Goal: Information Seeking & Learning: Learn about a topic

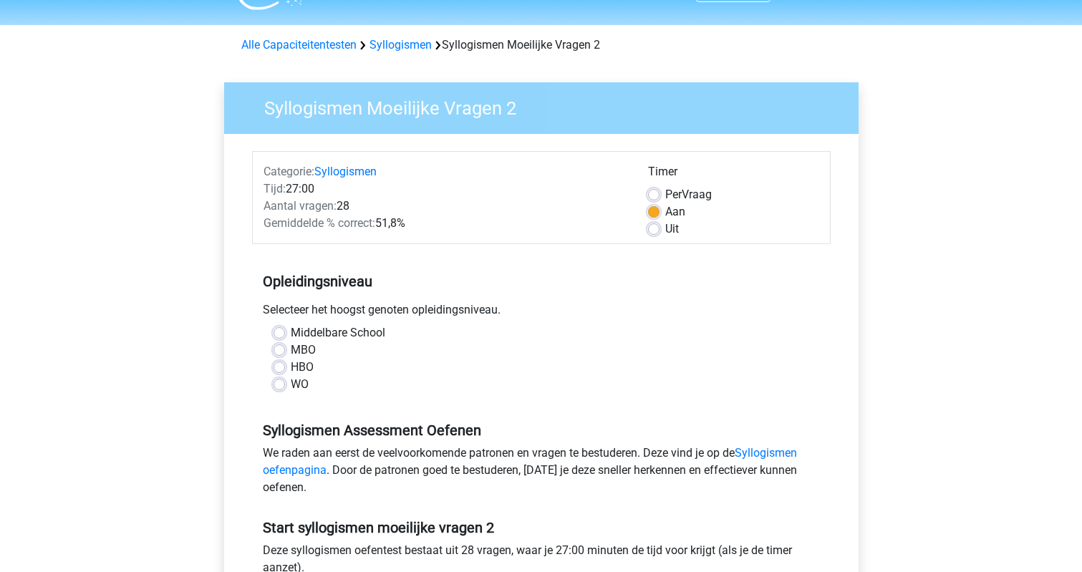
scroll to position [34, 0]
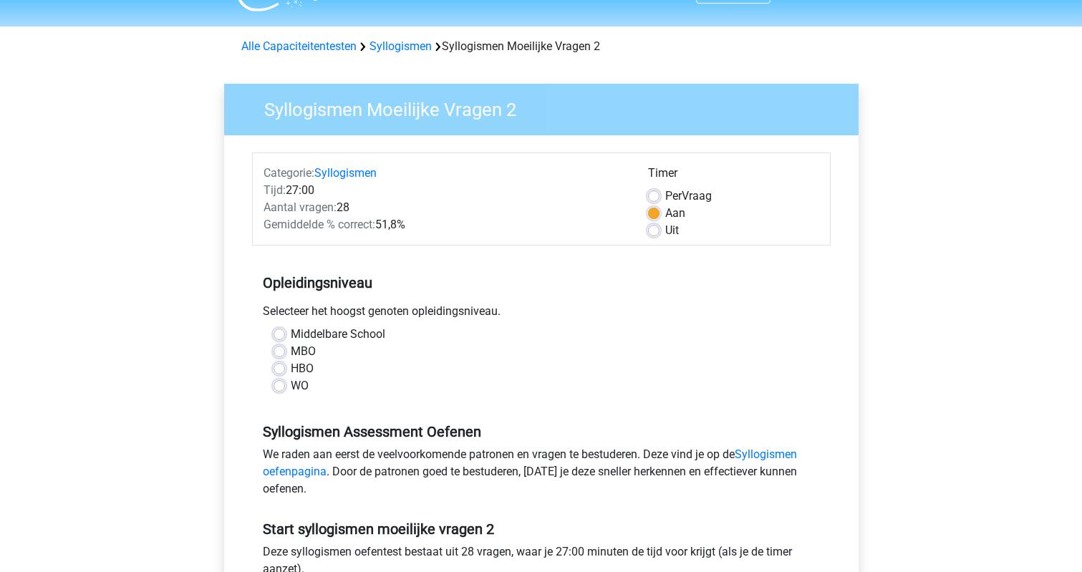
click at [291, 384] on label "WO" at bounding box center [300, 385] width 18 height 17
click at [281, 384] on input "WO" at bounding box center [278, 384] width 11 height 14
radio input "true"
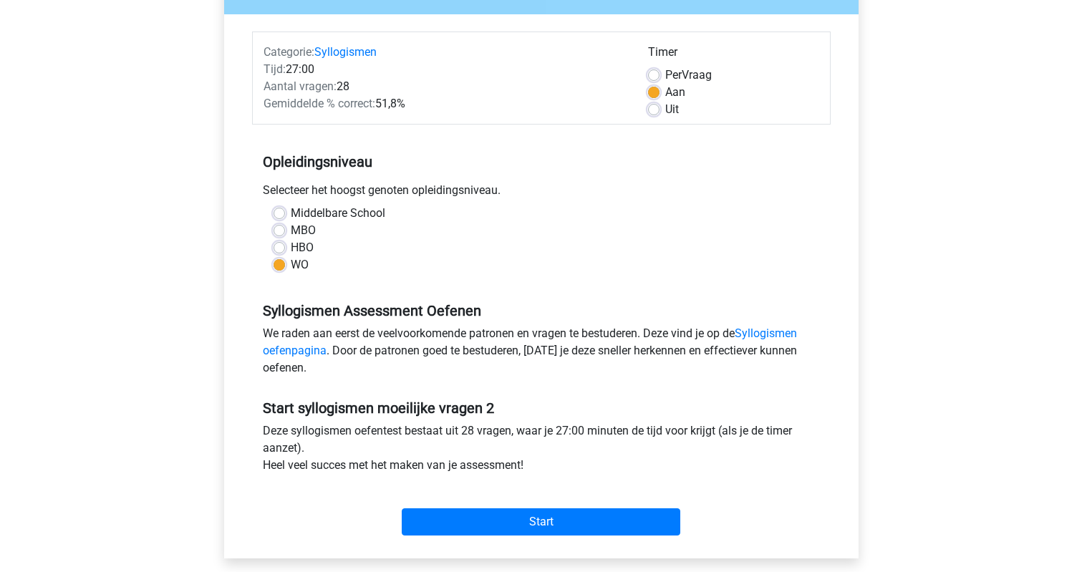
scroll to position [153, 0]
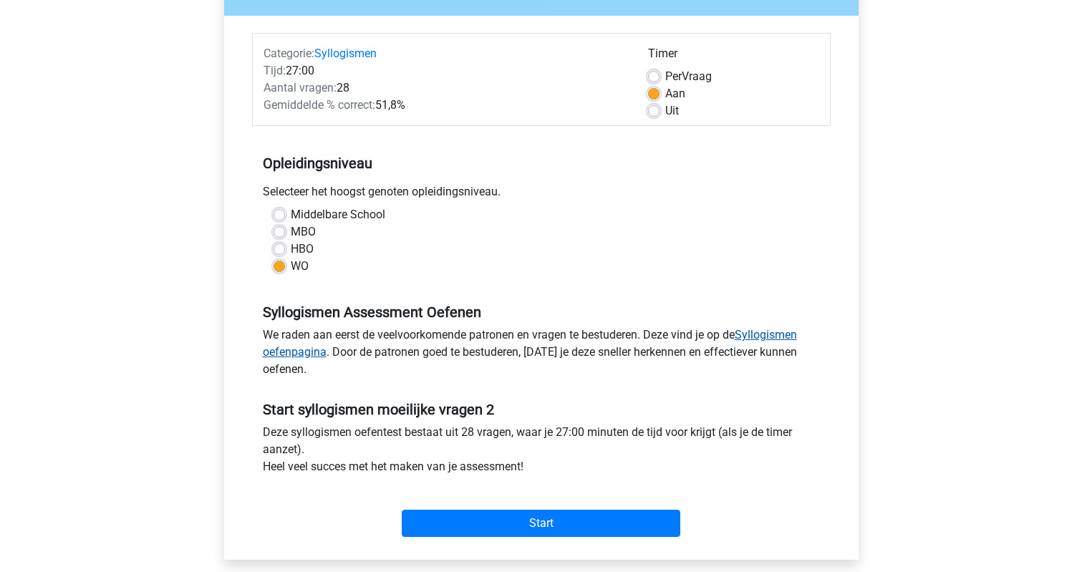
click at [283, 353] on link "Syllogismen oefenpagina" at bounding box center [530, 343] width 534 height 31
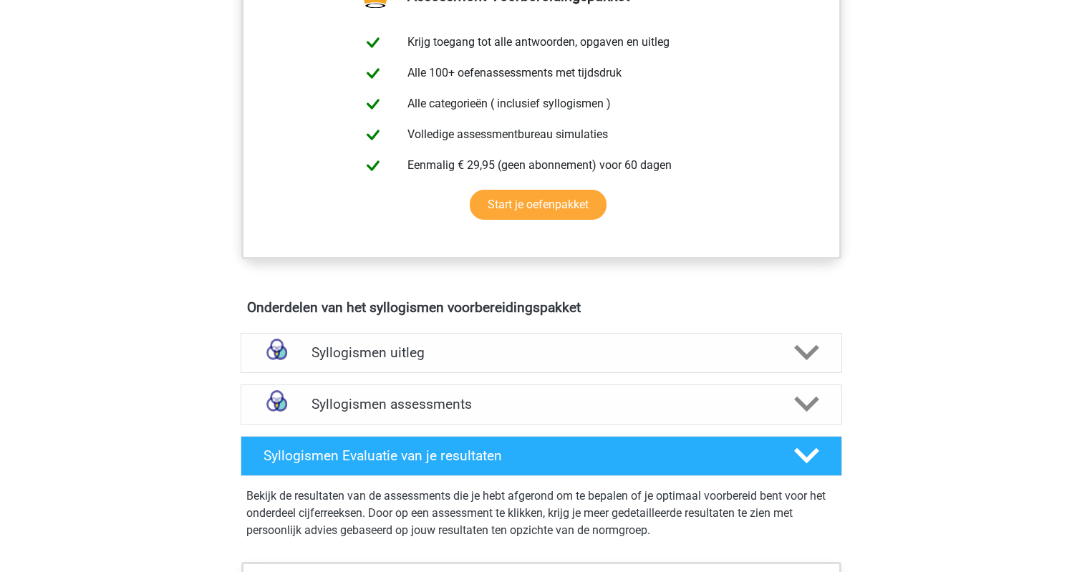
scroll to position [543, 0]
click at [343, 338] on div "Syllogismen uitleg" at bounding box center [541, 353] width 601 height 40
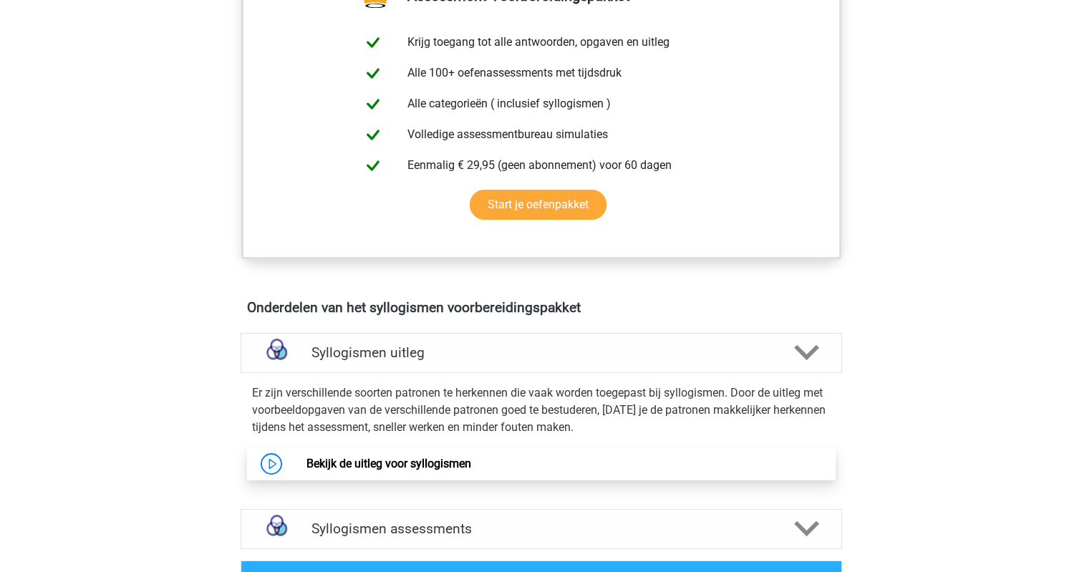
click at [378, 462] on link "Bekijk de uitleg voor syllogismen" at bounding box center [388, 464] width 165 height 14
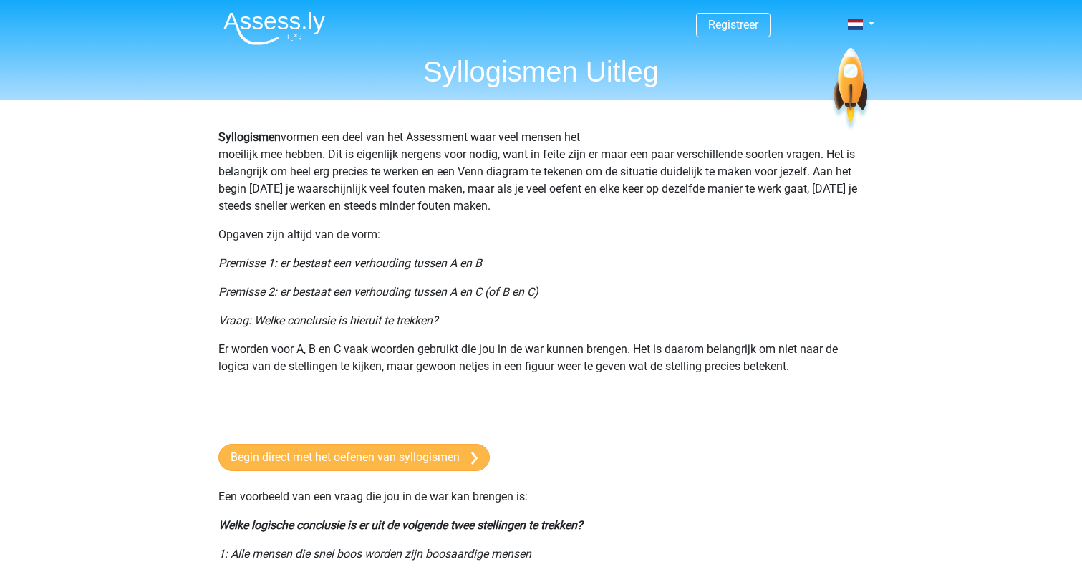
scroll to position [-5, 0]
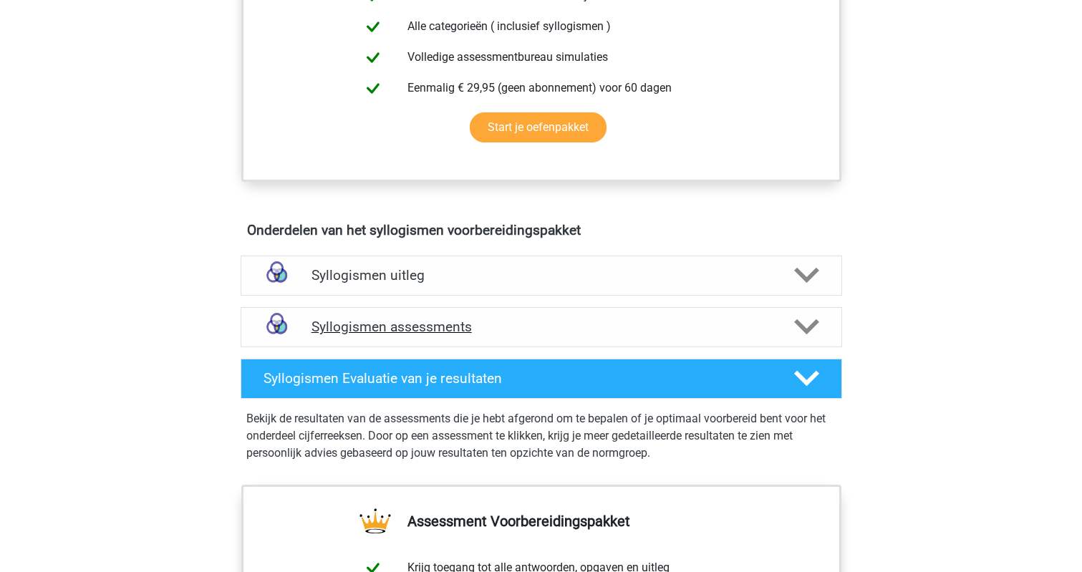
scroll to position [621, 0]
click at [808, 326] on polygon at bounding box center [806, 327] width 25 height 16
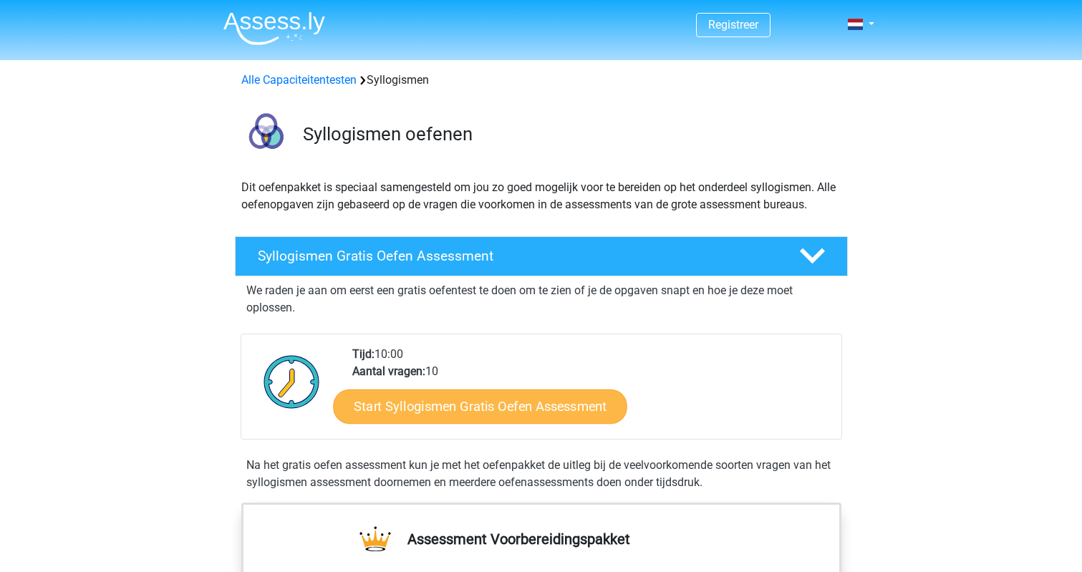
scroll to position [0, 0]
click at [450, 410] on link "Start Syllogismen Gratis Oefen Assessment" at bounding box center [480, 406] width 294 height 34
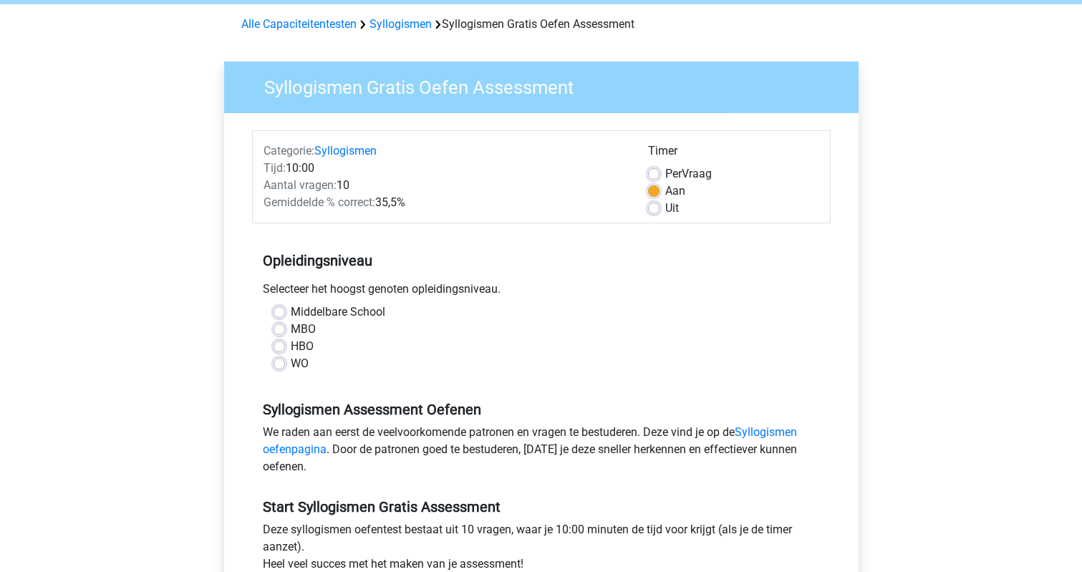
scroll to position [56, 0]
click at [291, 364] on label "WO" at bounding box center [300, 363] width 18 height 17
click at [280, 364] on input "WO" at bounding box center [278, 362] width 11 height 14
radio input "true"
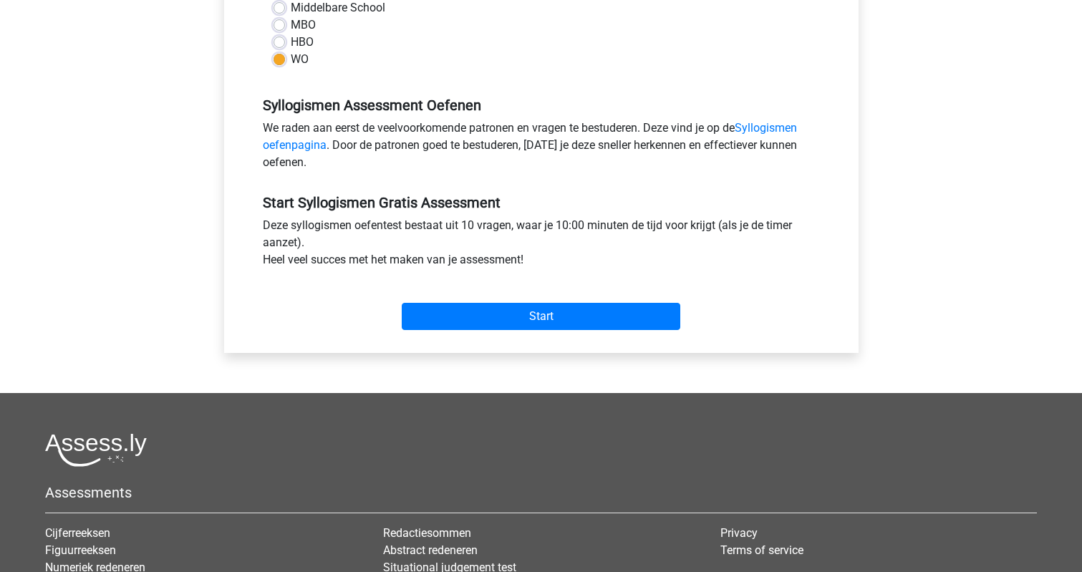
scroll to position [366, 0]
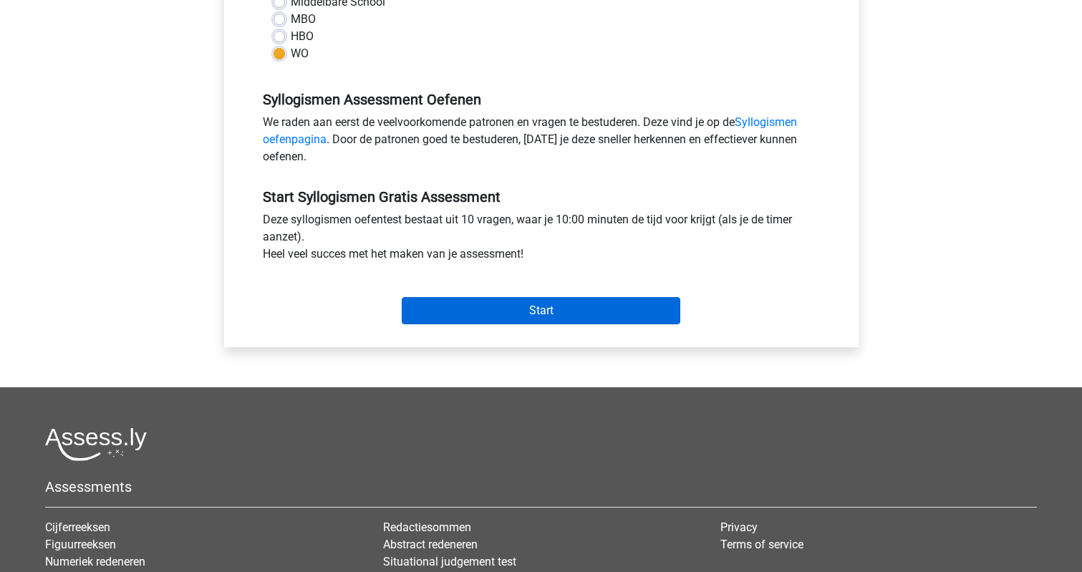
click at [461, 306] on input "Start" at bounding box center [541, 310] width 278 height 27
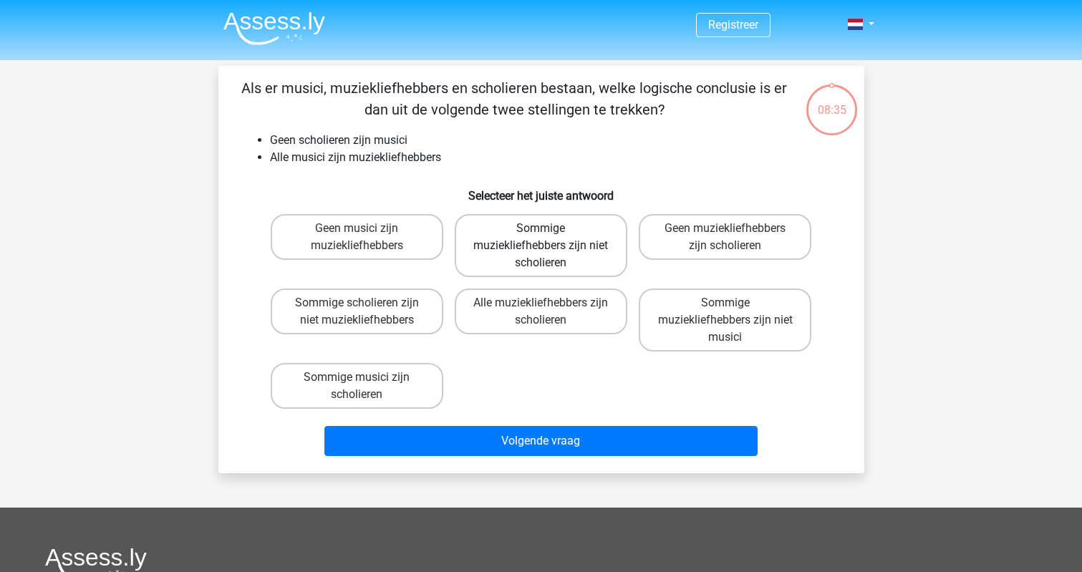
click at [524, 237] on label "Sommige muziekliefhebbers zijn niet scholieren" at bounding box center [541, 245] width 173 height 63
click at [541, 237] on input "Sommige muziekliefhebbers zijn niet scholieren" at bounding box center [545, 232] width 9 height 9
radio input "true"
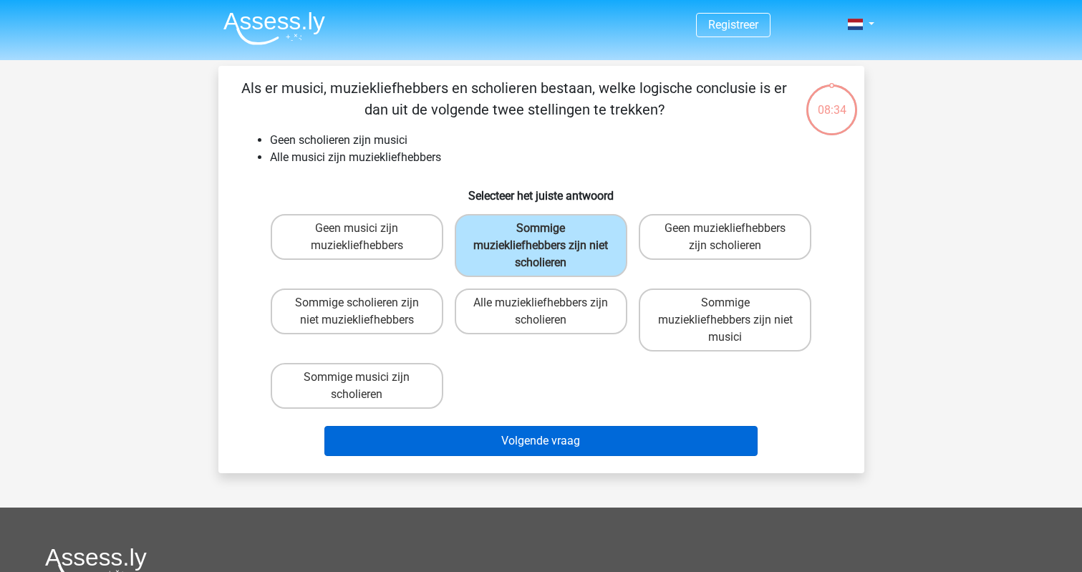
click at [565, 446] on button "Volgende vraag" at bounding box center [540, 441] width 433 height 30
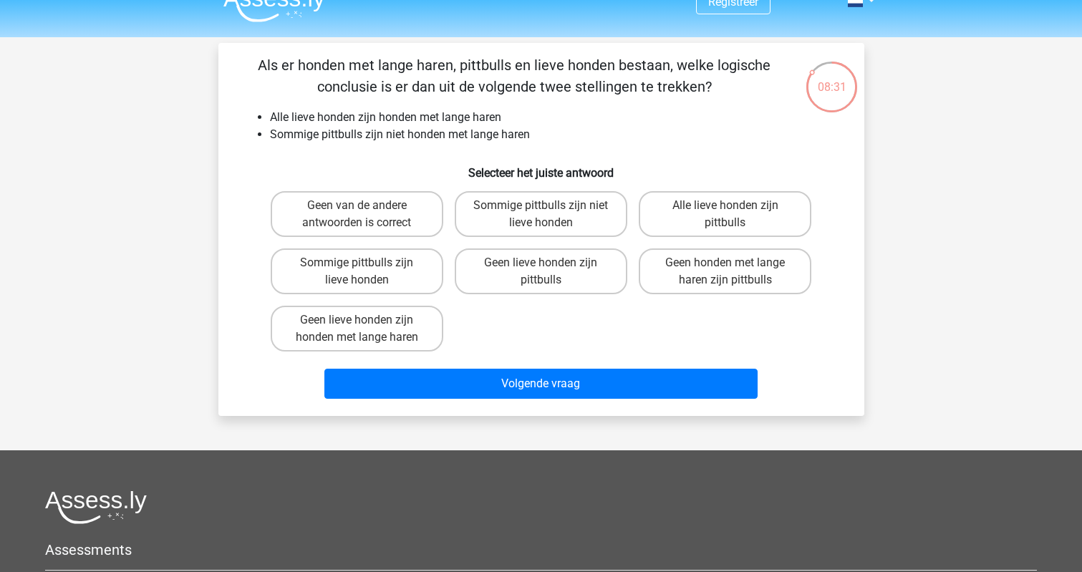
scroll to position [32, 0]
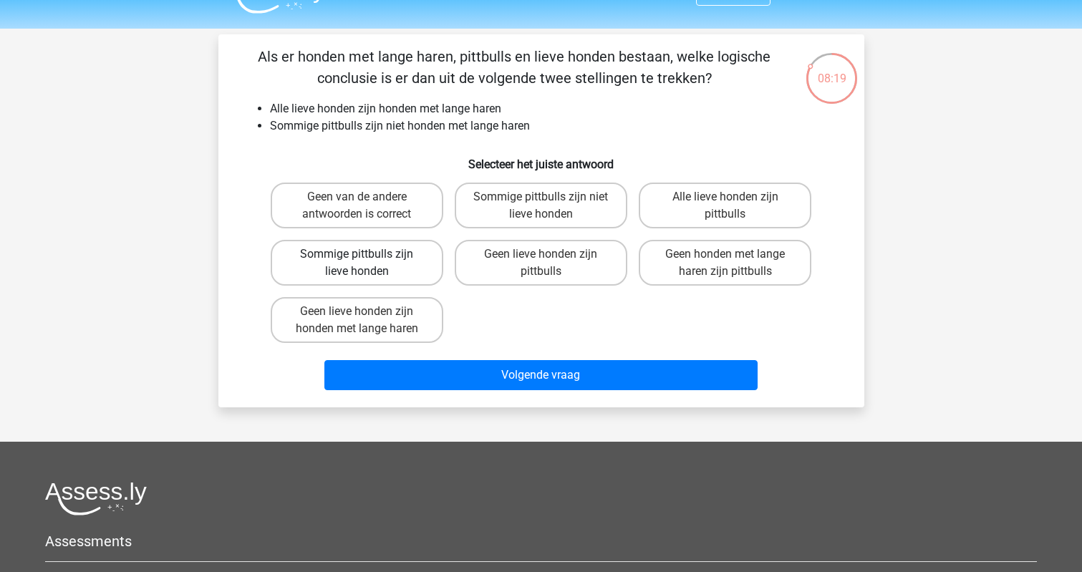
click at [400, 278] on label "Sommige pittbulls zijn lieve honden" at bounding box center [357, 263] width 173 height 46
click at [366, 263] on input "Sommige pittbulls zijn lieve honden" at bounding box center [361, 258] width 9 height 9
radio input "true"
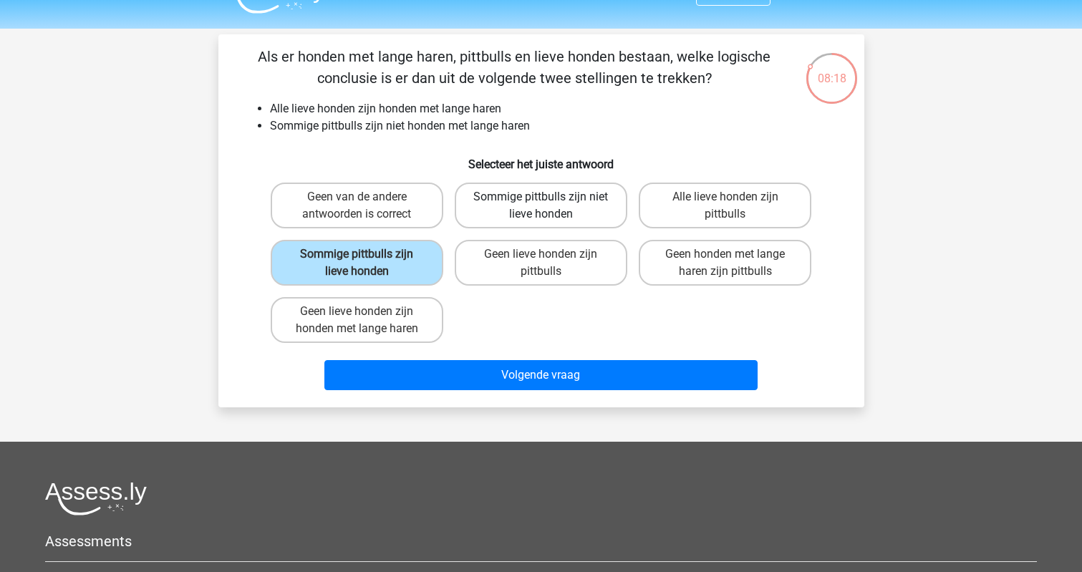
click at [510, 199] on label "Sommige pittbulls zijn niet lieve honden" at bounding box center [541, 206] width 173 height 46
click at [541, 199] on input "Sommige pittbulls zijn niet lieve honden" at bounding box center [545, 201] width 9 height 9
radio input "true"
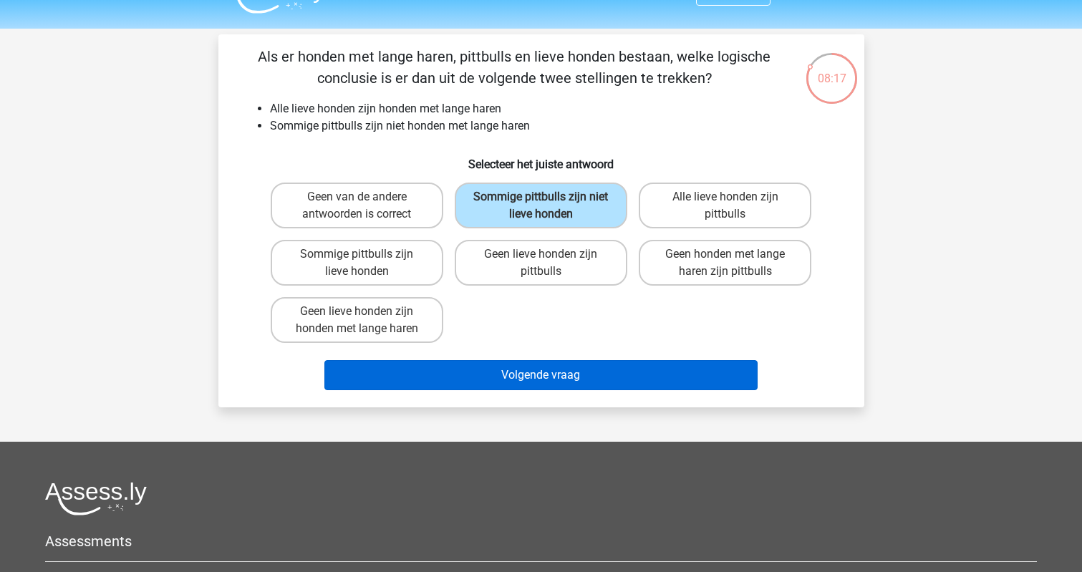
click at [523, 371] on button "Volgende vraag" at bounding box center [540, 375] width 433 height 30
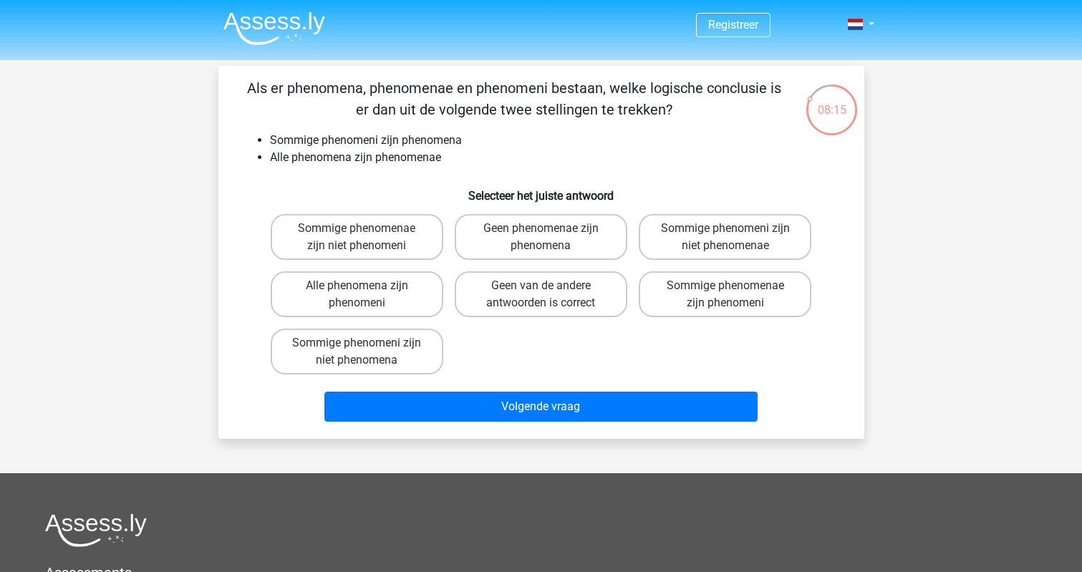
scroll to position [0, 0]
click at [366, 252] on label "Sommige phenomenae zijn niet phenomeni" at bounding box center [357, 237] width 173 height 46
click at [366, 238] on input "Sommige phenomenae zijn niet phenomeni" at bounding box center [361, 232] width 9 height 9
radio input "true"
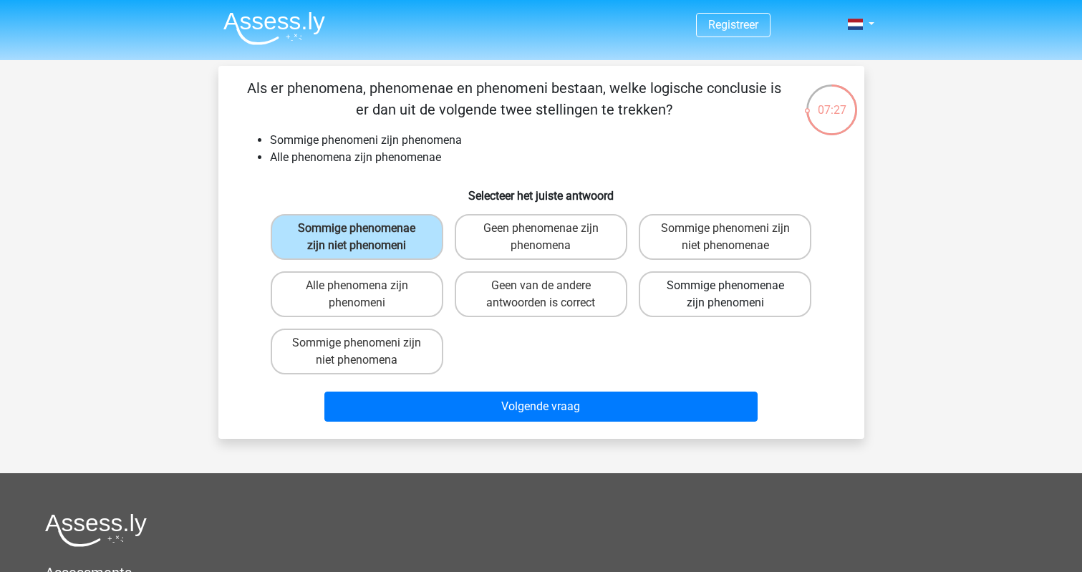
click at [668, 287] on label "Sommige phenomenae zijn phenomeni" at bounding box center [725, 294] width 173 height 46
click at [725, 287] on input "Sommige phenomenae zijn phenomeni" at bounding box center [729, 290] width 9 height 9
radio input "true"
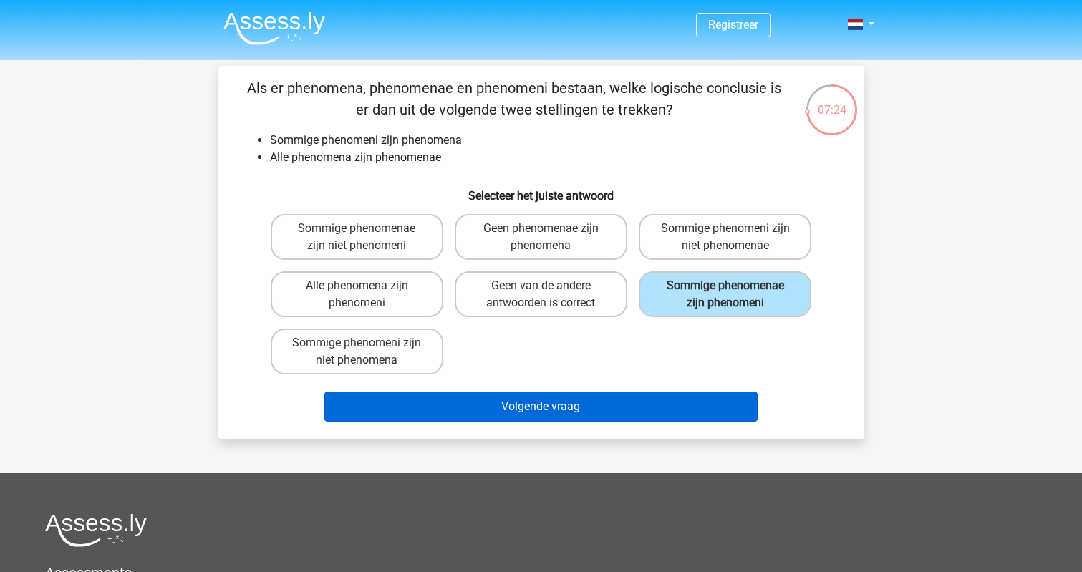
click at [621, 411] on button "Volgende vraag" at bounding box center [540, 407] width 433 height 30
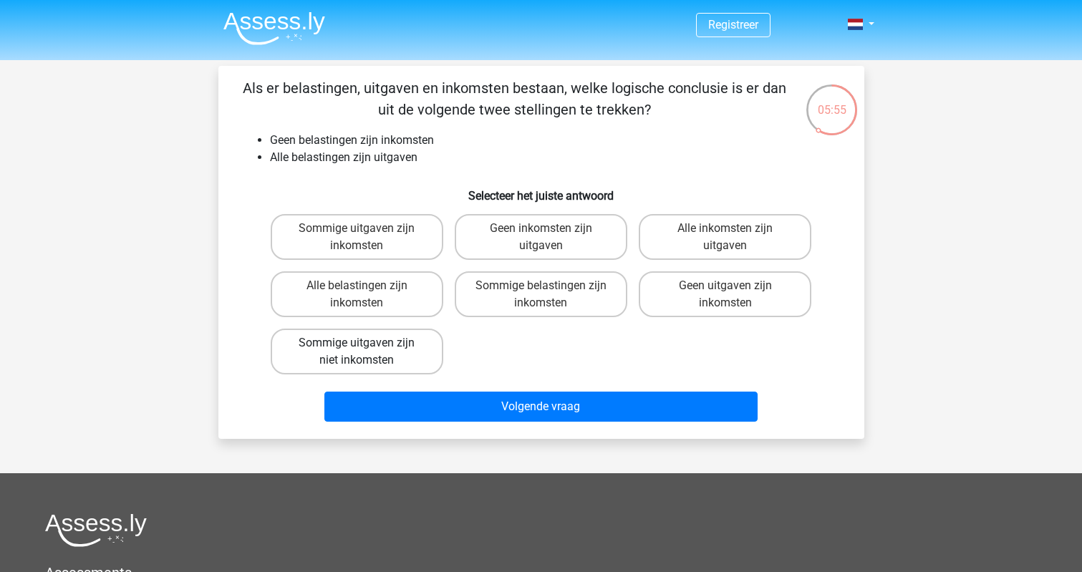
click at [349, 347] on label "Sommige uitgaven zijn niet inkomsten" at bounding box center [357, 352] width 173 height 46
click at [357, 347] on input "Sommige uitgaven zijn niet inkomsten" at bounding box center [361, 347] width 9 height 9
radio input "true"
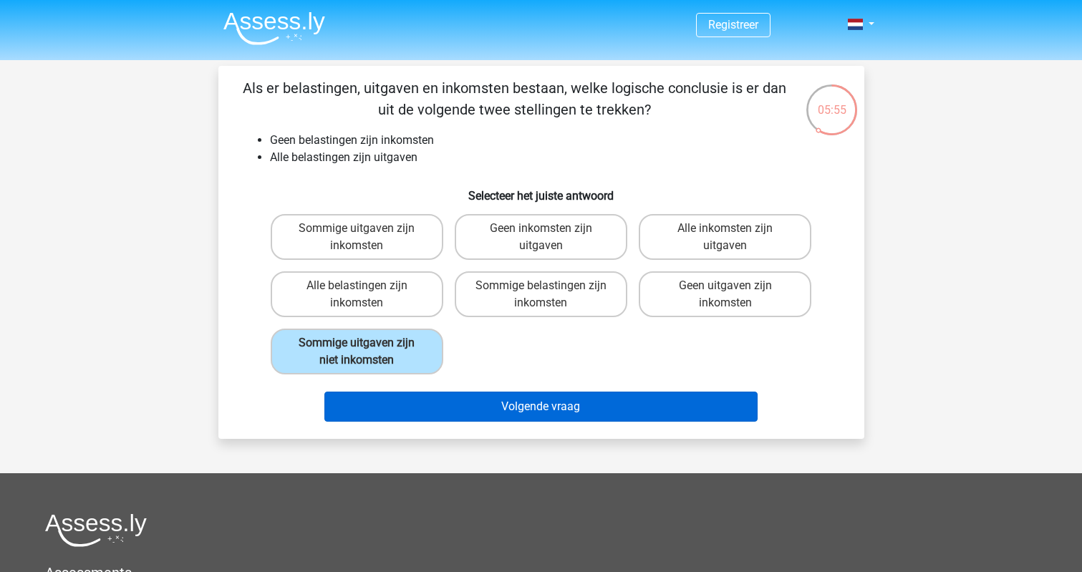
click at [401, 415] on button "Volgende vraag" at bounding box center [540, 407] width 433 height 30
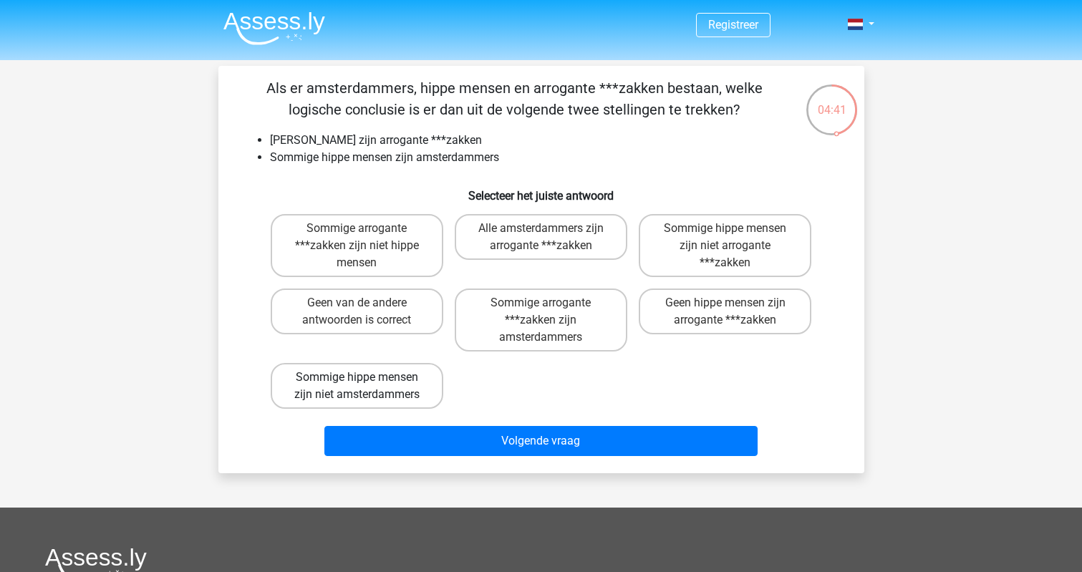
click at [341, 381] on label "Sommige hippe mensen zijn niet amsterdammers" at bounding box center [357, 386] width 173 height 46
click at [357, 381] on input "Sommige hippe mensen zijn niet amsterdammers" at bounding box center [361, 381] width 9 height 9
radio input "true"
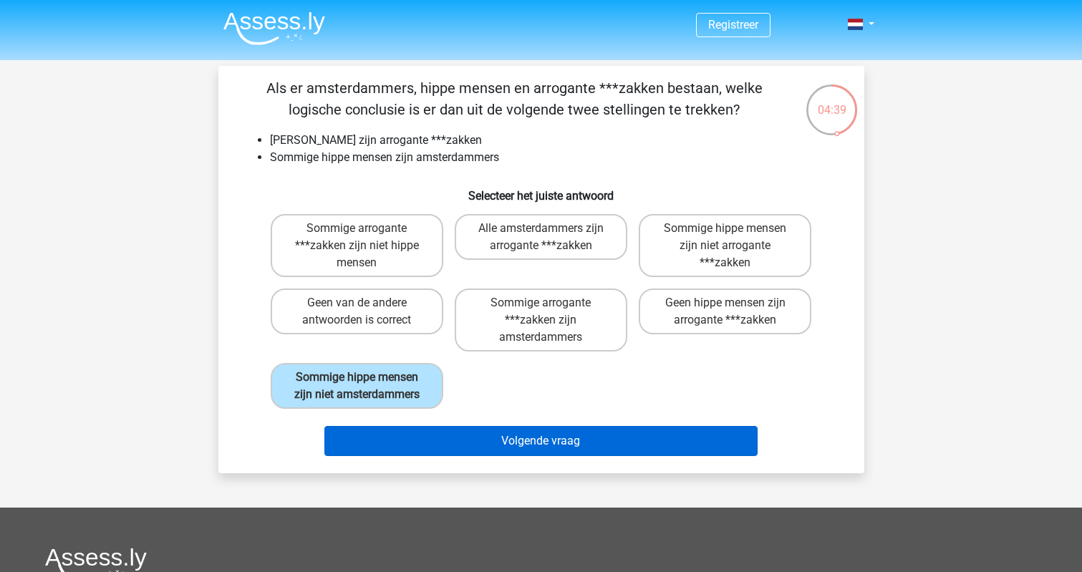
click at [406, 456] on button "Volgende vraag" at bounding box center [540, 441] width 433 height 30
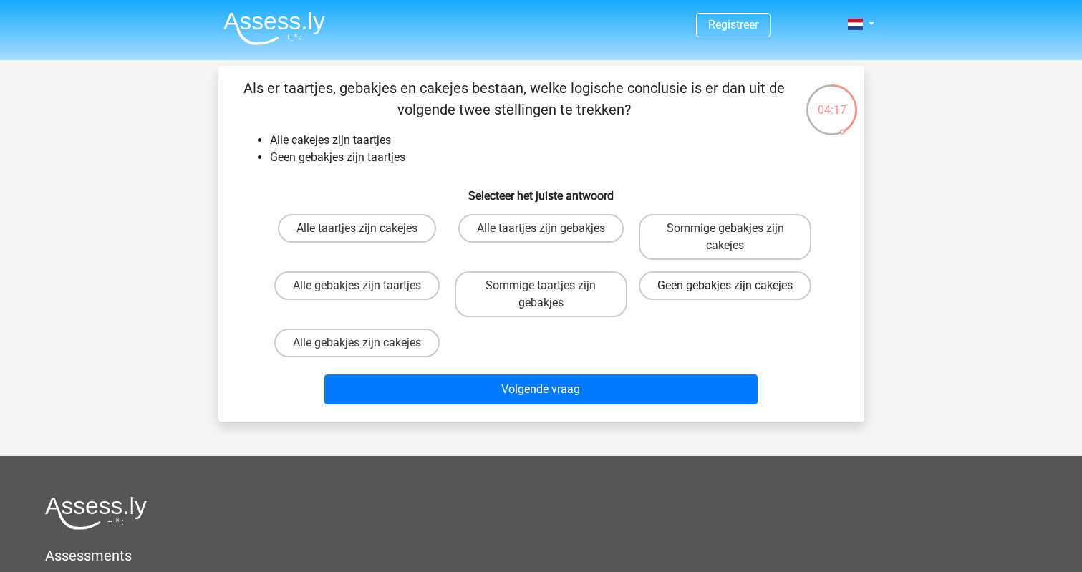
click at [697, 300] on label "Geen gebakjes zijn cakejes" at bounding box center [725, 285] width 173 height 29
click at [725, 295] on input "Geen gebakjes zijn cakejes" at bounding box center [729, 290] width 9 height 9
radio input "true"
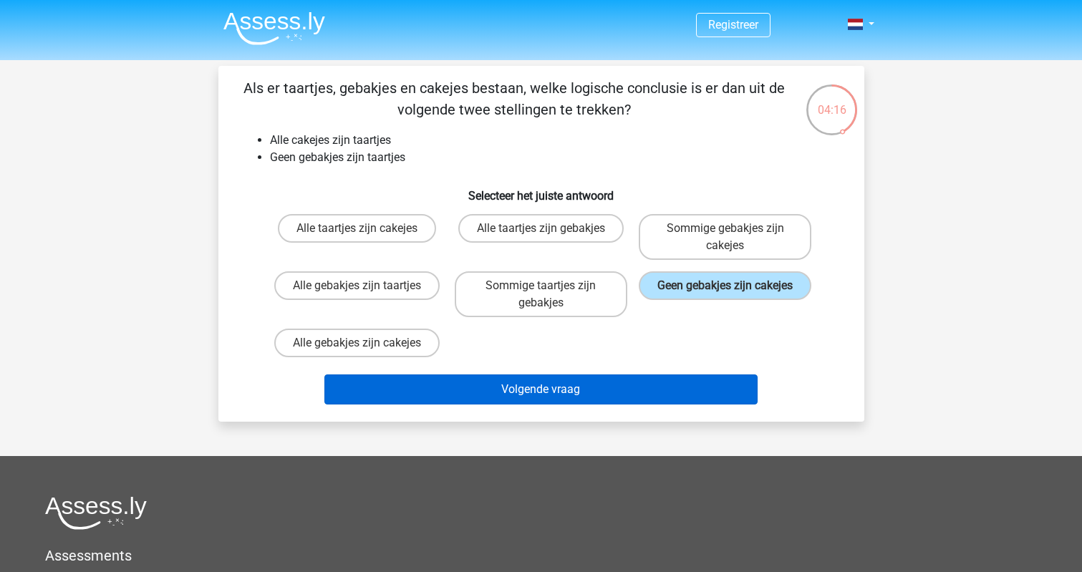
click at [672, 381] on button "Volgende vraag" at bounding box center [540, 389] width 433 height 30
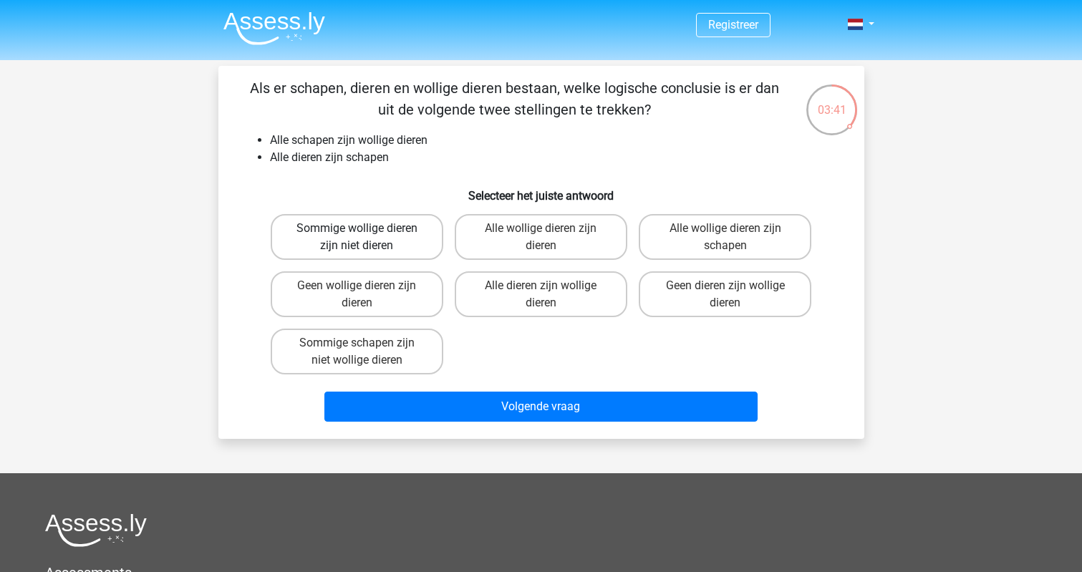
click at [334, 251] on label "Sommige wollige dieren zijn niet dieren" at bounding box center [357, 237] width 173 height 46
click at [357, 238] on input "Sommige wollige dieren zijn niet dieren" at bounding box center [361, 232] width 9 height 9
radio input "true"
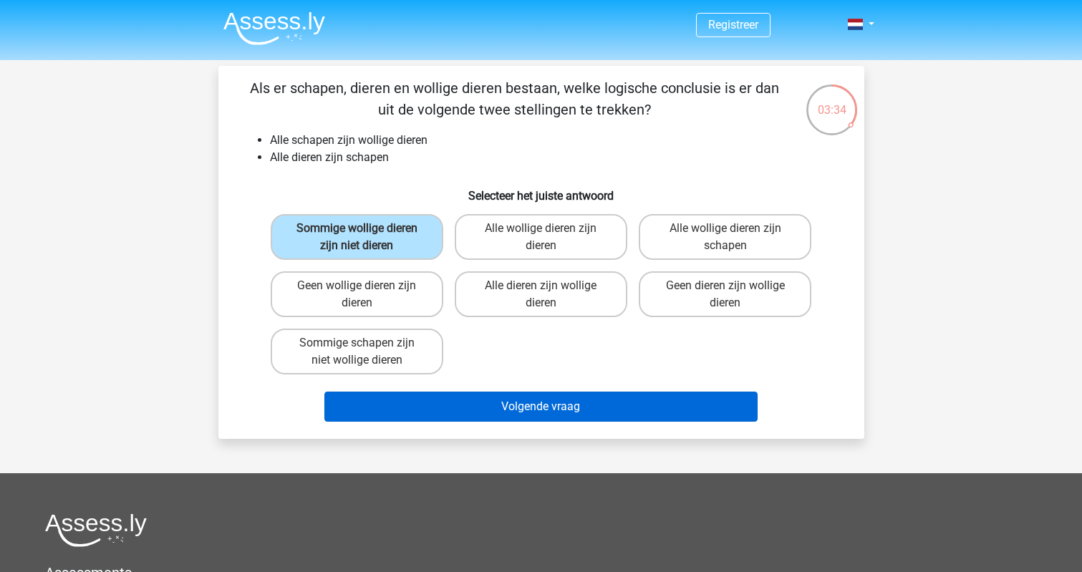
click at [515, 413] on button "Volgende vraag" at bounding box center [540, 407] width 433 height 30
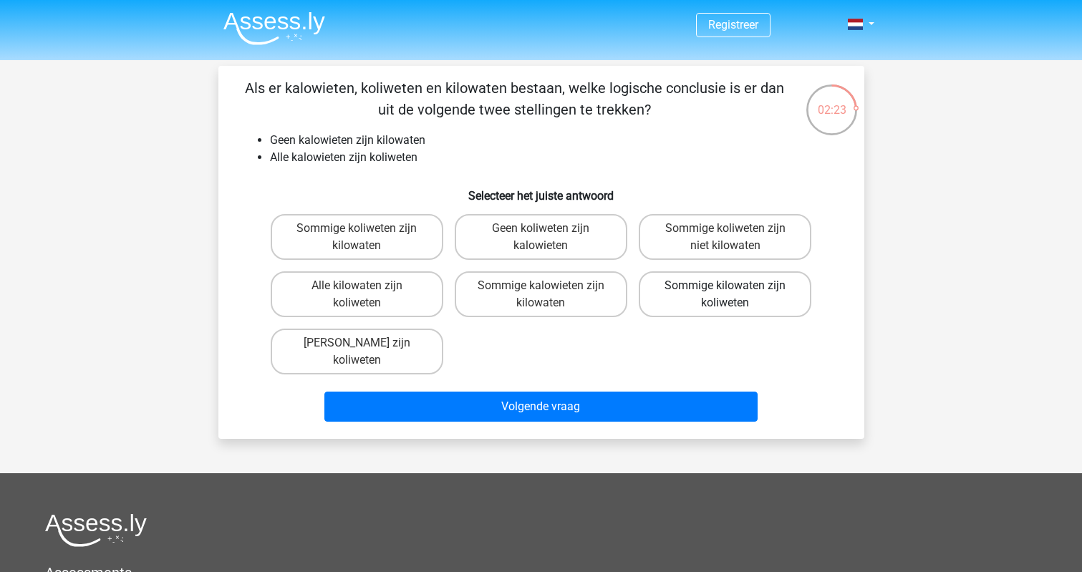
click at [680, 294] on label "Sommige kilowaten zijn koliweten" at bounding box center [725, 294] width 173 height 46
click at [725, 294] on input "Sommige kilowaten zijn koliweten" at bounding box center [729, 290] width 9 height 9
radio input "true"
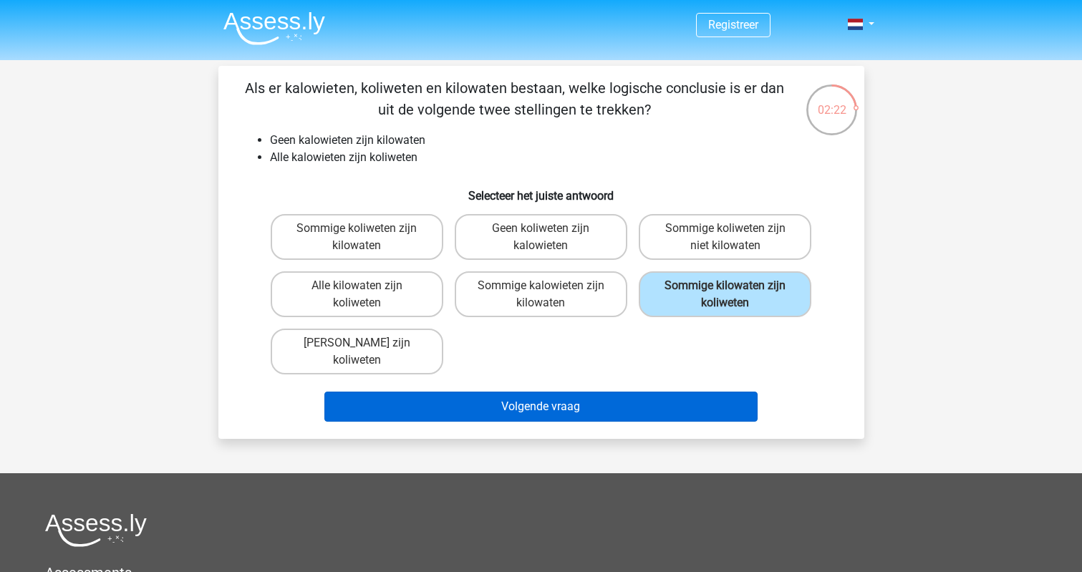
click at [606, 395] on button "Volgende vraag" at bounding box center [540, 407] width 433 height 30
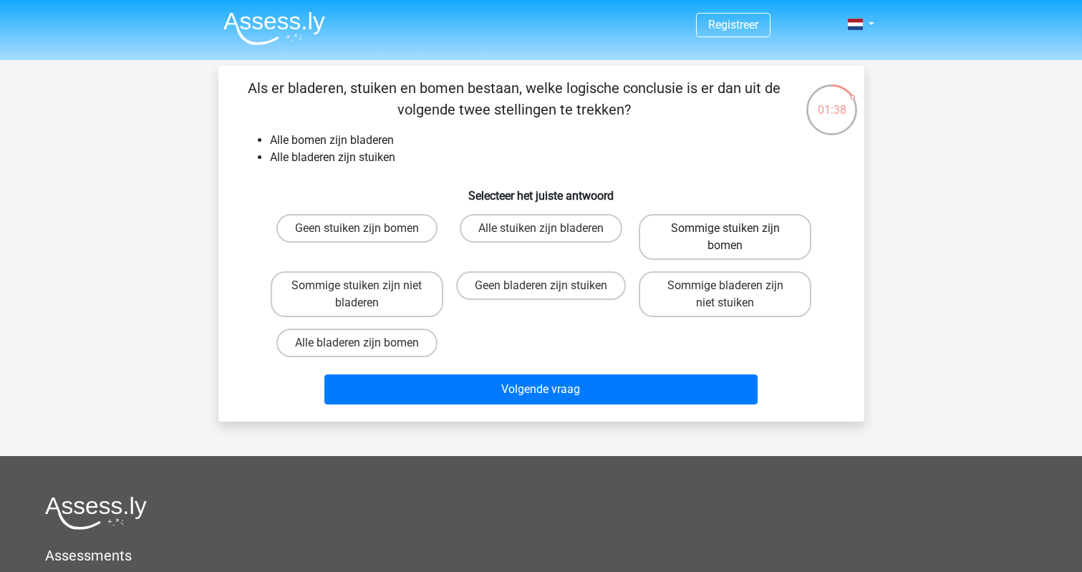
click at [745, 246] on label "Sommige stuiken zijn bomen" at bounding box center [725, 237] width 173 height 46
click at [735, 238] on input "Sommige stuiken zijn bomen" at bounding box center [729, 232] width 9 height 9
radio input "true"
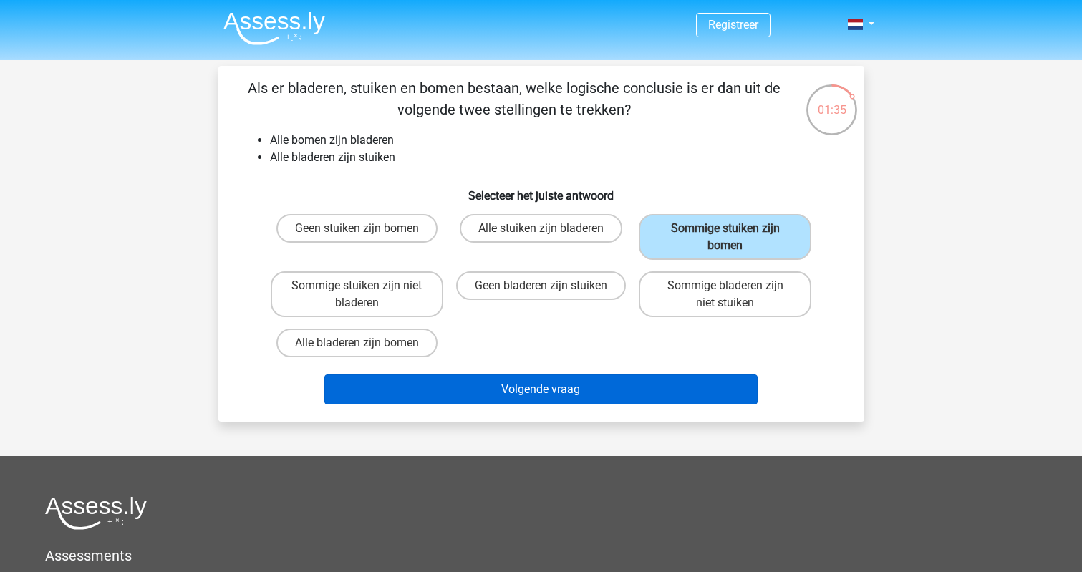
click at [546, 390] on button "Volgende vraag" at bounding box center [540, 389] width 433 height 30
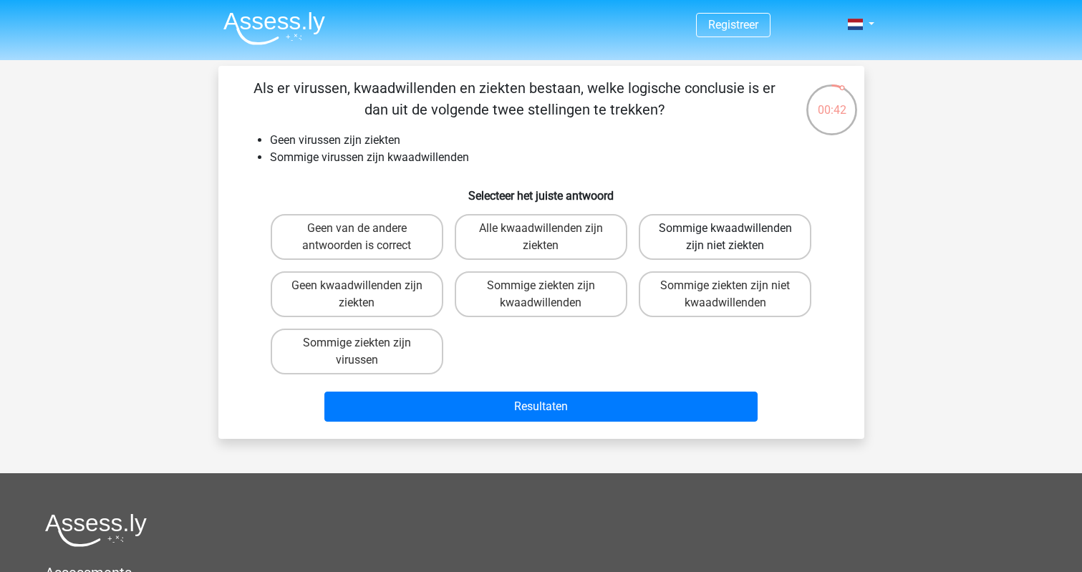
click at [670, 253] on label "Sommige kwaadwillenden zijn niet ziekten" at bounding box center [725, 237] width 173 height 46
click at [725, 238] on input "Sommige kwaadwillenden zijn niet ziekten" at bounding box center [729, 232] width 9 height 9
radio input "true"
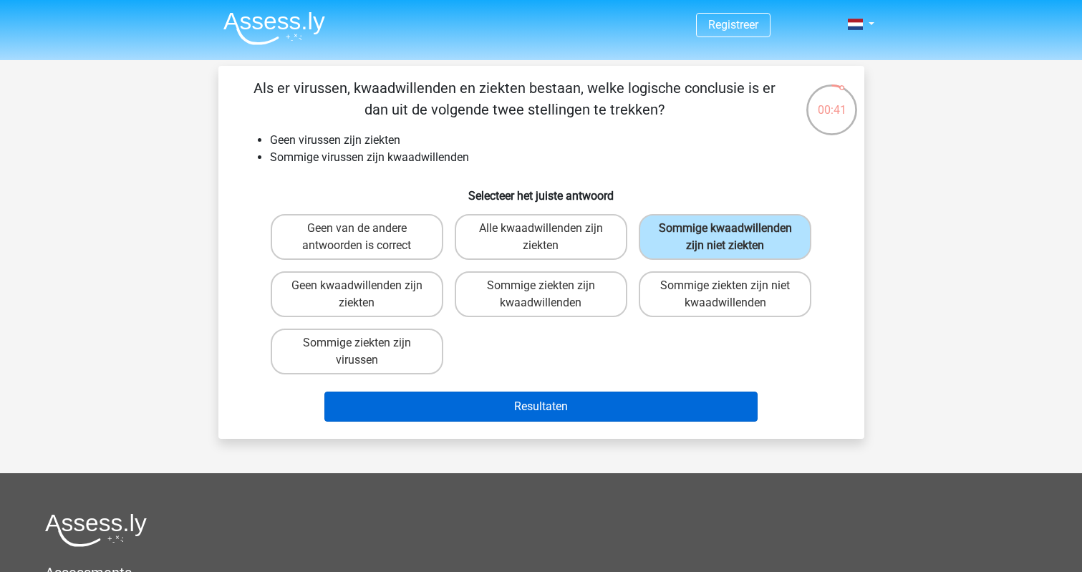
click at [591, 420] on button "Resultaten" at bounding box center [540, 407] width 433 height 30
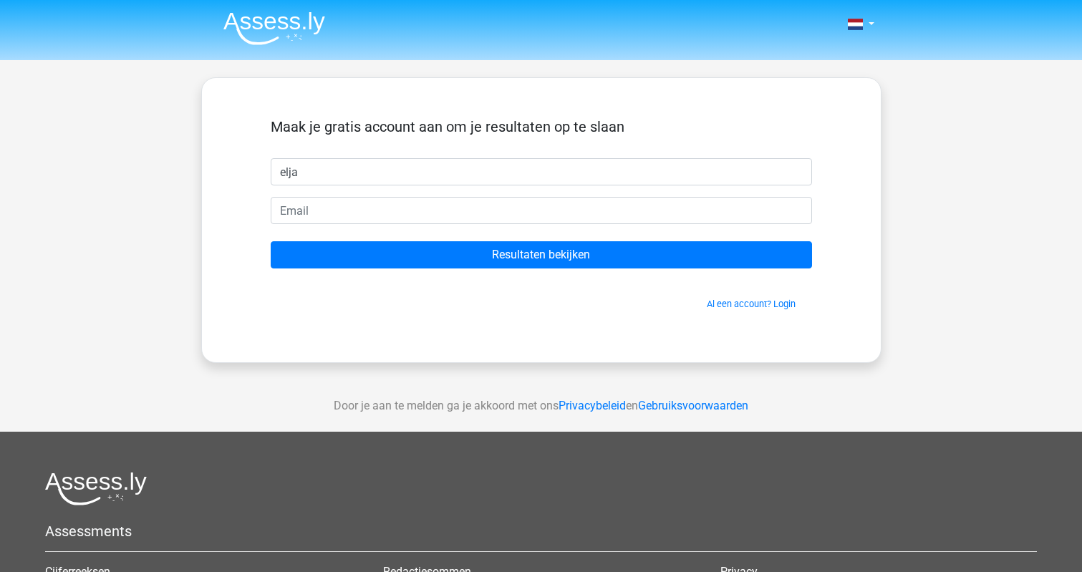
type input "elja"
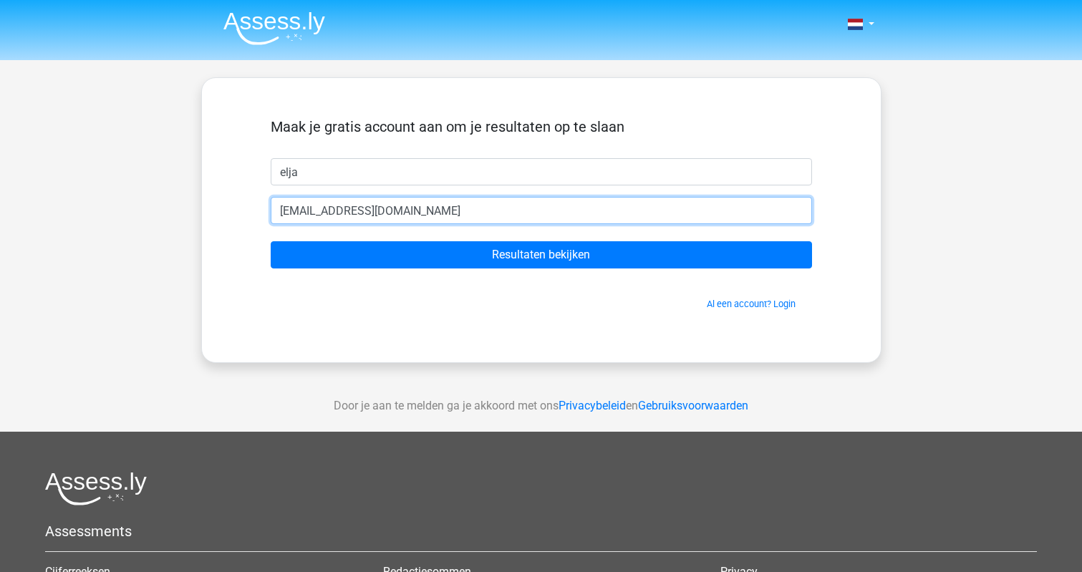
type input "eljabos@hotmail.nl"
click at [541, 255] on input "Resultaten bekijken" at bounding box center [541, 254] width 541 height 27
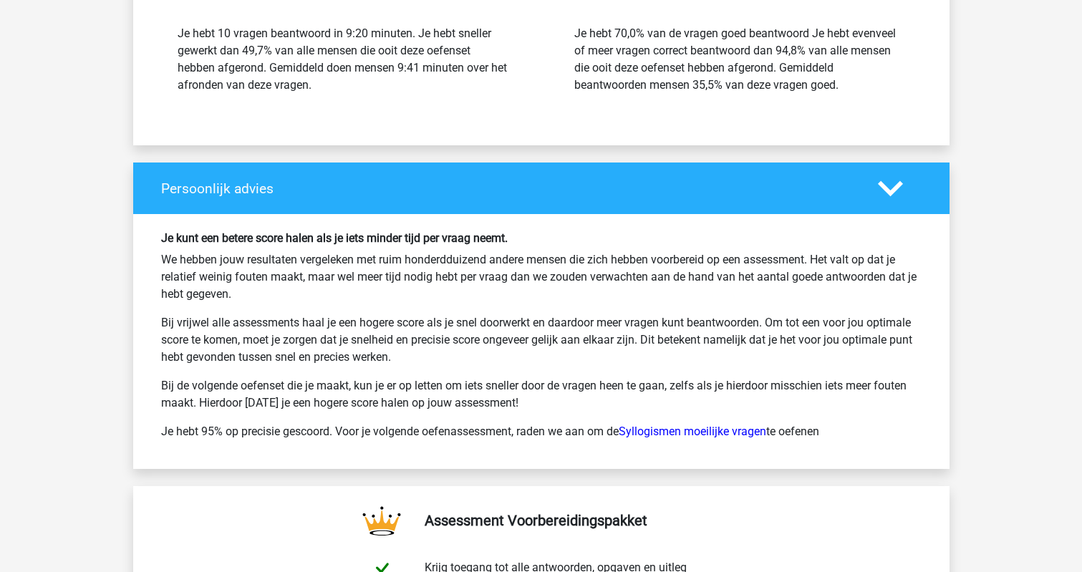
scroll to position [1996, 0]
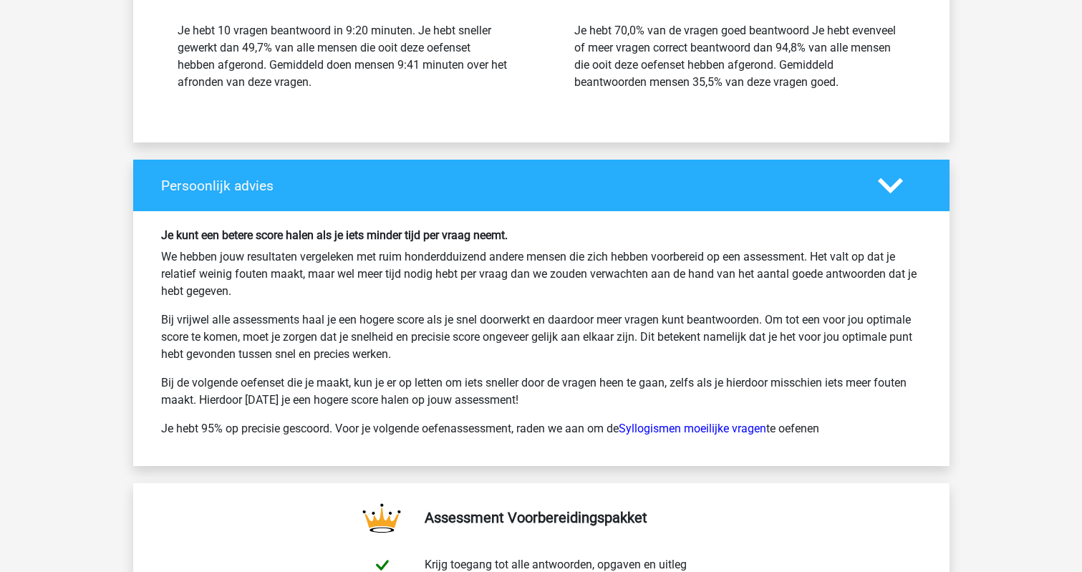
click at [382, 270] on p "We hebben jouw resultaten vergeleken met ruim honderdduizend andere mensen die …" at bounding box center [541, 274] width 760 height 52
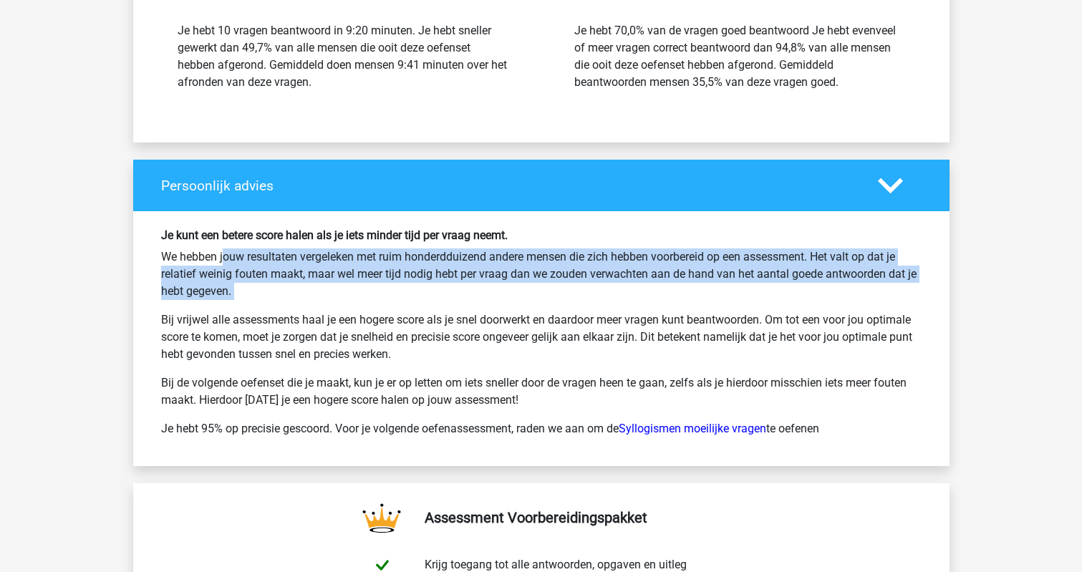
click at [394, 287] on p "We hebben jouw resultaten vergeleken met ruim honderdduizend andere mensen die …" at bounding box center [541, 274] width 760 height 52
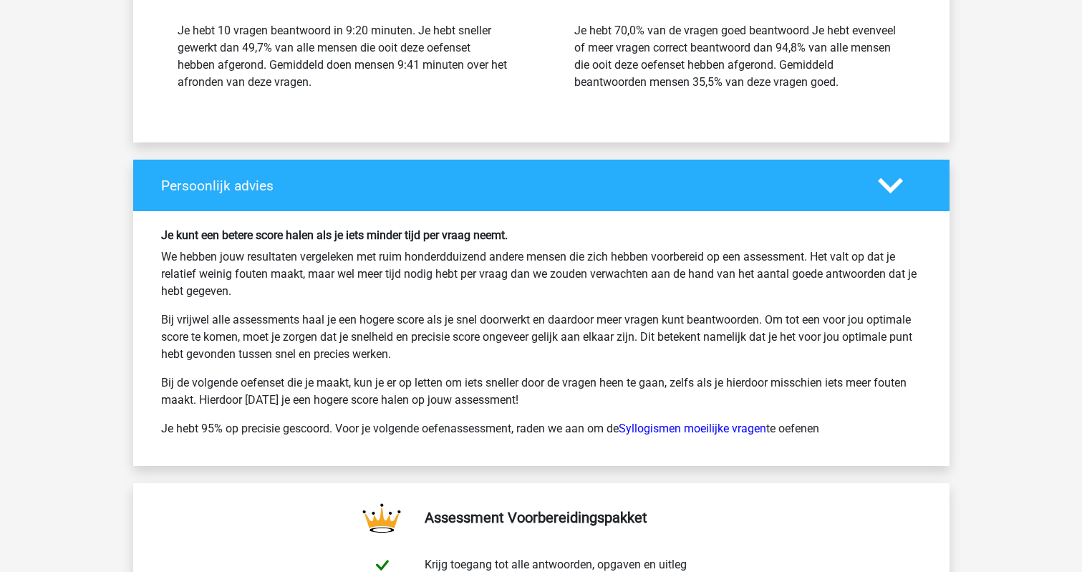
click at [394, 287] on p "We hebben jouw resultaten vergeleken met ruim honderdduizend andere mensen die …" at bounding box center [541, 274] width 760 height 52
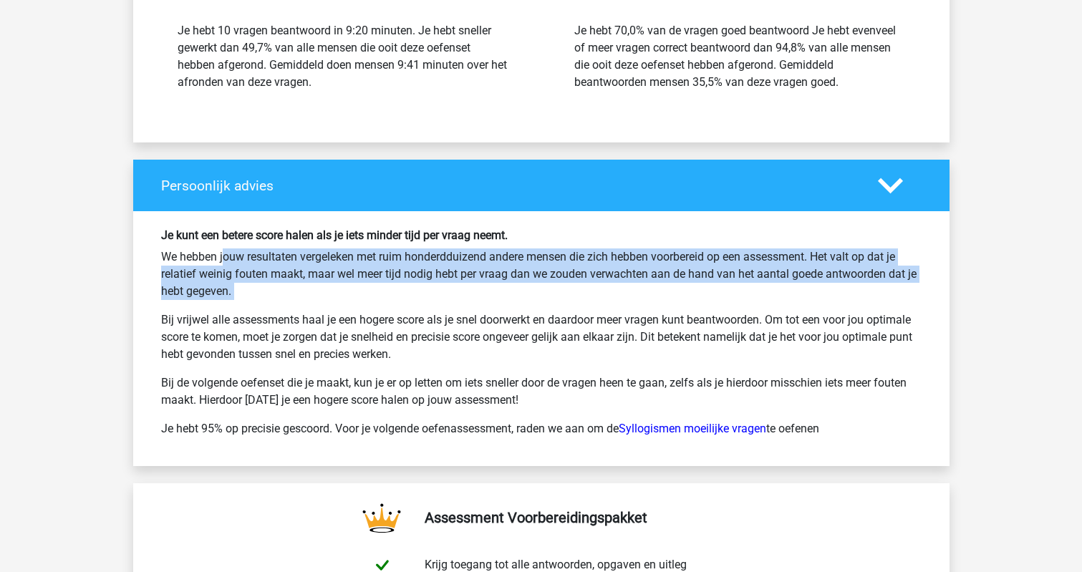
click at [378, 272] on p "We hebben jouw resultaten vergeleken met ruim honderdduizend andere mensen die …" at bounding box center [541, 274] width 760 height 52
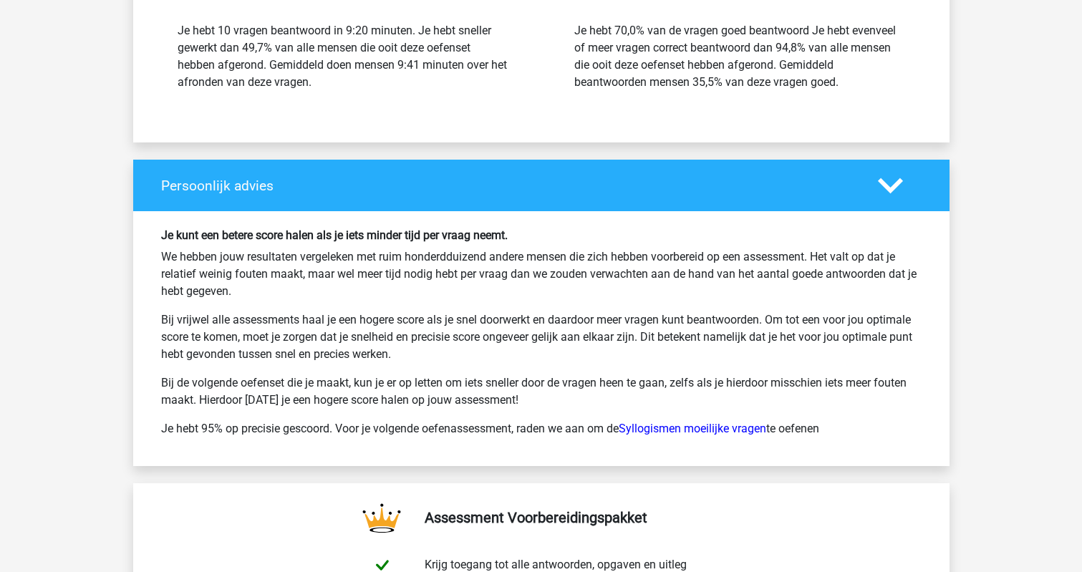
click at [378, 272] on p "We hebben jouw resultaten vergeleken met ruim honderdduizend andere mensen die …" at bounding box center [541, 274] width 760 height 52
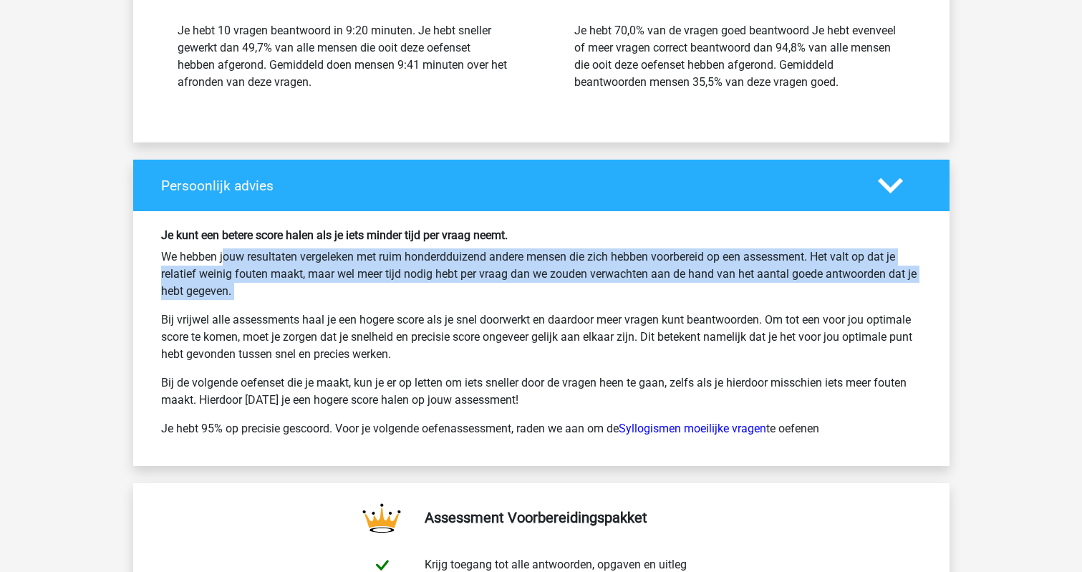
click at [331, 355] on p "Bij vrijwel alle assessments haal je een hogere score als je snel doorwerkt en …" at bounding box center [541, 337] width 760 height 52
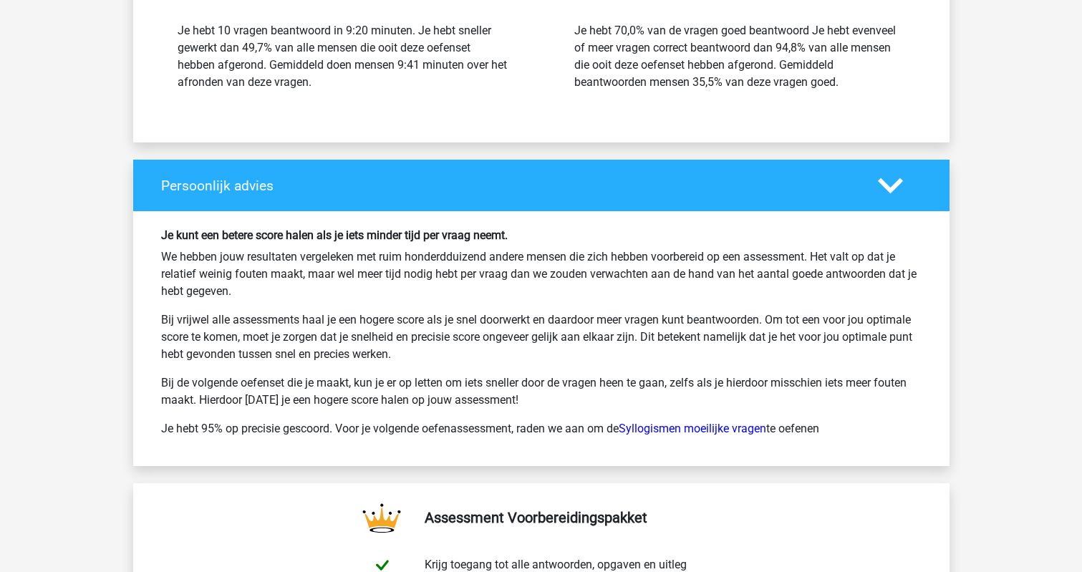
click at [331, 355] on p "Bij vrijwel alle assessments haal je een hogere score als je snel doorwerkt en …" at bounding box center [541, 337] width 760 height 52
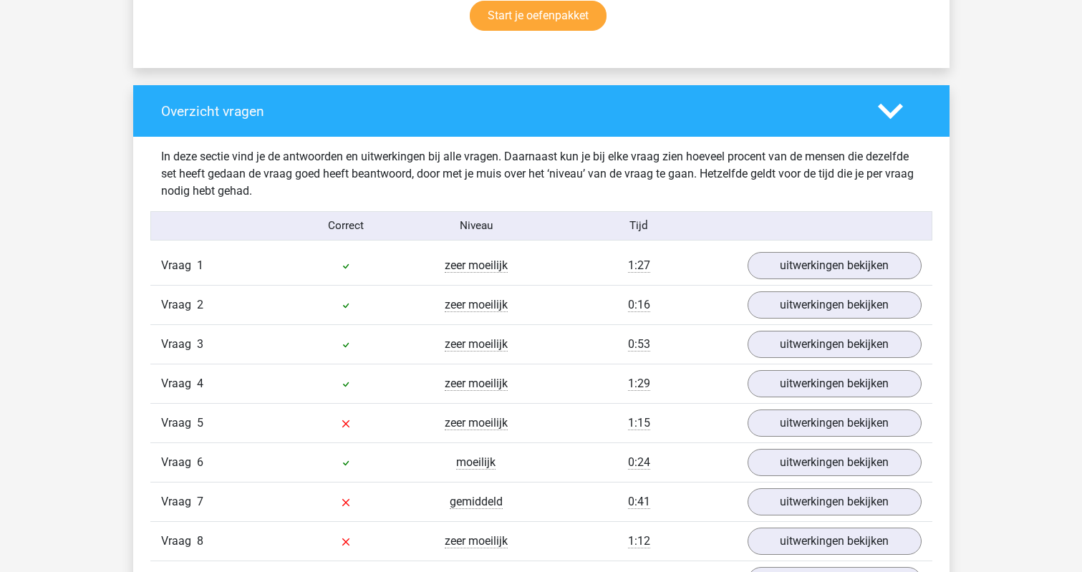
scroll to position [919, 0]
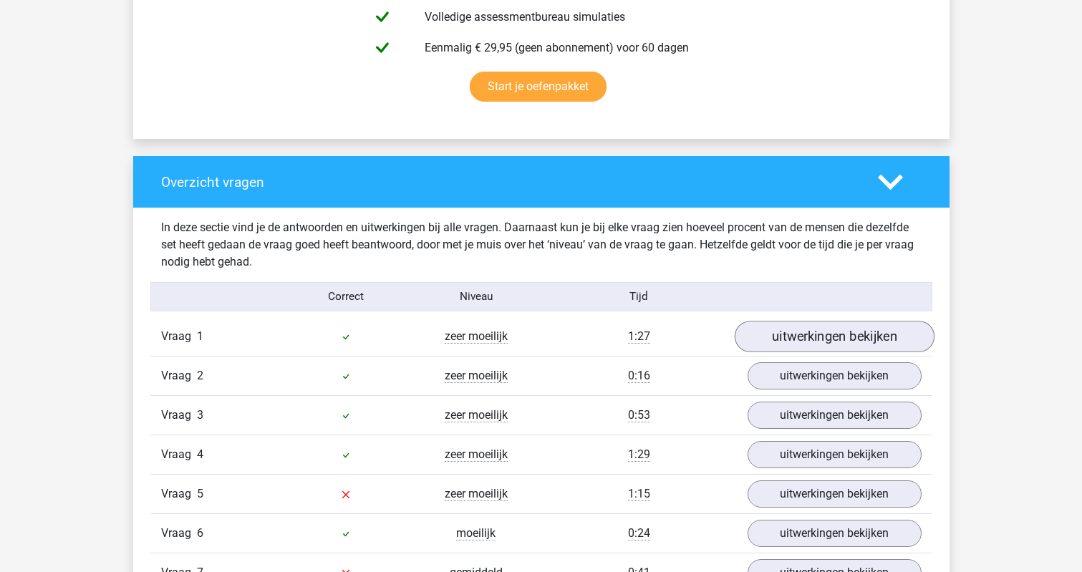
click at [818, 331] on link "uitwerkingen bekijken" at bounding box center [834, 337] width 200 height 32
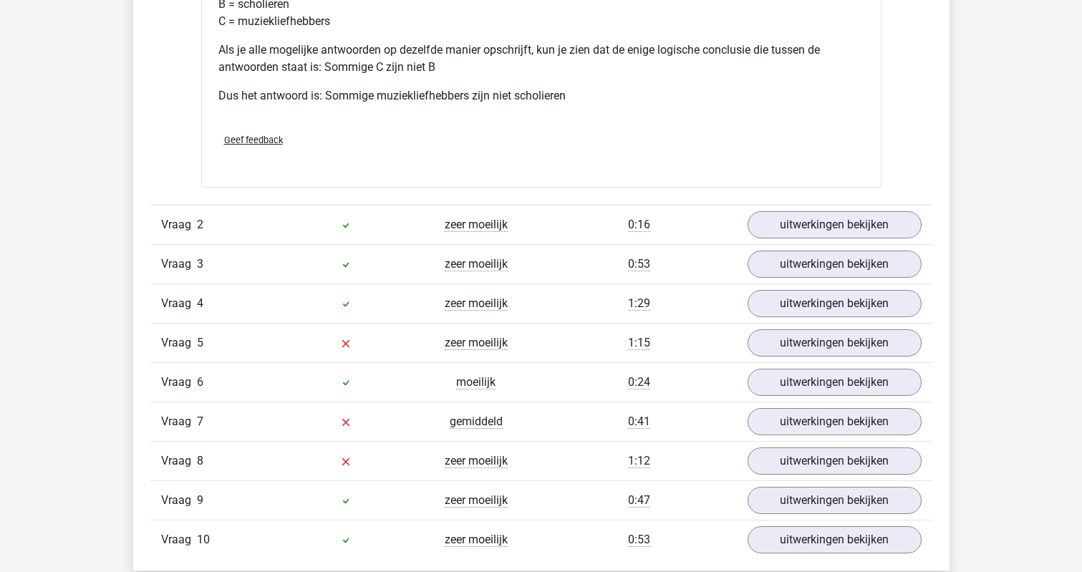
scroll to position [1674, 0]
click at [774, 228] on link "uitwerkingen bekijken" at bounding box center [834, 226] width 200 height 32
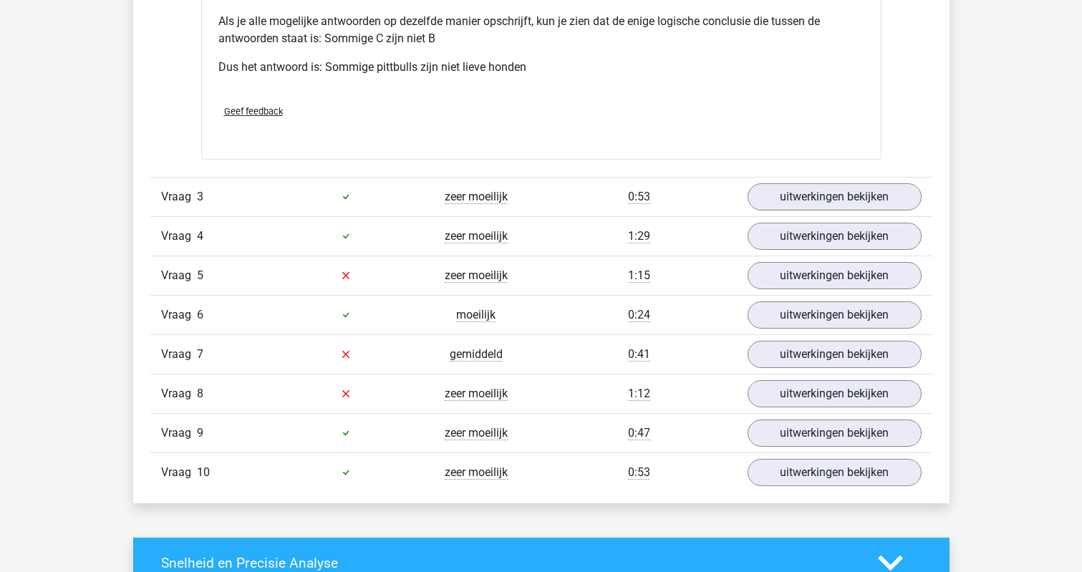
scroll to position [2297, 0]
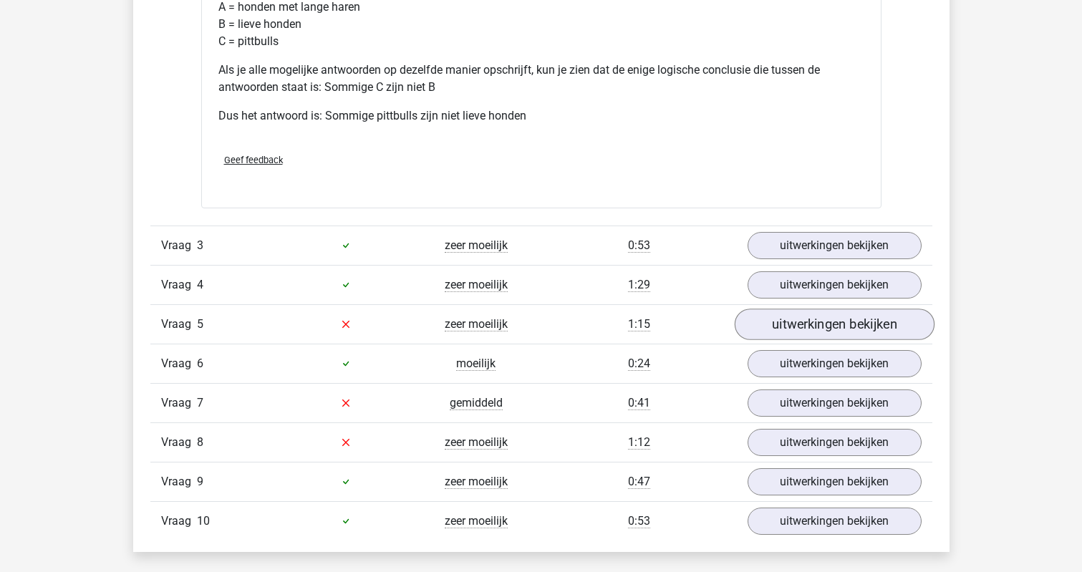
click at [768, 329] on link "uitwerkingen bekijken" at bounding box center [834, 325] width 200 height 32
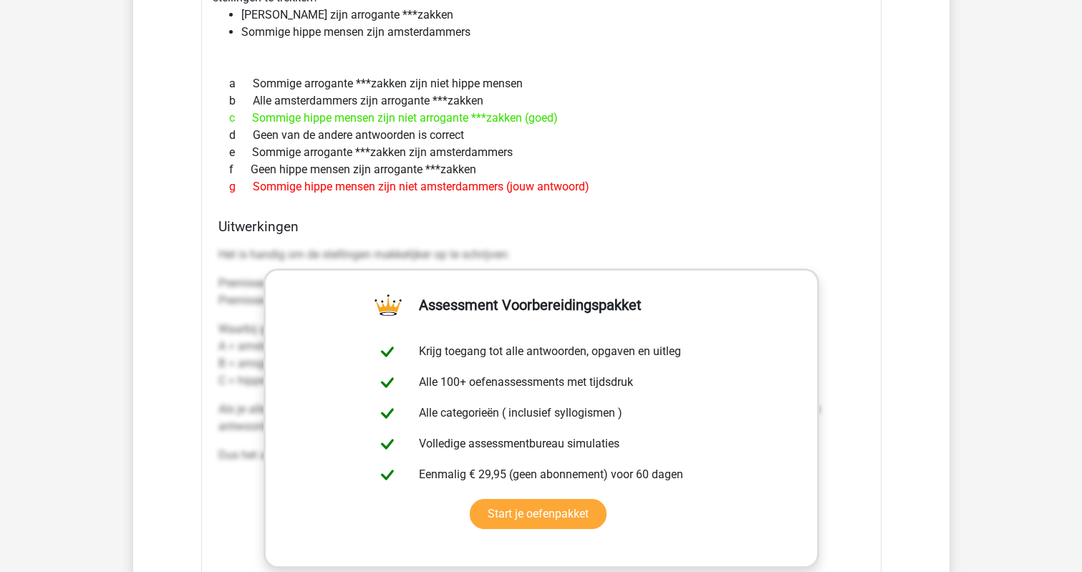
scroll to position [2691, 0]
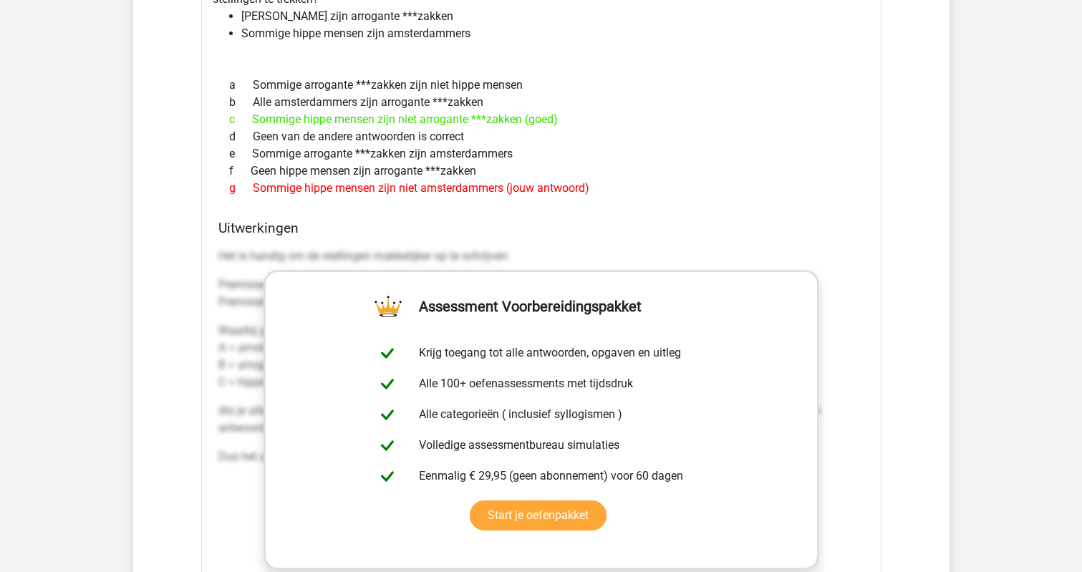
click at [313, 210] on div "Als er amsterdammers, hippe mensen en arrogante ***zakken bestaan, welke logisc…" at bounding box center [541, 352] width 680 height 770
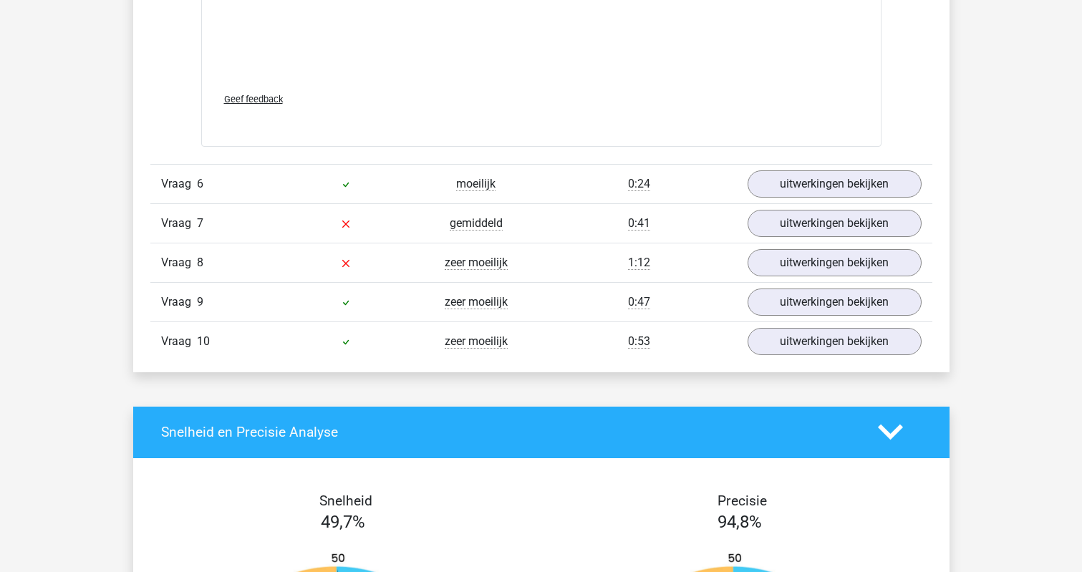
scroll to position [3285, 0]
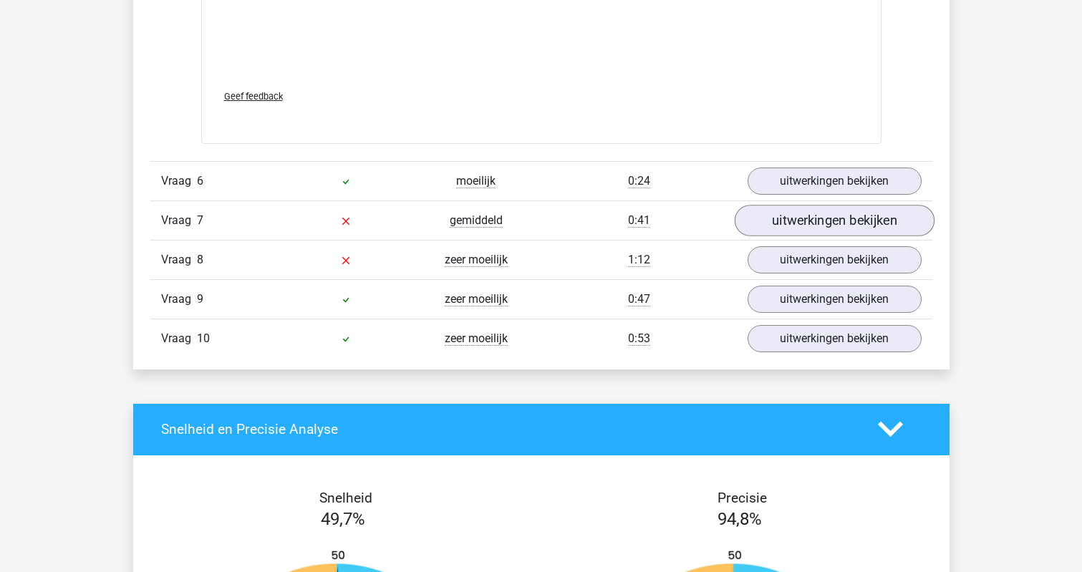
click at [752, 221] on link "uitwerkingen bekijken" at bounding box center [834, 221] width 200 height 32
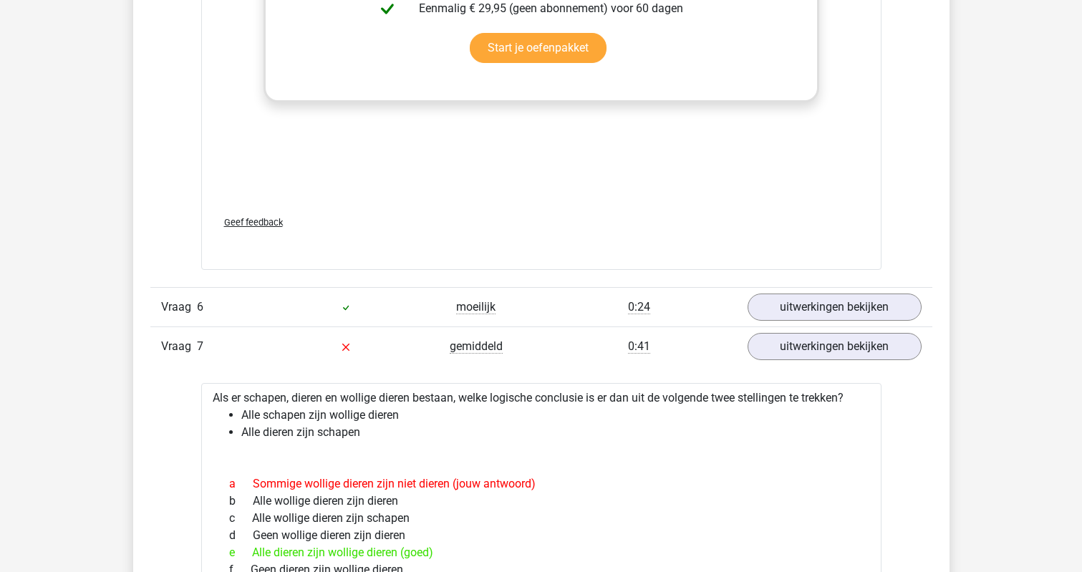
scroll to position [3174, 0]
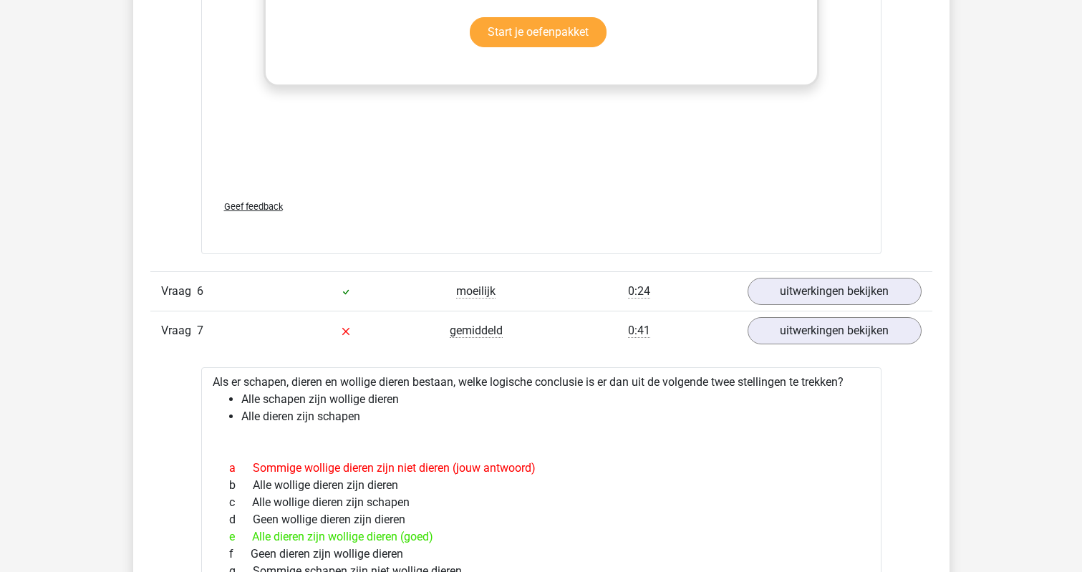
click at [776, 332] on link "uitwerkingen bekijken" at bounding box center [834, 331] width 200 height 32
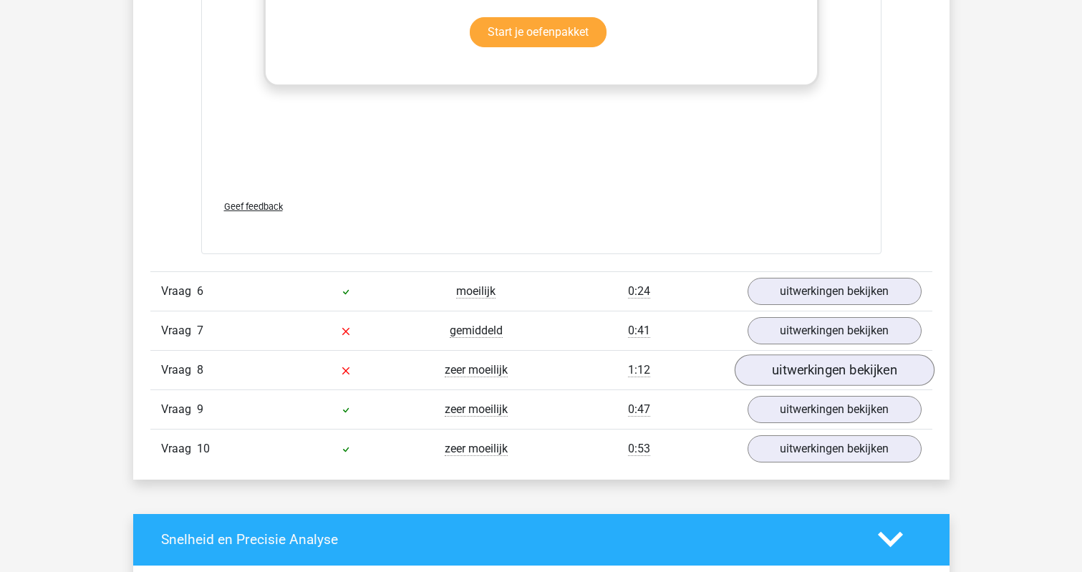
click at [775, 371] on link "uitwerkingen bekijken" at bounding box center [834, 370] width 200 height 32
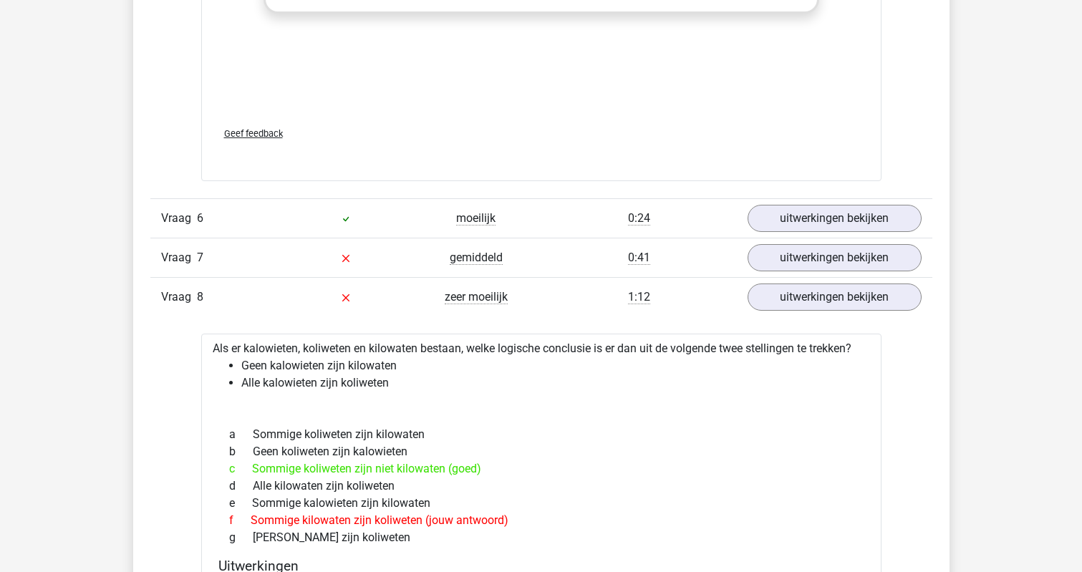
scroll to position [3257, 0]
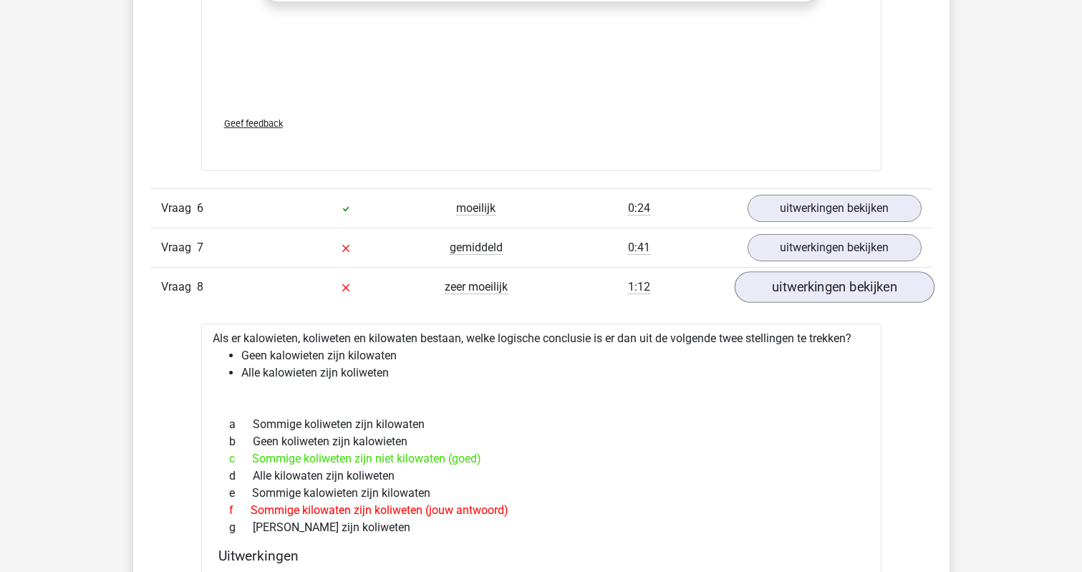
click at [813, 297] on link "uitwerkingen bekijken" at bounding box center [834, 287] width 200 height 32
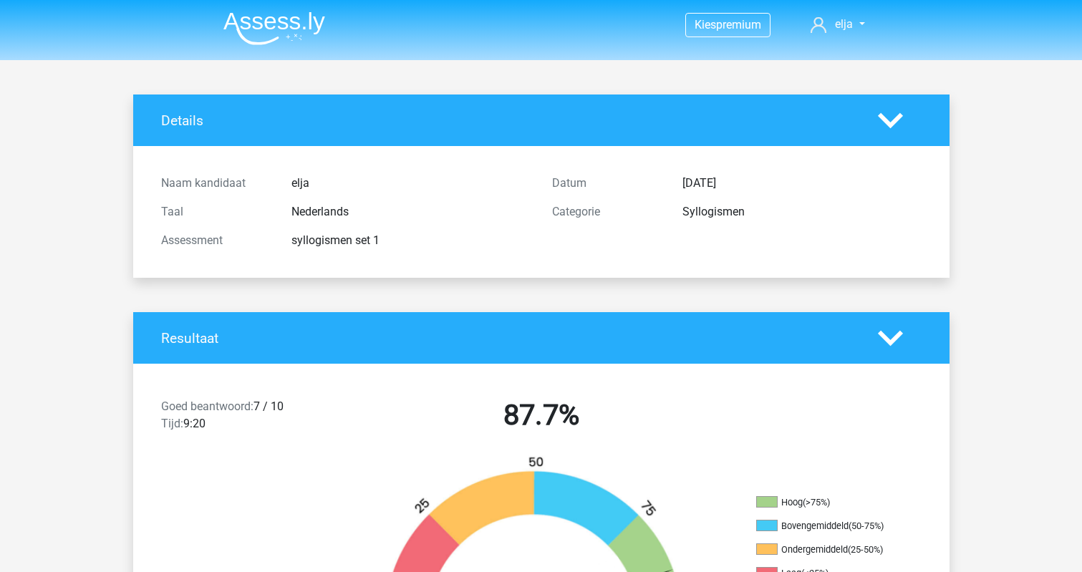
scroll to position [0, 0]
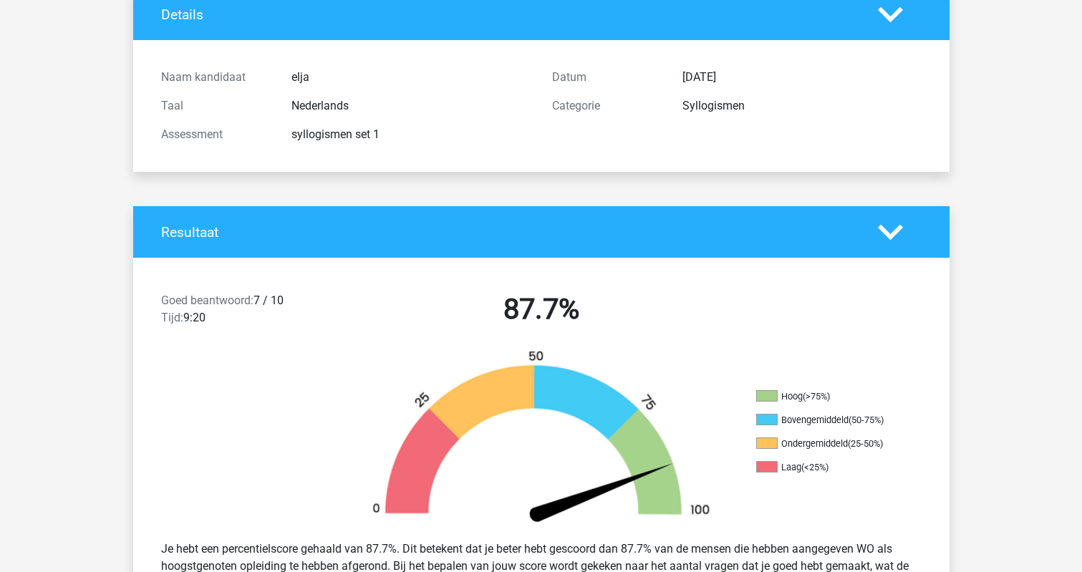
scroll to position [96, 0]
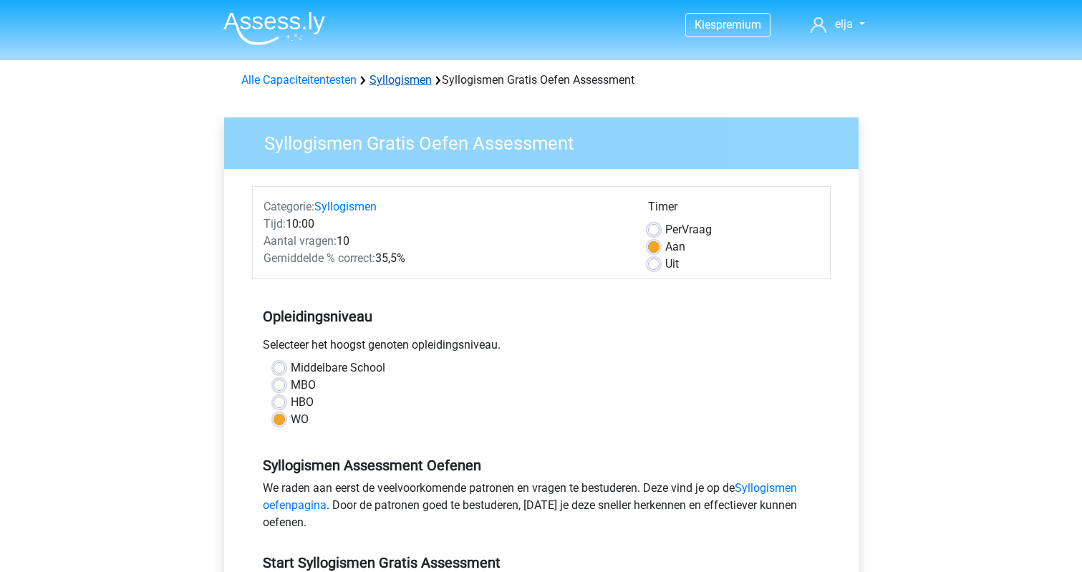
click at [397, 84] on link "Syllogismen" at bounding box center [400, 80] width 62 height 14
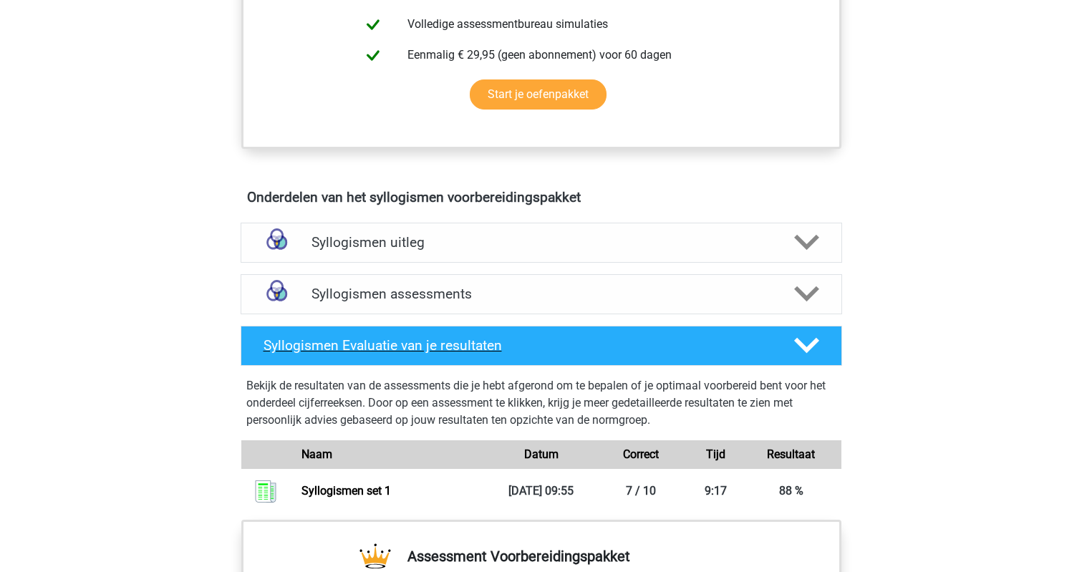
scroll to position [648, 0]
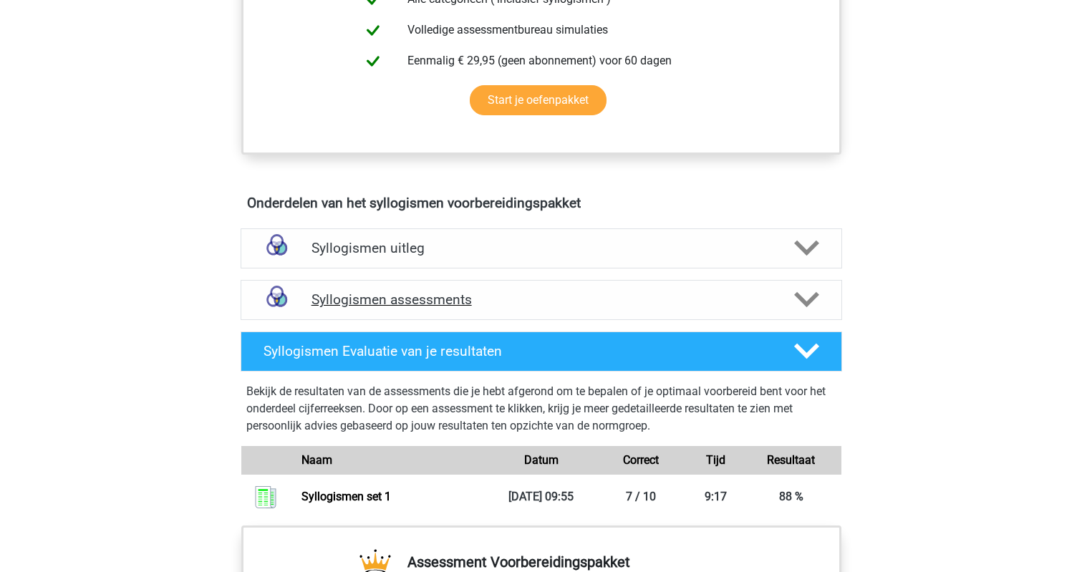
click at [576, 298] on h4 "Syllogismen assessments" at bounding box center [541, 299] width 460 height 16
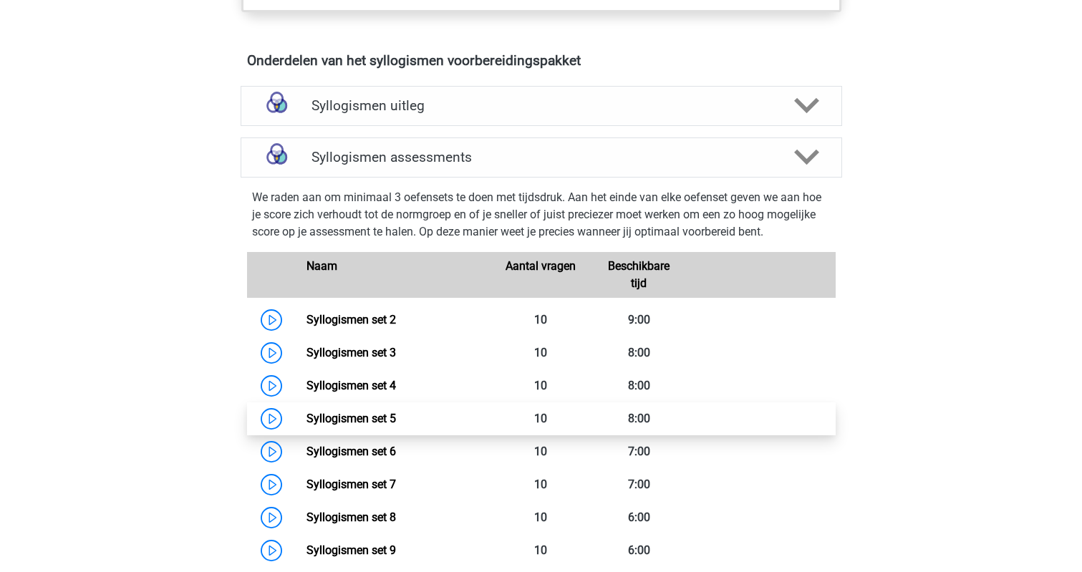
scroll to position [790, 0]
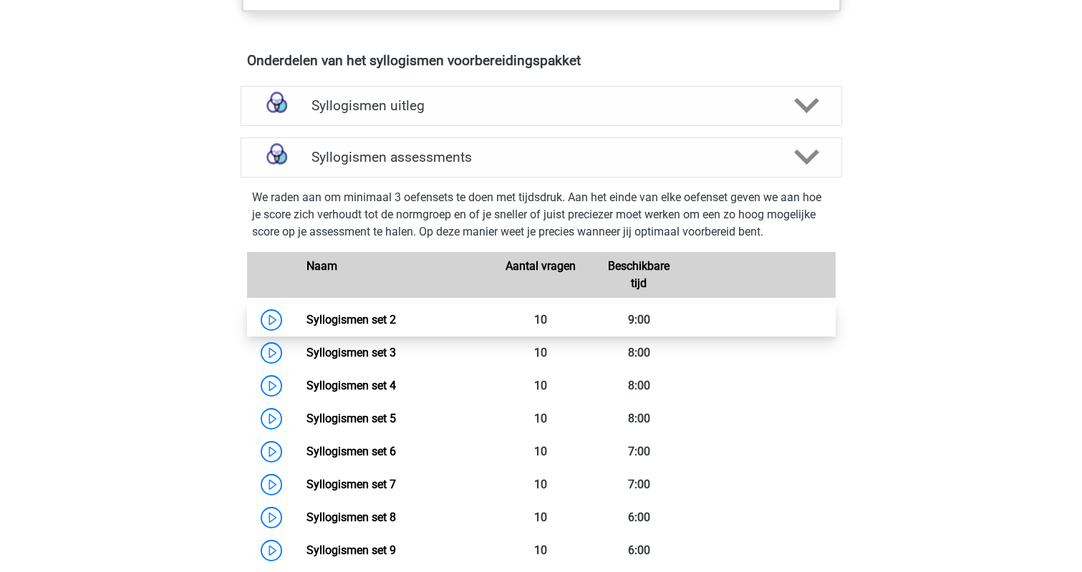
click at [377, 318] on link "Syllogismen set 2" at bounding box center [350, 320] width 89 height 14
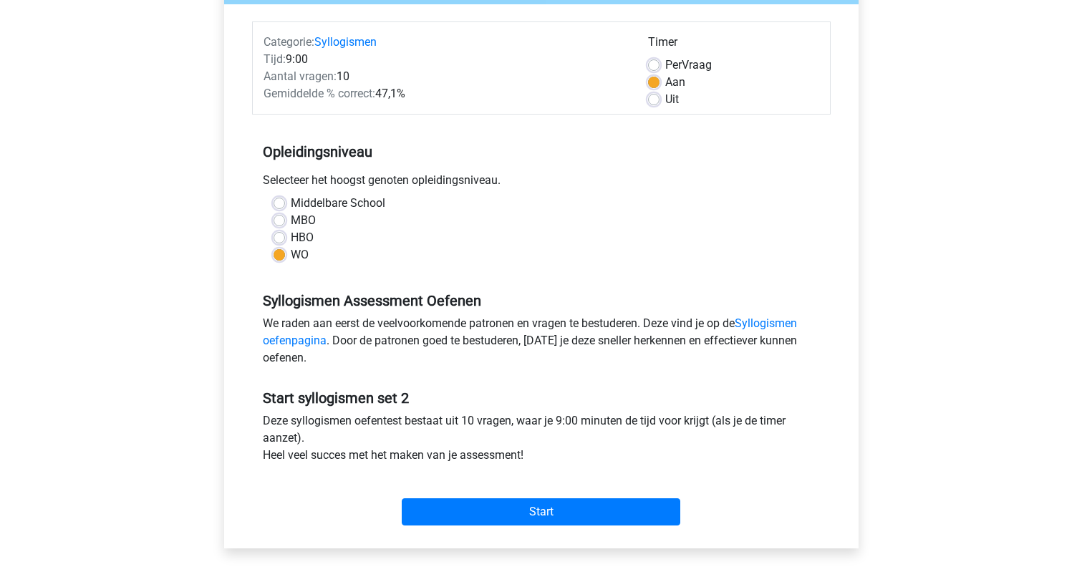
scroll to position [170, 0]
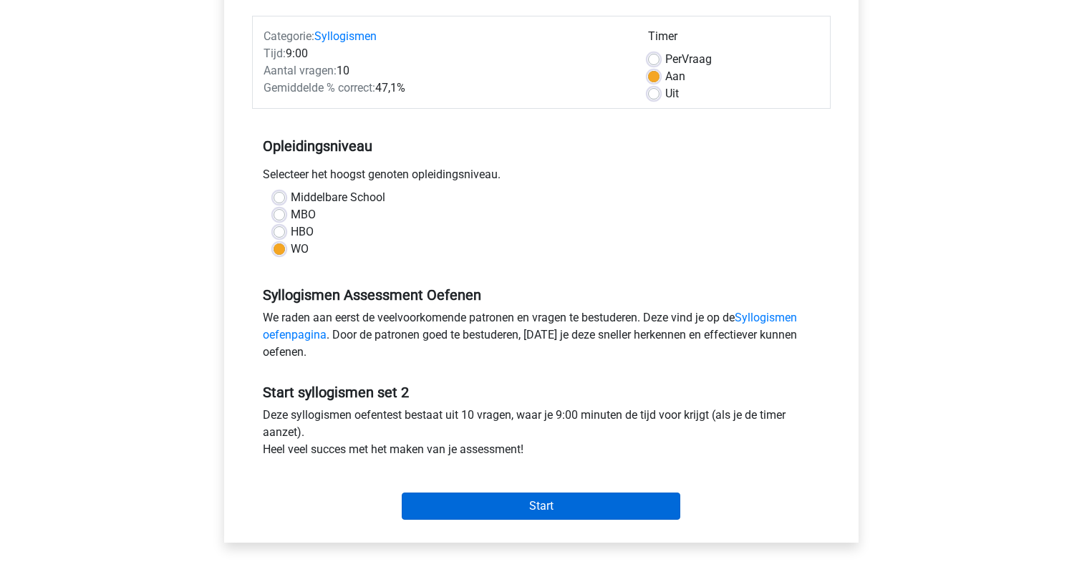
click at [469, 513] on input "Start" at bounding box center [541, 506] width 278 height 27
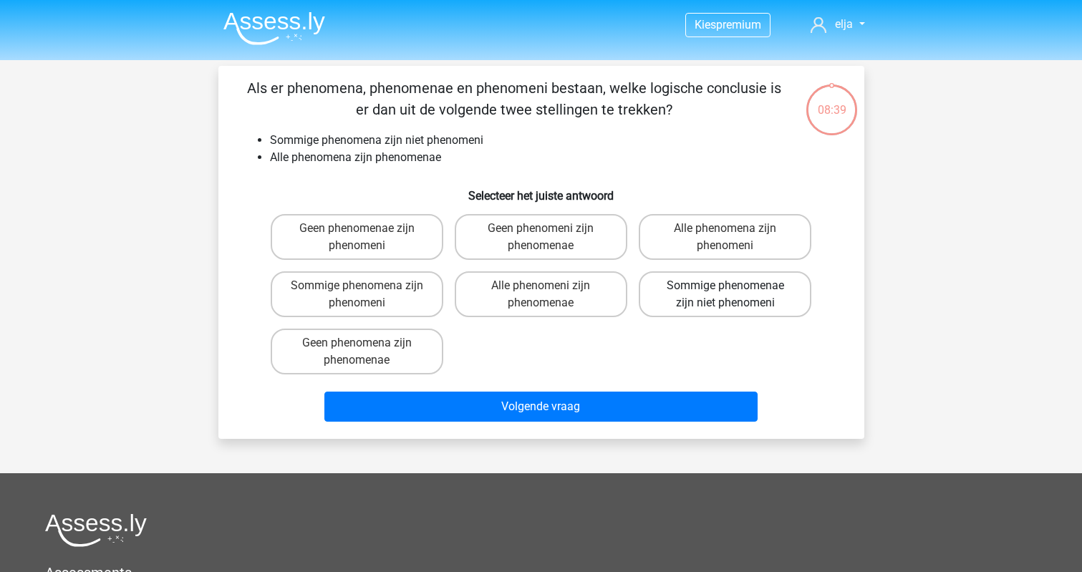
click at [714, 304] on label "Sommige phenomenae zijn niet phenomeni" at bounding box center [725, 294] width 173 height 46
click at [725, 295] on input "Sommige phenomenae zijn niet phenomeni" at bounding box center [729, 290] width 9 height 9
radio input "true"
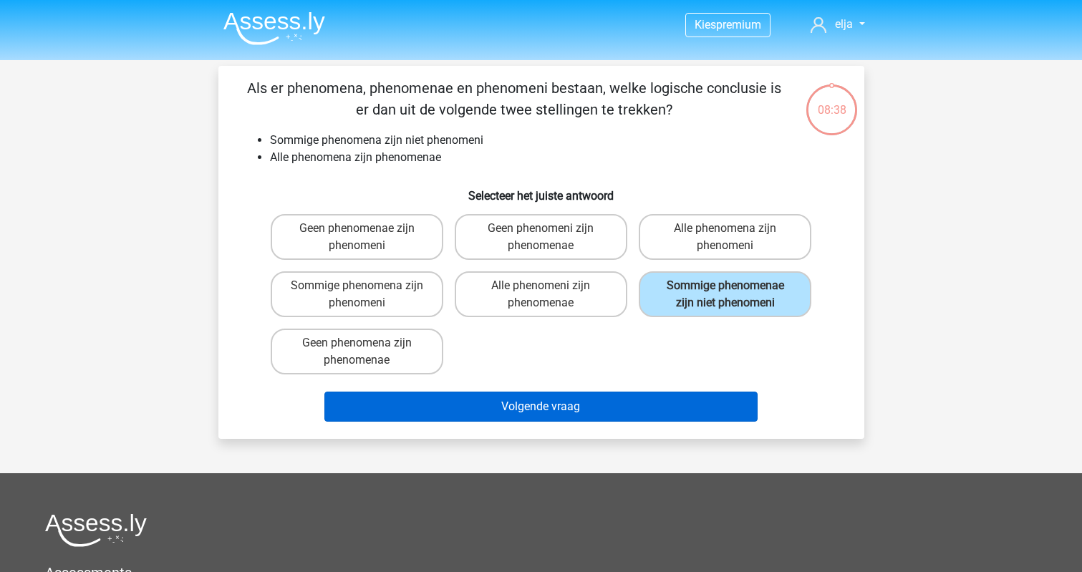
click at [679, 407] on button "Volgende vraag" at bounding box center [540, 407] width 433 height 30
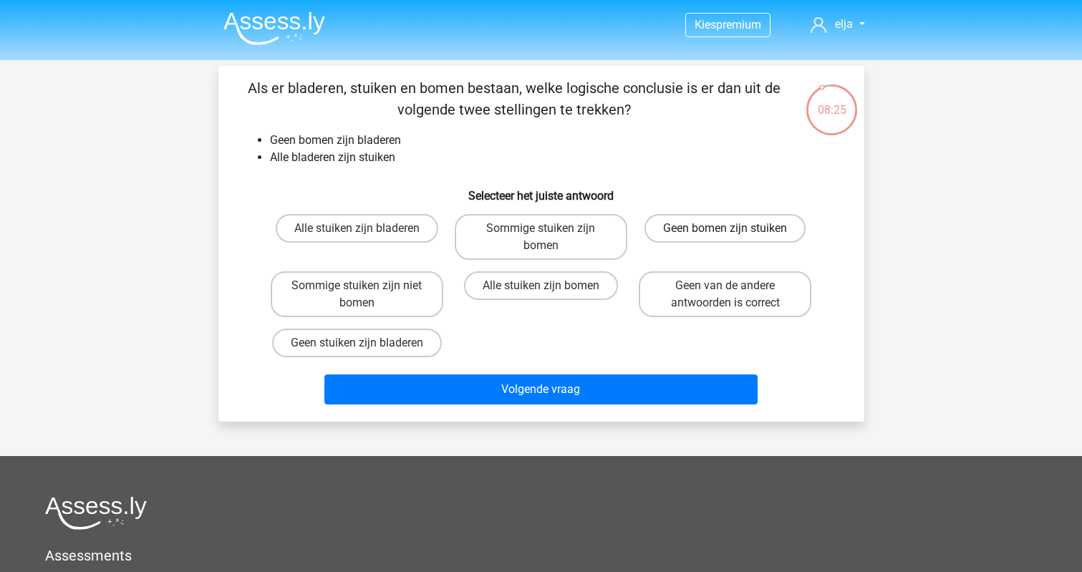
click at [707, 224] on label "Geen bomen zijn stuiken" at bounding box center [724, 228] width 161 height 29
click at [725, 228] on input "Geen bomen zijn stuiken" at bounding box center [729, 232] width 9 height 9
radio input "true"
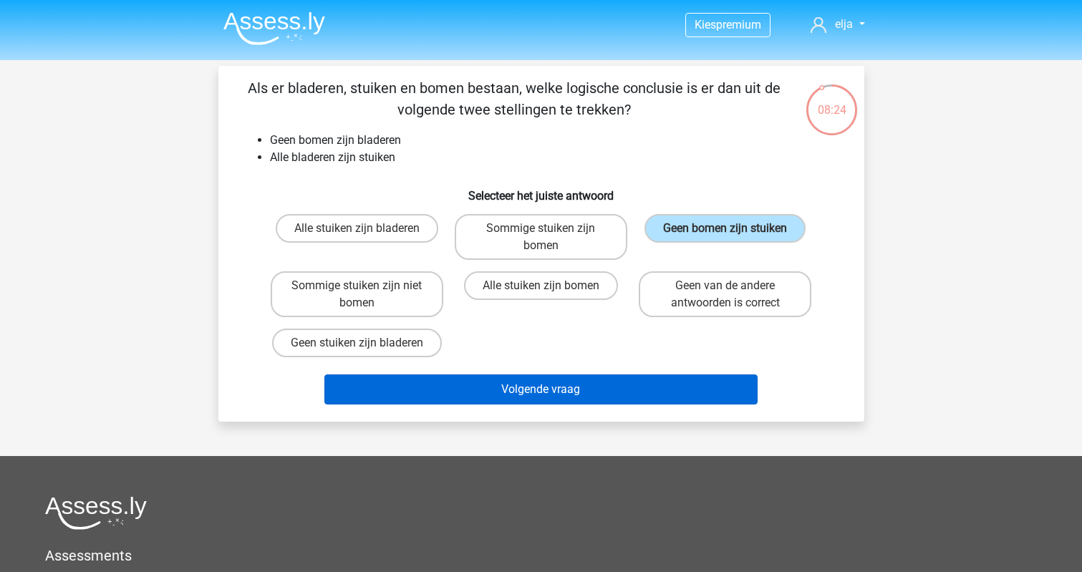
click at [694, 398] on button "Volgende vraag" at bounding box center [540, 389] width 433 height 30
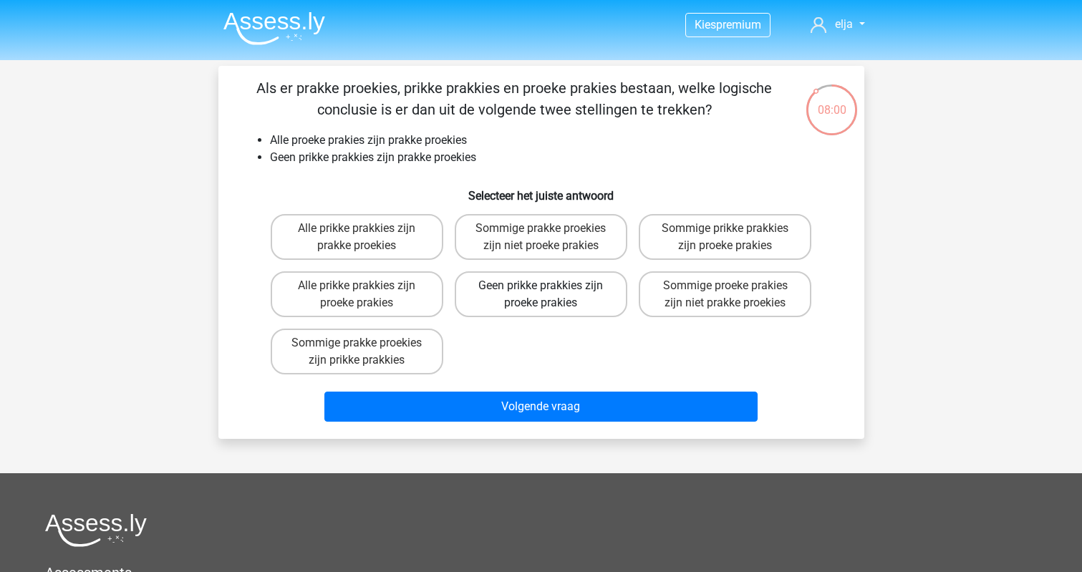
click at [559, 301] on label "Geen prikke prakkies zijn proeke prakies" at bounding box center [541, 294] width 173 height 46
click at [550, 295] on input "Geen prikke prakkies zijn proeke prakies" at bounding box center [545, 290] width 9 height 9
radio input "true"
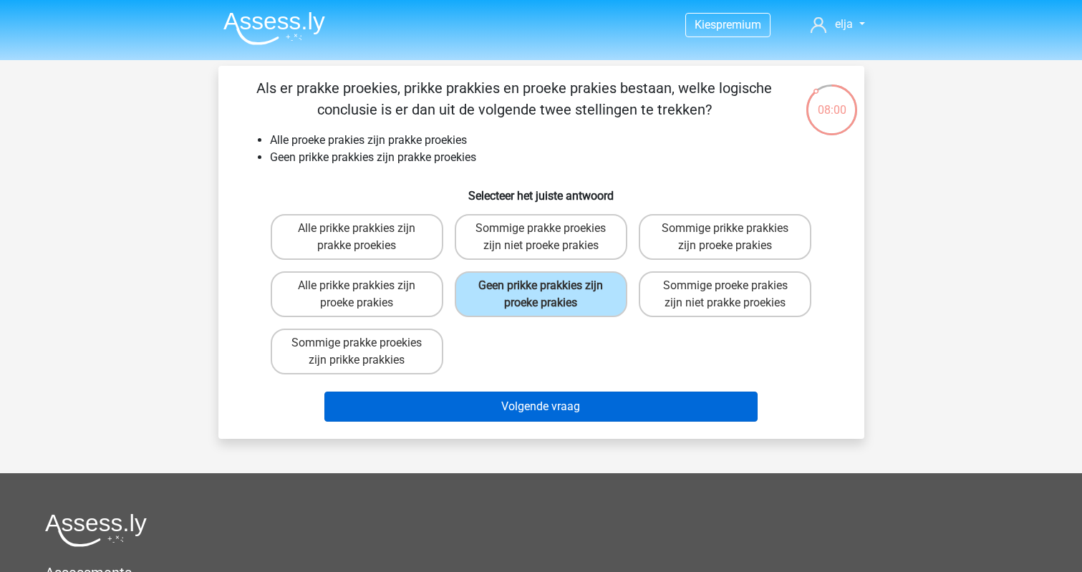
click at [564, 397] on button "Volgende vraag" at bounding box center [540, 407] width 433 height 30
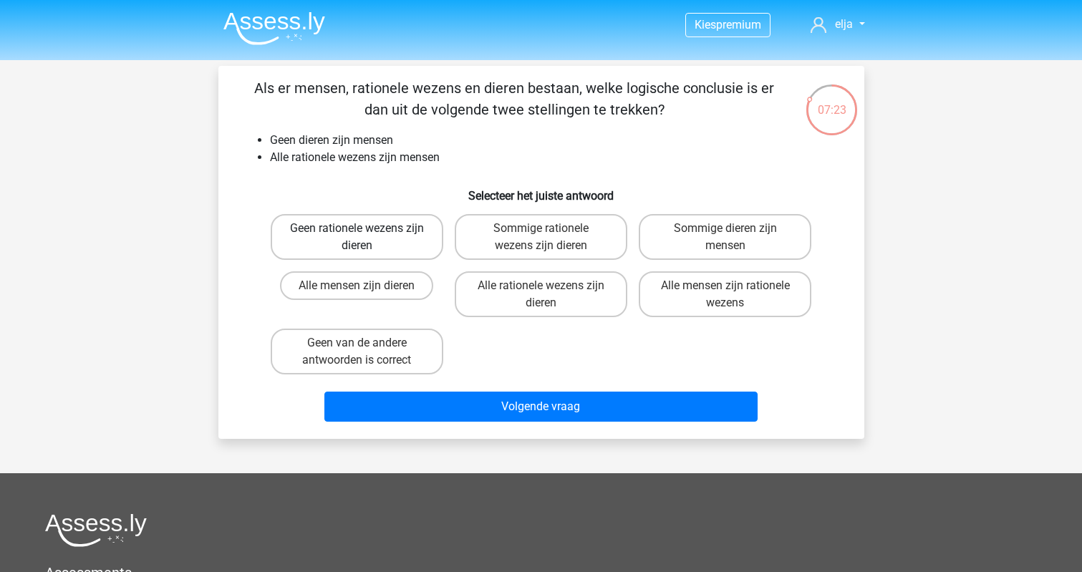
click at [374, 251] on label "Geen rationele wezens zijn dieren" at bounding box center [357, 237] width 173 height 46
click at [366, 238] on input "Geen rationele wezens zijn dieren" at bounding box center [361, 232] width 9 height 9
radio input "true"
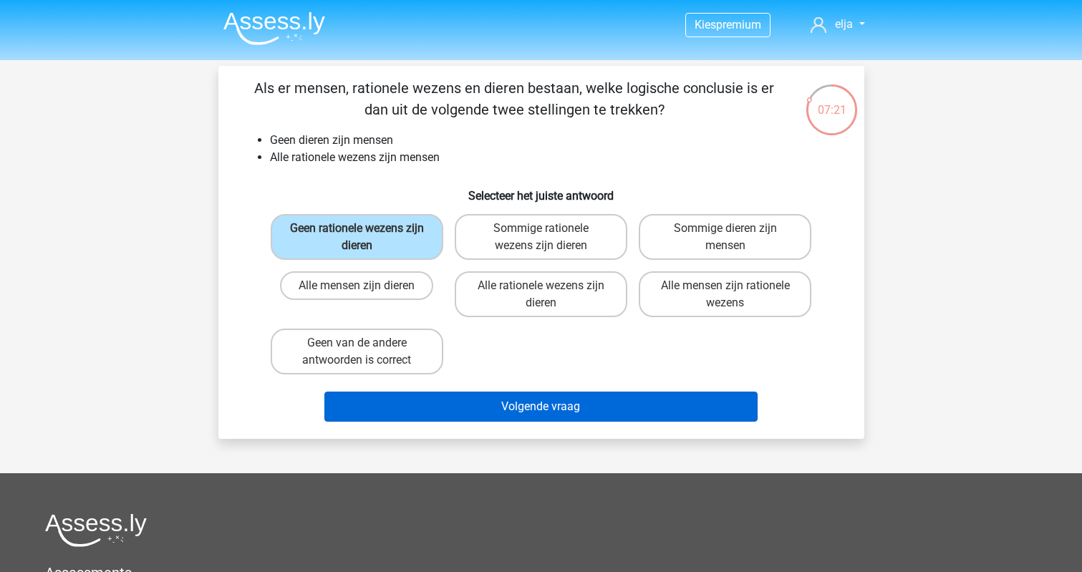
click at [490, 415] on button "Volgende vraag" at bounding box center [540, 407] width 433 height 30
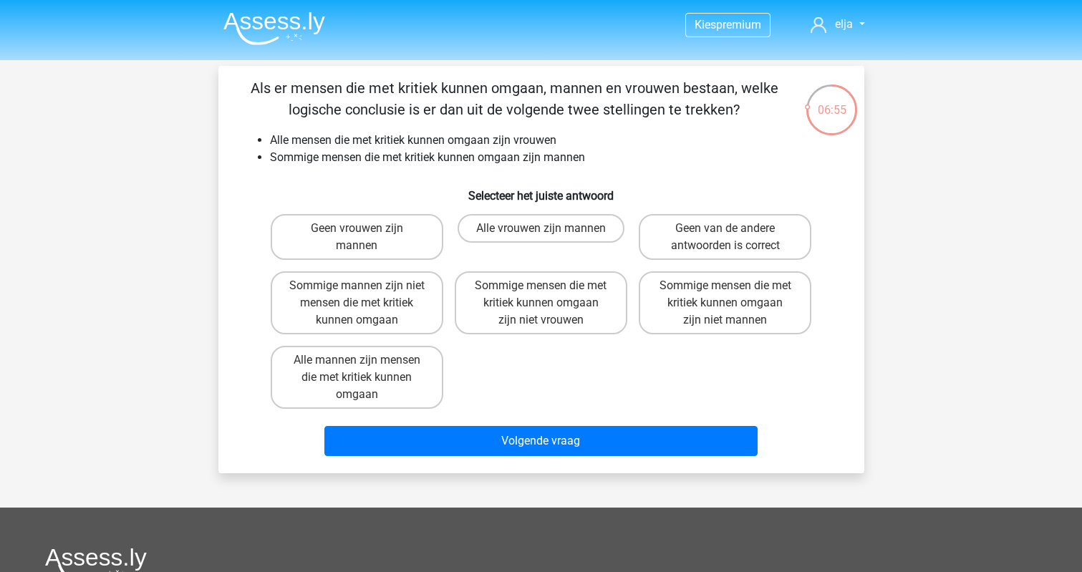
click at [481, 383] on div "Geen vrouwen zijn mannen Alle vrouwen zijn mannen Geen van de andere antwoorden…" at bounding box center [541, 311] width 553 height 206
click at [508, 240] on label "Alle vrouwen zijn mannen" at bounding box center [540, 228] width 167 height 29
click at [541, 238] on input "Alle vrouwen zijn mannen" at bounding box center [545, 232] width 9 height 9
radio input "true"
click at [576, 412] on div "Geen vrouwen zijn mannen Alle vrouwen zijn mannen Geen van de andere antwoorden…" at bounding box center [541, 311] width 553 height 206
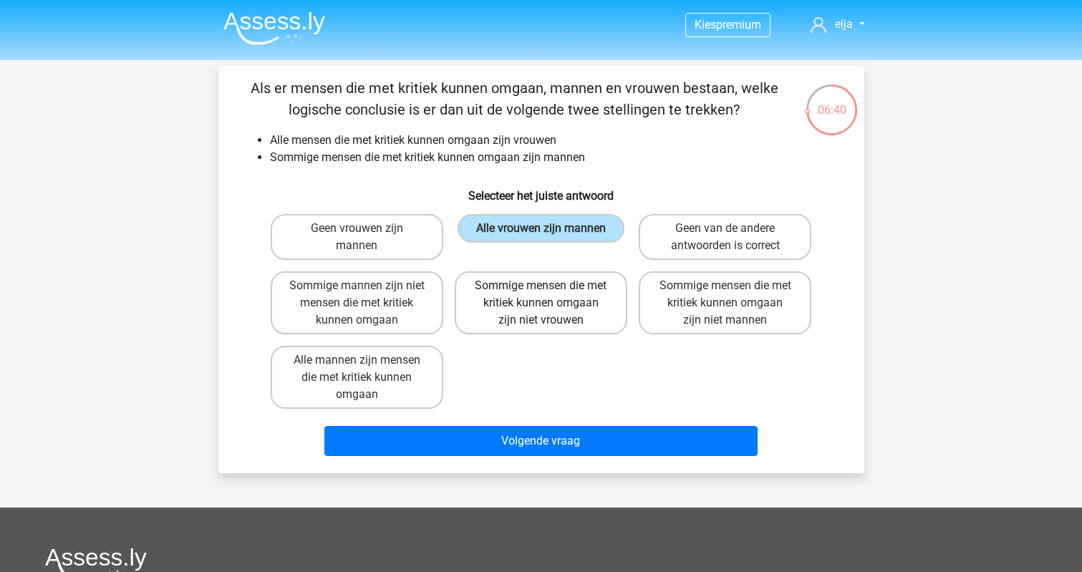
click at [505, 305] on label "Sommige mensen die met kritiek kunnen omgaan zijn niet vrouwen" at bounding box center [541, 302] width 173 height 63
click at [541, 295] on input "Sommige mensen die met kritiek kunnen omgaan zijn niet vrouwen" at bounding box center [545, 290] width 9 height 9
radio input "true"
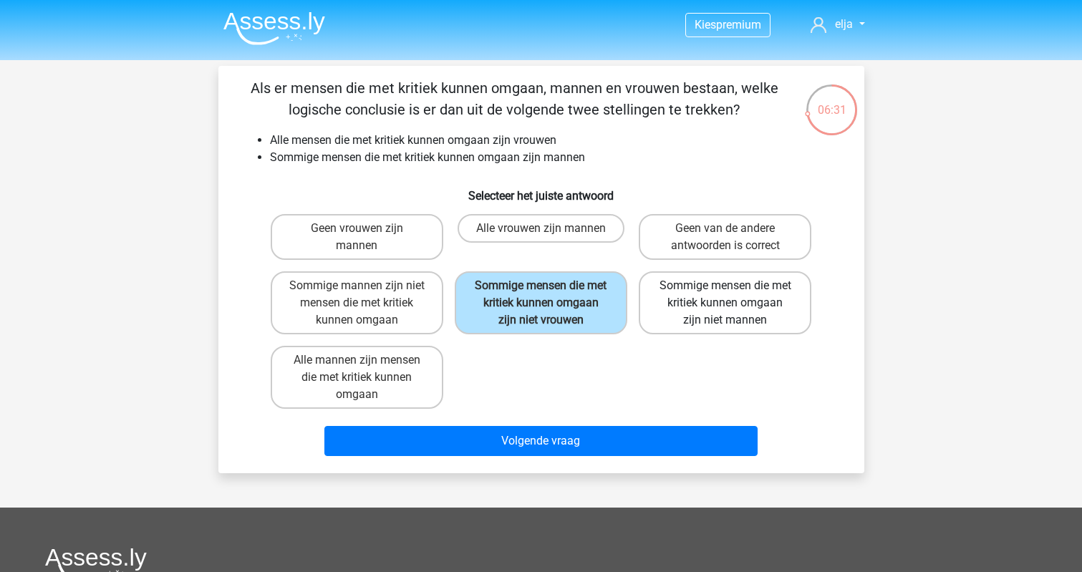
click at [669, 312] on label "Sommige mensen die met kritiek kunnen omgaan zijn niet mannen" at bounding box center [725, 302] width 173 height 63
click at [725, 295] on input "Sommige mensen die met kritiek kunnen omgaan zijn niet mannen" at bounding box center [729, 290] width 9 height 9
radio input "true"
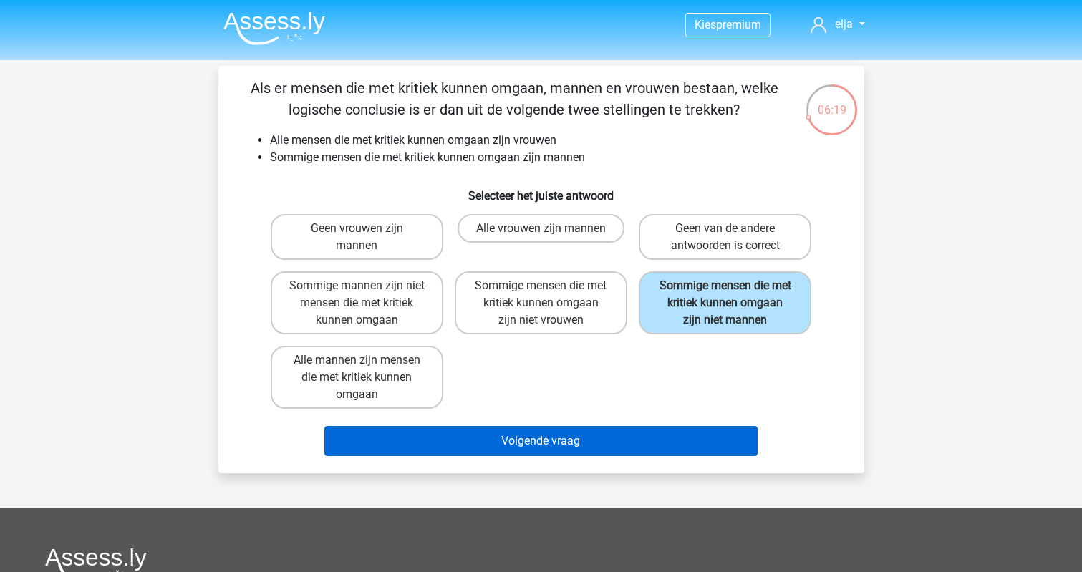
click at [481, 456] on button "Volgende vraag" at bounding box center [540, 441] width 433 height 30
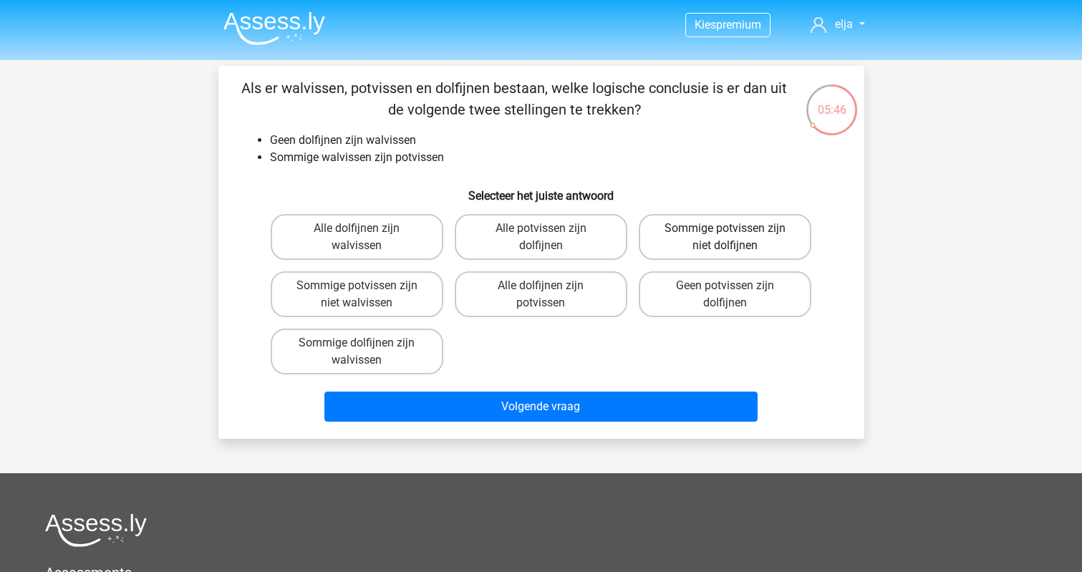
click at [672, 225] on label "Sommige potvissen zijn niet dolfijnen" at bounding box center [725, 237] width 173 height 46
click at [725, 228] on input "Sommige potvissen zijn niet dolfijnen" at bounding box center [729, 232] width 9 height 9
radio input "true"
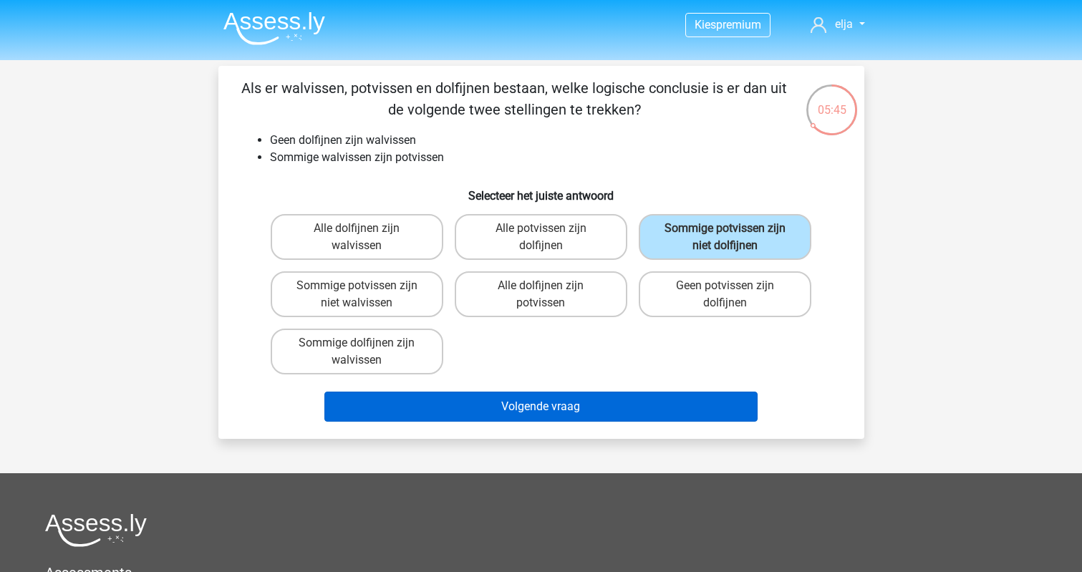
click at [570, 416] on button "Volgende vraag" at bounding box center [540, 407] width 433 height 30
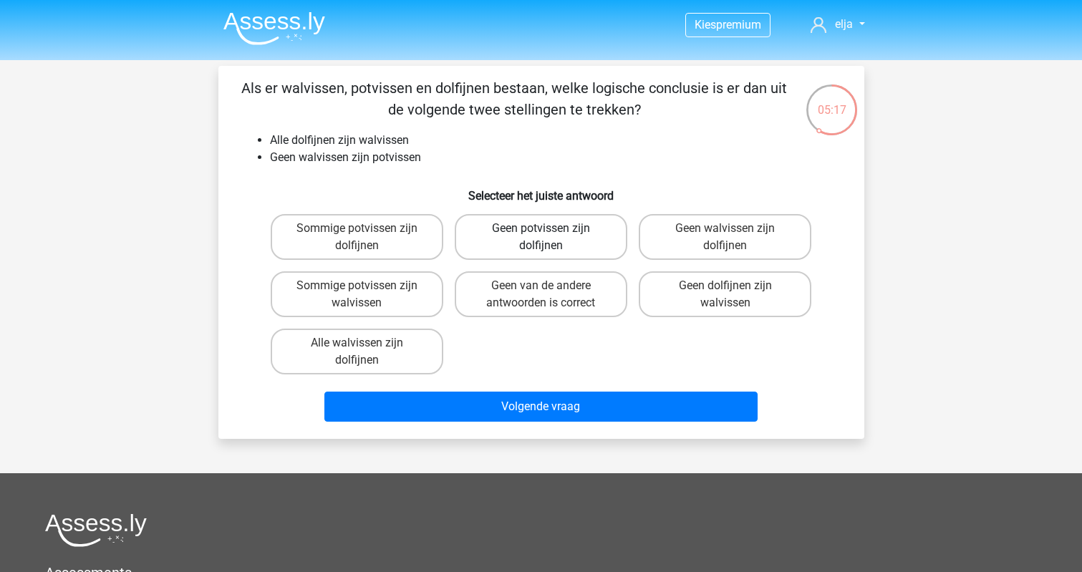
click at [515, 236] on label "Geen potvissen zijn dolfijnen" at bounding box center [541, 237] width 173 height 46
click at [541, 236] on input "Geen potvissen zijn dolfijnen" at bounding box center [545, 232] width 9 height 9
radio input "true"
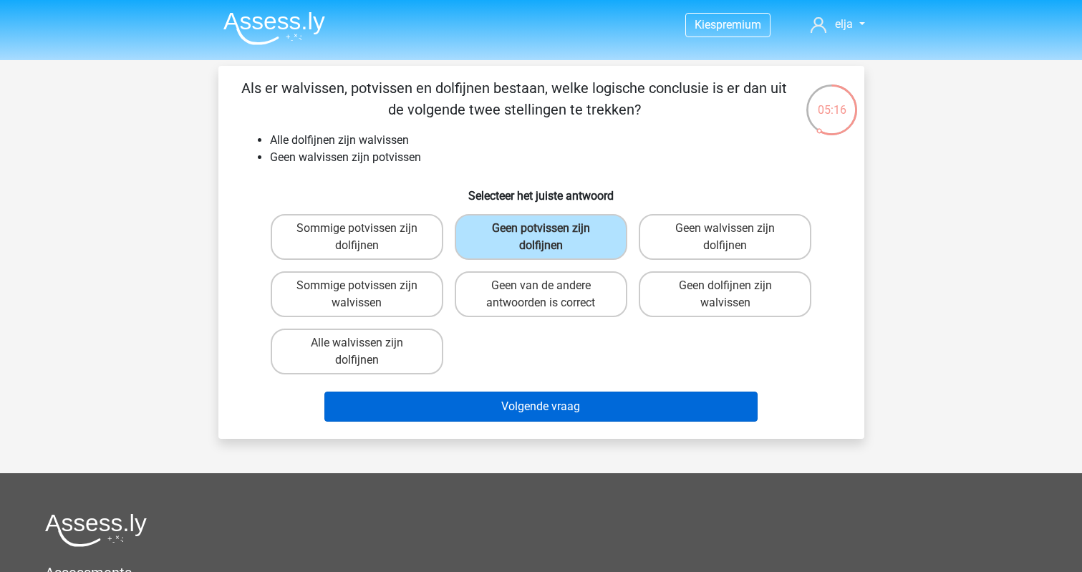
click at [563, 399] on button "Volgende vraag" at bounding box center [540, 407] width 433 height 30
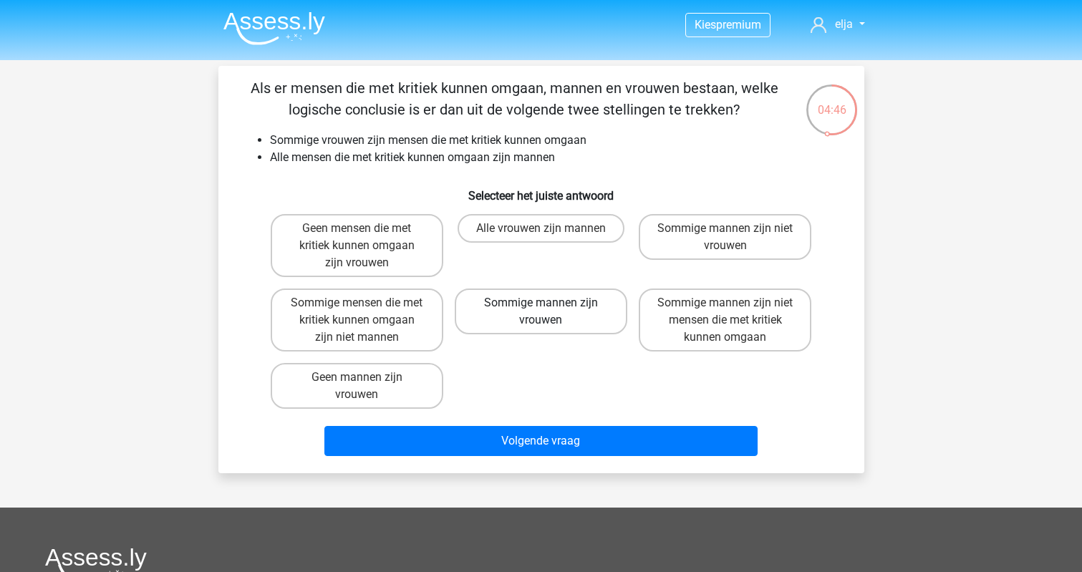
click at [543, 319] on label "Sommige mannen zijn vrouwen" at bounding box center [541, 312] width 173 height 46
click at [543, 312] on input "Sommige mannen zijn vrouwen" at bounding box center [545, 307] width 9 height 9
radio input "true"
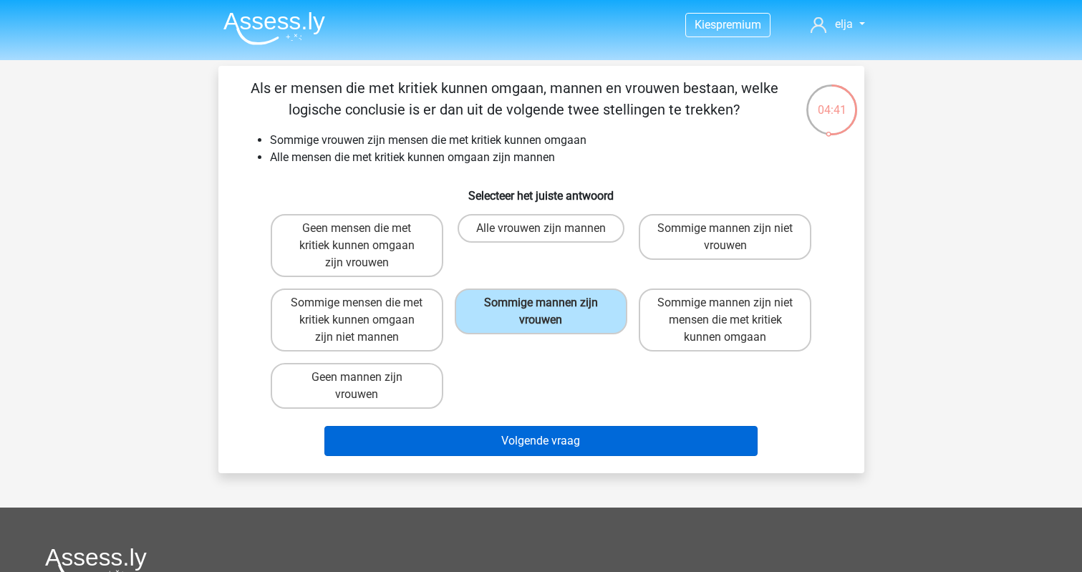
click at [514, 447] on button "Volgende vraag" at bounding box center [540, 441] width 433 height 30
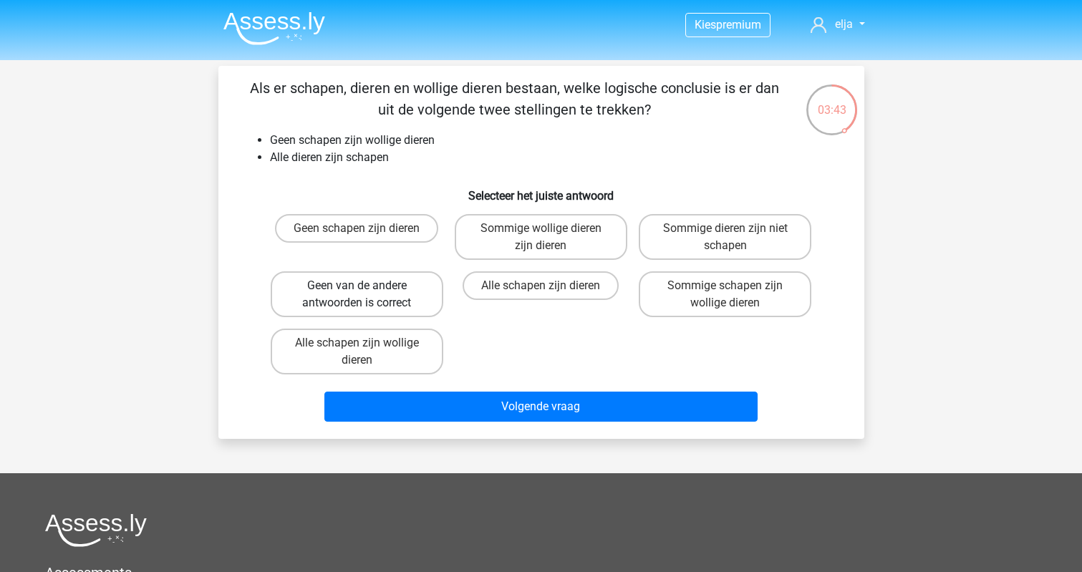
click at [366, 287] on label "Geen van de andere antwoorden is correct" at bounding box center [357, 294] width 173 height 46
click at [366, 287] on input "Geen van de andere antwoorden is correct" at bounding box center [361, 290] width 9 height 9
radio input "true"
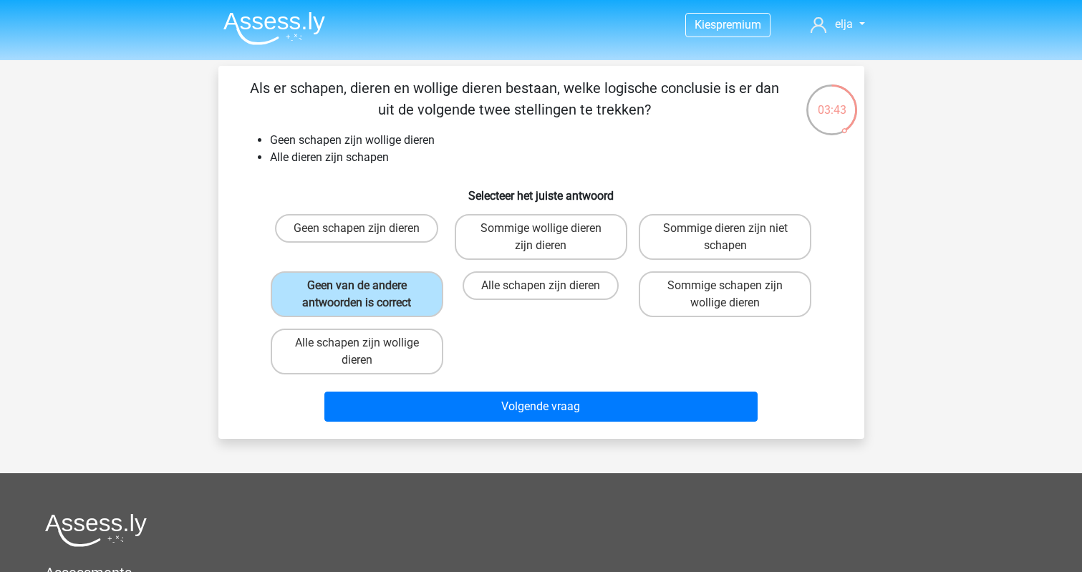
click at [438, 389] on div "Volgende vraag" at bounding box center [541, 403] width 600 height 47
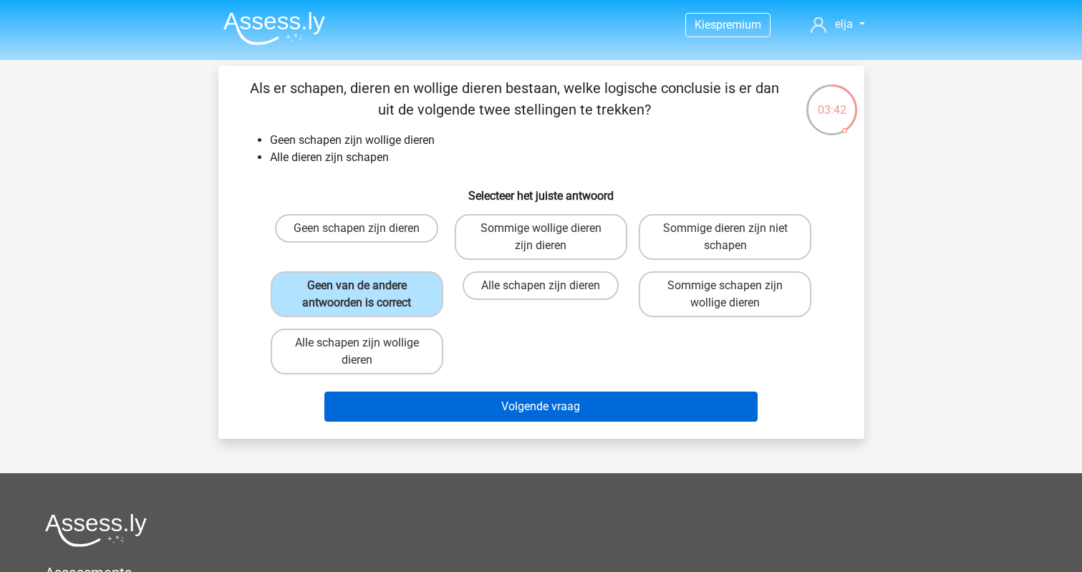
click at [438, 400] on button "Volgende vraag" at bounding box center [540, 407] width 433 height 30
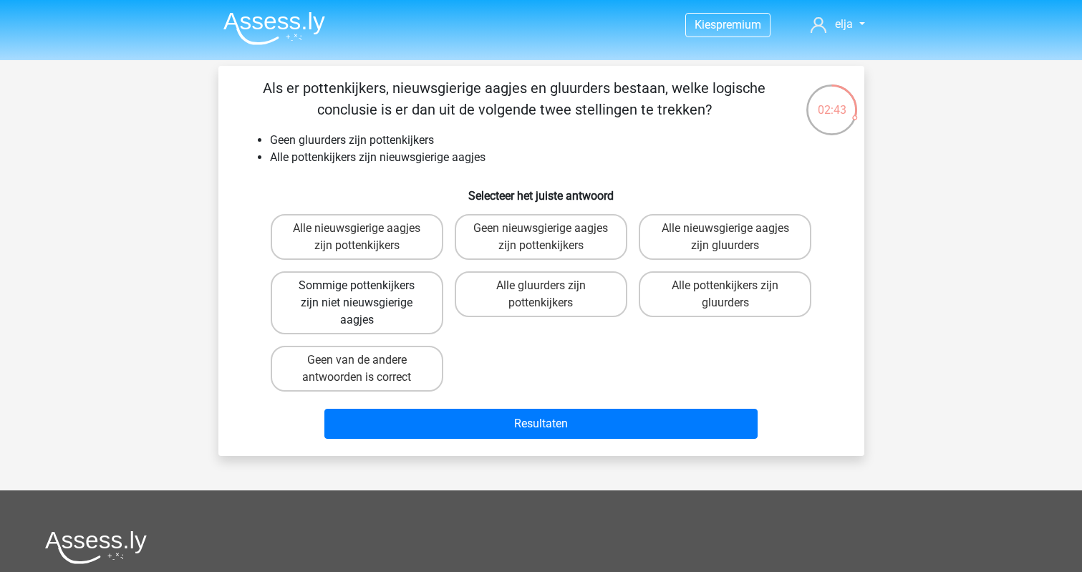
click at [382, 316] on label "Sommige pottenkijkers zijn niet nieuwsgierige aagjes" at bounding box center [357, 302] width 173 height 63
click at [366, 295] on input "Sommige pottenkijkers zijn niet nieuwsgierige aagjes" at bounding box center [361, 290] width 9 height 9
radio input "true"
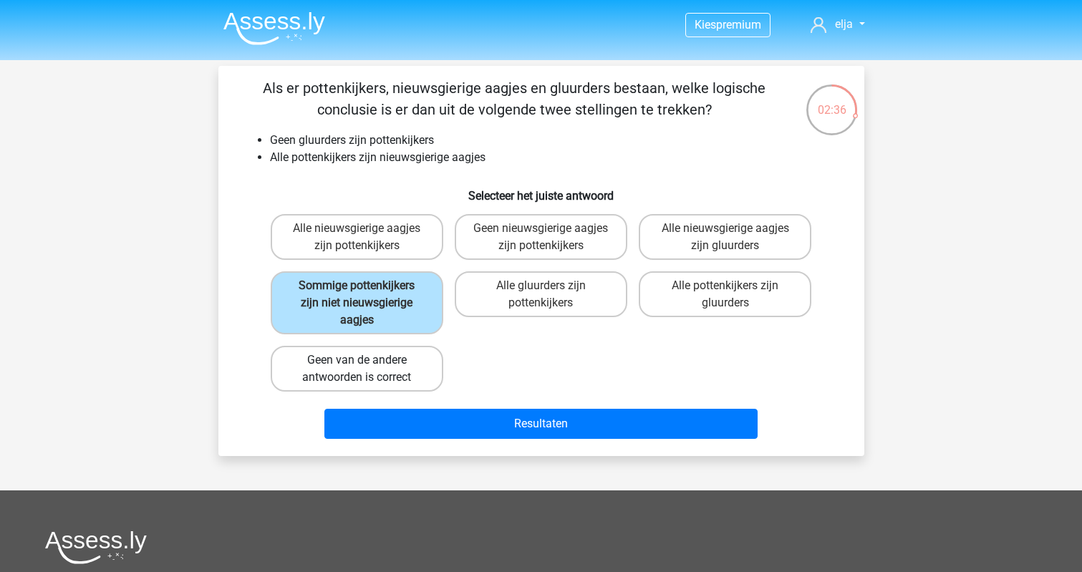
click at [333, 372] on label "Geen van de andere antwoorden is correct" at bounding box center [357, 369] width 173 height 46
click at [357, 369] on input "Geen van de andere antwoorden is correct" at bounding box center [361, 364] width 9 height 9
radio input "true"
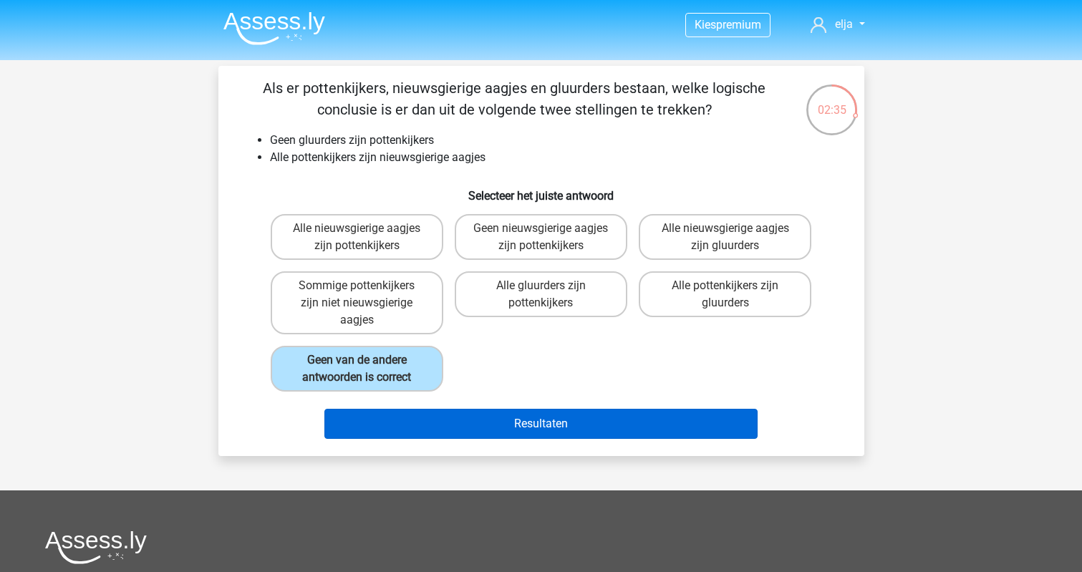
click at [374, 428] on button "Resultaten" at bounding box center [540, 424] width 433 height 30
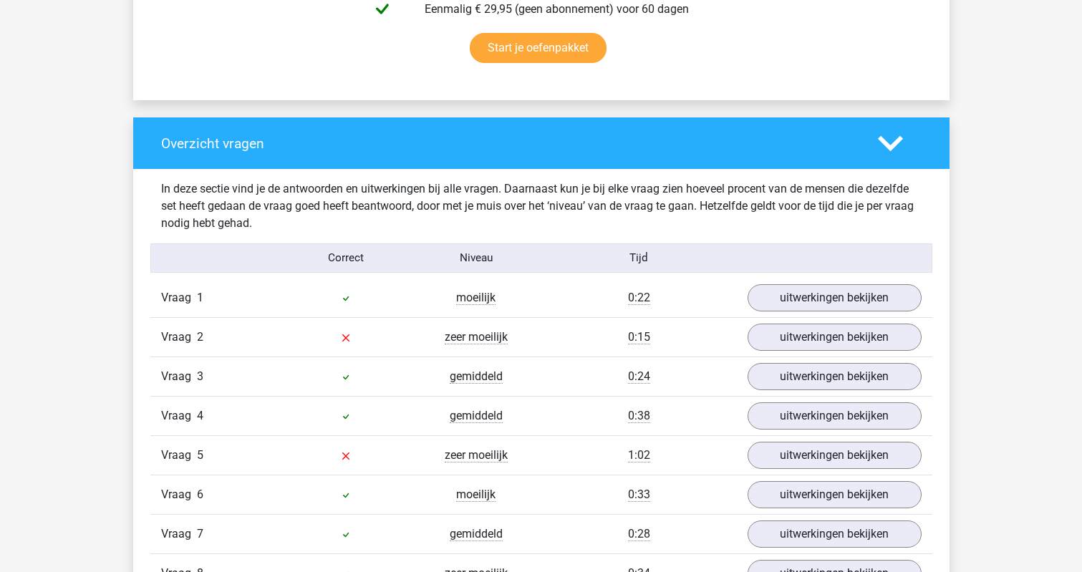
scroll to position [966, 0]
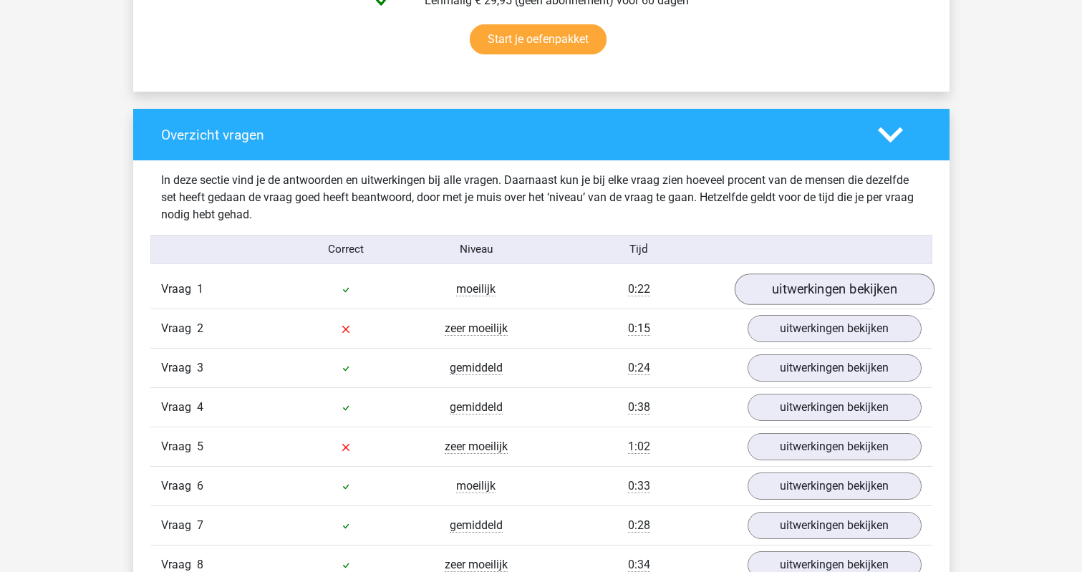
click at [785, 285] on link "uitwerkingen bekijken" at bounding box center [834, 289] width 200 height 32
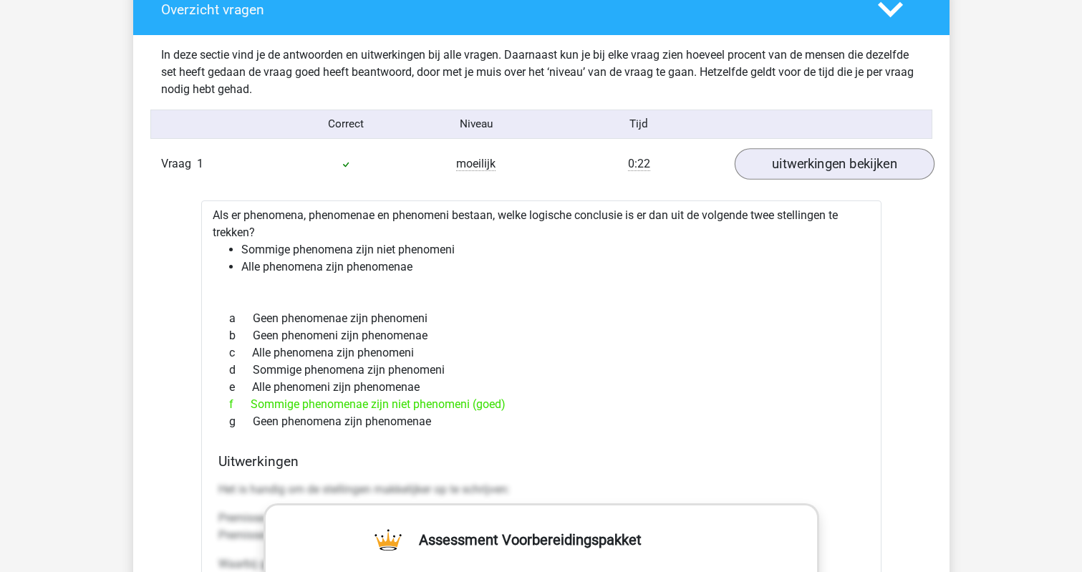
scroll to position [1091, 0]
click at [695, 171] on div "0:22" at bounding box center [638, 163] width 195 height 17
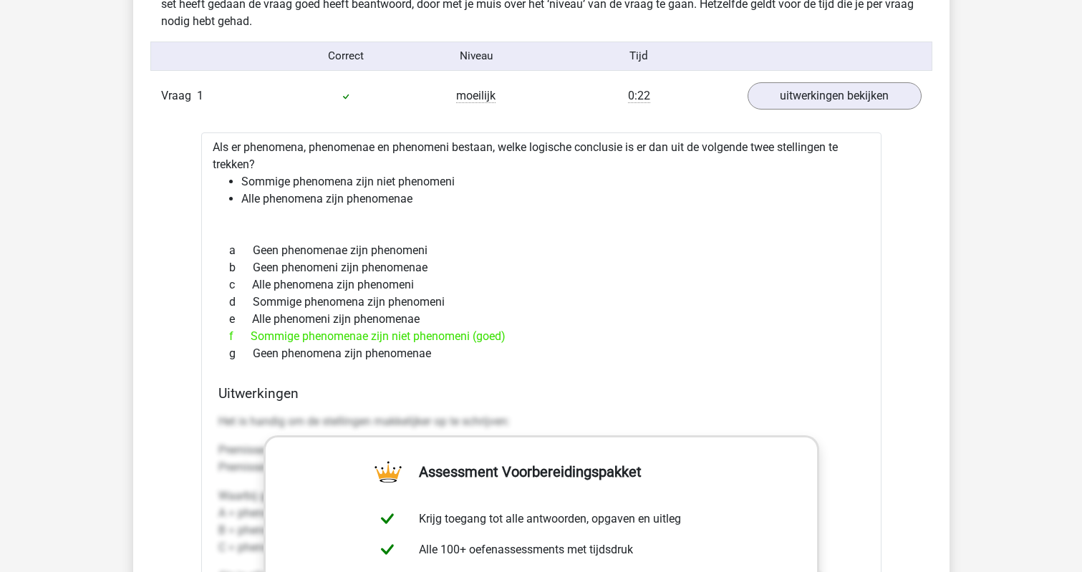
scroll to position [1160, 0]
click at [789, 102] on link "uitwerkingen bekijken" at bounding box center [834, 95] width 200 height 32
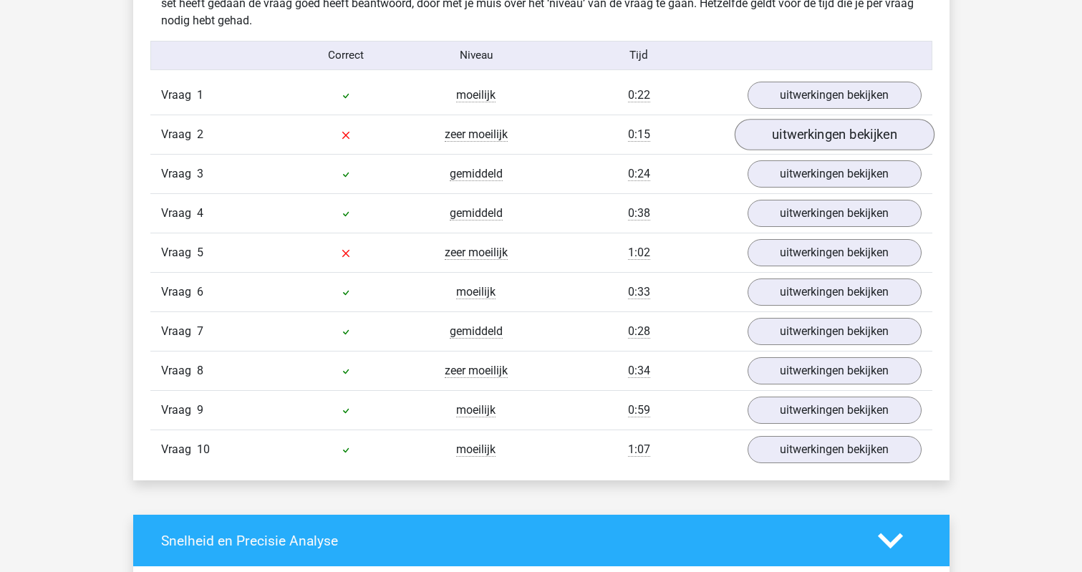
click at [766, 132] on link "uitwerkingen bekijken" at bounding box center [834, 135] width 200 height 32
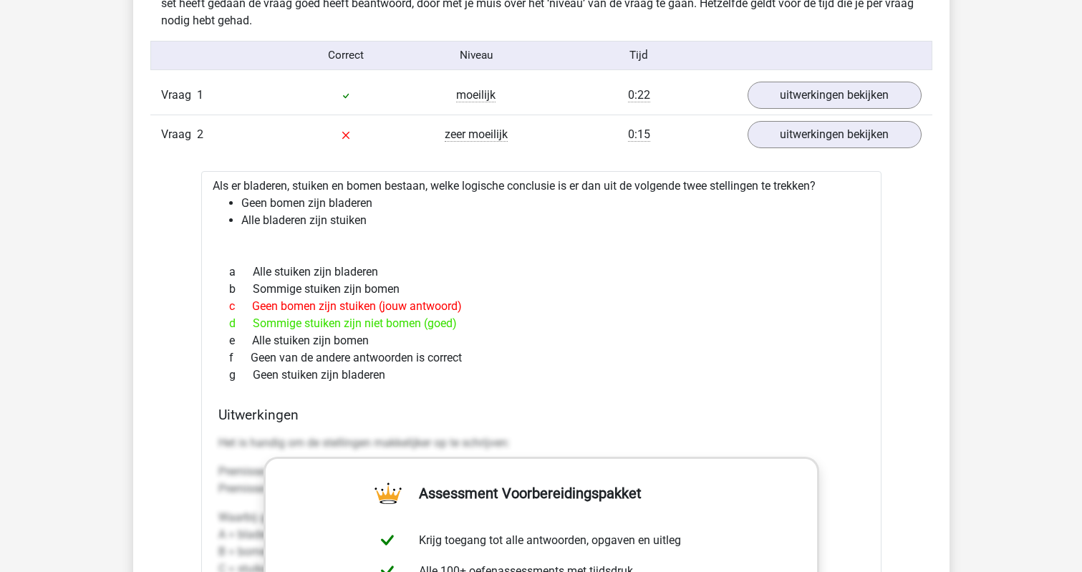
click at [390, 150] on div "Vraag 2 zeer moeilijk 0:15 uitwerkingen bekijken" at bounding box center [541, 134] width 782 height 39
click at [450, 149] on div "Vraag 2 zeer moeilijk 0:15 uitwerkingen bekijken" at bounding box center [541, 134] width 782 height 39
click at [511, 134] on div "zeer moeilijk" at bounding box center [476, 134] width 130 height 17
click at [750, 134] on link "uitwerkingen bekijken" at bounding box center [834, 135] width 200 height 32
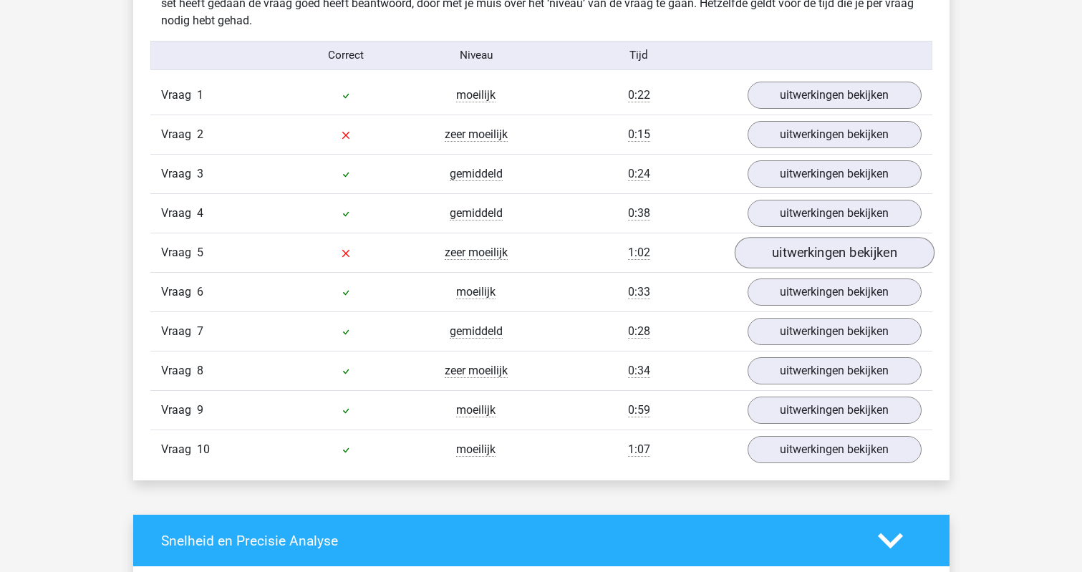
click at [764, 252] on link "uitwerkingen bekijken" at bounding box center [834, 253] width 200 height 32
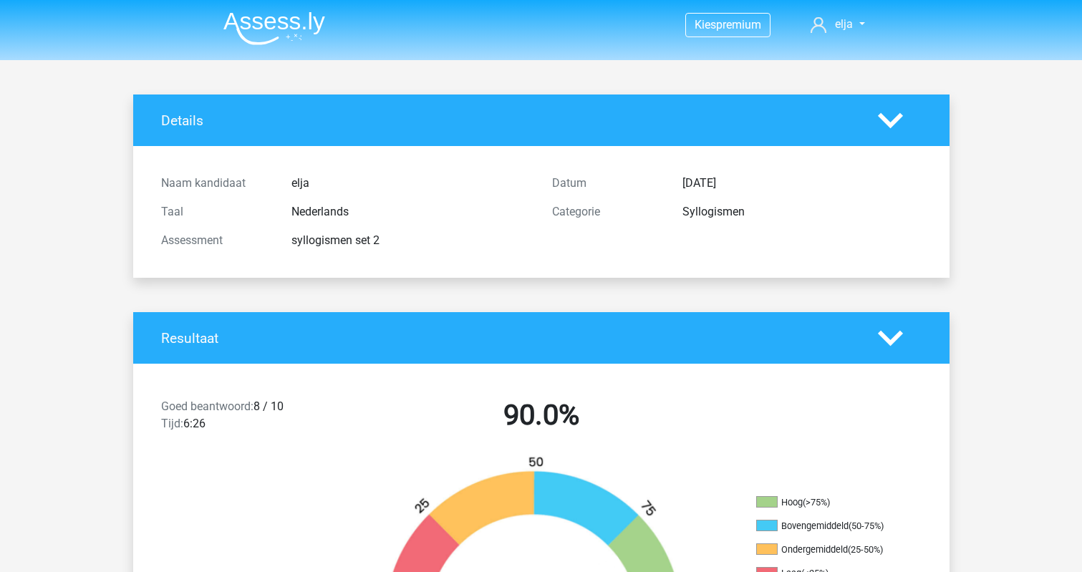
scroll to position [0, 0]
drag, startPoint x: 1029, startPoint y: 570, endPoint x: 634, endPoint y: 80, distance: 628.8
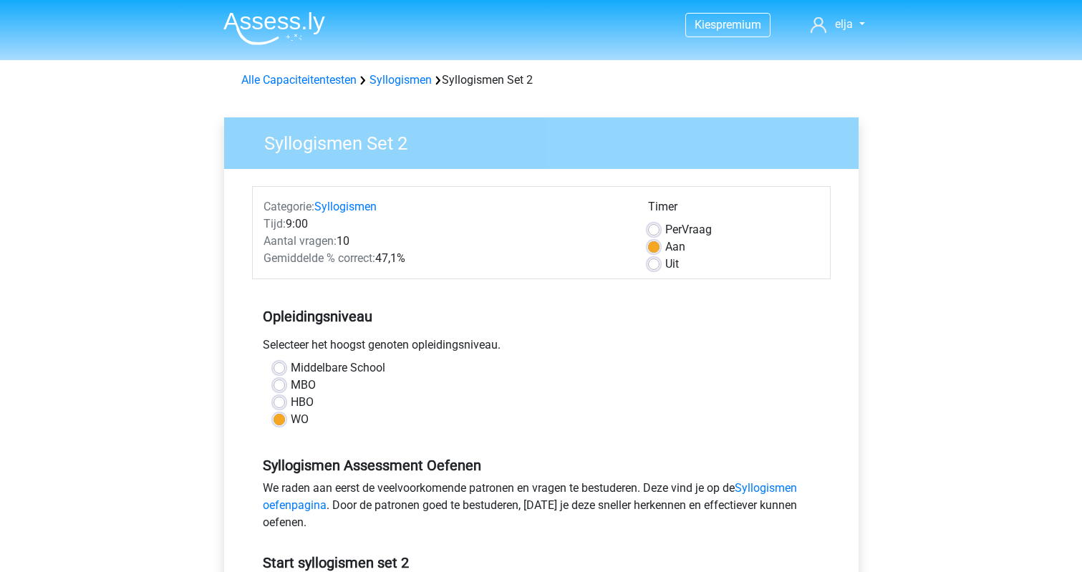
scroll to position [170, 0]
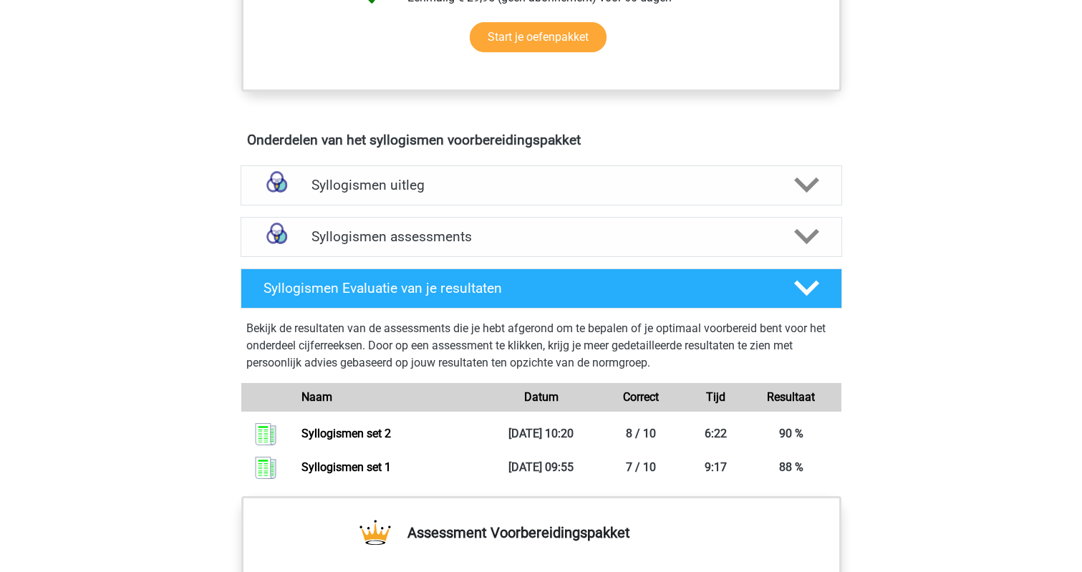
scroll to position [679, 0]
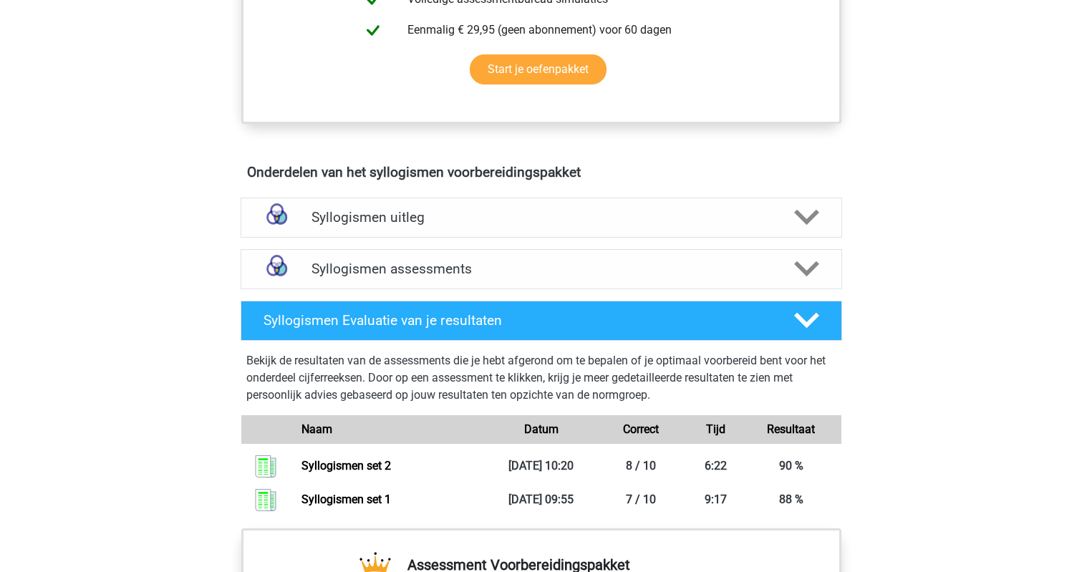
click at [415, 268] on h4 "Syllogismen assessments" at bounding box center [541, 269] width 460 height 16
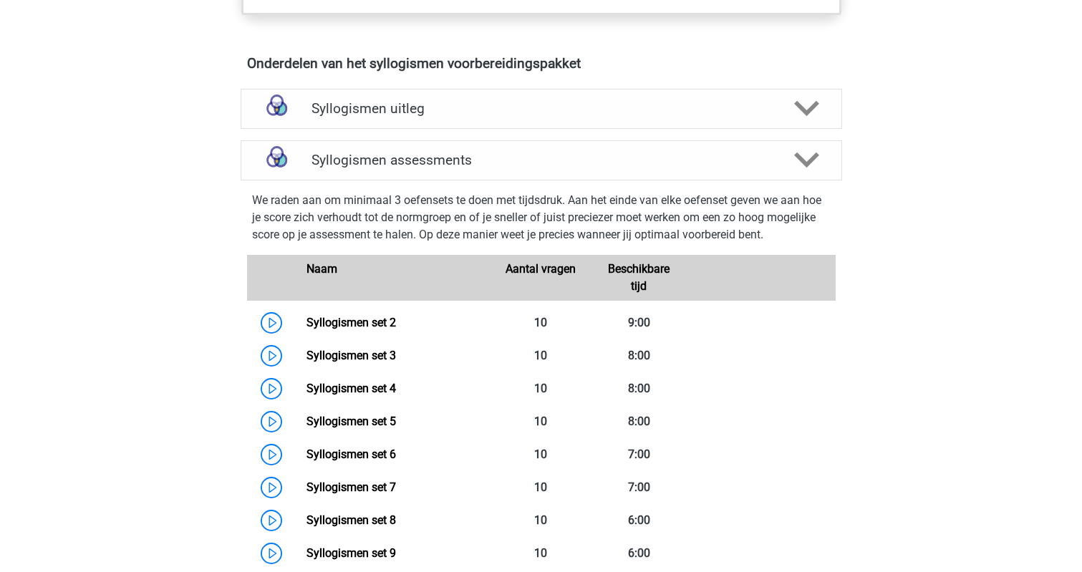
scroll to position [796, 0]
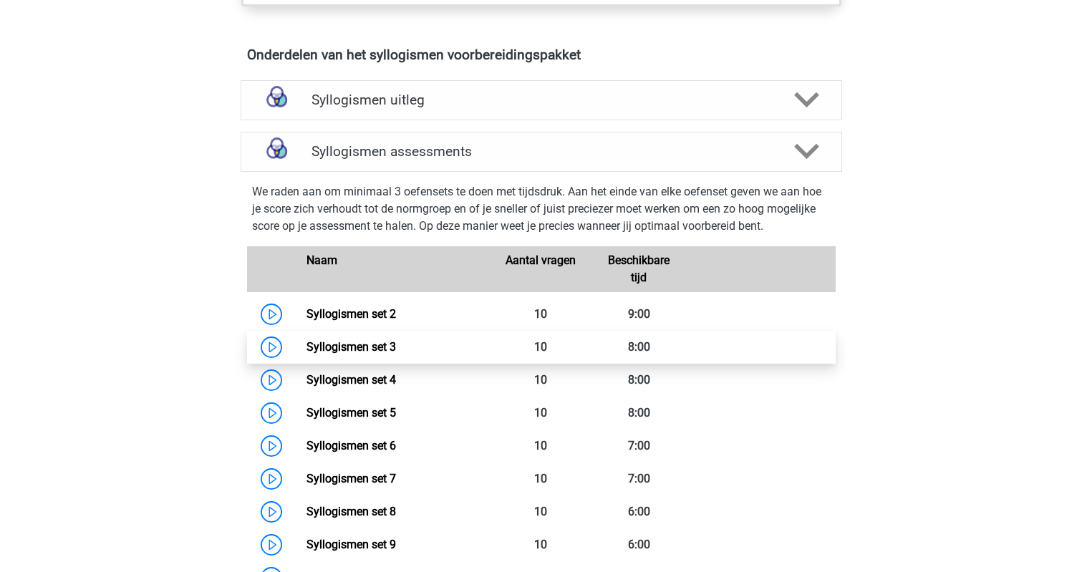
drag, startPoint x: 0, startPoint y: 0, endPoint x: 359, endPoint y: 349, distance: 500.7
click at [359, 349] on link "Syllogismen set 3" at bounding box center [350, 347] width 89 height 14
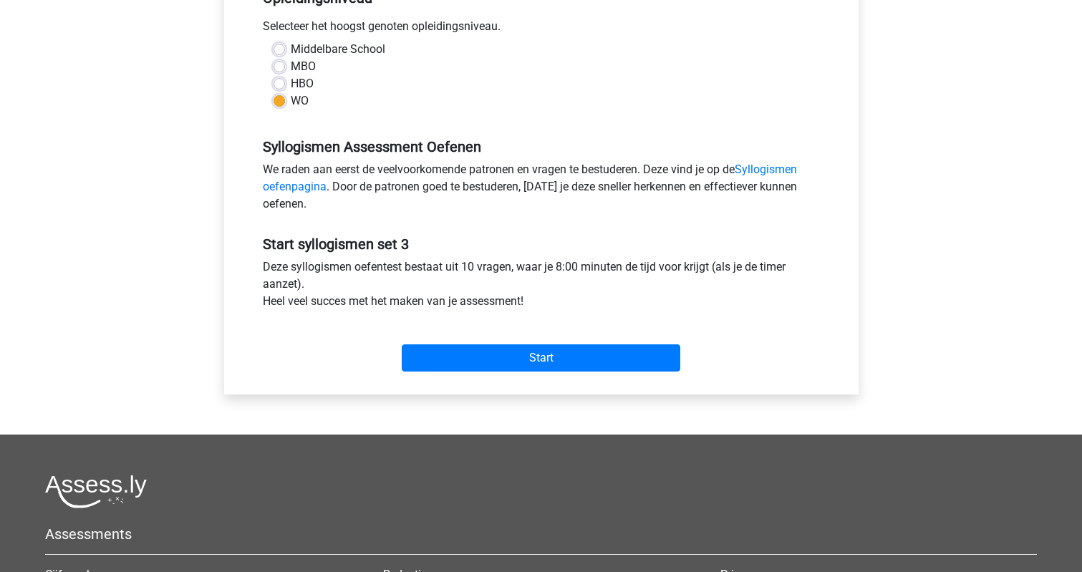
scroll to position [321, 0]
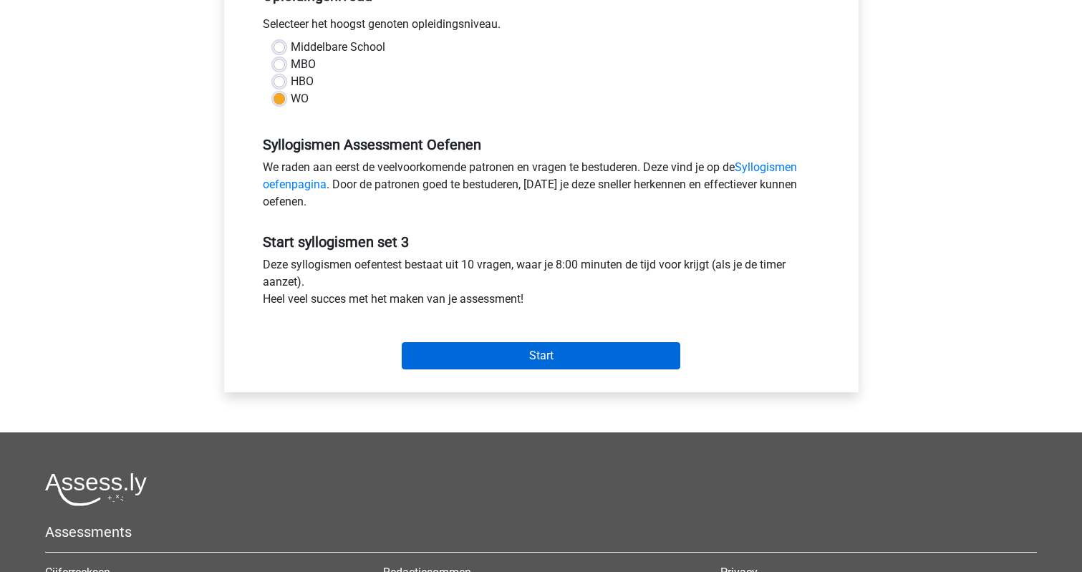
click at [498, 357] on input "Start" at bounding box center [541, 355] width 278 height 27
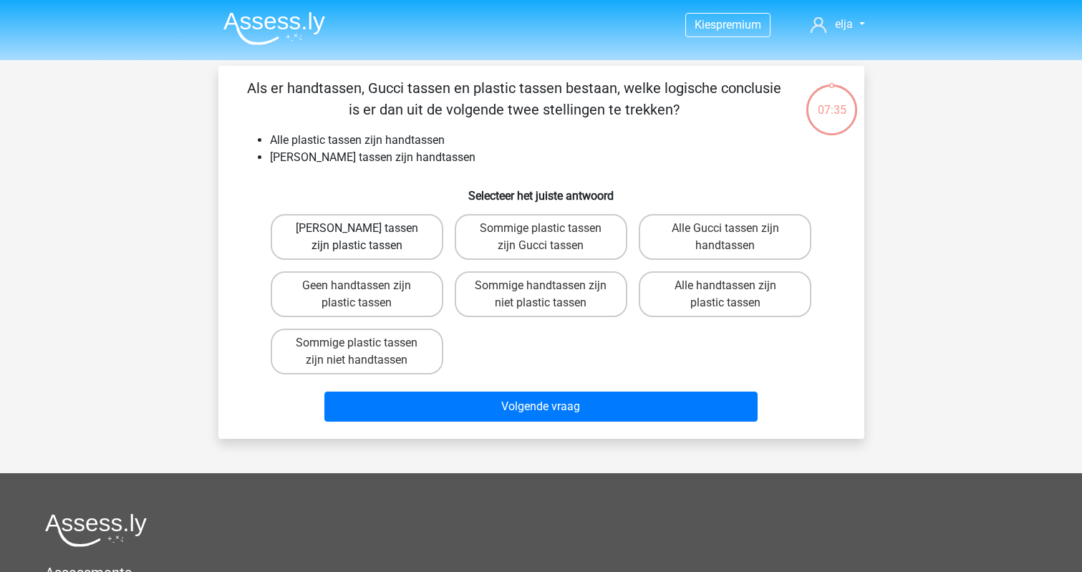
click at [335, 253] on label "[PERSON_NAME] tassen zijn plastic tassen" at bounding box center [357, 237] width 173 height 46
click at [357, 238] on input "[PERSON_NAME] tassen zijn plastic tassen" at bounding box center [361, 232] width 9 height 9
radio input "true"
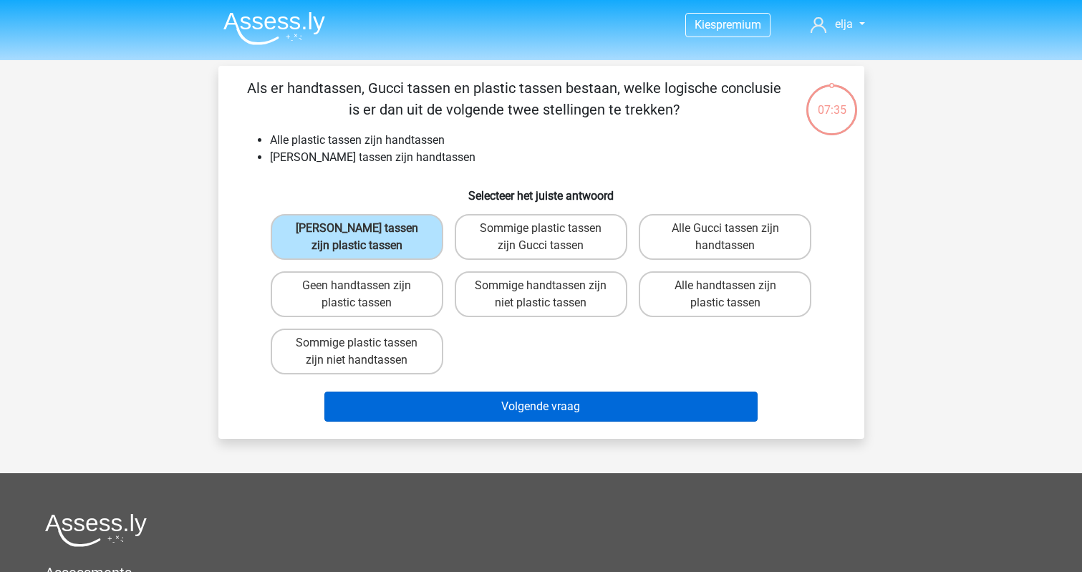
click at [431, 412] on button "Volgende vraag" at bounding box center [540, 407] width 433 height 30
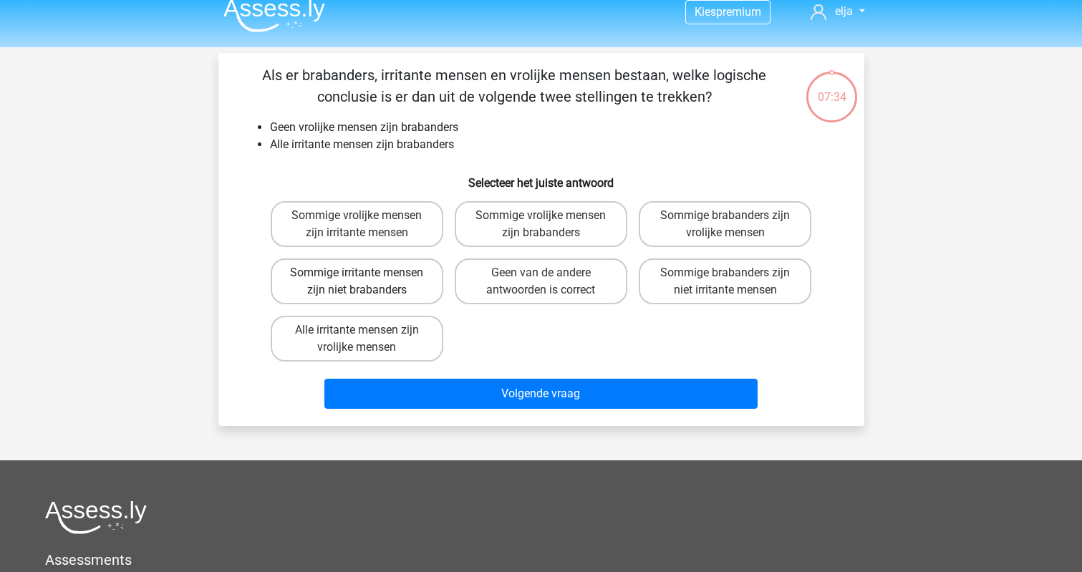
scroll to position [9, 0]
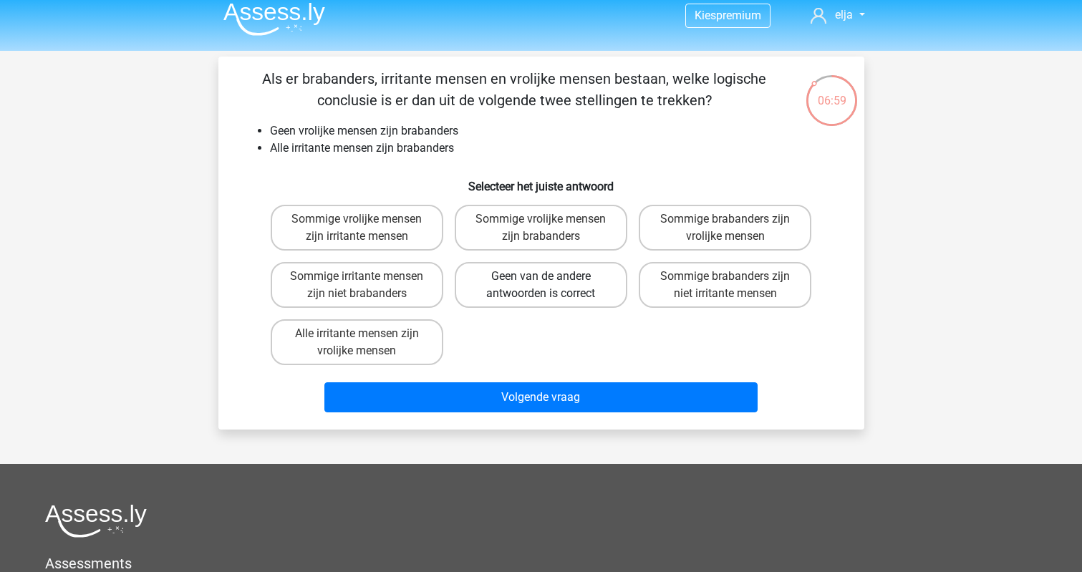
click at [500, 276] on label "Geen van de andere antwoorden is correct" at bounding box center [541, 285] width 173 height 46
click at [541, 276] on input "Geen van de andere antwoorden is correct" at bounding box center [545, 280] width 9 height 9
radio input "true"
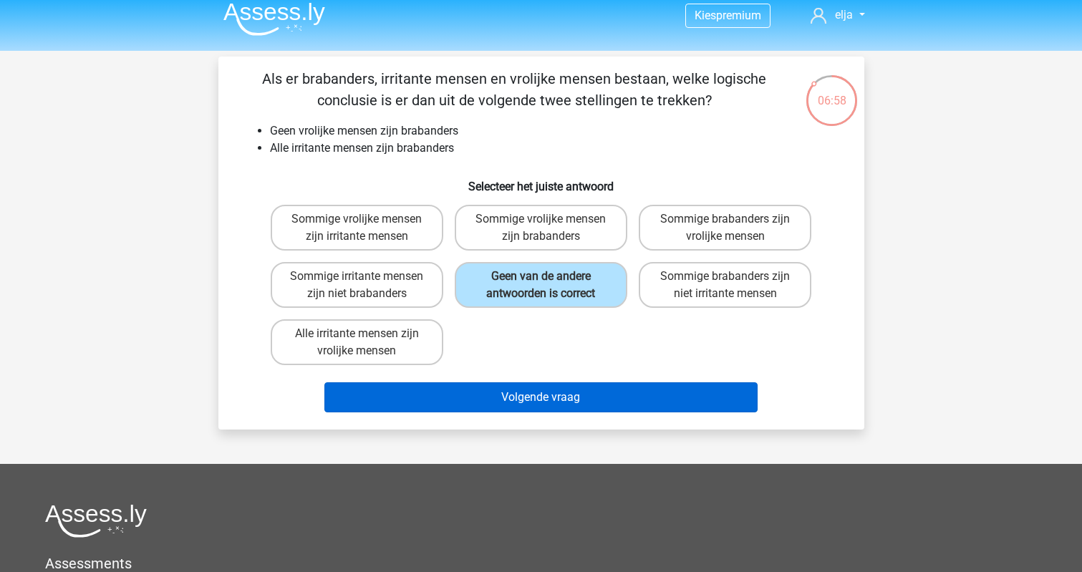
click at [488, 401] on button "Volgende vraag" at bounding box center [540, 397] width 433 height 30
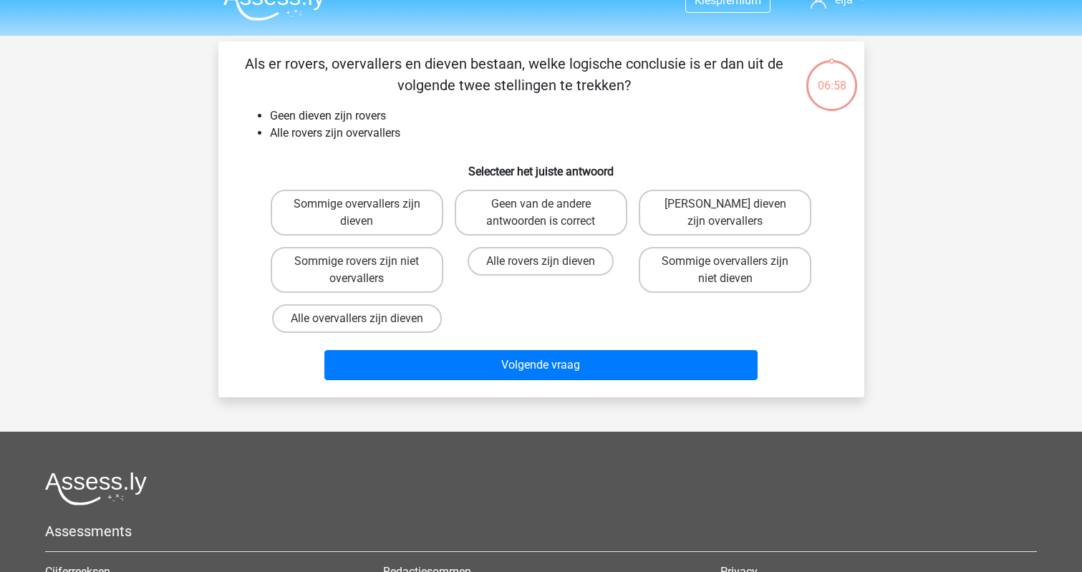
scroll to position [18, 0]
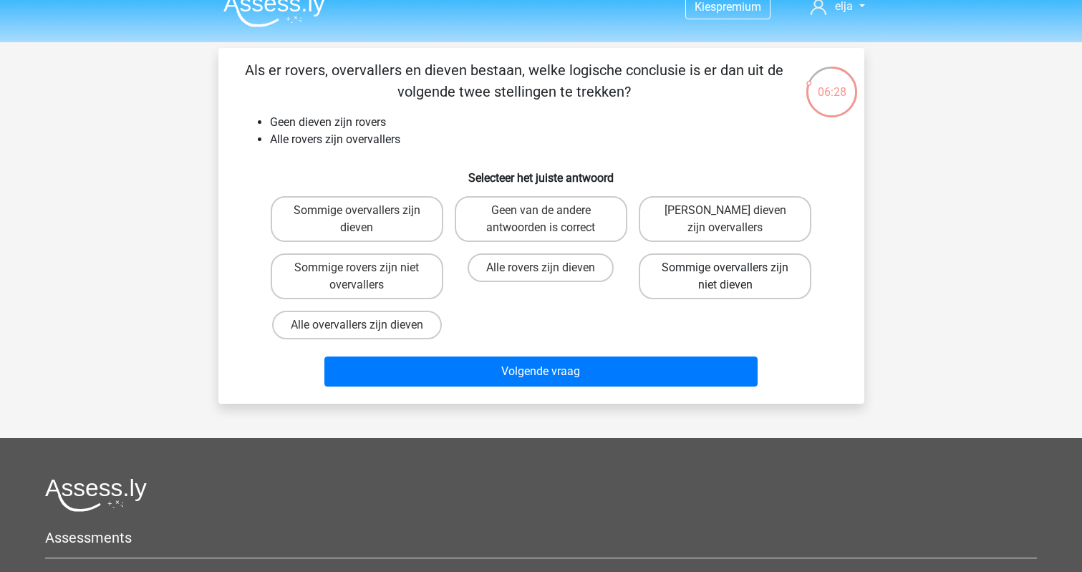
click at [713, 273] on label "Sommige overvallers zijn niet dieven" at bounding box center [725, 276] width 173 height 46
click at [725, 273] on input "Sommige overvallers zijn niet dieven" at bounding box center [729, 272] width 9 height 9
radio input "true"
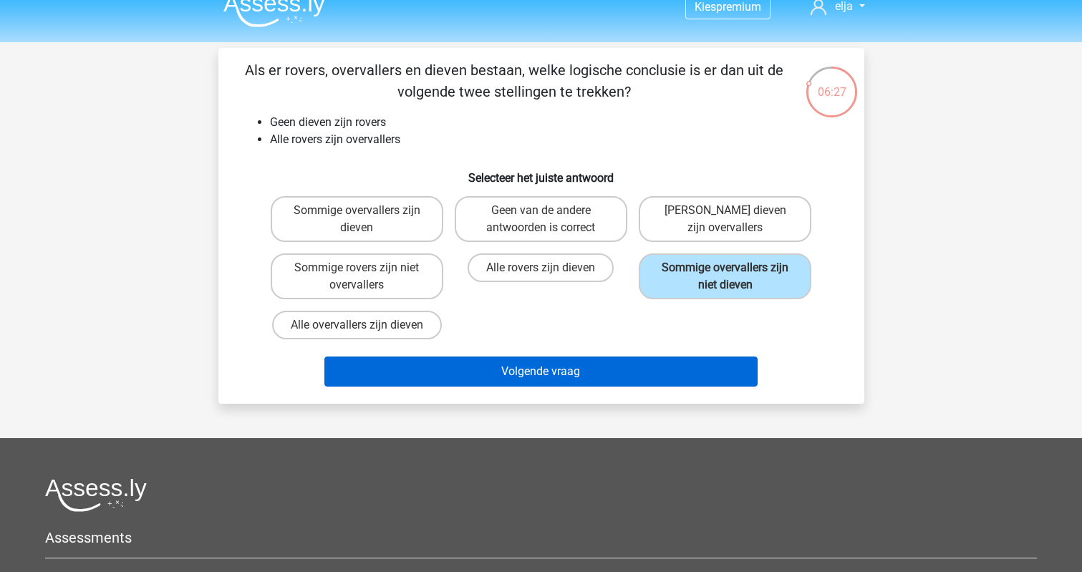
click at [638, 372] on button "Volgende vraag" at bounding box center [540, 372] width 433 height 30
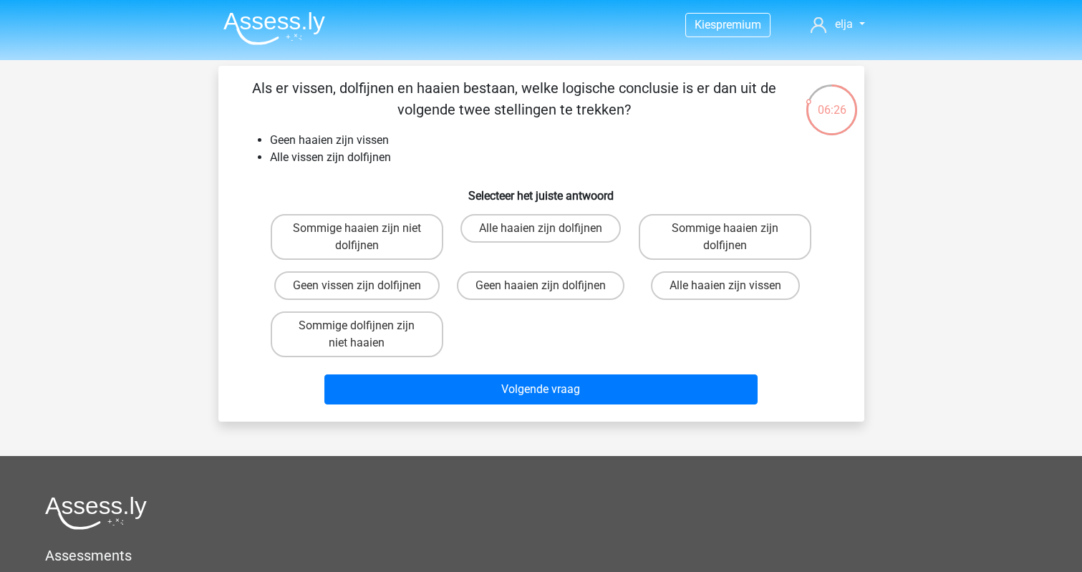
scroll to position [0, 0]
click at [311, 246] on label "Sommige haaien zijn niet dolfijnen" at bounding box center [357, 237] width 173 height 46
click at [357, 238] on input "Sommige haaien zijn niet dolfijnen" at bounding box center [361, 232] width 9 height 9
radio input "true"
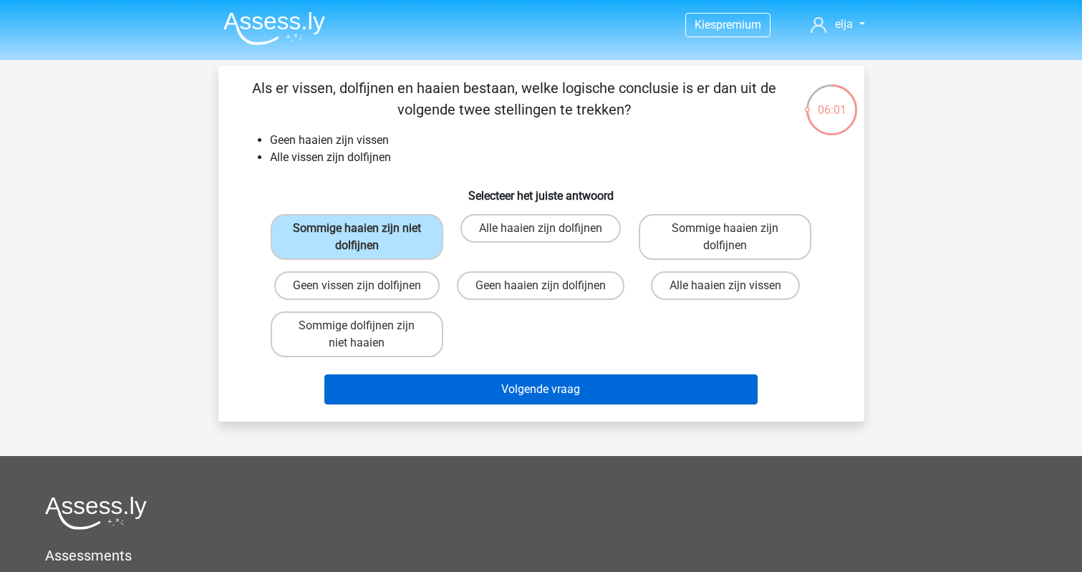
click at [401, 394] on button "Volgende vraag" at bounding box center [540, 389] width 433 height 30
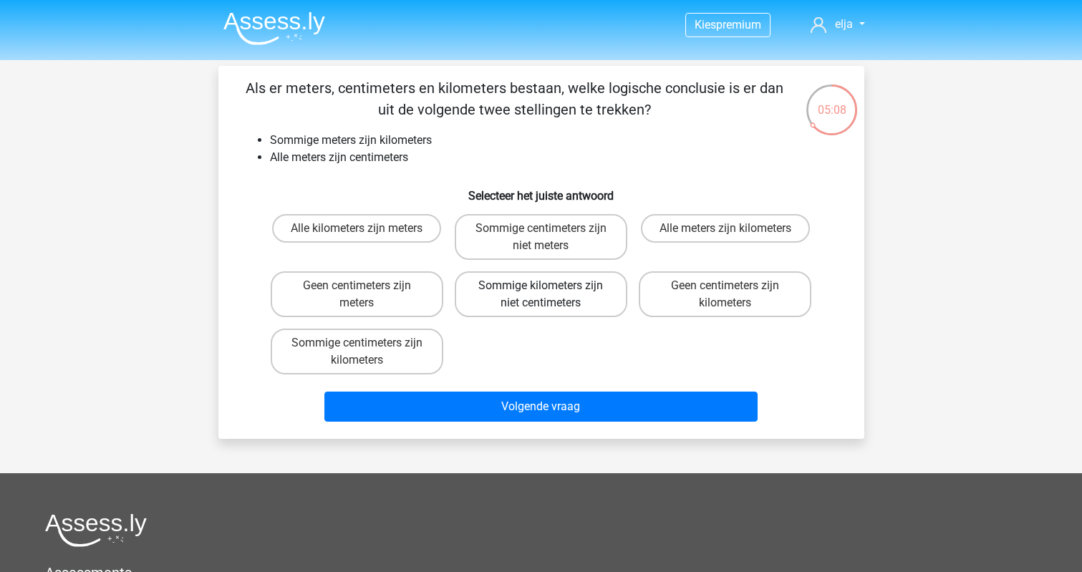
click at [536, 296] on label "Sommige kilometers zijn niet centimeters" at bounding box center [541, 294] width 173 height 46
click at [541, 295] on input "Sommige kilometers zijn niet centimeters" at bounding box center [545, 290] width 9 height 9
radio input "true"
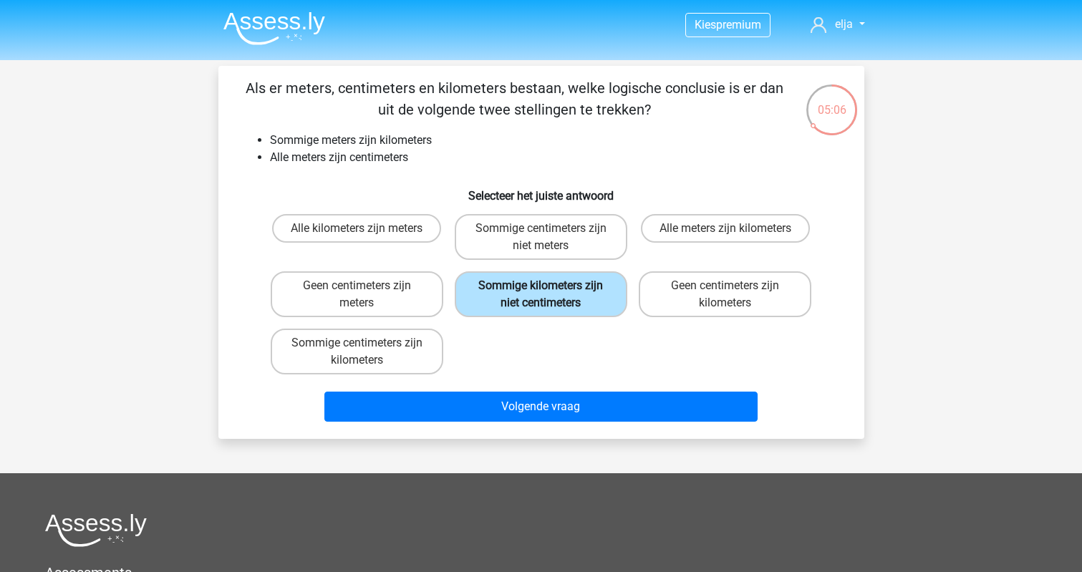
click at [530, 294] on label "Sommige kilometers zijn niet centimeters" at bounding box center [541, 294] width 173 height 46
click at [541, 294] on input "Sommige kilometers zijn niet centimeters" at bounding box center [545, 290] width 9 height 9
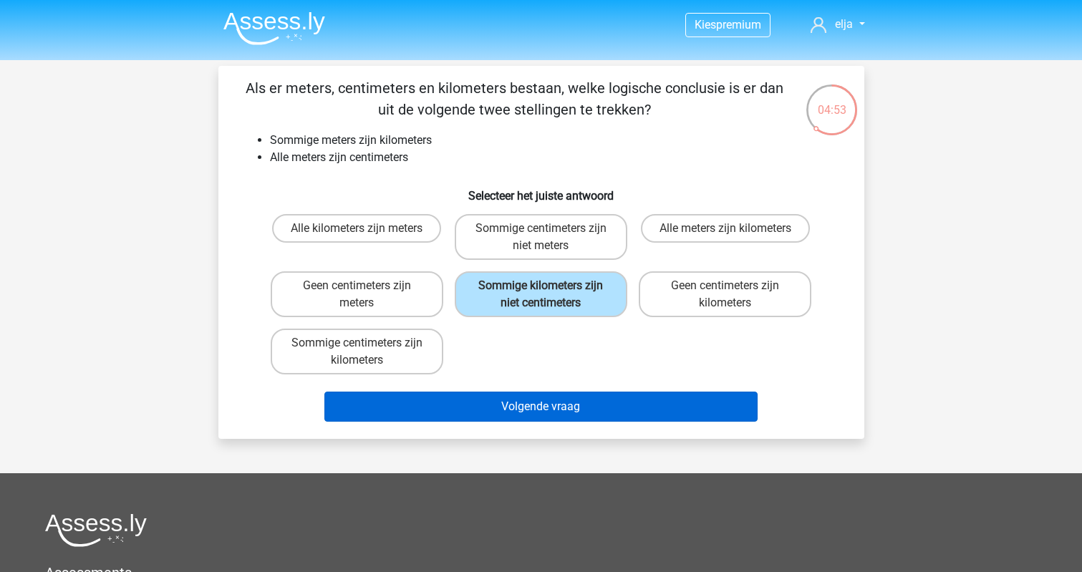
click at [541, 403] on button "Volgende vraag" at bounding box center [540, 407] width 433 height 30
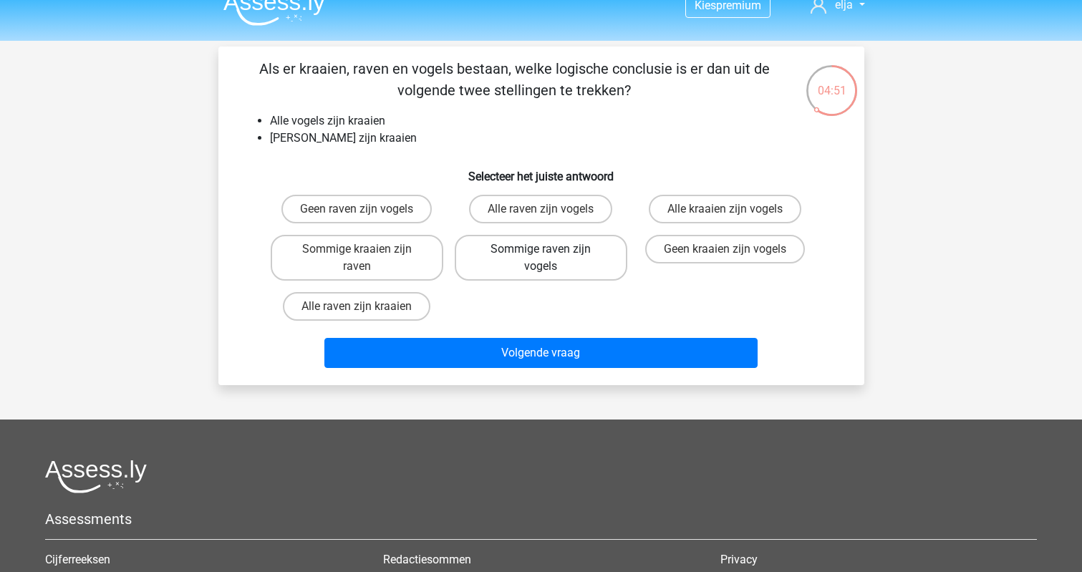
scroll to position [11, 0]
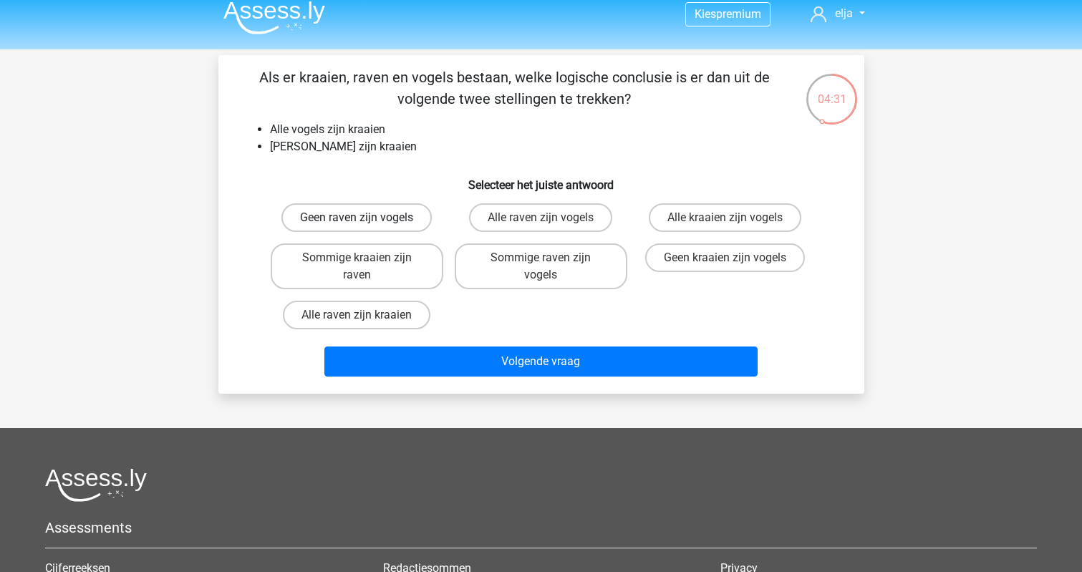
click at [377, 217] on label "Geen raven zijn vogels" at bounding box center [356, 217] width 150 height 29
click at [366, 218] on input "Geen raven zijn vogels" at bounding box center [361, 222] width 9 height 9
radio input "true"
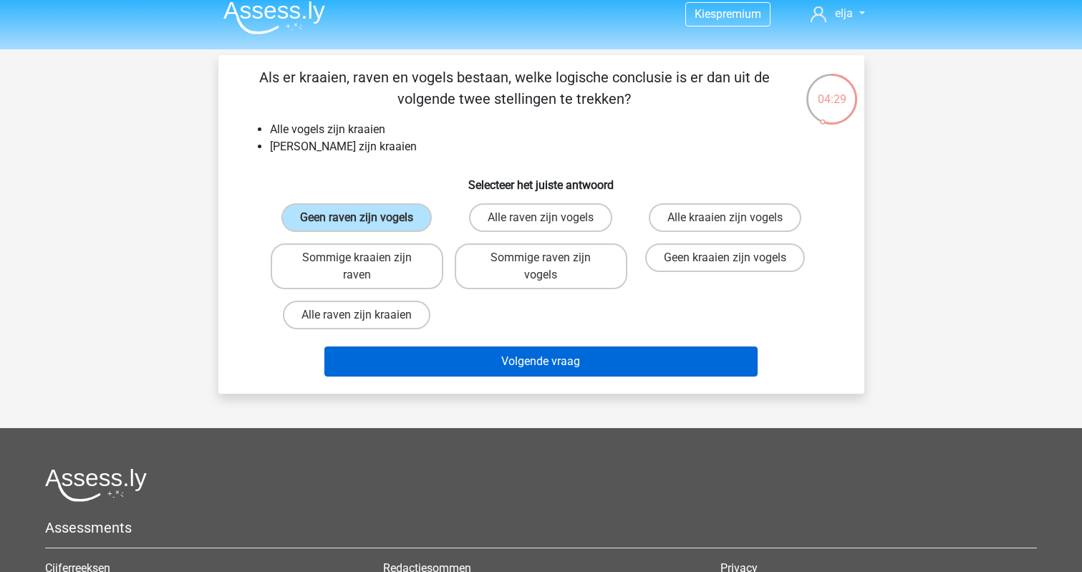
click at [417, 359] on button "Volgende vraag" at bounding box center [540, 362] width 433 height 30
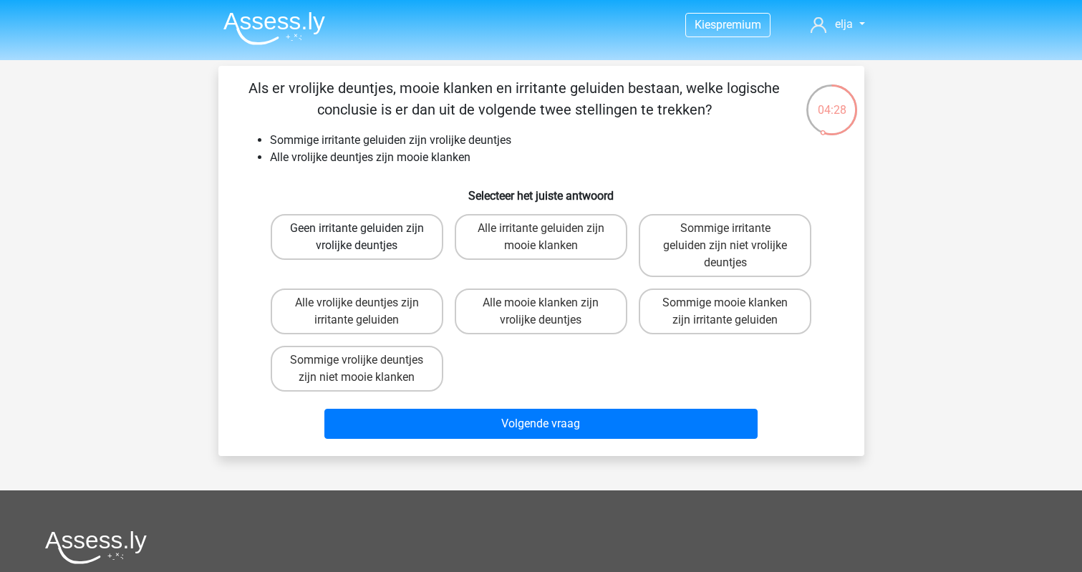
scroll to position [0, 0]
click at [695, 225] on label "Sommige irritante geluiden zijn niet vrolijke deuntjes" at bounding box center [725, 245] width 173 height 63
click at [725, 228] on input "Sommige irritante geluiden zijn niet vrolijke deuntjes" at bounding box center [729, 232] width 9 height 9
radio input "true"
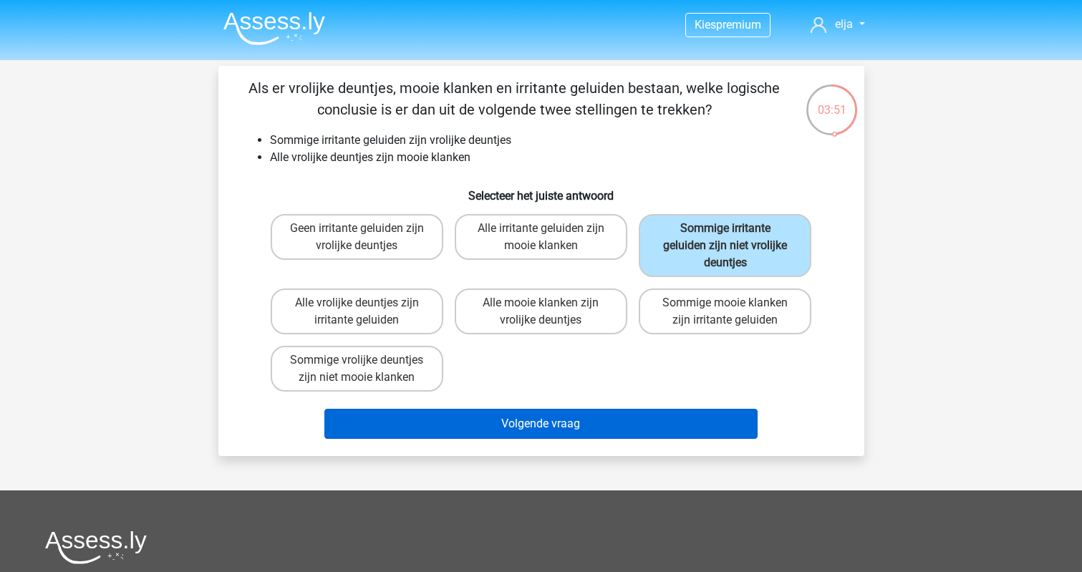
click at [634, 418] on button "Volgende vraag" at bounding box center [540, 424] width 433 height 30
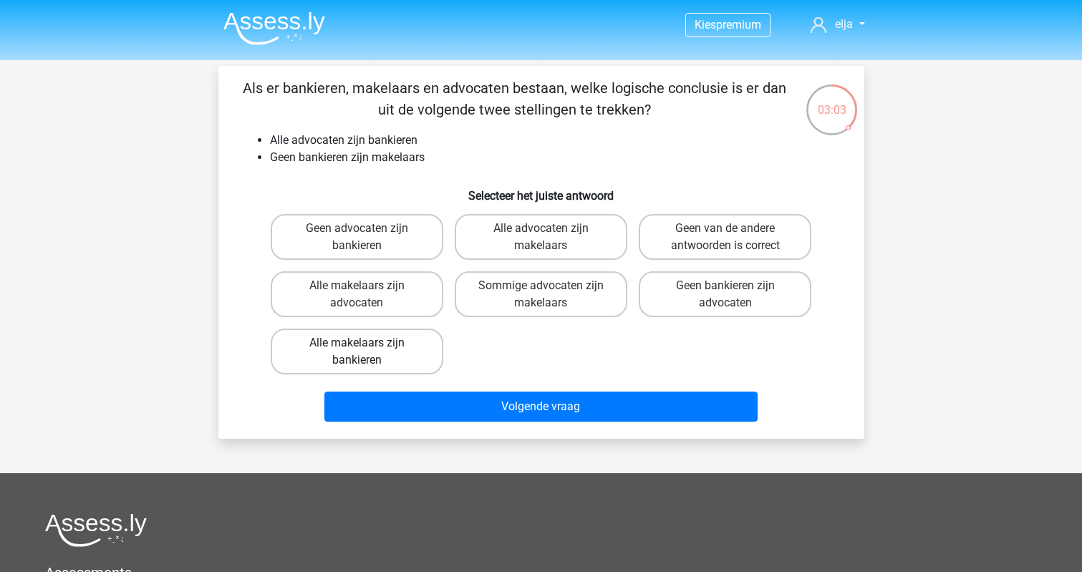
click at [319, 352] on label "Alle makelaars zijn bankieren" at bounding box center [357, 352] width 173 height 46
click at [357, 352] on input "Alle makelaars zijn bankieren" at bounding box center [361, 347] width 9 height 9
radio input "true"
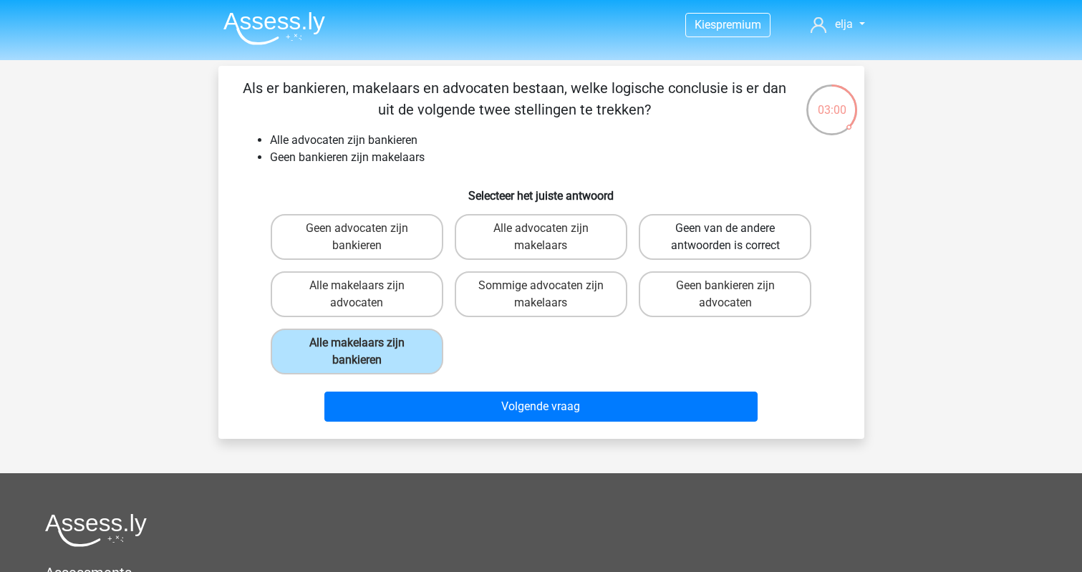
click at [689, 245] on label "Geen van de andere antwoorden is correct" at bounding box center [725, 237] width 173 height 46
click at [725, 238] on input "Geen van de andere antwoorden is correct" at bounding box center [729, 232] width 9 height 9
radio input "true"
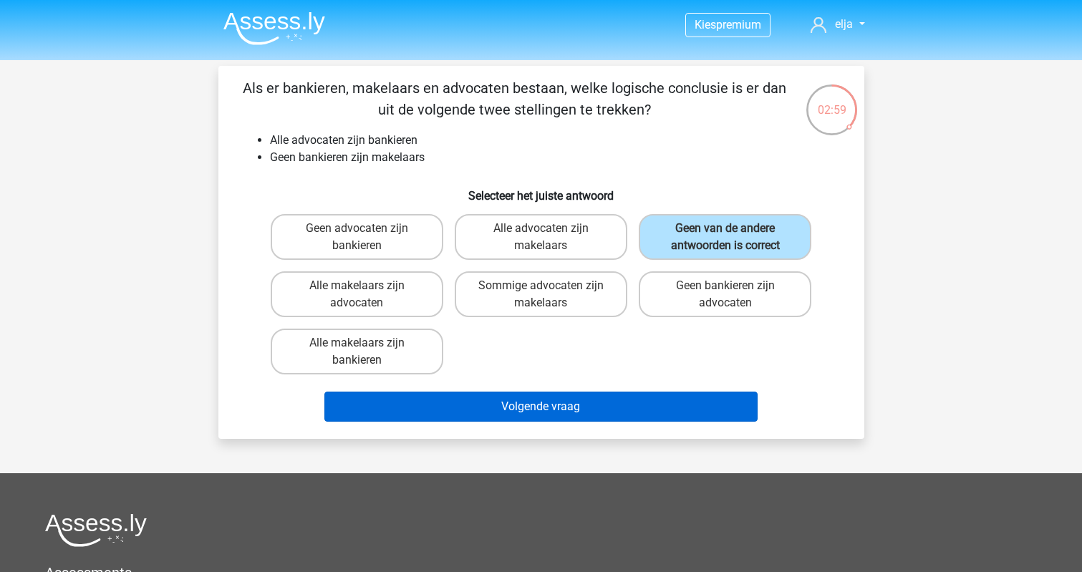
click at [608, 406] on button "Volgende vraag" at bounding box center [540, 407] width 433 height 30
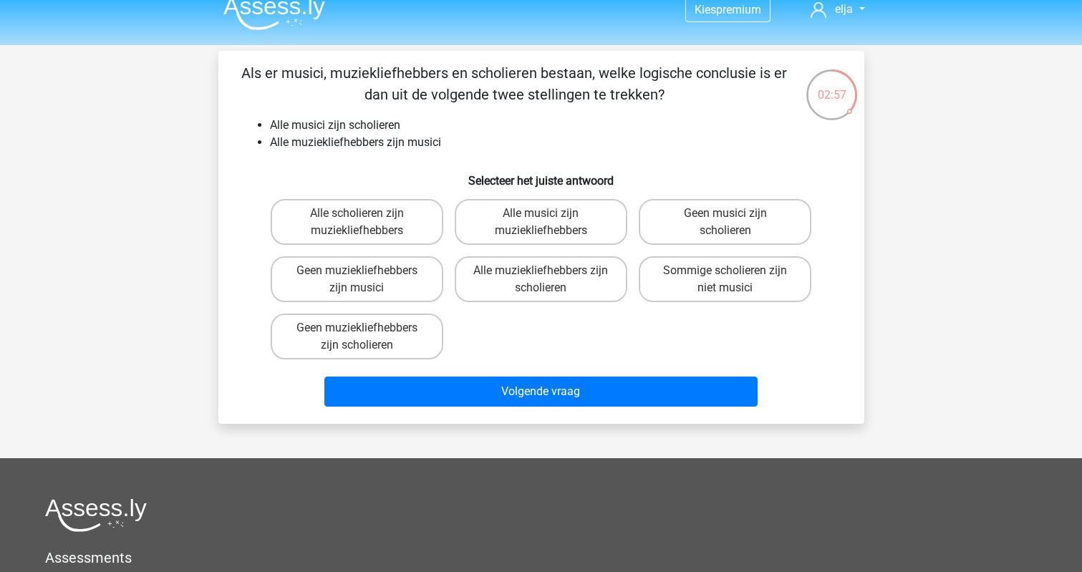
scroll to position [14, 0]
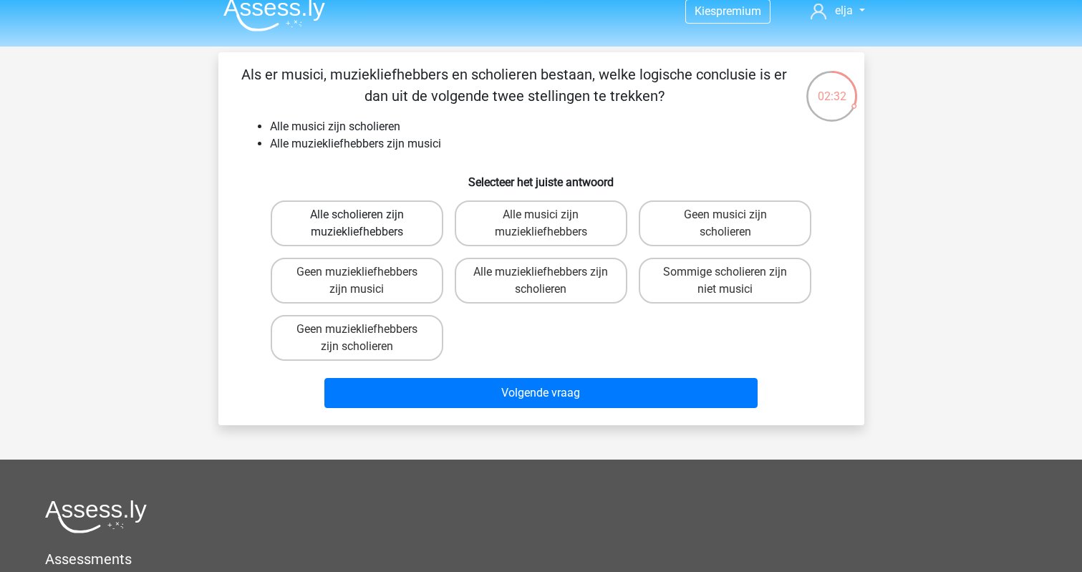
click at [344, 229] on label "Alle scholieren zijn muziekliefhebbers" at bounding box center [357, 223] width 173 height 46
click at [357, 224] on input "Alle scholieren zijn muziekliefhebbers" at bounding box center [361, 219] width 9 height 9
radio input "true"
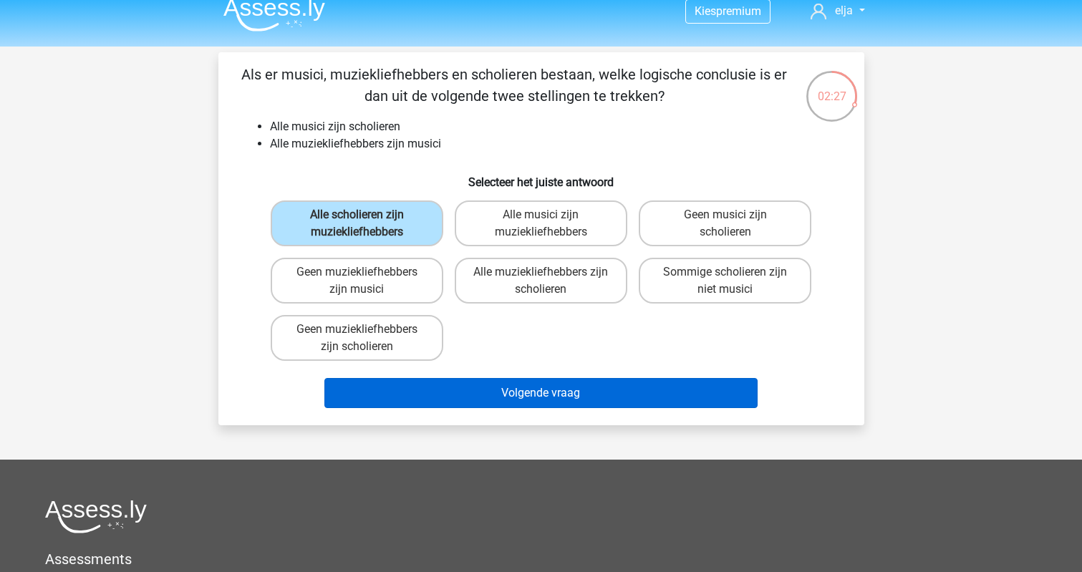
click at [444, 394] on button "Volgende vraag" at bounding box center [540, 393] width 433 height 30
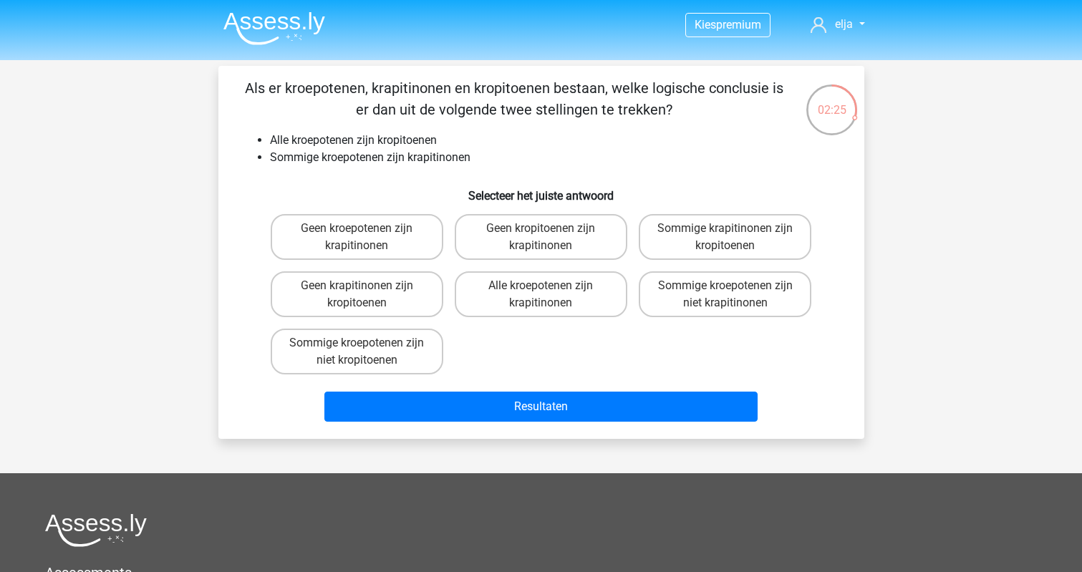
scroll to position [0, 0]
click at [698, 226] on label "Sommige krapitinonen zijn kropitoenen" at bounding box center [725, 237] width 173 height 46
click at [725, 228] on input "Sommige krapitinonen zijn kropitoenen" at bounding box center [729, 232] width 9 height 9
radio input "true"
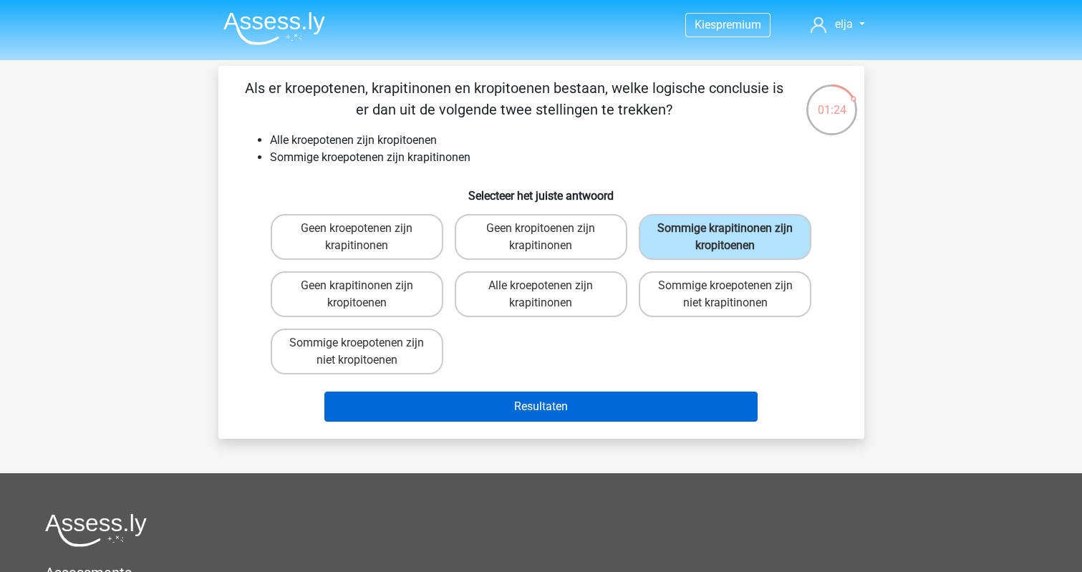
click at [556, 407] on button "Resultaten" at bounding box center [540, 407] width 433 height 30
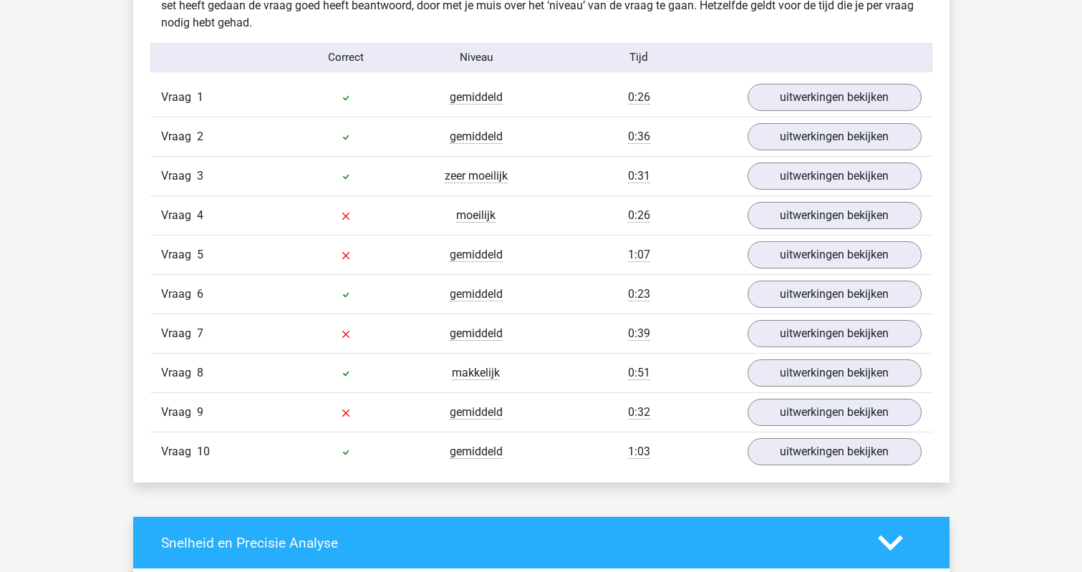
scroll to position [1151, 0]
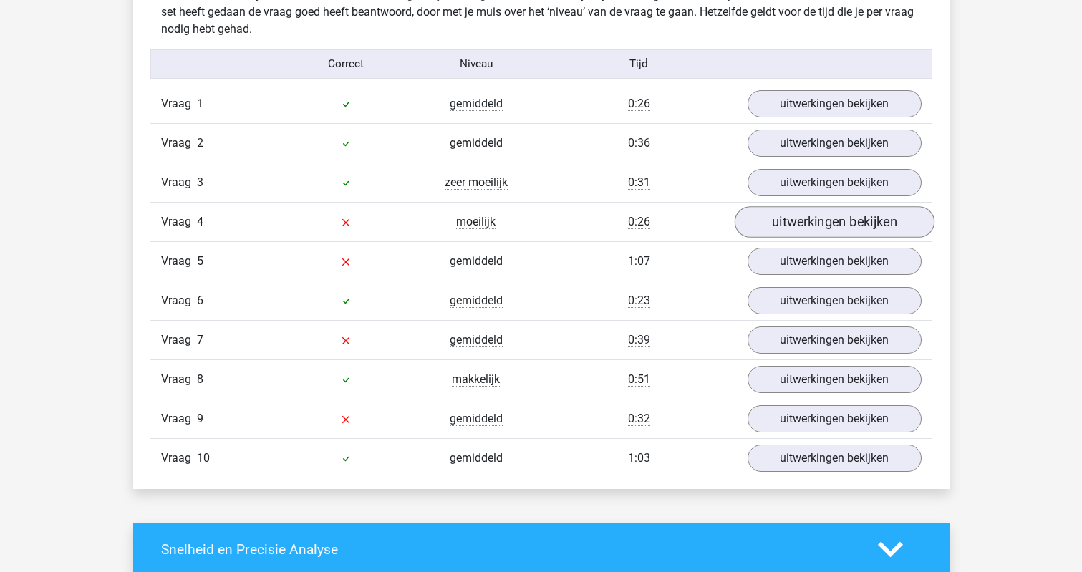
click at [768, 219] on link "uitwerkingen bekijken" at bounding box center [834, 222] width 200 height 32
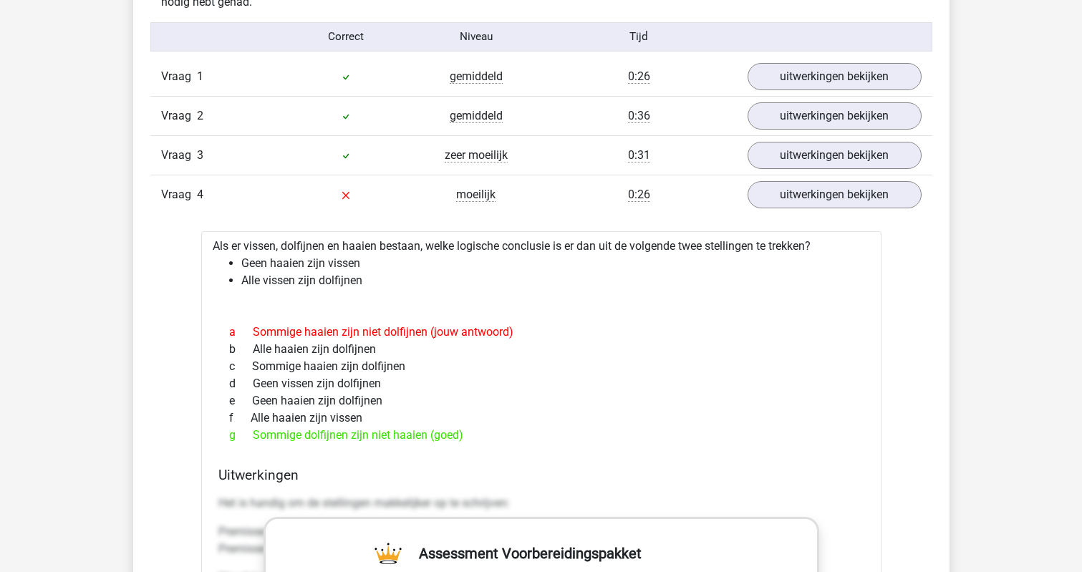
scroll to position [1148, 0]
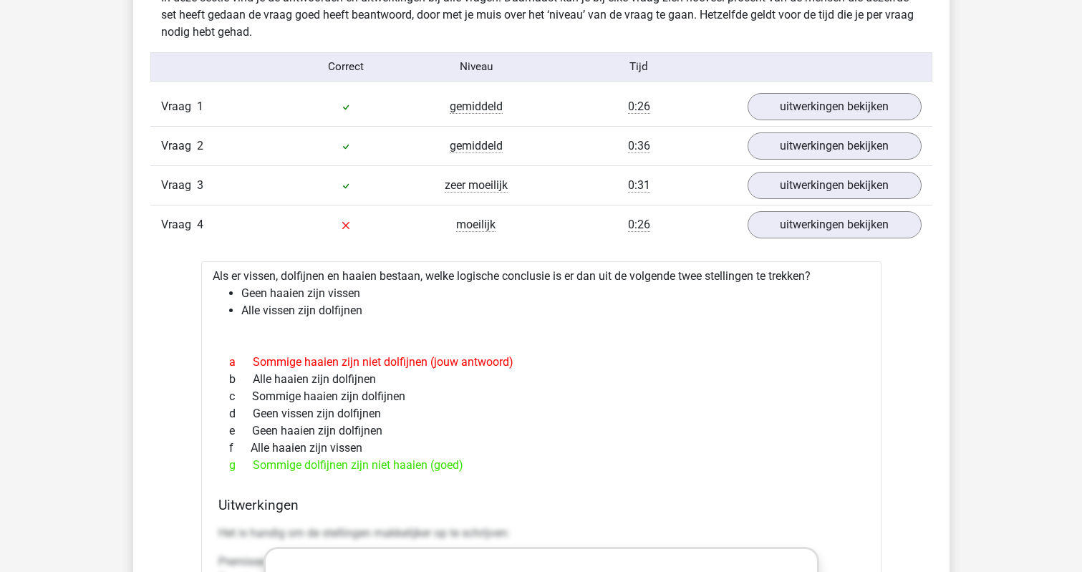
click at [353, 238] on div "Vraag 4 moeilijk 0:26 uitwerkingen bekijken" at bounding box center [541, 224] width 782 height 39
click at [214, 221] on div "Vraag 4" at bounding box center [215, 224] width 130 height 17
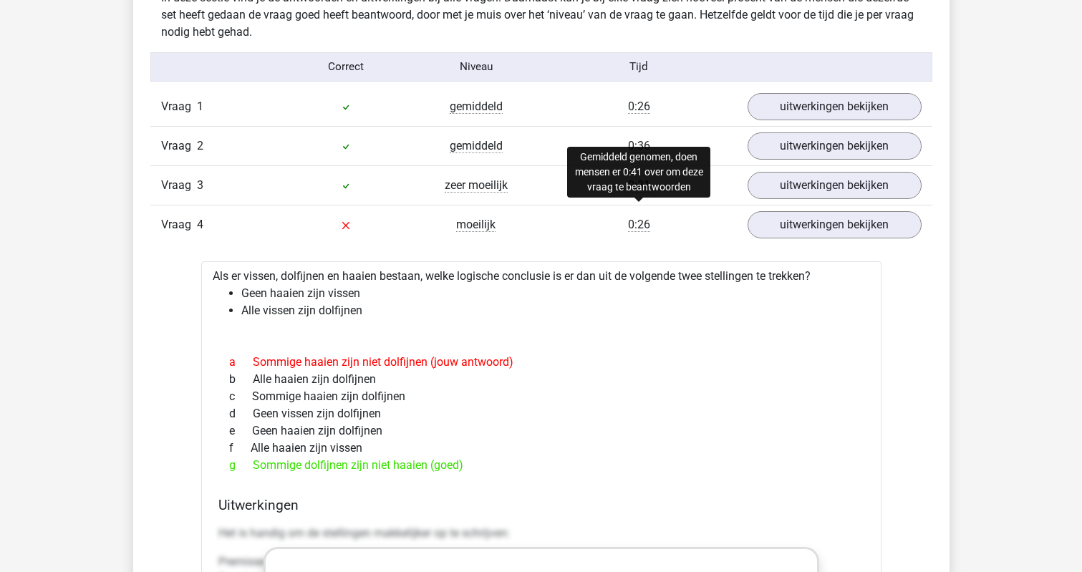
click at [642, 228] on span "0:26" at bounding box center [639, 225] width 22 height 14
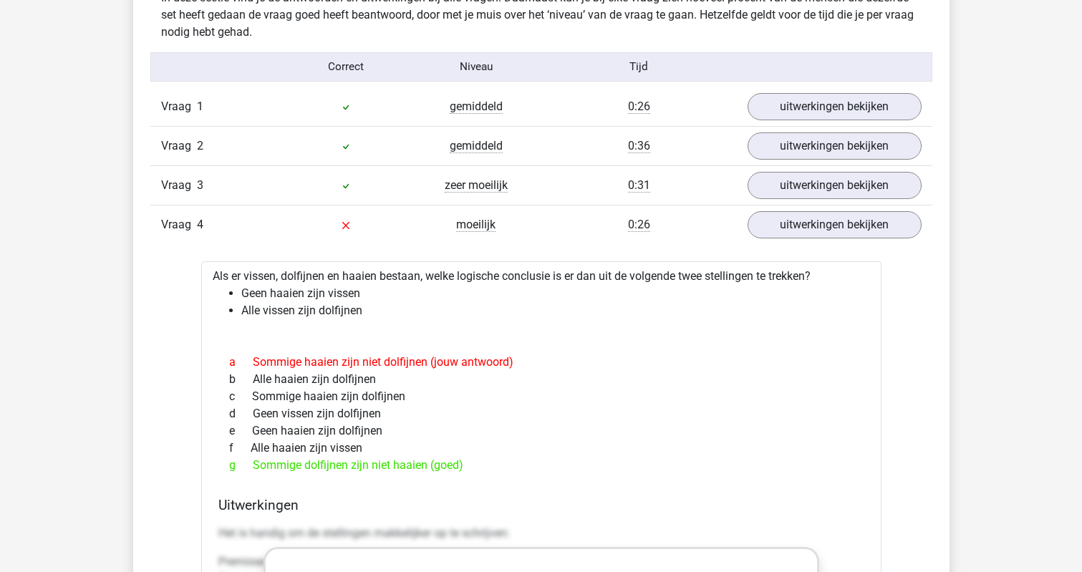
scroll to position [1178, 0]
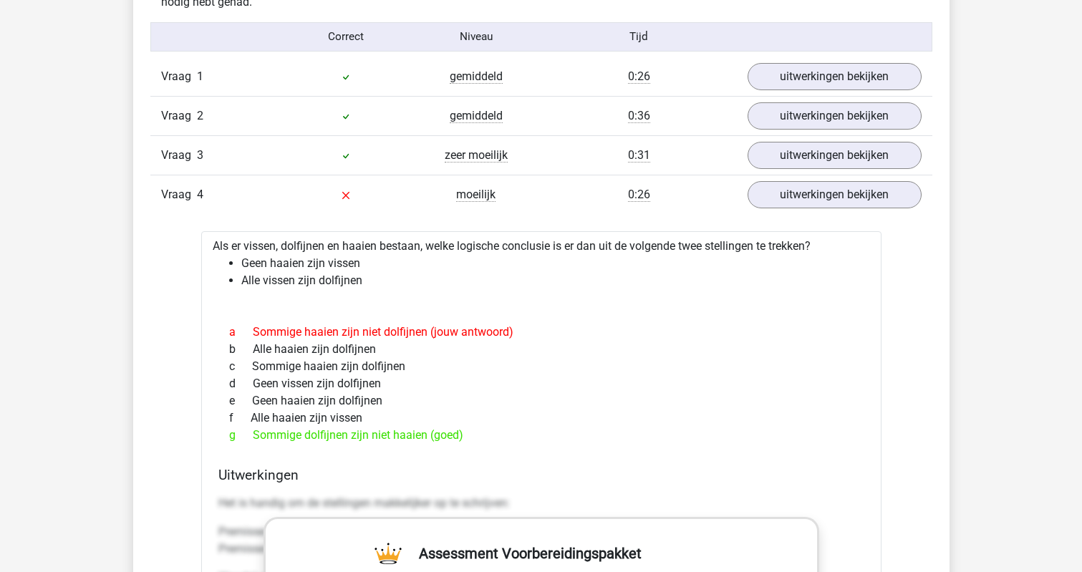
click at [212, 198] on div "Vraag 4" at bounding box center [215, 194] width 130 height 17
click at [752, 198] on link "uitwerkingen bekijken" at bounding box center [834, 195] width 200 height 32
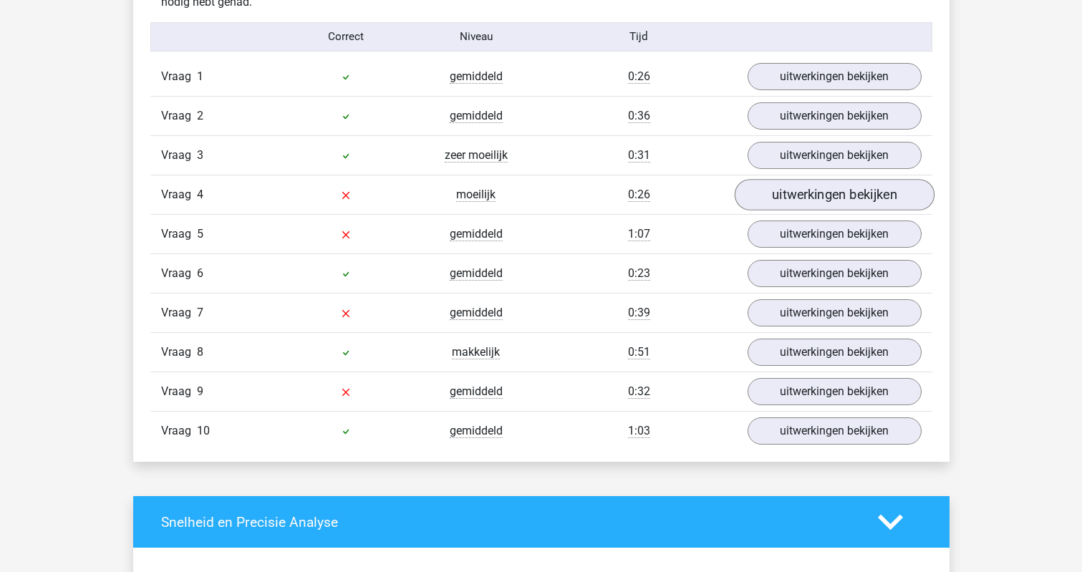
click at [793, 190] on link "uitwerkingen bekijken" at bounding box center [834, 195] width 200 height 32
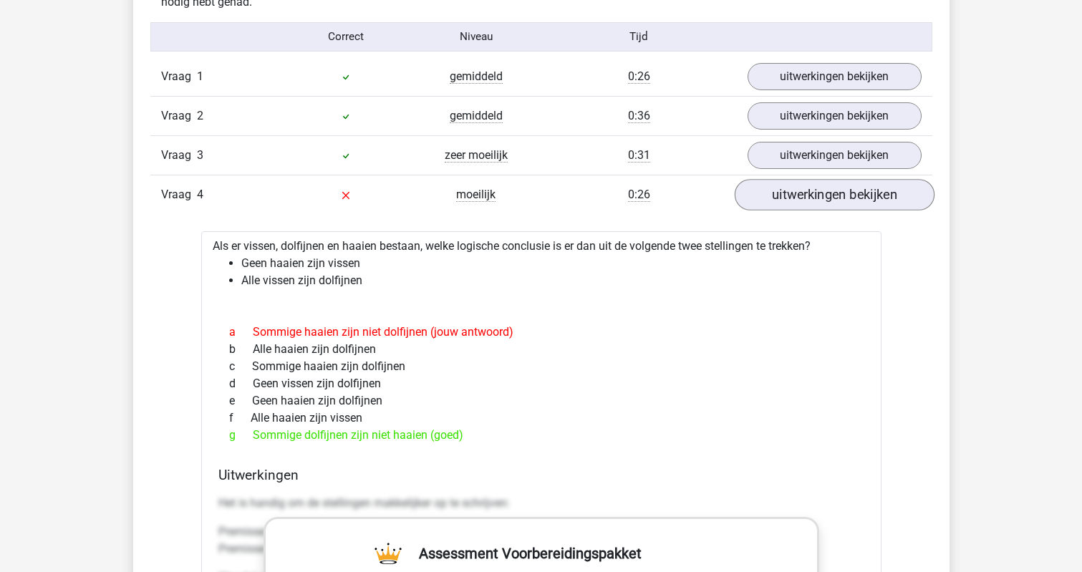
click at [793, 190] on link "uitwerkingen bekijken" at bounding box center [834, 195] width 200 height 32
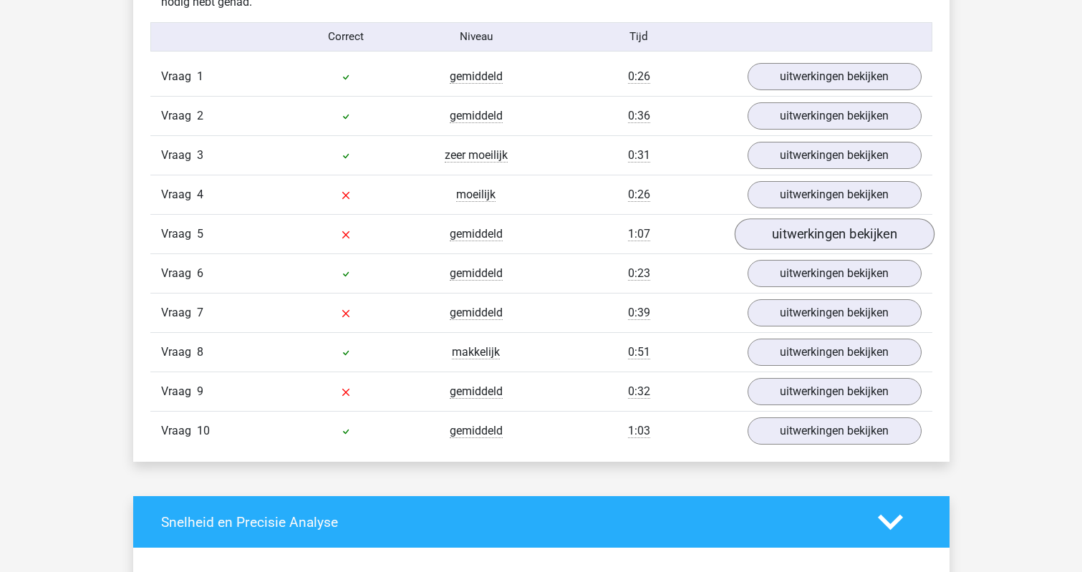
click at [775, 233] on link "uitwerkingen bekijken" at bounding box center [834, 234] width 200 height 32
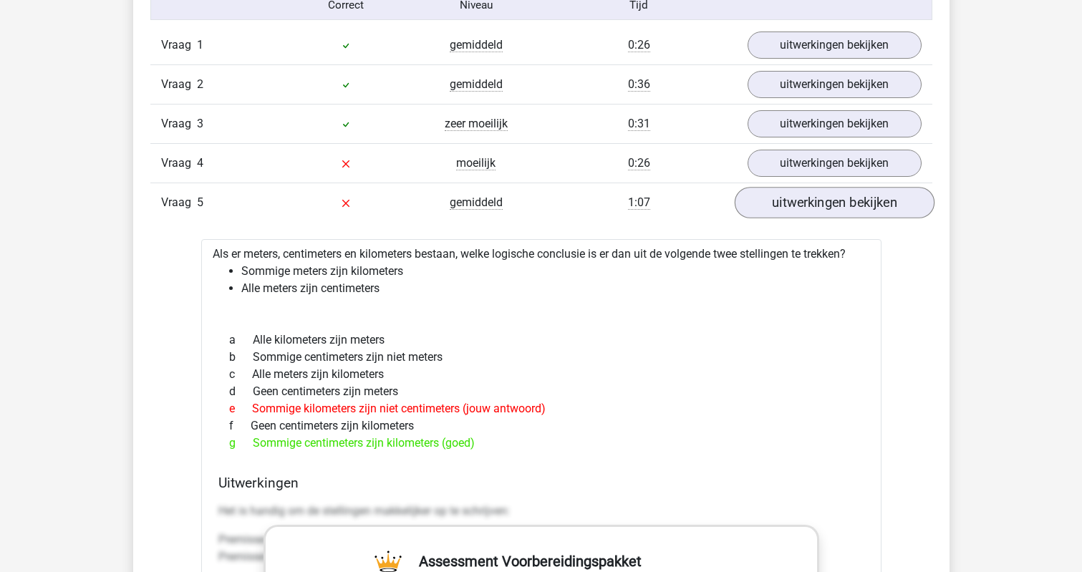
scroll to position [1218, 0]
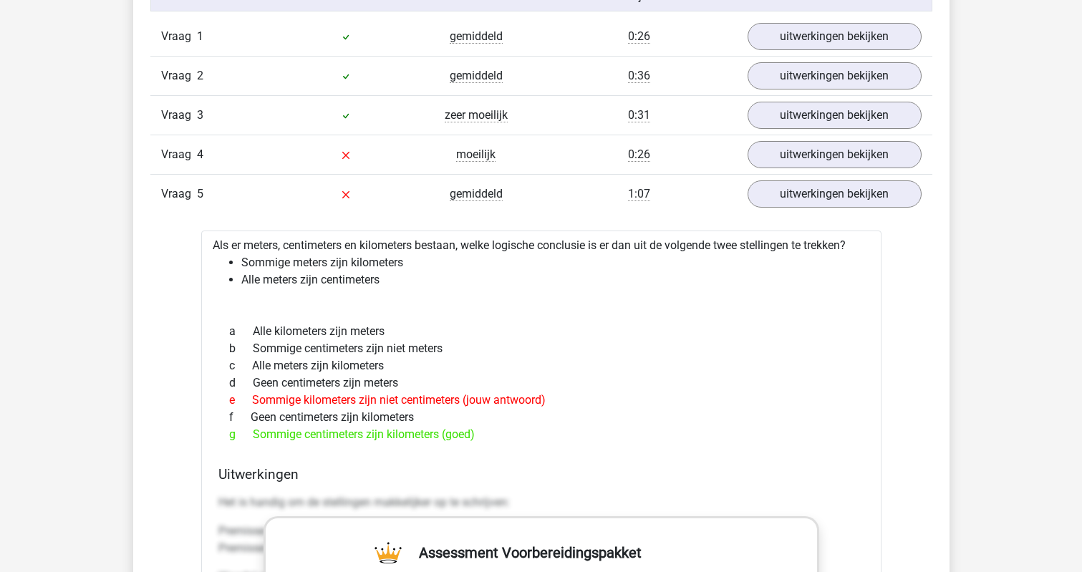
click at [459, 204] on div "Vraag 5 gemiddeld 1:07 uitwerkingen bekijken" at bounding box center [541, 193] width 782 height 39
click at [780, 202] on link "uitwerkingen bekijken" at bounding box center [834, 194] width 200 height 32
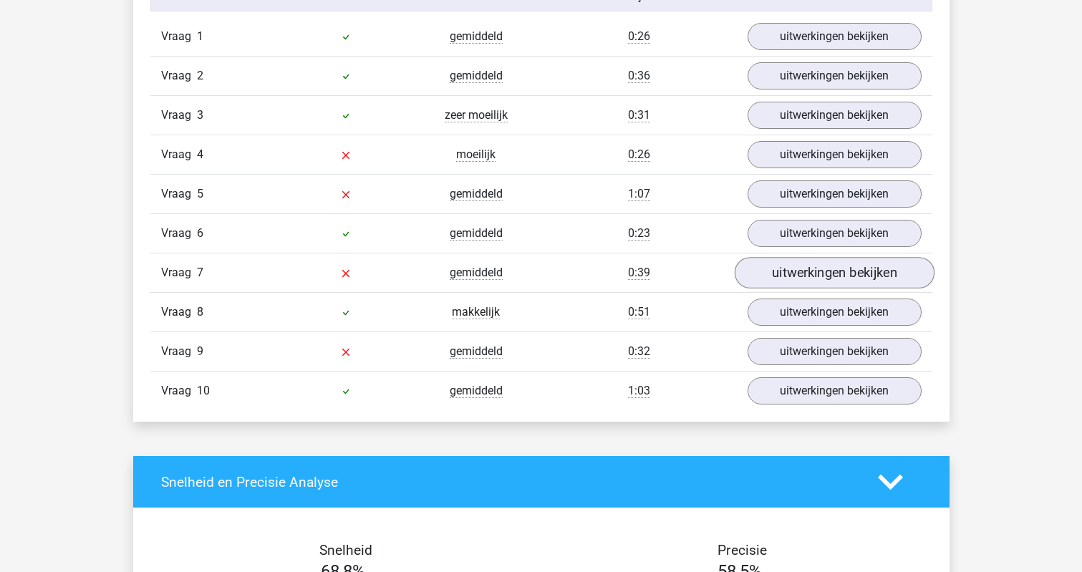
click at [770, 278] on link "uitwerkingen bekijken" at bounding box center [834, 273] width 200 height 32
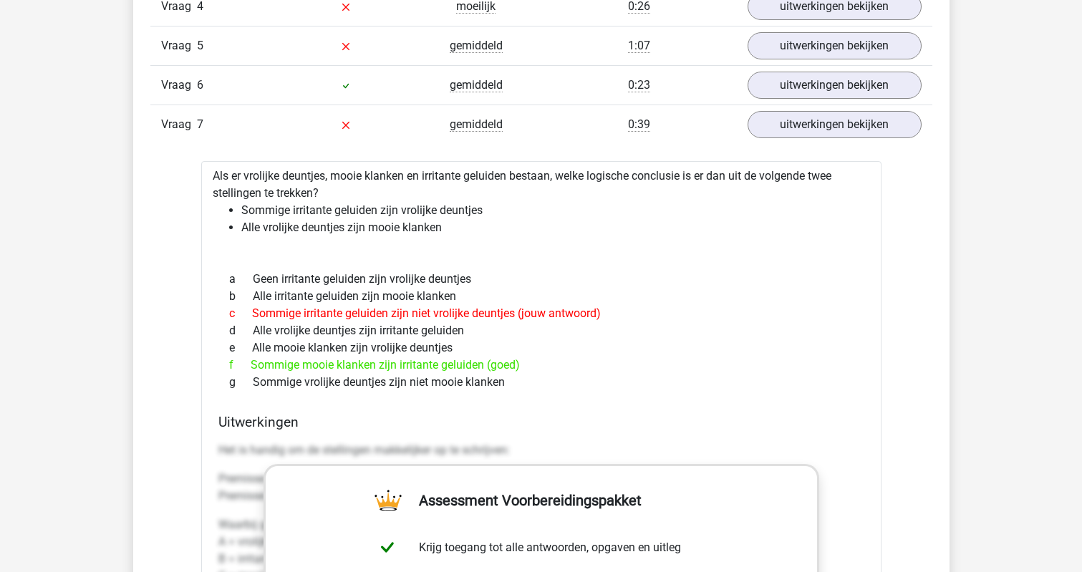
scroll to position [1367, 0]
click at [447, 209] on li "Sommige irritante geluiden zijn vrolijke deuntjes" at bounding box center [555, 210] width 629 height 17
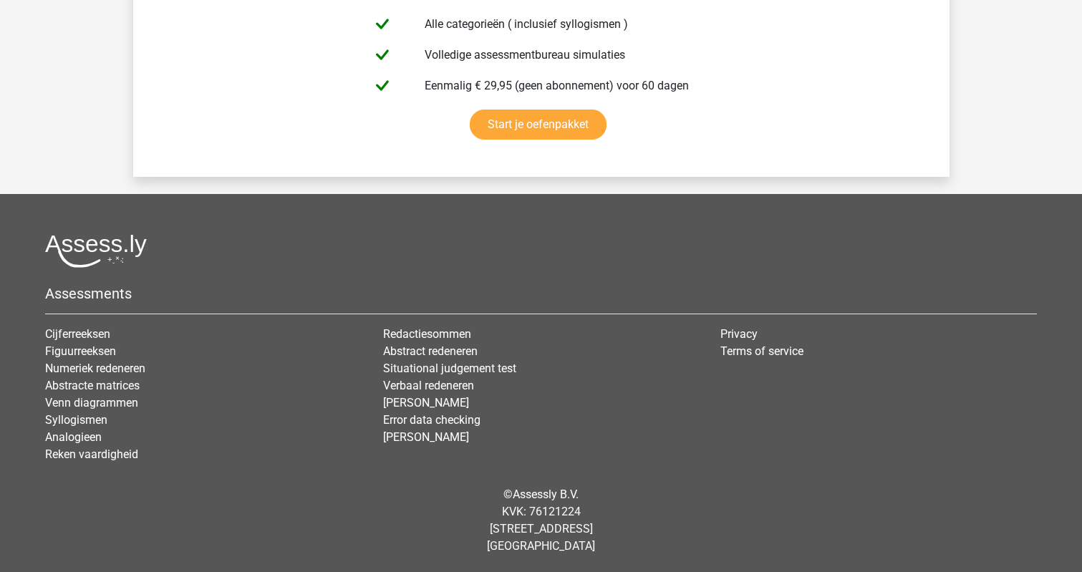
scroll to position [3358, 0]
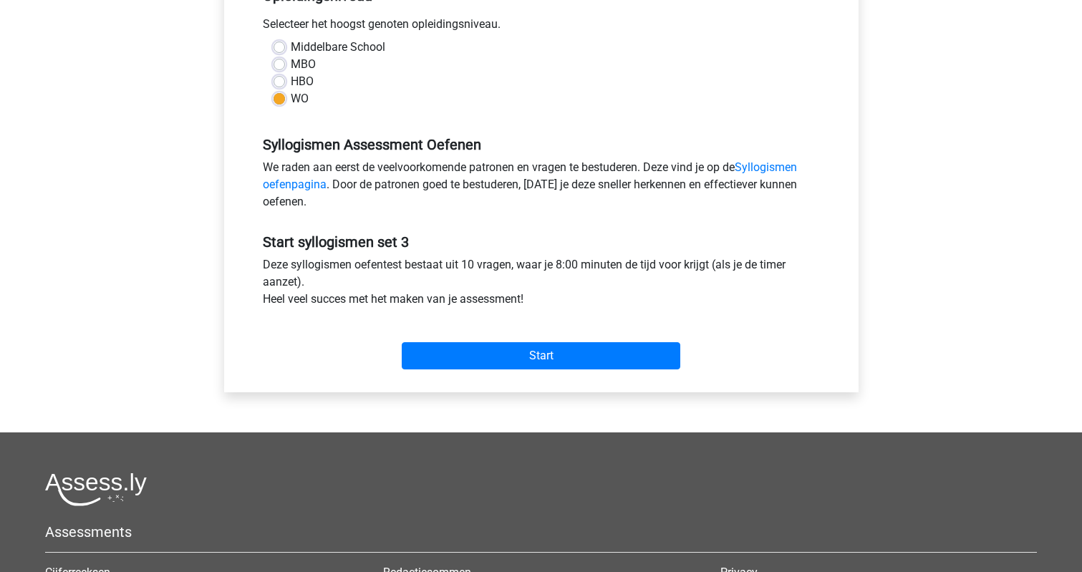
scroll to position [321, 0]
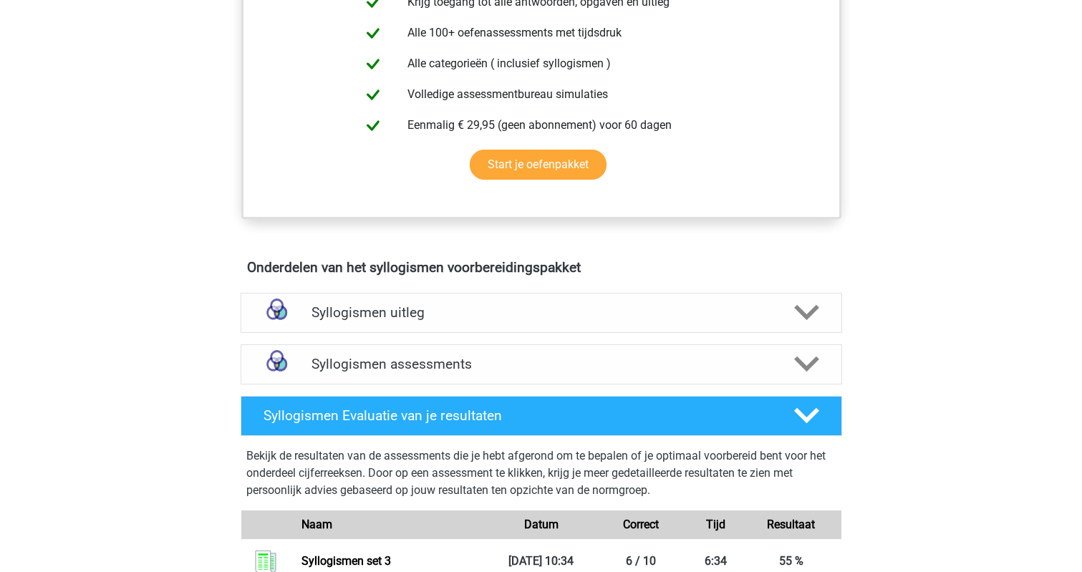
scroll to position [572, 0]
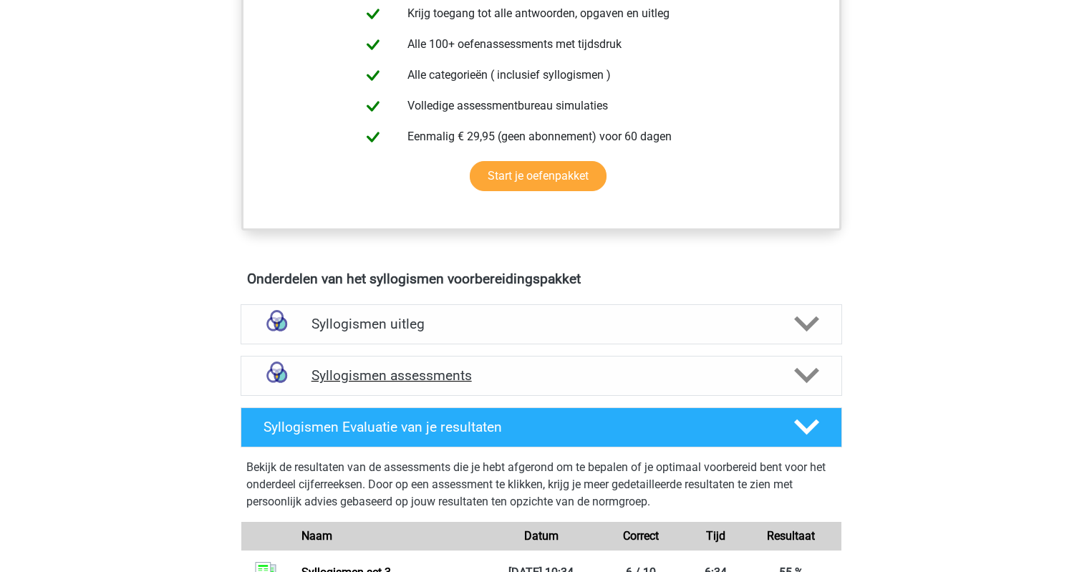
click at [449, 369] on h4 "Syllogismen assessments" at bounding box center [541, 375] width 460 height 16
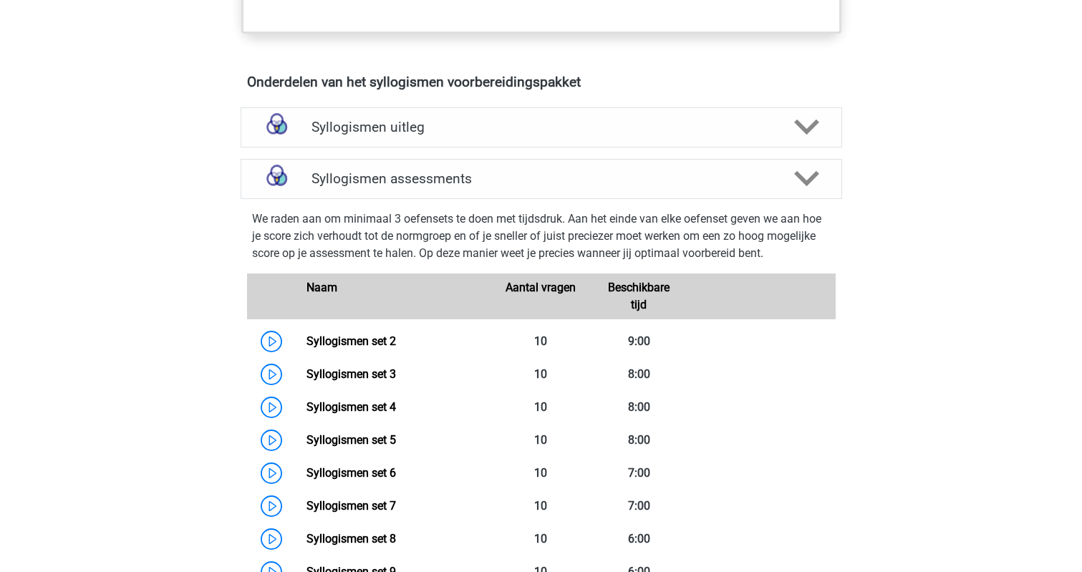
scroll to position [823, 0]
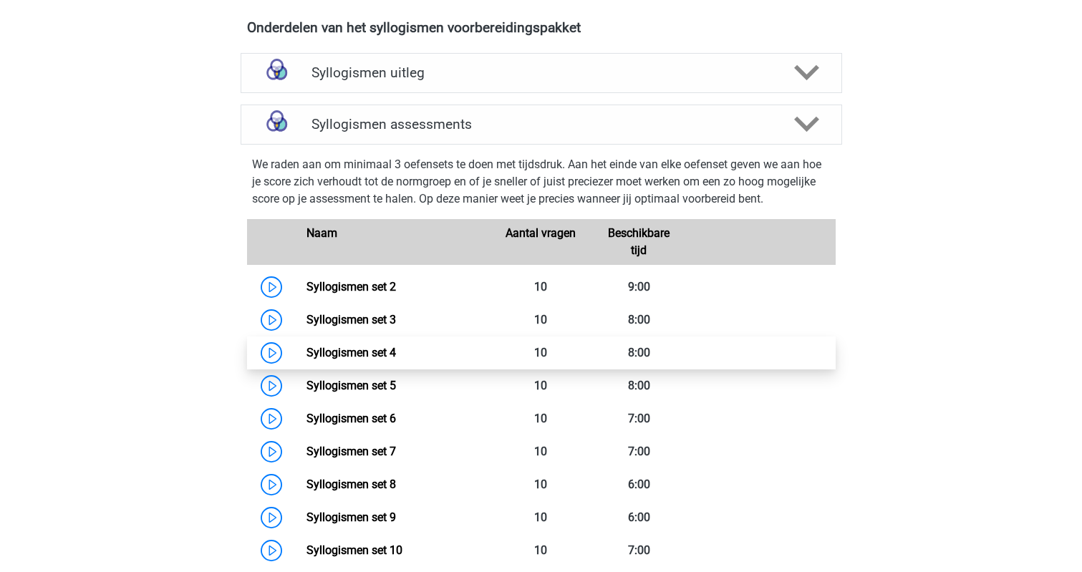
click at [371, 346] on link "Syllogismen set 4" at bounding box center [350, 353] width 89 height 14
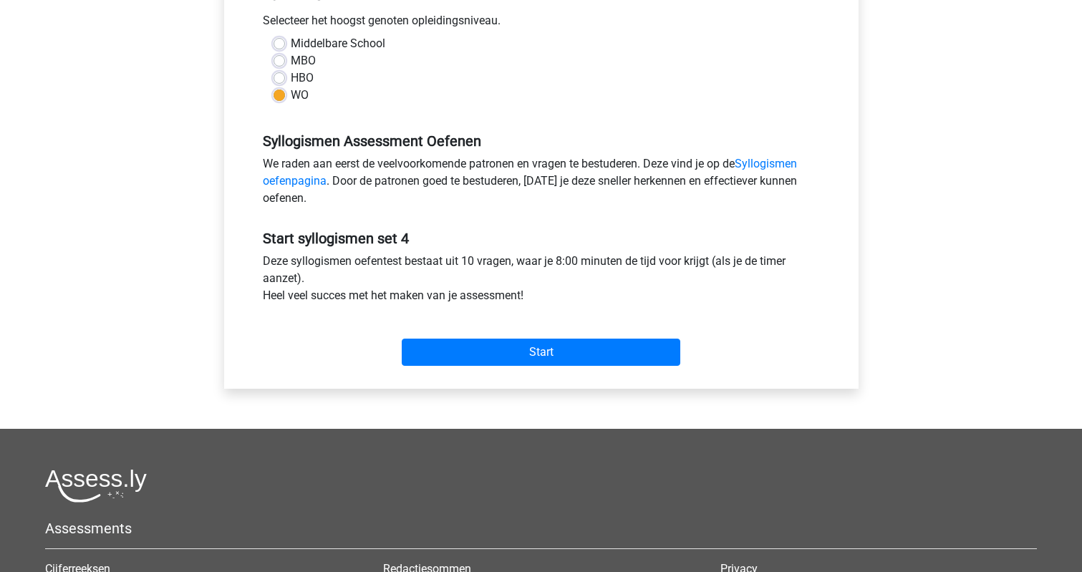
scroll to position [341, 0]
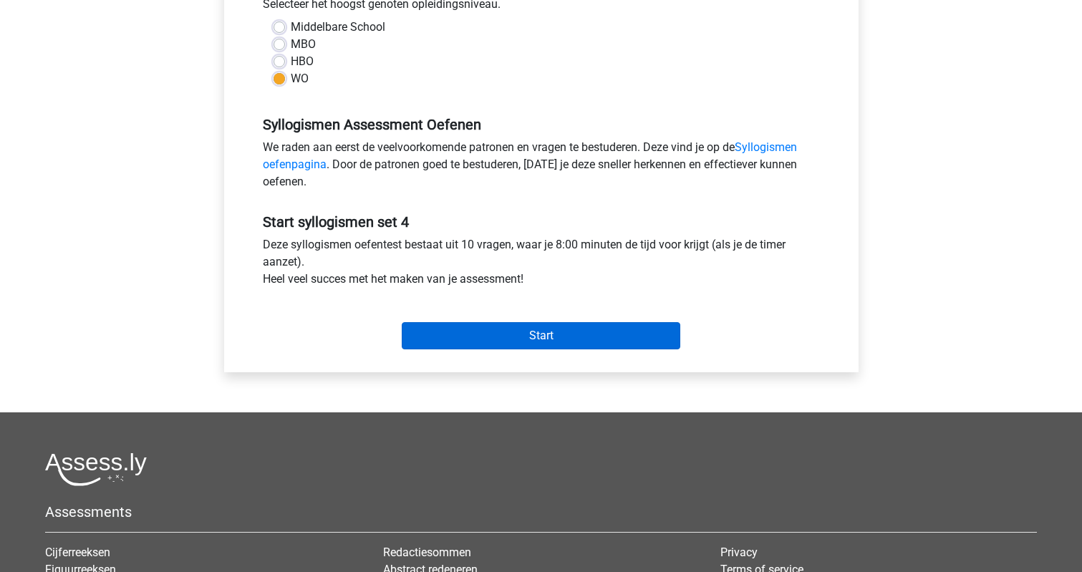
click at [439, 327] on input "Start" at bounding box center [541, 335] width 278 height 27
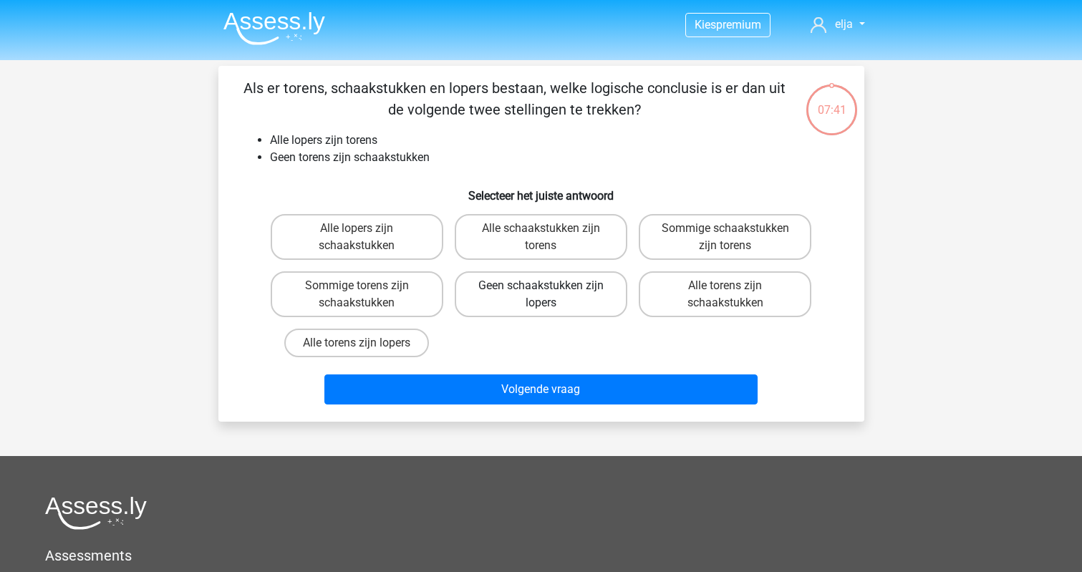
click at [528, 296] on label "Geen schaakstukken zijn lopers" at bounding box center [541, 294] width 173 height 46
click at [541, 295] on input "Geen schaakstukken zijn lopers" at bounding box center [545, 290] width 9 height 9
radio input "true"
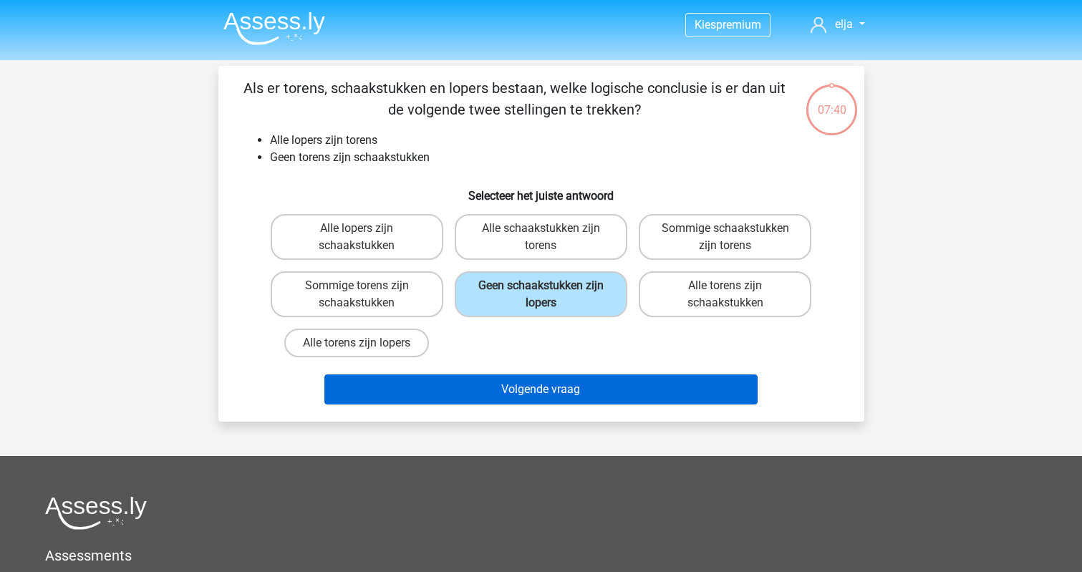
click at [531, 381] on button "Volgende vraag" at bounding box center [540, 389] width 433 height 30
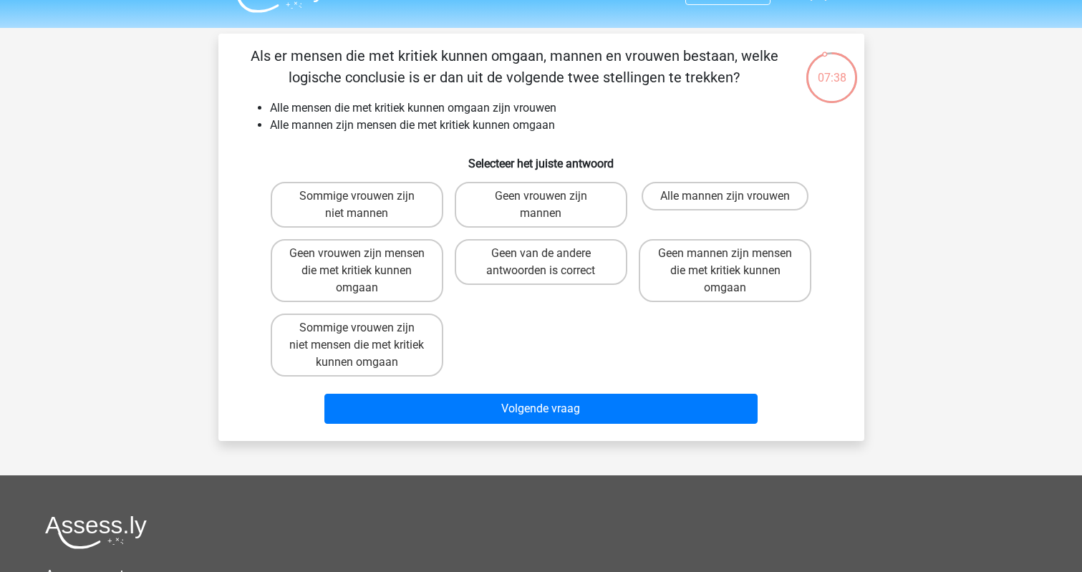
scroll to position [32, 0]
click at [699, 194] on label "Alle mannen zijn vrouwen" at bounding box center [724, 196] width 167 height 29
click at [725, 196] on input "Alle mannen zijn vrouwen" at bounding box center [729, 200] width 9 height 9
radio input "true"
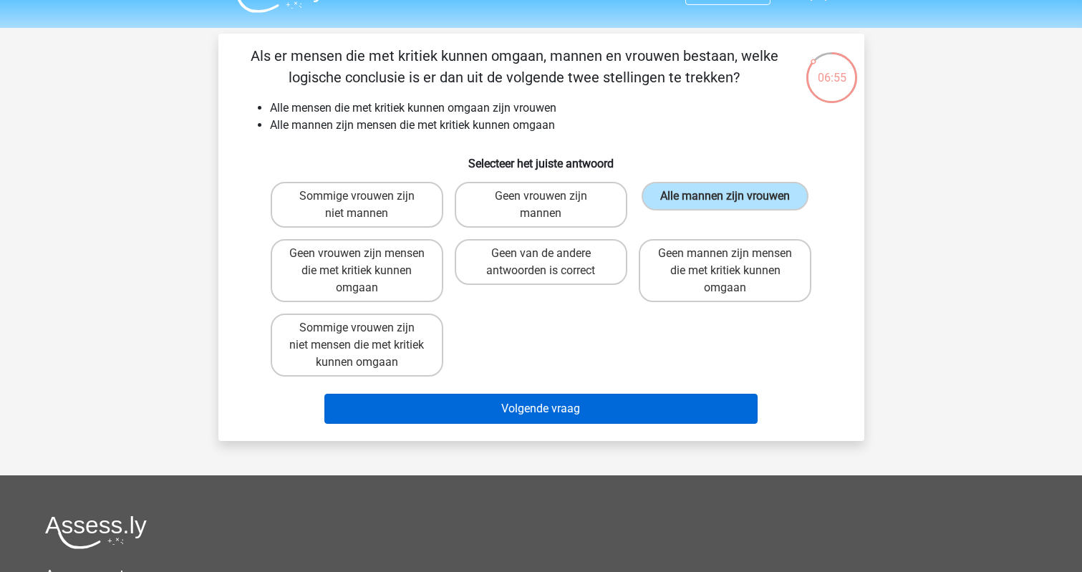
click at [472, 404] on button "Volgende vraag" at bounding box center [540, 409] width 433 height 30
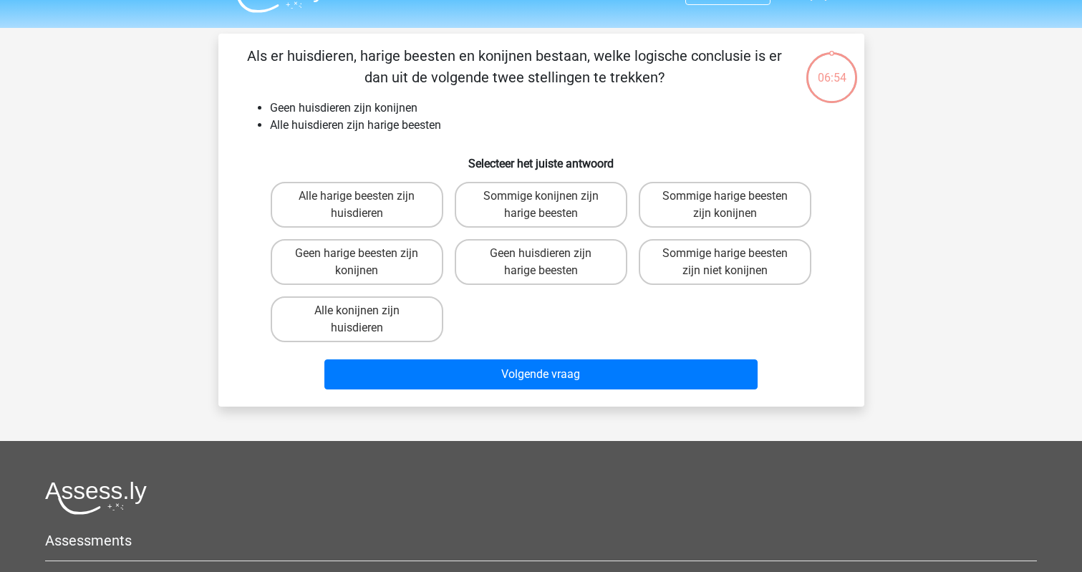
scroll to position [66, 0]
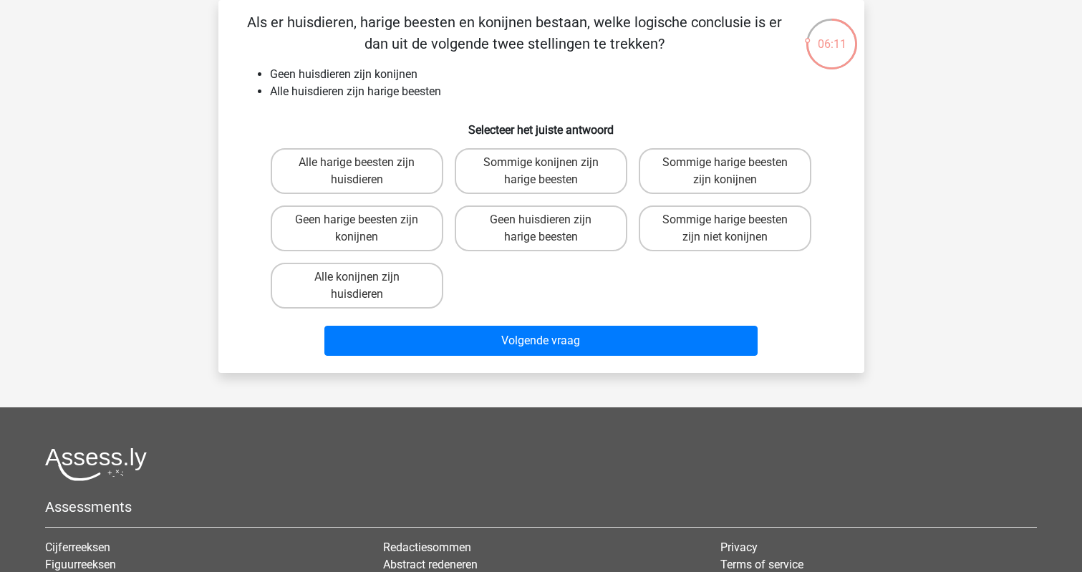
click at [730, 224] on input "Sommige harige beesten zijn niet konijnen" at bounding box center [729, 224] width 9 height 9
radio input "true"
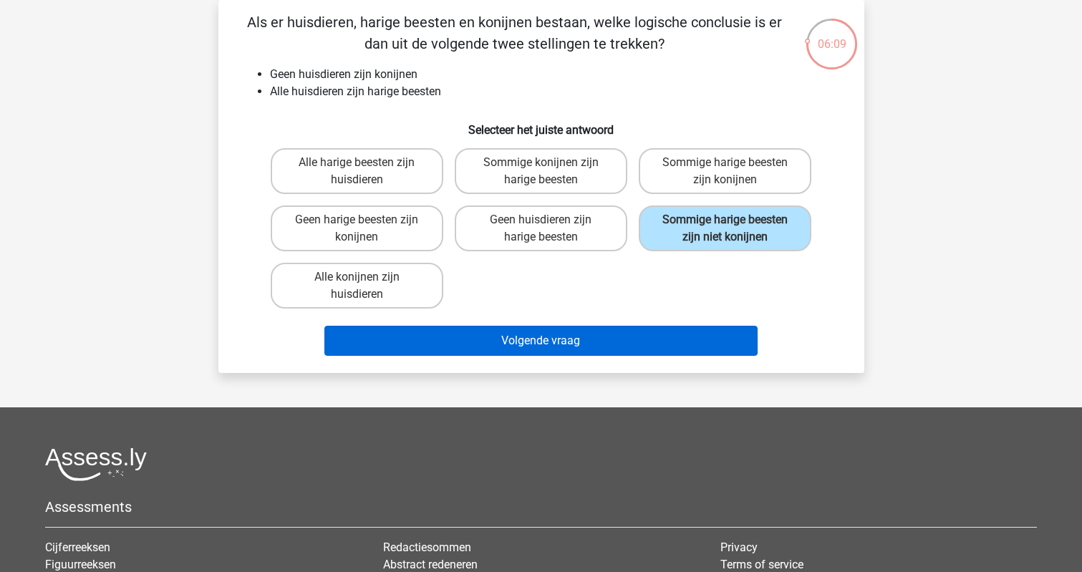
click at [634, 354] on button "Volgende vraag" at bounding box center [540, 341] width 433 height 30
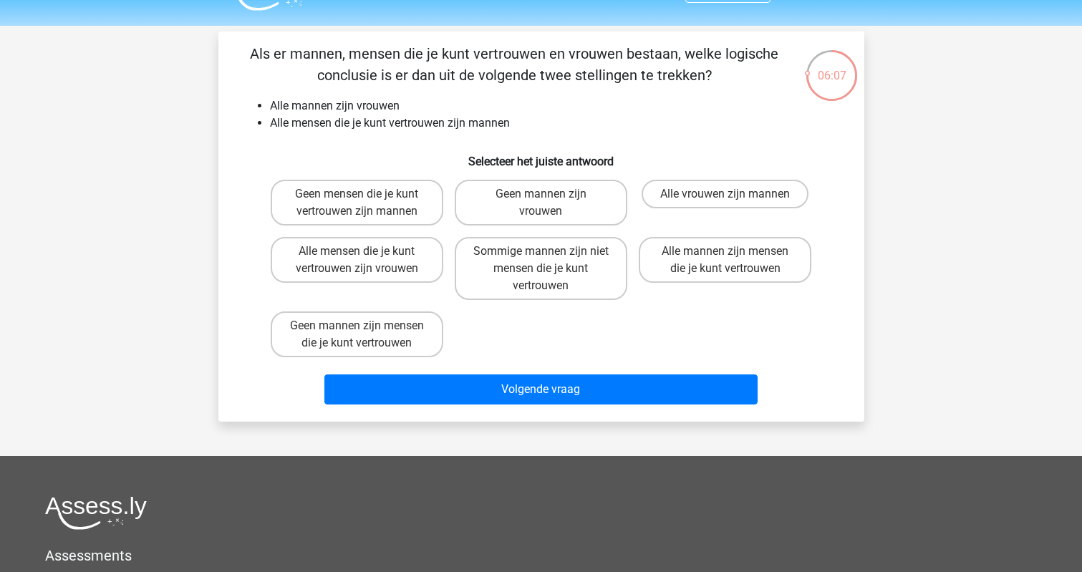
scroll to position [34, 0]
click at [371, 267] on label "Alle mensen die je kunt vertrouwen zijn vrouwen" at bounding box center [357, 260] width 173 height 46
click at [366, 261] on input "Alle mensen die je kunt vertrouwen zijn vrouwen" at bounding box center [361, 255] width 9 height 9
radio input "true"
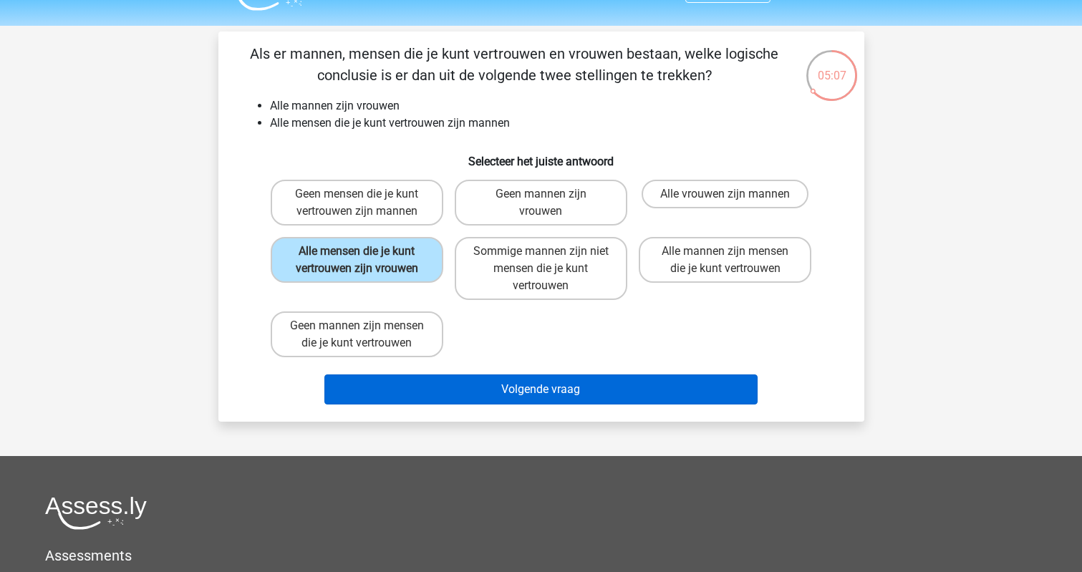
click at [481, 377] on button "Volgende vraag" at bounding box center [540, 389] width 433 height 30
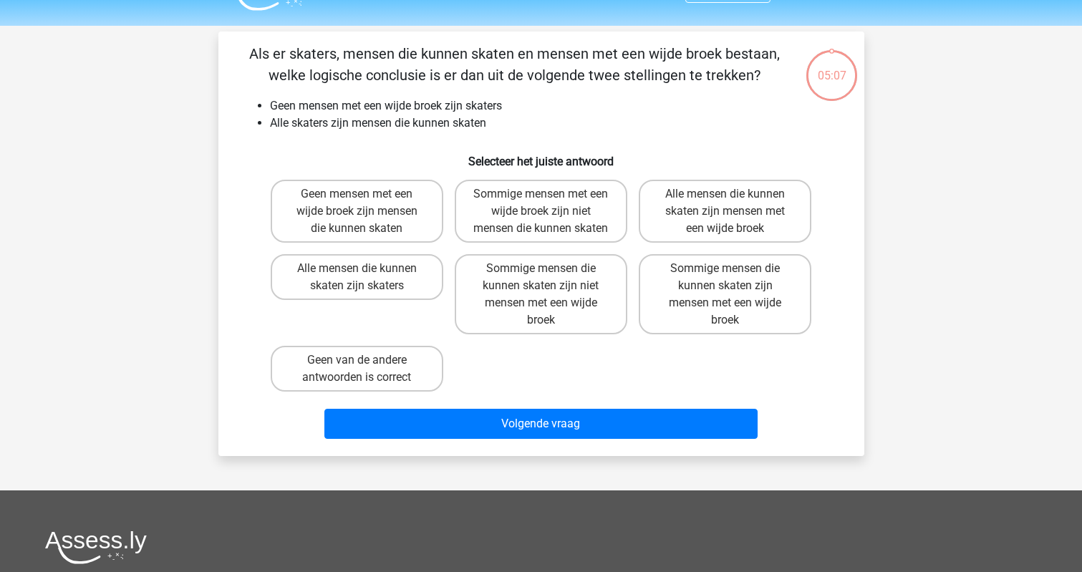
scroll to position [66, 0]
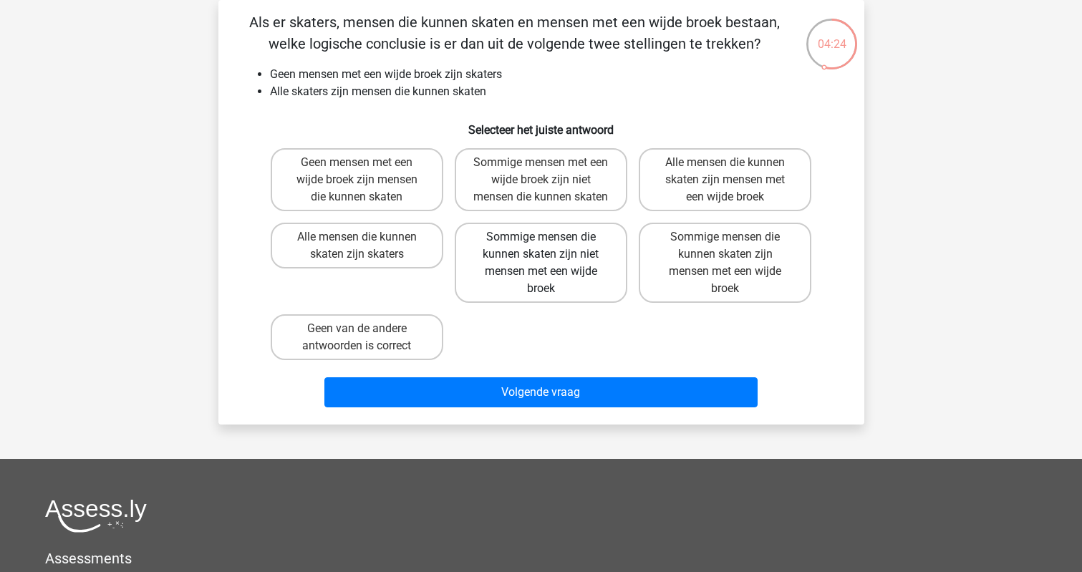
click at [526, 271] on label "Sommige mensen die kunnen skaten zijn niet mensen met een wijde broek" at bounding box center [541, 263] width 173 height 80
click at [541, 246] on input "Sommige mensen die kunnen skaten zijn niet mensen met een wijde broek" at bounding box center [545, 241] width 9 height 9
radio input "true"
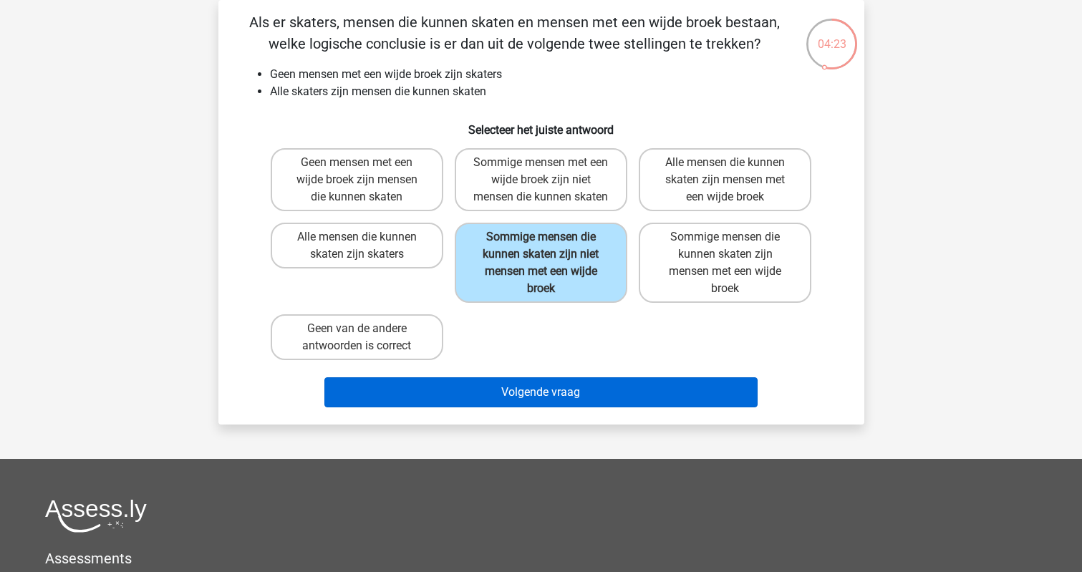
click at [530, 405] on button "Volgende vraag" at bounding box center [540, 392] width 433 height 30
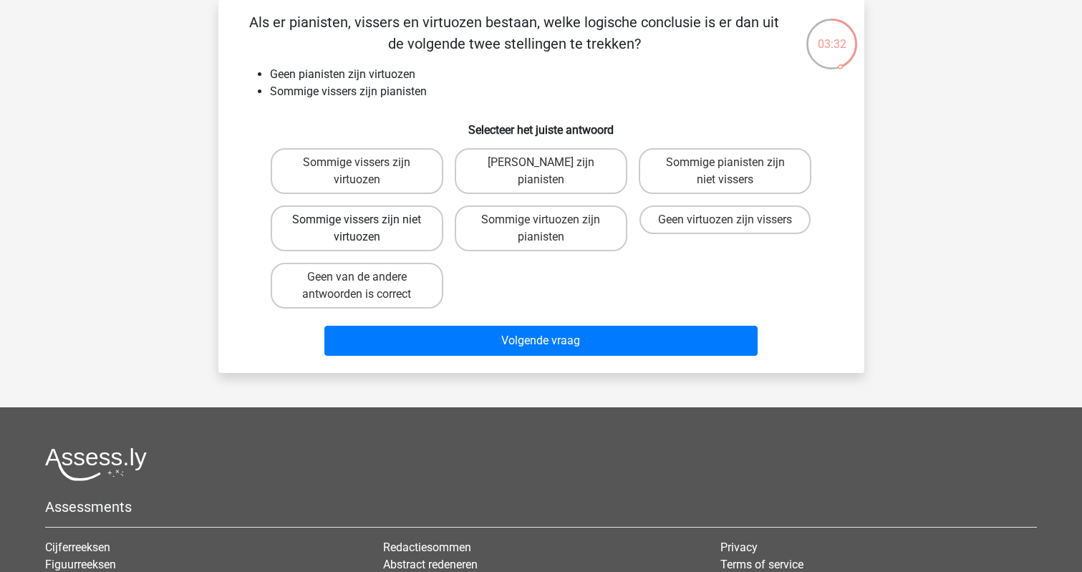
click at [299, 235] on label "Sommige vissers zijn niet virtuozen" at bounding box center [357, 228] width 173 height 46
click at [357, 229] on input "Sommige vissers zijn niet virtuozen" at bounding box center [361, 224] width 9 height 9
radio input "true"
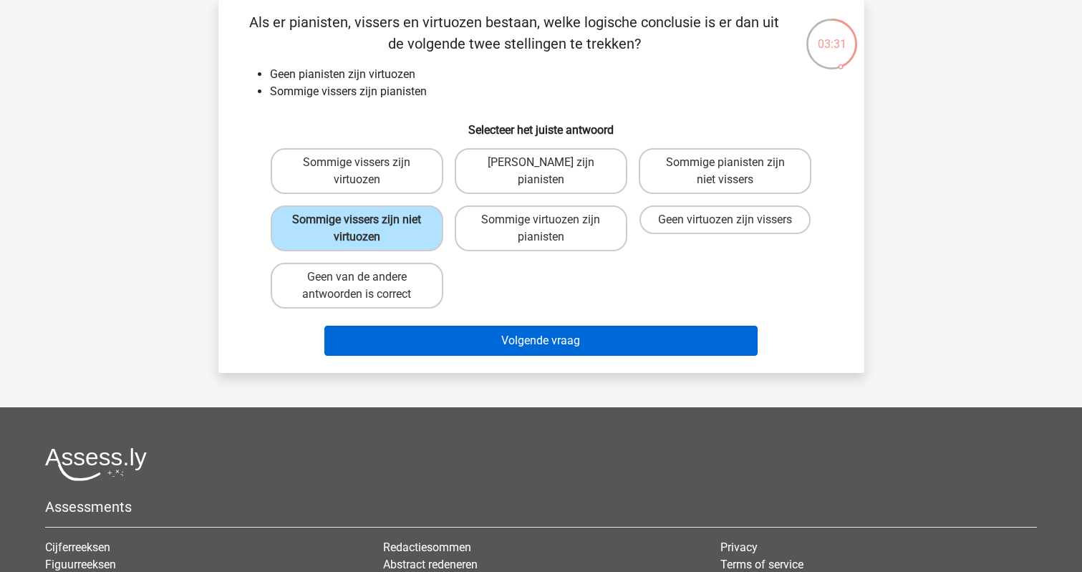
click at [428, 336] on button "Volgende vraag" at bounding box center [540, 341] width 433 height 30
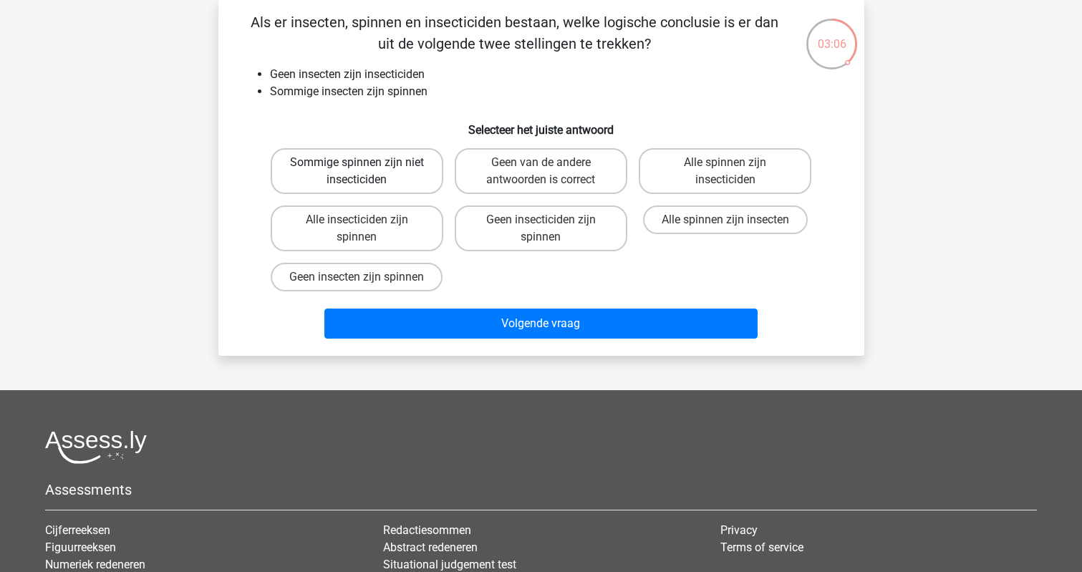
click at [310, 180] on label "Sommige spinnen zijn niet insecticiden" at bounding box center [357, 171] width 173 height 46
click at [357, 172] on input "Sommige spinnen zijn niet insecticiden" at bounding box center [361, 167] width 9 height 9
radio input "true"
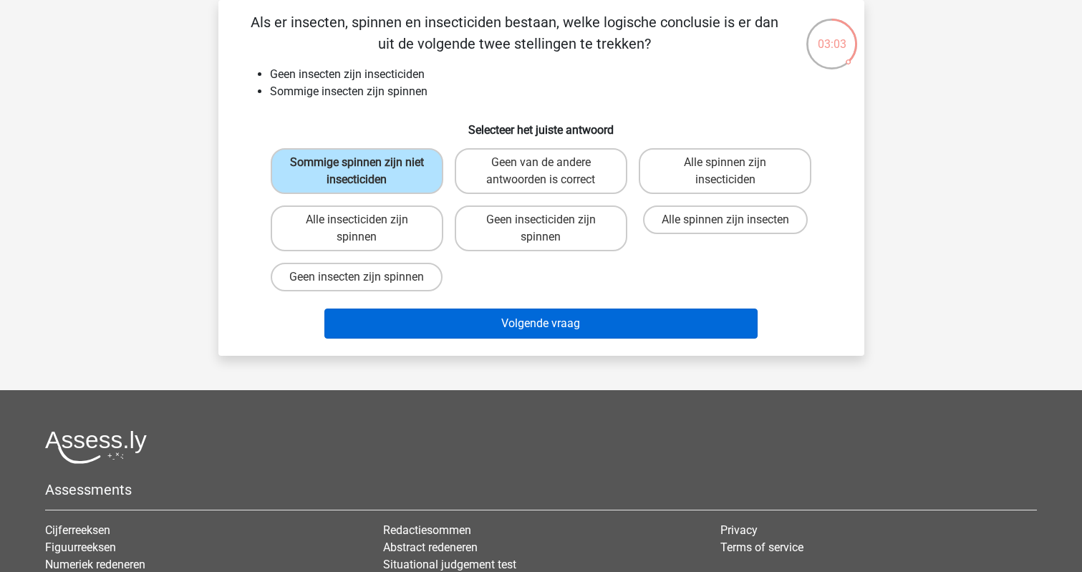
click at [401, 339] on button "Volgende vraag" at bounding box center [540, 324] width 433 height 30
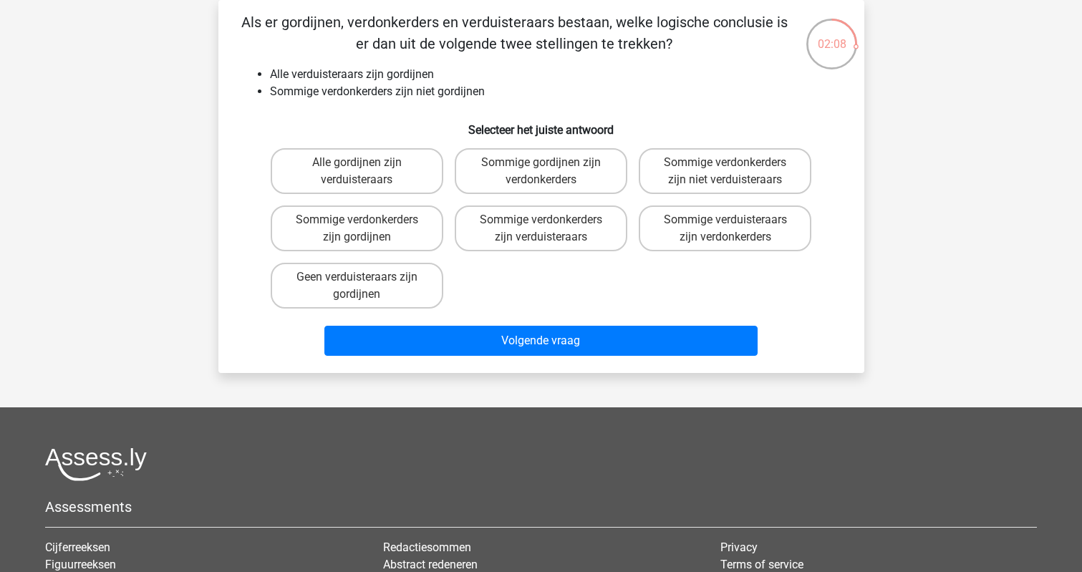
click at [363, 228] on input "Sommige verdonkerders zijn gordijnen" at bounding box center [361, 224] width 9 height 9
radio input "true"
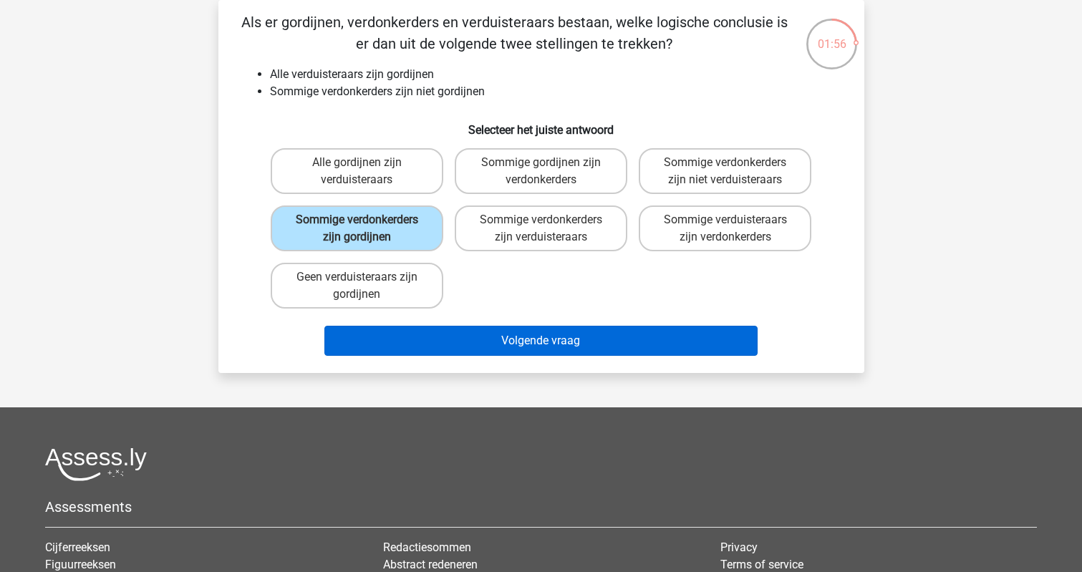
click at [384, 356] on button "Volgende vraag" at bounding box center [540, 341] width 433 height 30
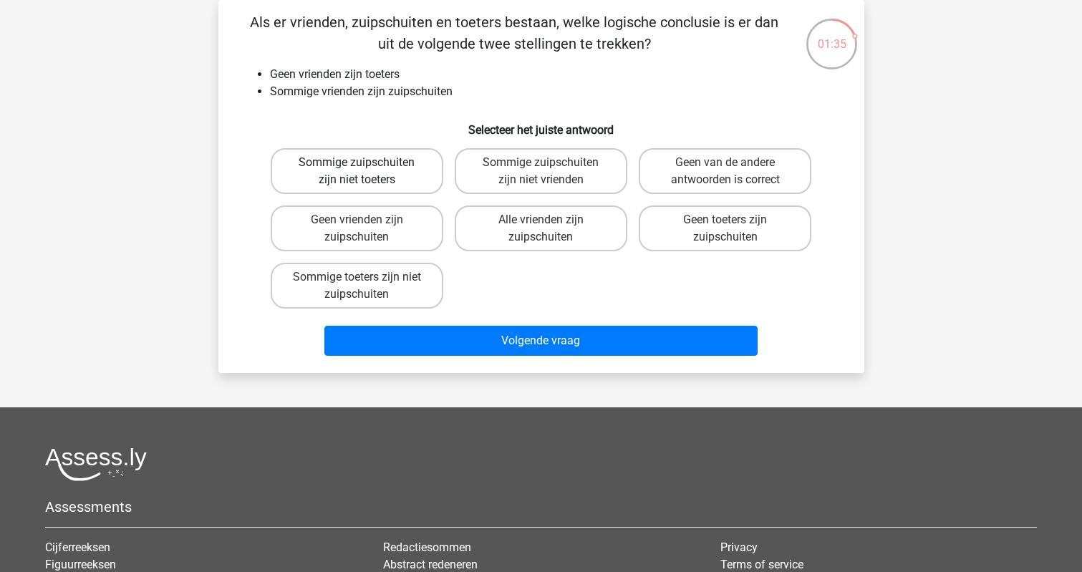
click at [328, 163] on label "Sommige zuipschuiten zijn niet toeters" at bounding box center [357, 171] width 173 height 46
click at [357, 163] on input "Sommige zuipschuiten zijn niet toeters" at bounding box center [361, 167] width 9 height 9
radio input "true"
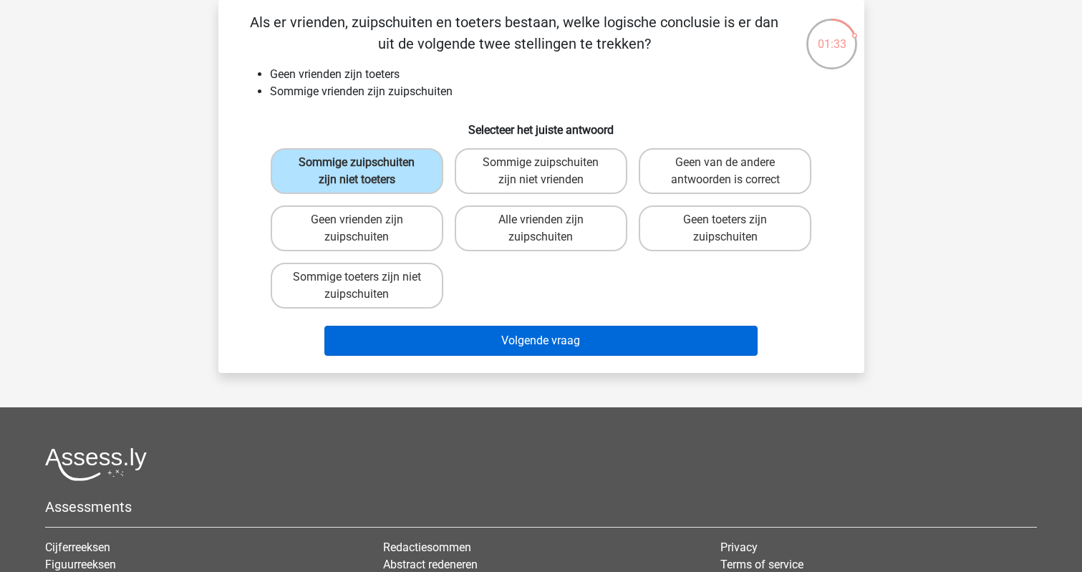
click at [446, 344] on button "Volgende vraag" at bounding box center [540, 341] width 433 height 30
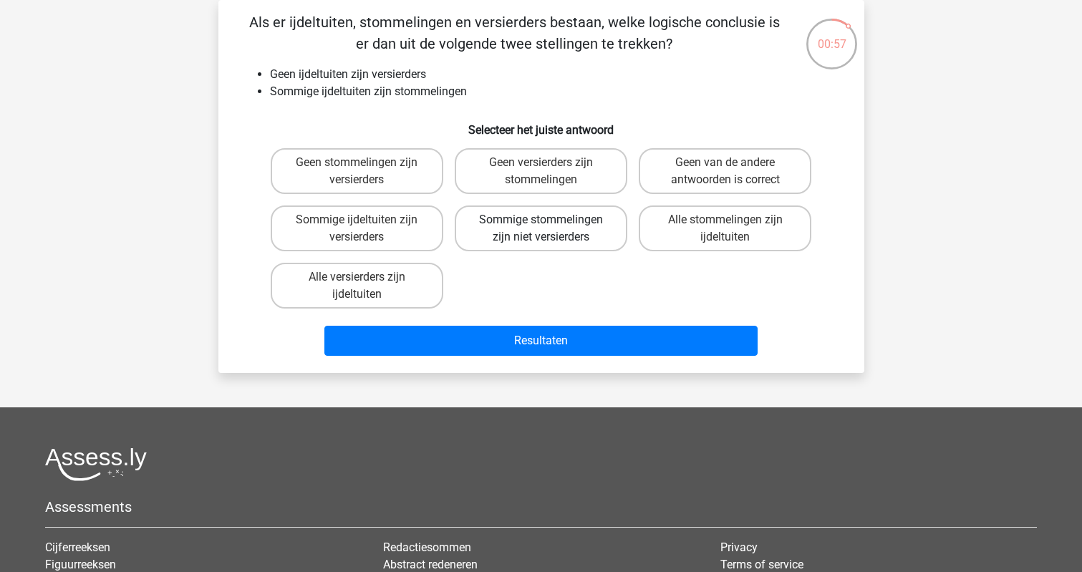
click at [540, 246] on label "Sommige stommelingen zijn niet versierders" at bounding box center [541, 228] width 173 height 46
click at [541, 229] on input "Sommige stommelingen zijn niet versierders" at bounding box center [545, 224] width 9 height 9
radio input "true"
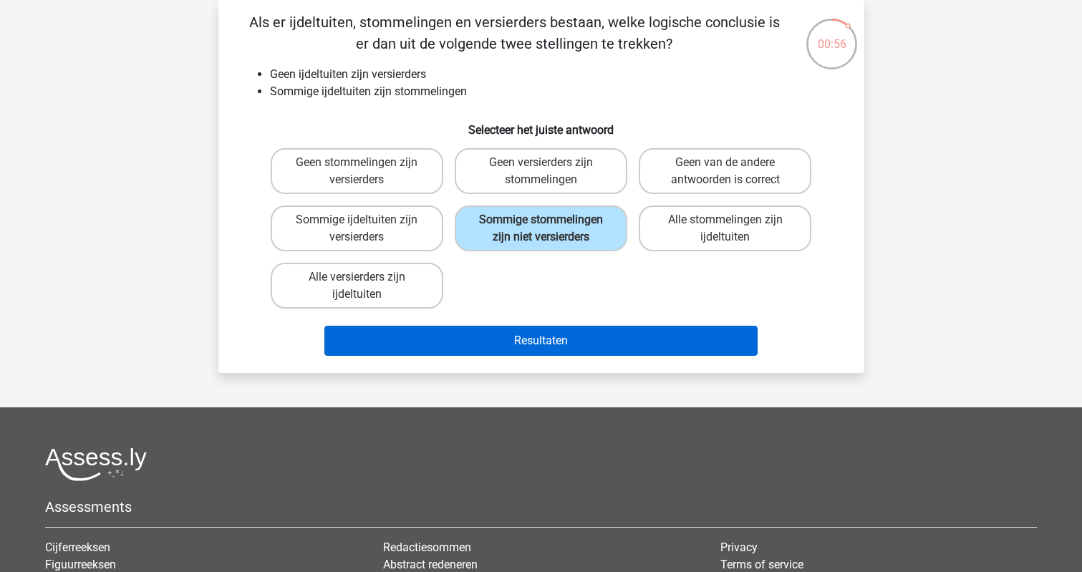
click at [551, 356] on button "Resultaten" at bounding box center [540, 341] width 433 height 30
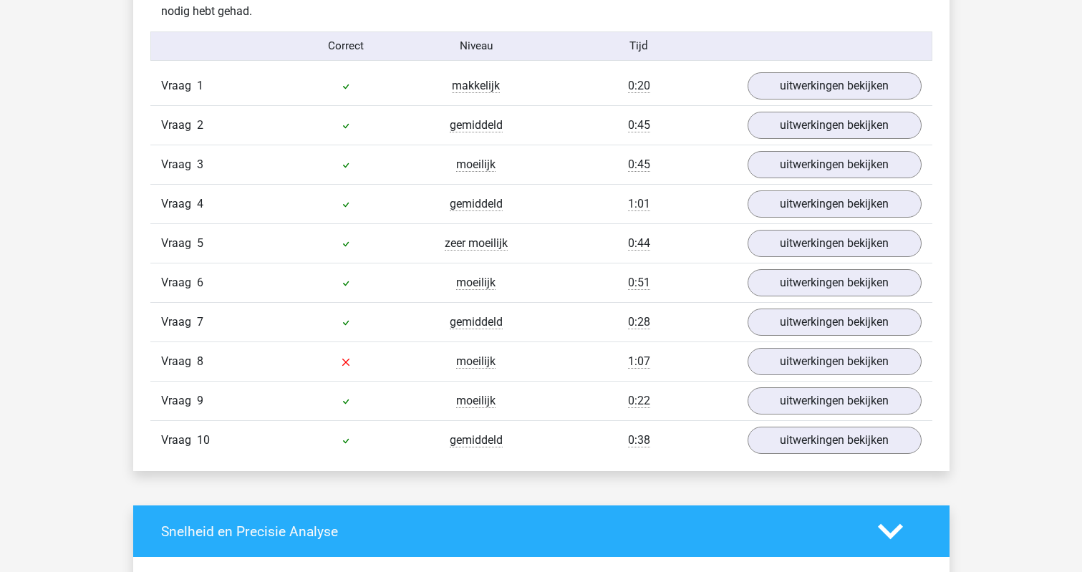
scroll to position [1168, 0]
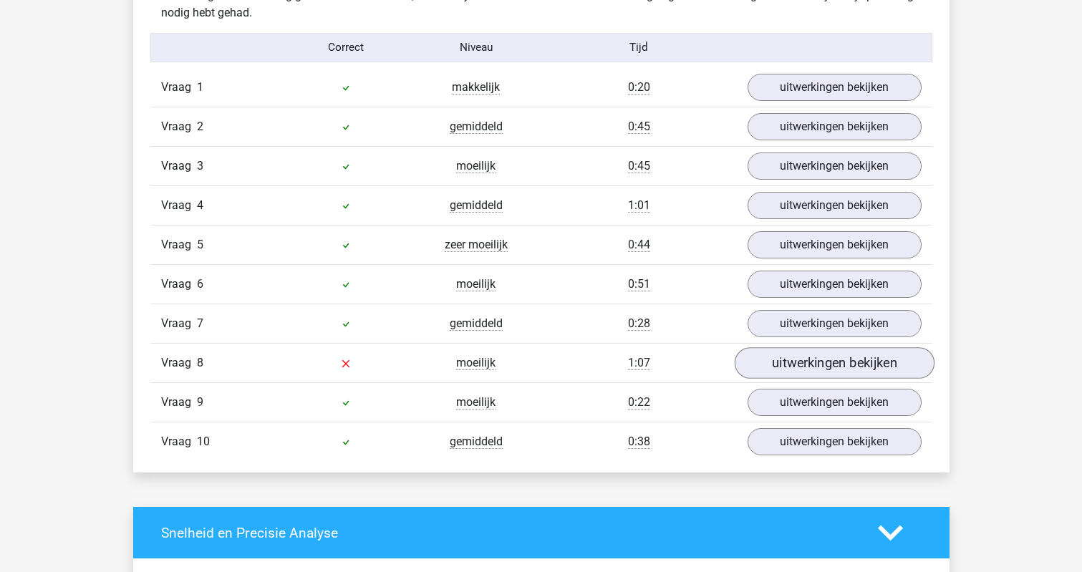
click at [775, 365] on link "uitwerkingen bekijken" at bounding box center [834, 363] width 200 height 32
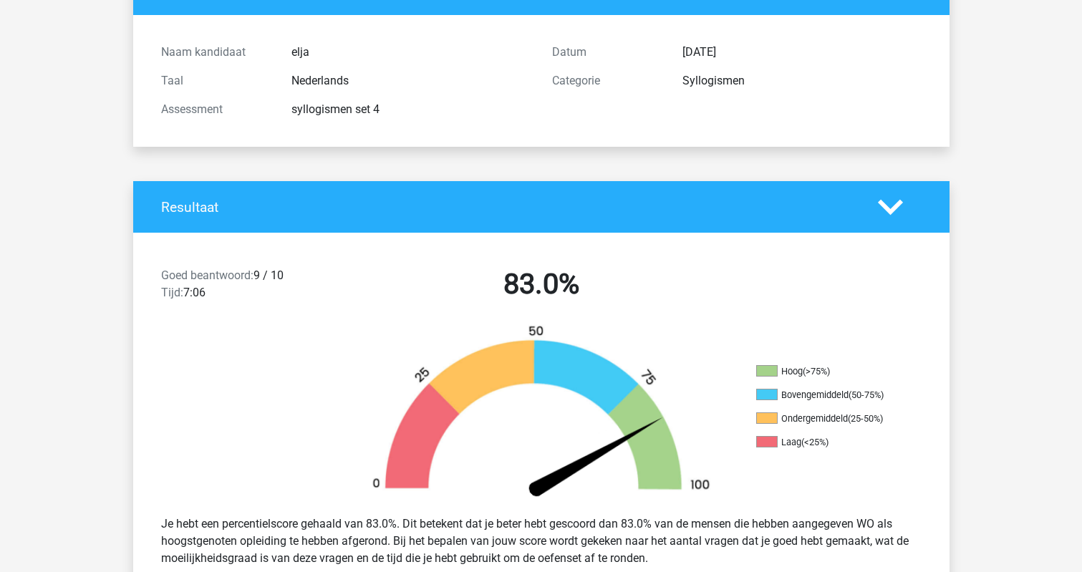
scroll to position [93, 0]
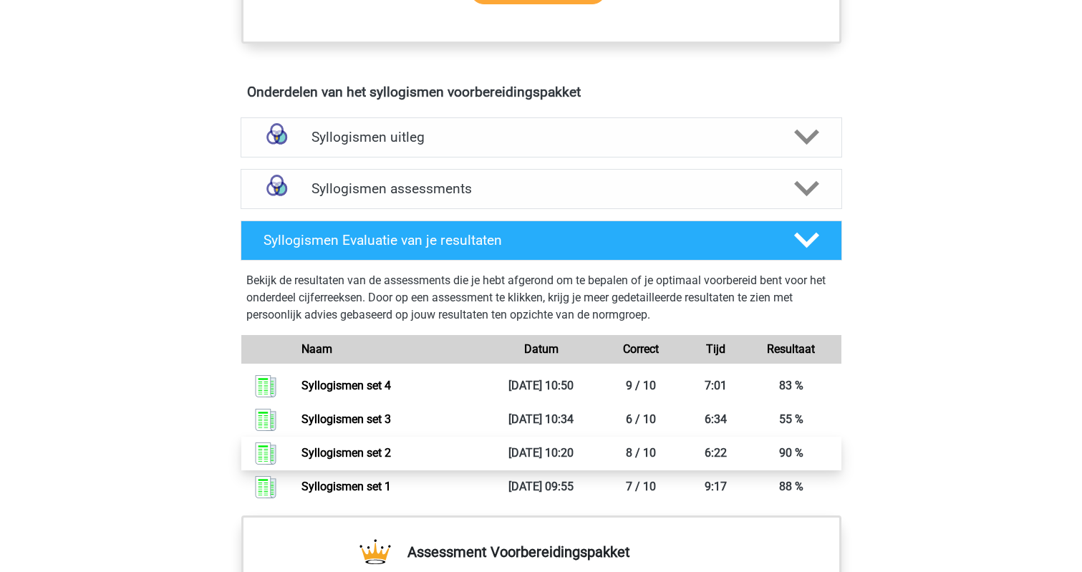
scroll to position [745, 0]
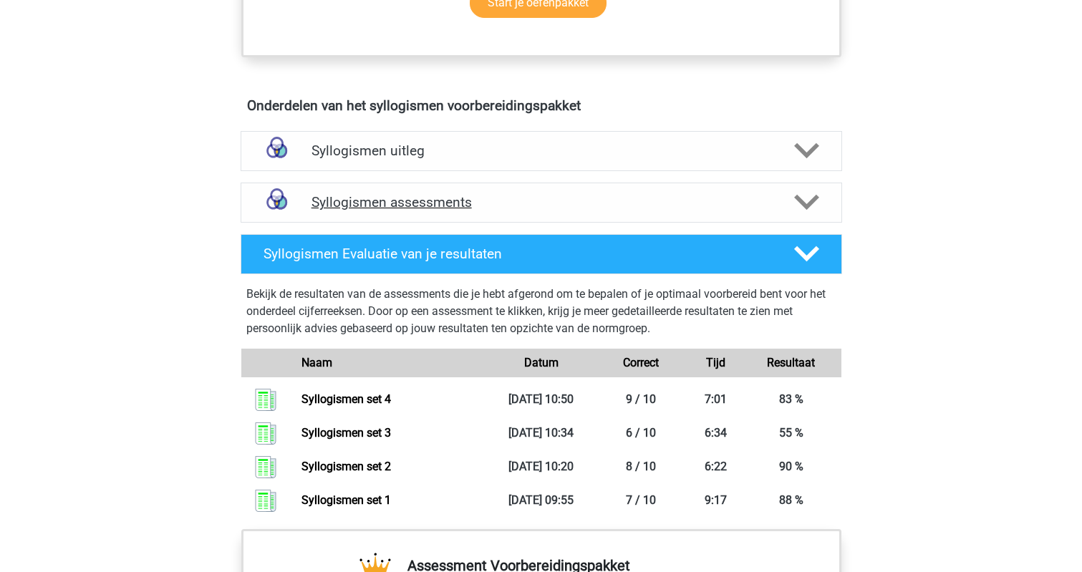
click at [347, 203] on h4 "Syllogismen assessments" at bounding box center [541, 202] width 460 height 16
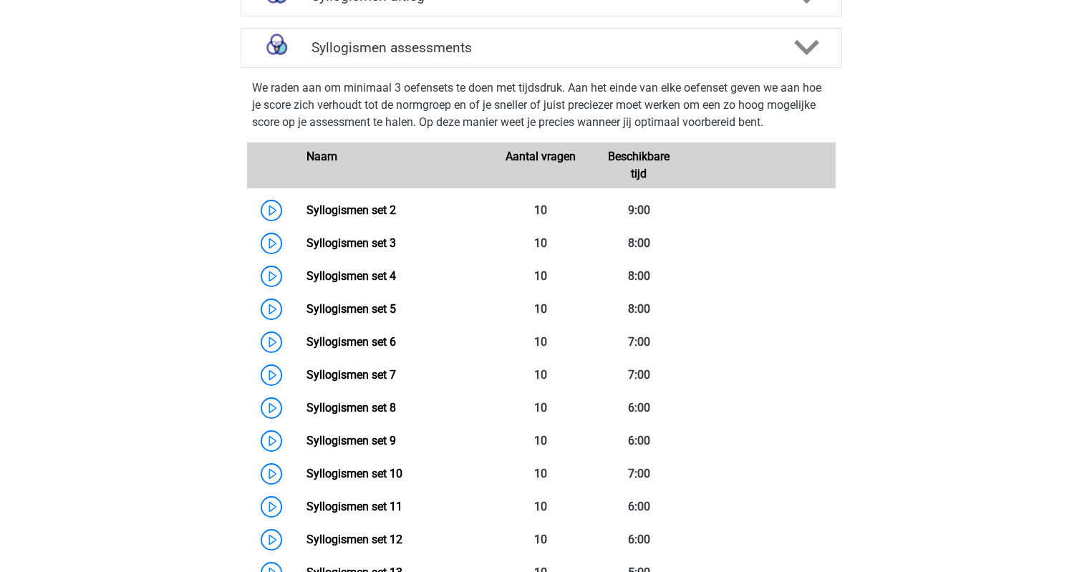
scroll to position [919, 0]
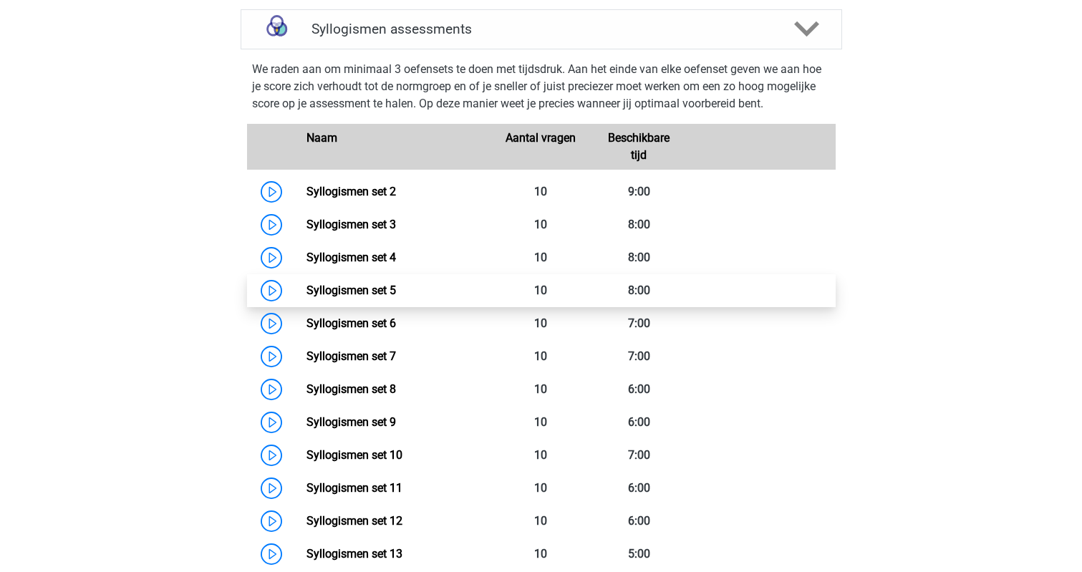
click at [352, 286] on link "Syllogismen set 5" at bounding box center [350, 291] width 89 height 14
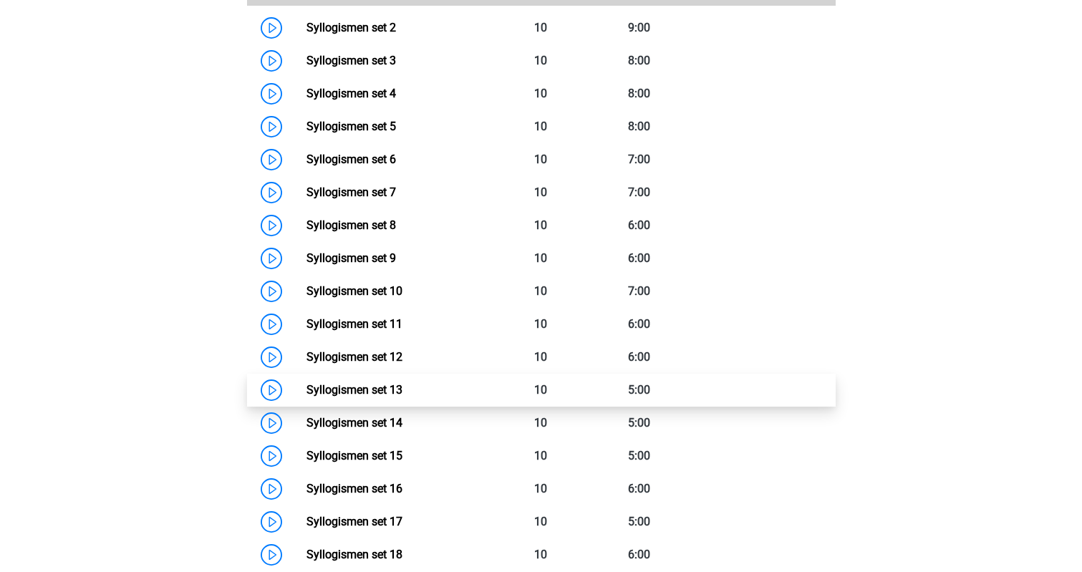
scroll to position [987, 0]
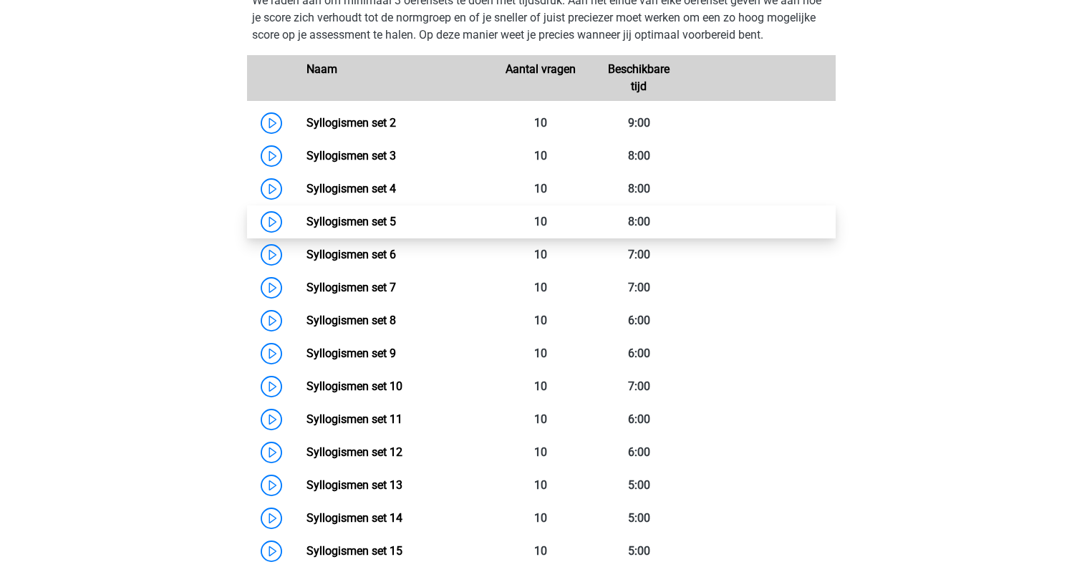
click at [372, 226] on link "Syllogismen set 5" at bounding box center [350, 222] width 89 height 14
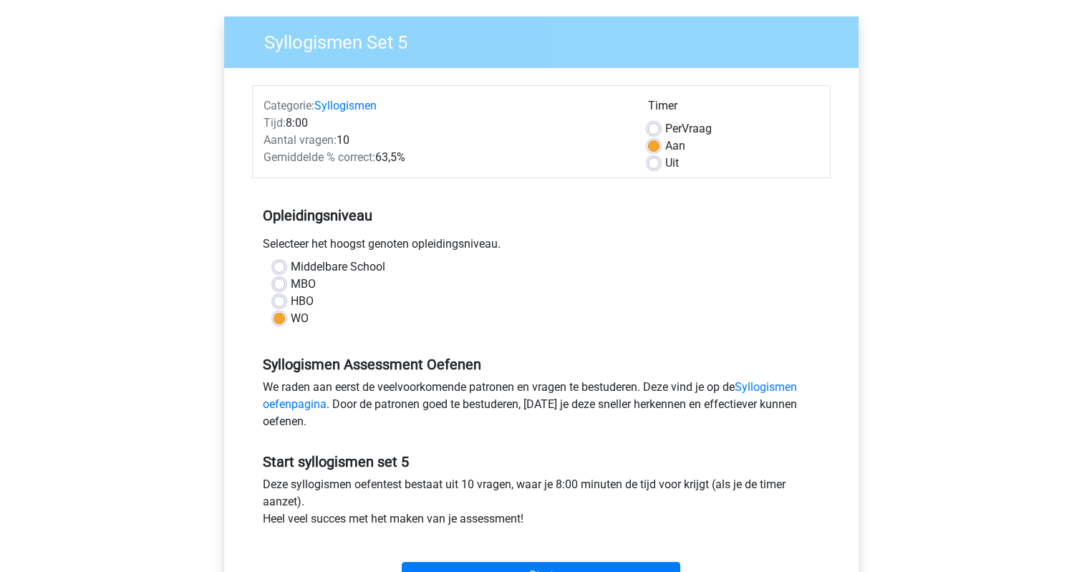
scroll to position [35, 0]
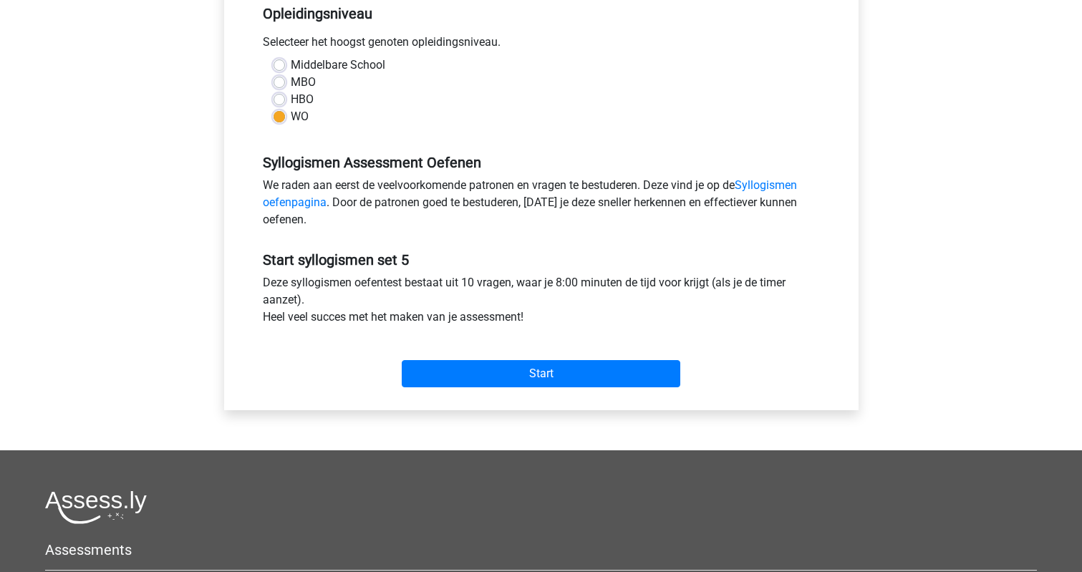
scroll to position [366, 0]
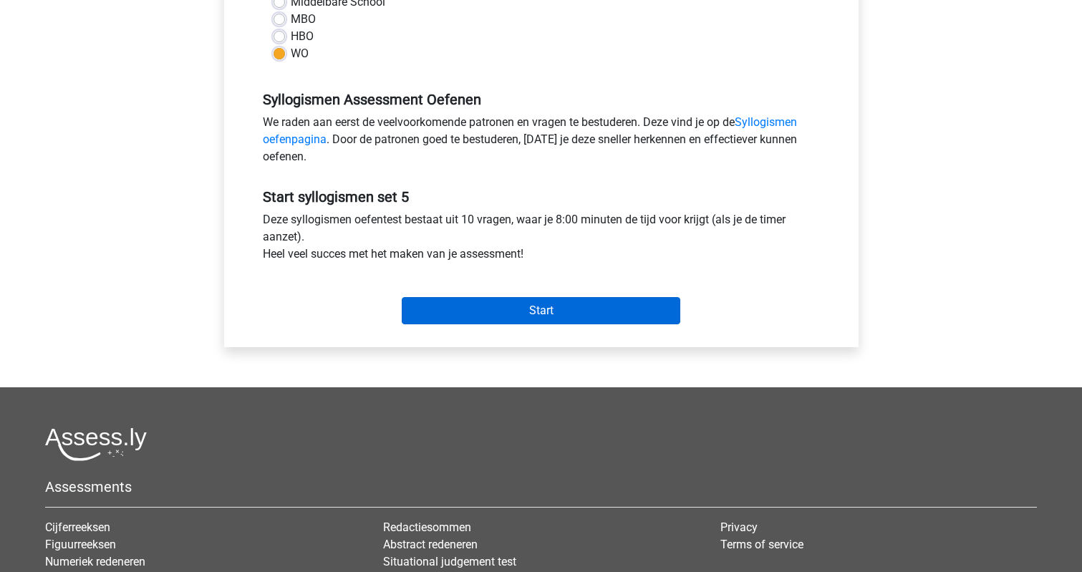
click at [455, 309] on input "Start" at bounding box center [541, 310] width 278 height 27
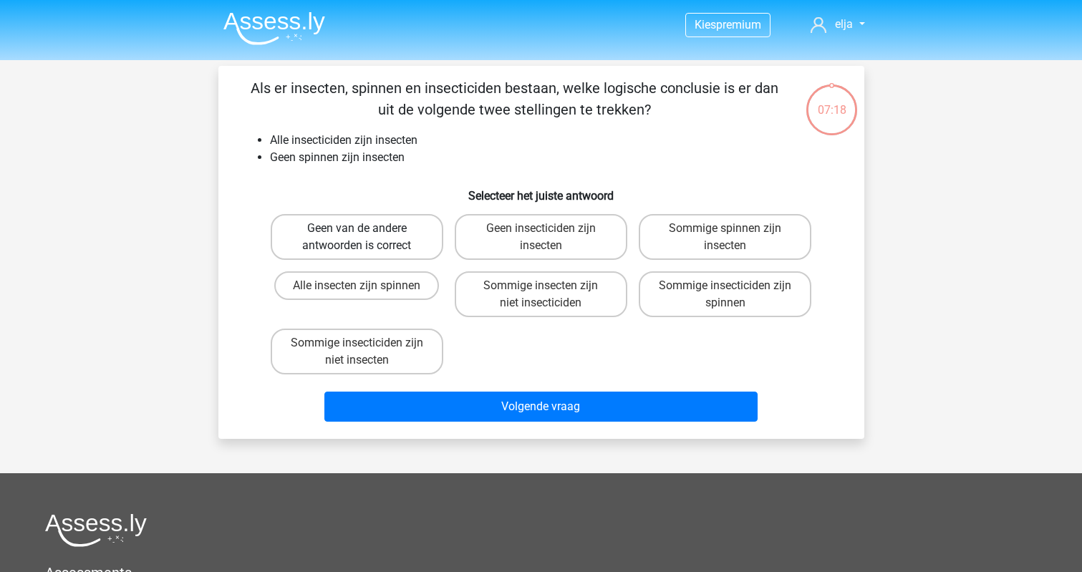
click at [336, 244] on label "Geen van de andere antwoorden is correct" at bounding box center [357, 237] width 173 height 46
click at [357, 238] on input "Geen van de andere antwoorden is correct" at bounding box center [361, 232] width 9 height 9
radio input "true"
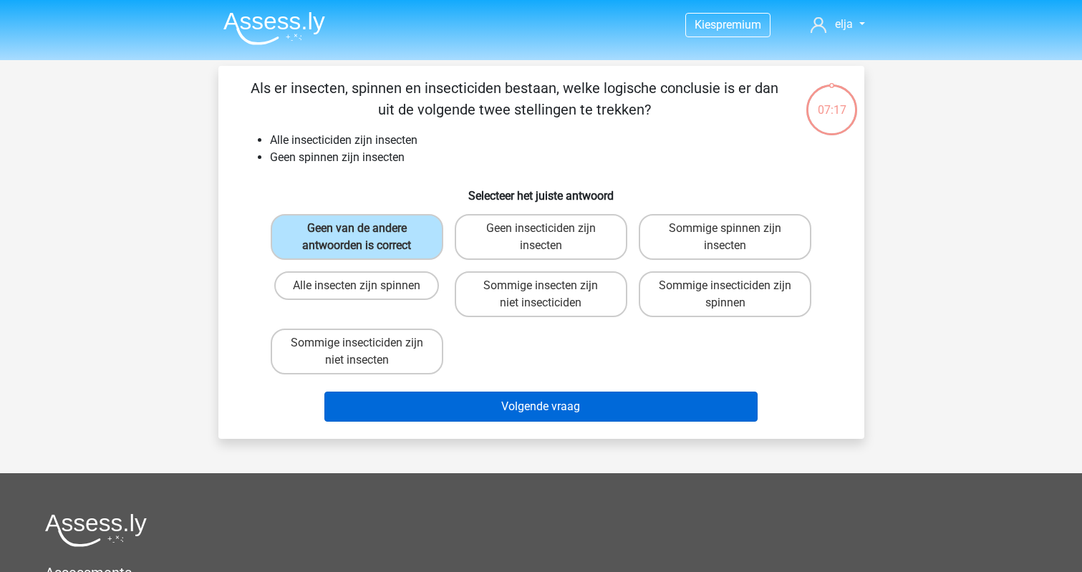
click at [378, 414] on button "Volgende vraag" at bounding box center [540, 407] width 433 height 30
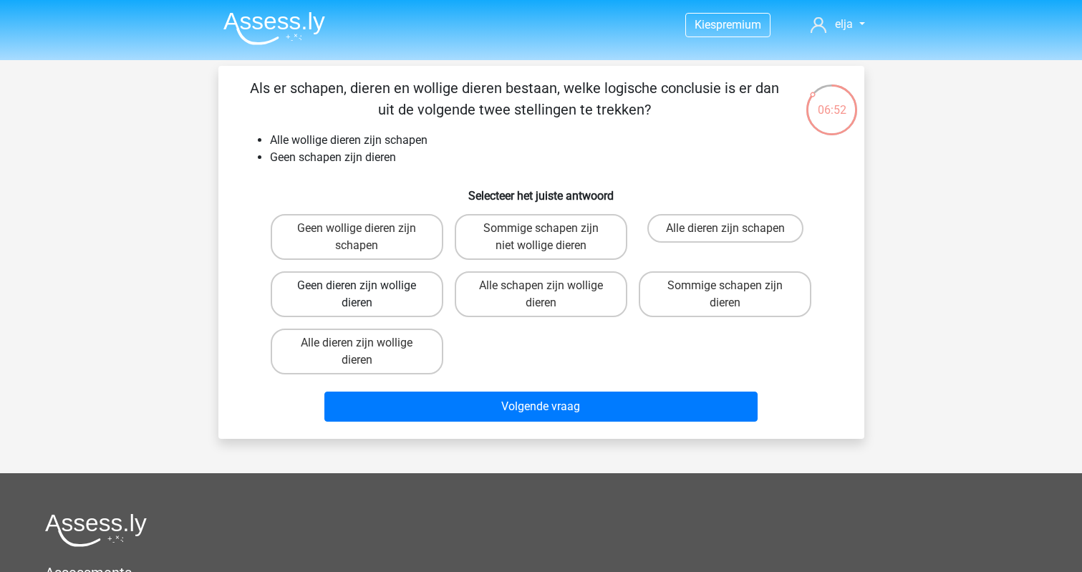
click at [348, 286] on label "Geen dieren zijn wollige dieren" at bounding box center [357, 294] width 173 height 46
click at [357, 286] on input "Geen dieren zijn wollige dieren" at bounding box center [361, 290] width 9 height 9
radio input "true"
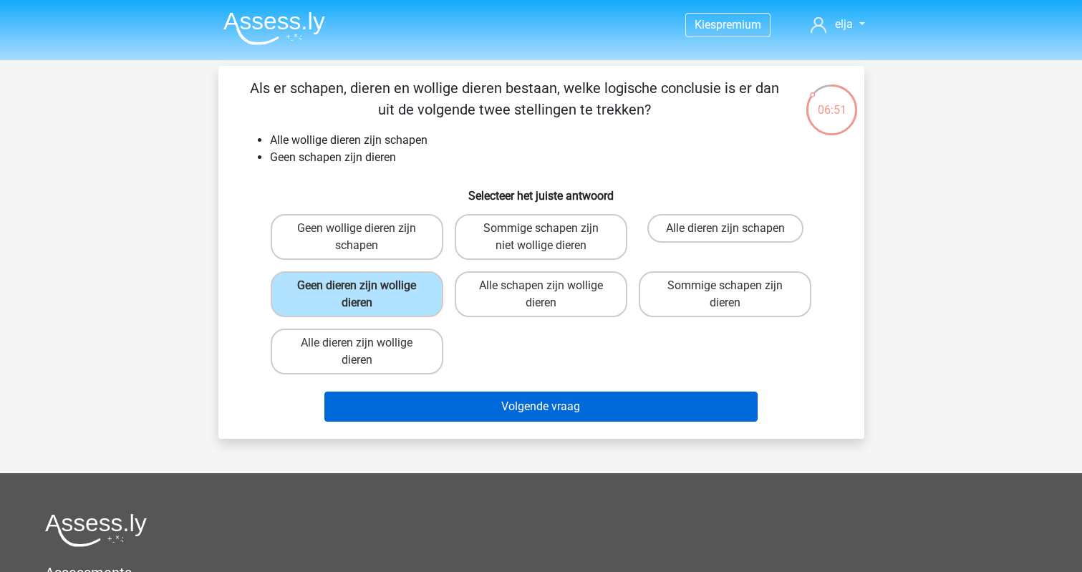
click at [388, 410] on button "Volgende vraag" at bounding box center [540, 407] width 433 height 30
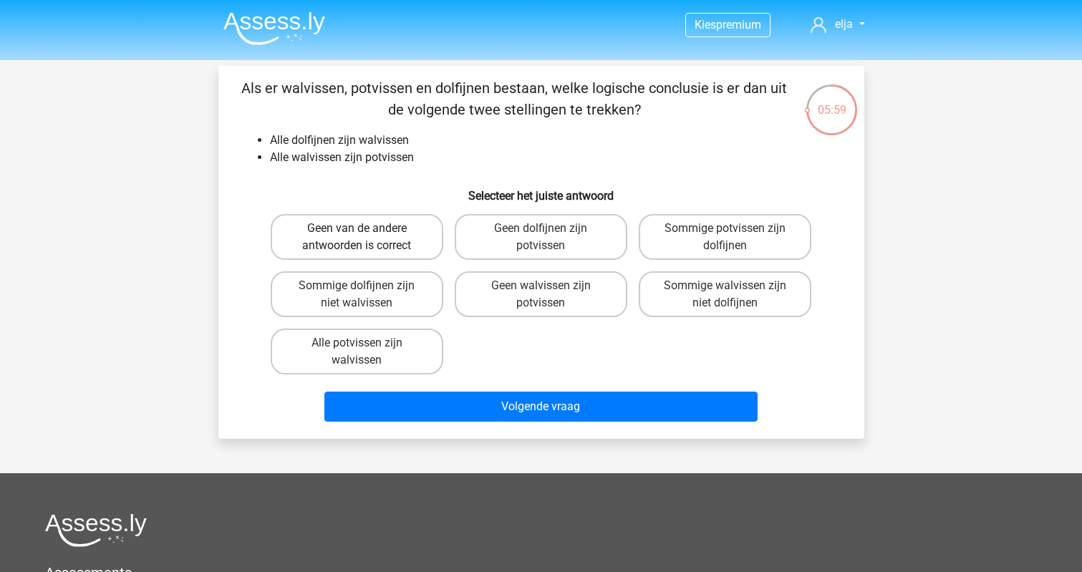
click at [318, 238] on label "Geen van de andere antwoorden is correct" at bounding box center [357, 237] width 173 height 46
click at [357, 238] on input "Geen van de andere antwoorden is correct" at bounding box center [361, 232] width 9 height 9
radio input "true"
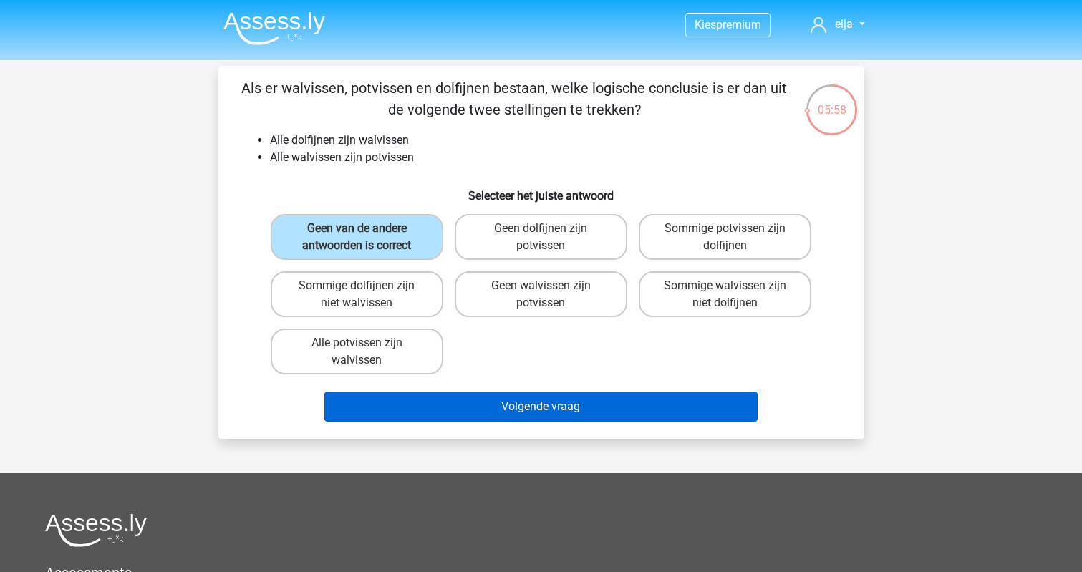
click at [391, 401] on button "Volgende vraag" at bounding box center [540, 407] width 433 height 30
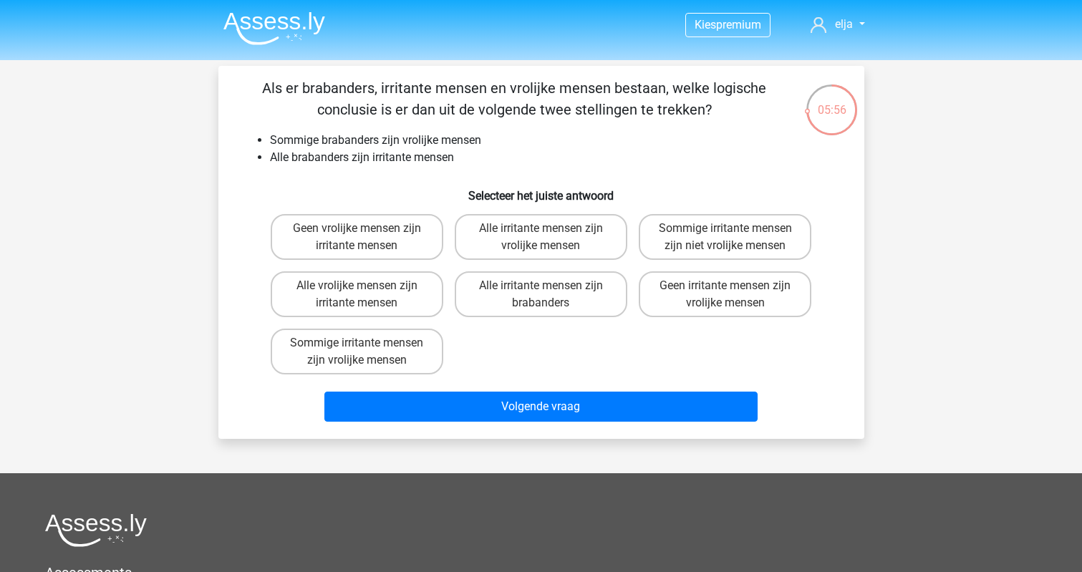
scroll to position [3, 0]
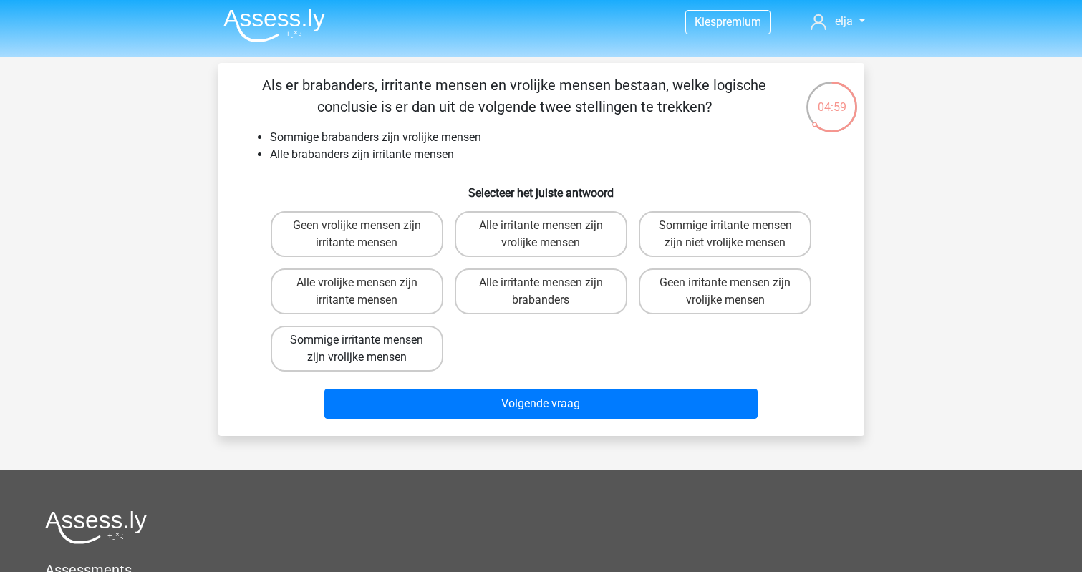
click at [309, 334] on label "Sommige irritante mensen zijn vrolijke mensen" at bounding box center [357, 349] width 173 height 46
click at [357, 340] on input "Sommige irritante mensen zijn vrolijke mensen" at bounding box center [361, 344] width 9 height 9
radio input "true"
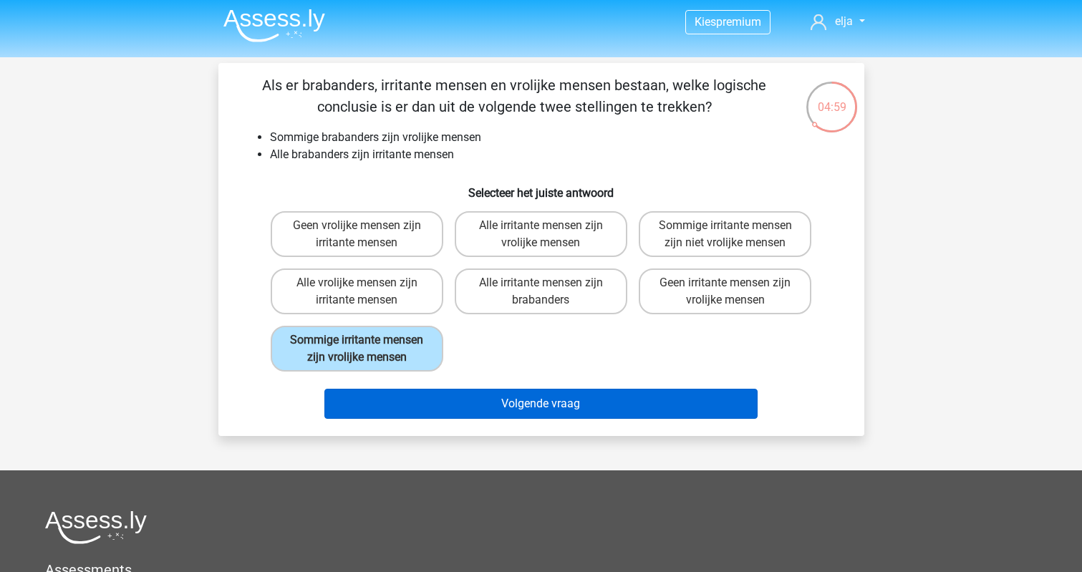
click at [335, 417] on button "Volgende vraag" at bounding box center [540, 404] width 433 height 30
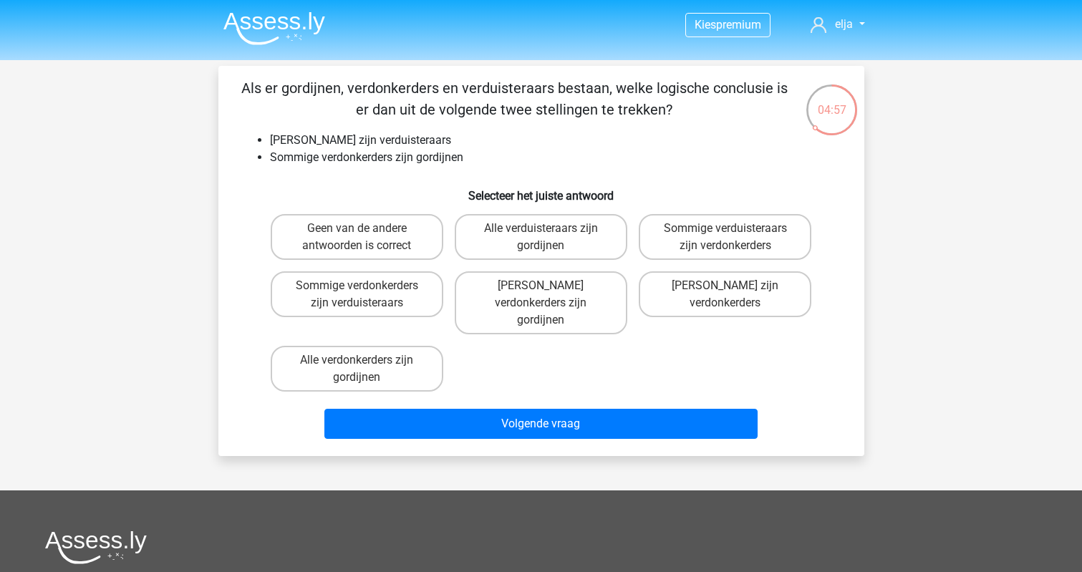
scroll to position [0, 0]
click at [338, 251] on label "Geen van de andere antwoorden is correct" at bounding box center [357, 237] width 173 height 46
click at [357, 238] on input "Geen van de andere antwoorden is correct" at bounding box center [361, 232] width 9 height 9
radio input "true"
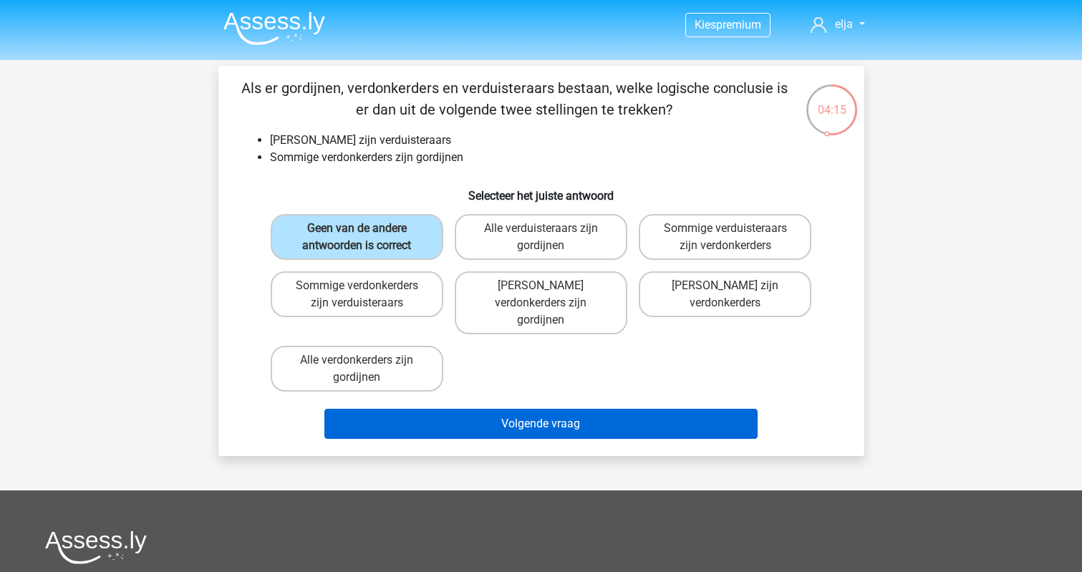
click at [375, 409] on button "Volgende vraag" at bounding box center [540, 424] width 433 height 30
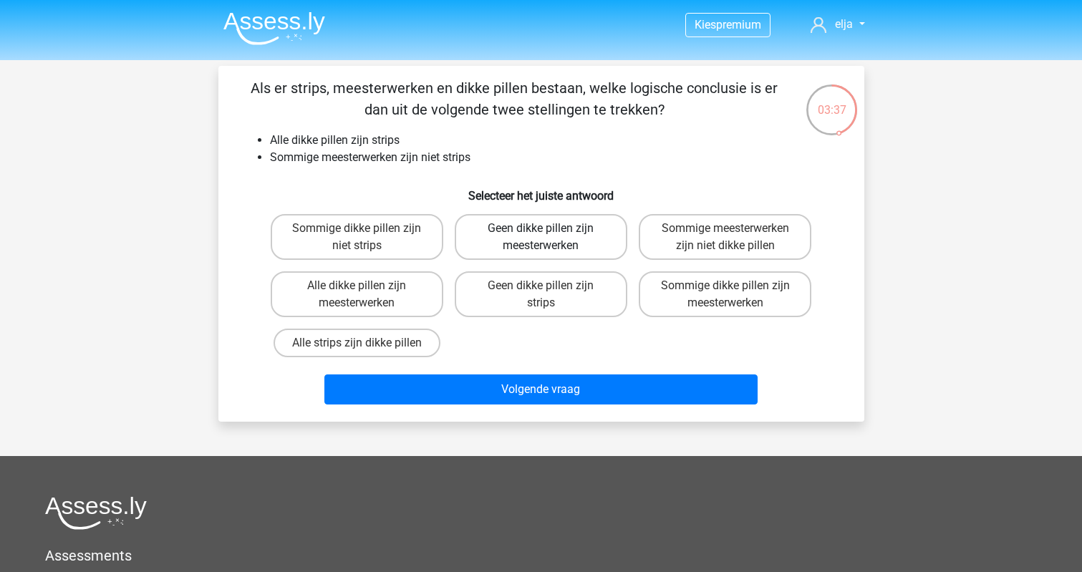
click at [493, 232] on label "Geen dikke pillen zijn meesterwerken" at bounding box center [541, 237] width 173 height 46
click at [541, 232] on input "Geen dikke pillen zijn meesterwerken" at bounding box center [545, 232] width 9 height 9
radio input "true"
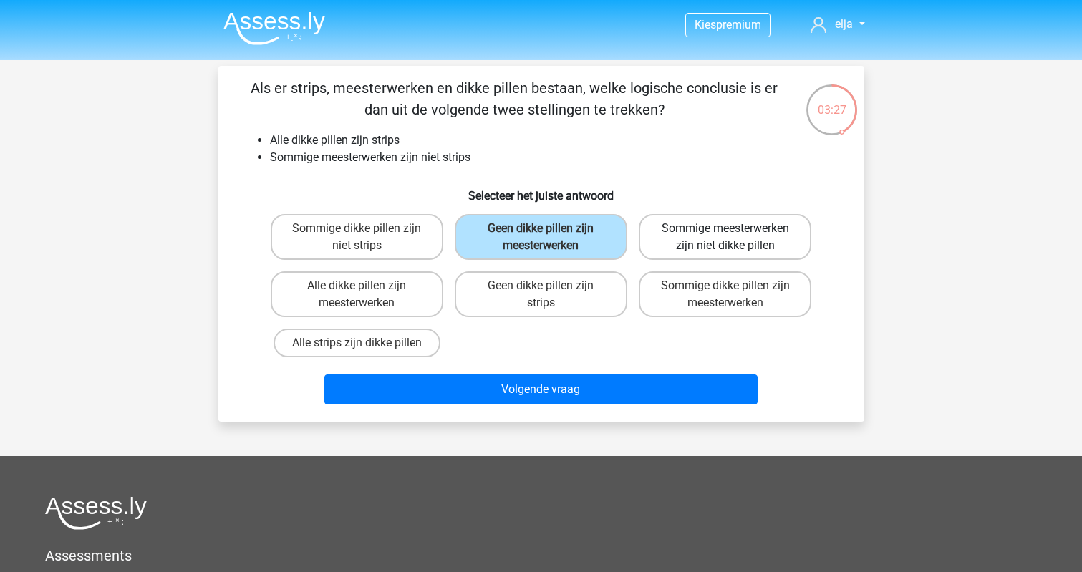
click at [661, 236] on label "Sommige meesterwerken zijn niet dikke pillen" at bounding box center [725, 237] width 173 height 46
click at [725, 236] on input "Sommige meesterwerken zijn niet dikke pillen" at bounding box center [729, 232] width 9 height 9
radio input "true"
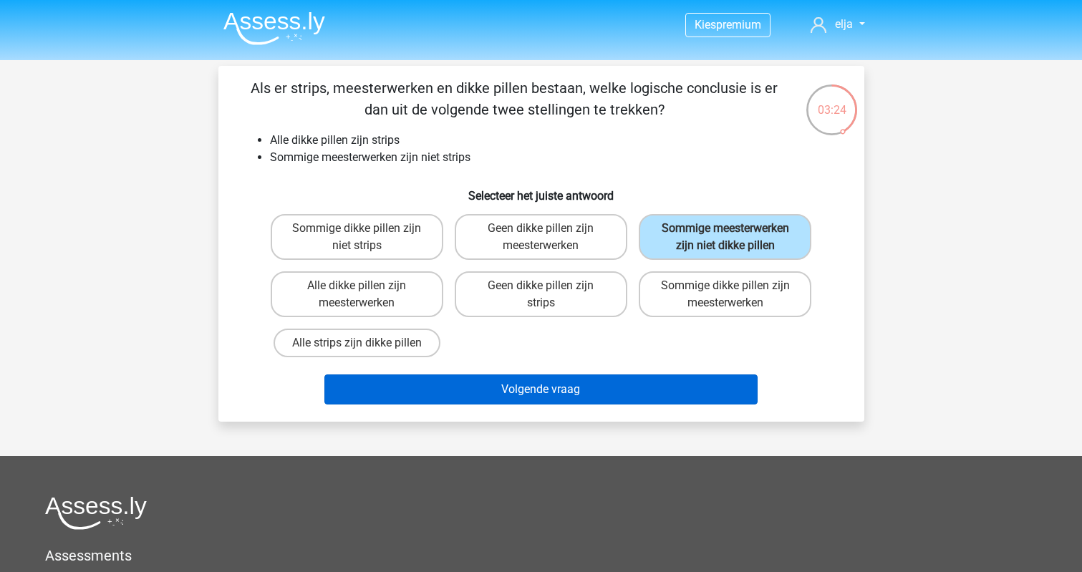
click at [697, 404] on button "Volgende vraag" at bounding box center [540, 389] width 433 height 30
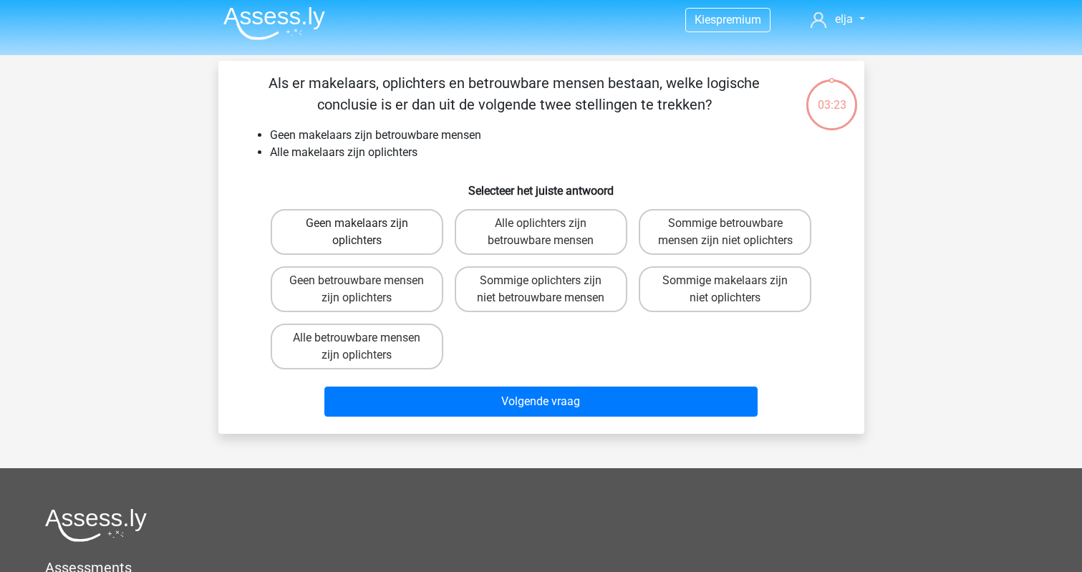
scroll to position [6, 0]
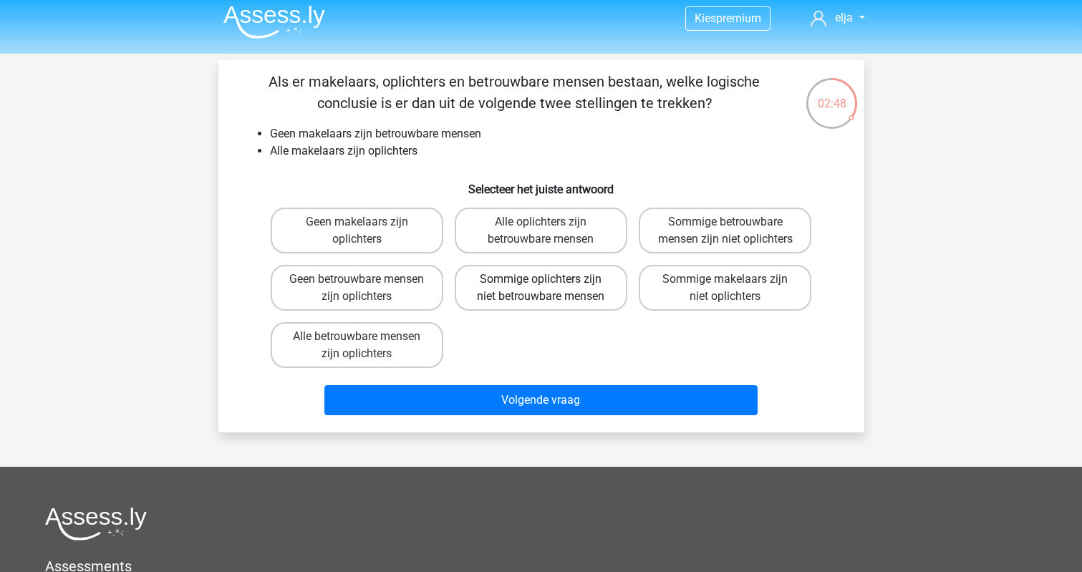
click at [538, 306] on label "Sommige oplichters zijn niet betrouwbare mensen" at bounding box center [541, 288] width 173 height 46
click at [541, 289] on input "Sommige oplichters zijn niet betrouwbare mensen" at bounding box center [545, 283] width 9 height 9
radio input "true"
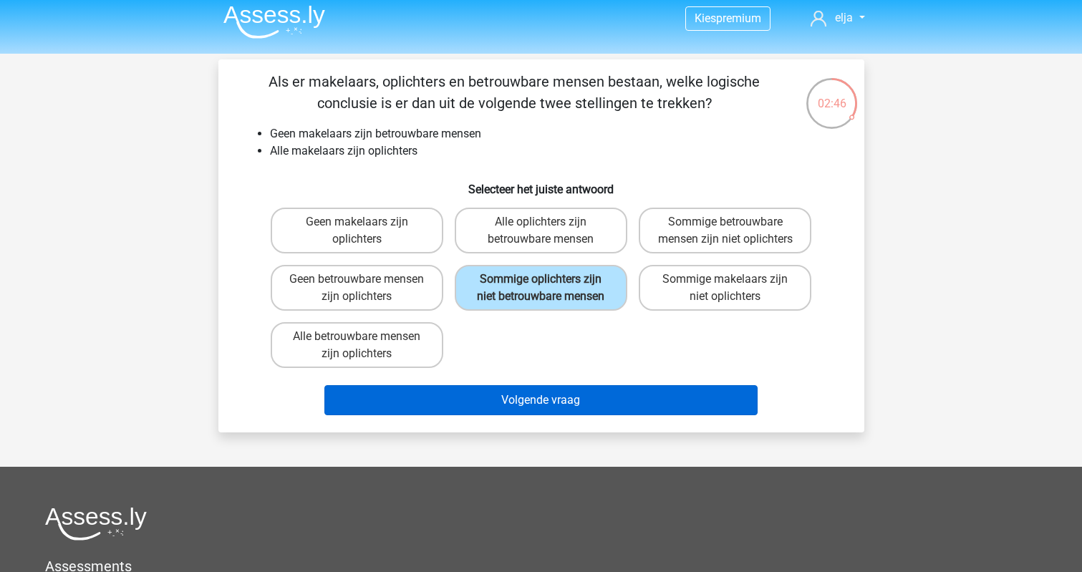
click at [520, 415] on button "Volgende vraag" at bounding box center [540, 400] width 433 height 30
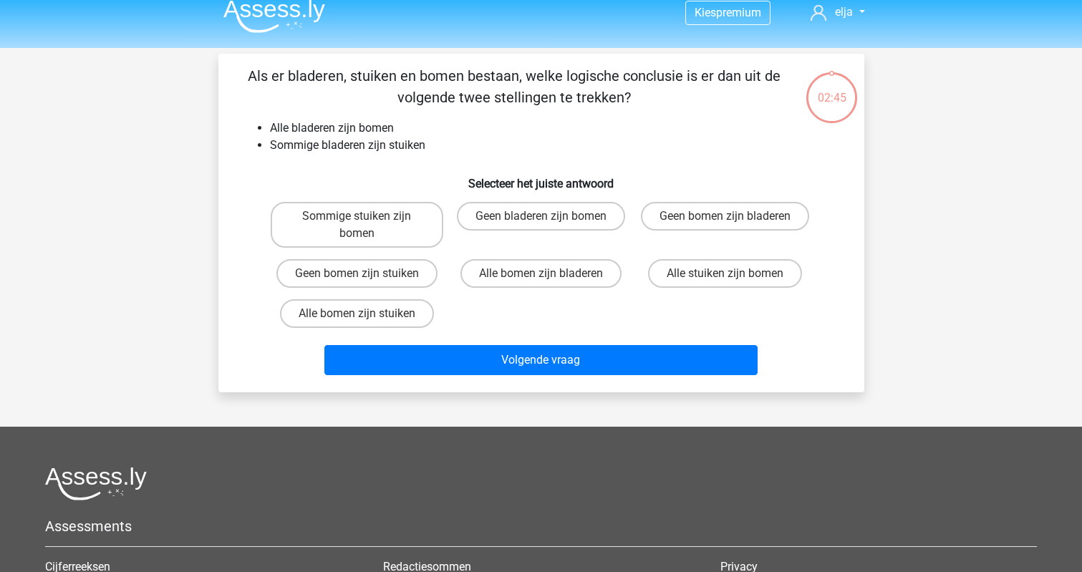
scroll to position [0, 0]
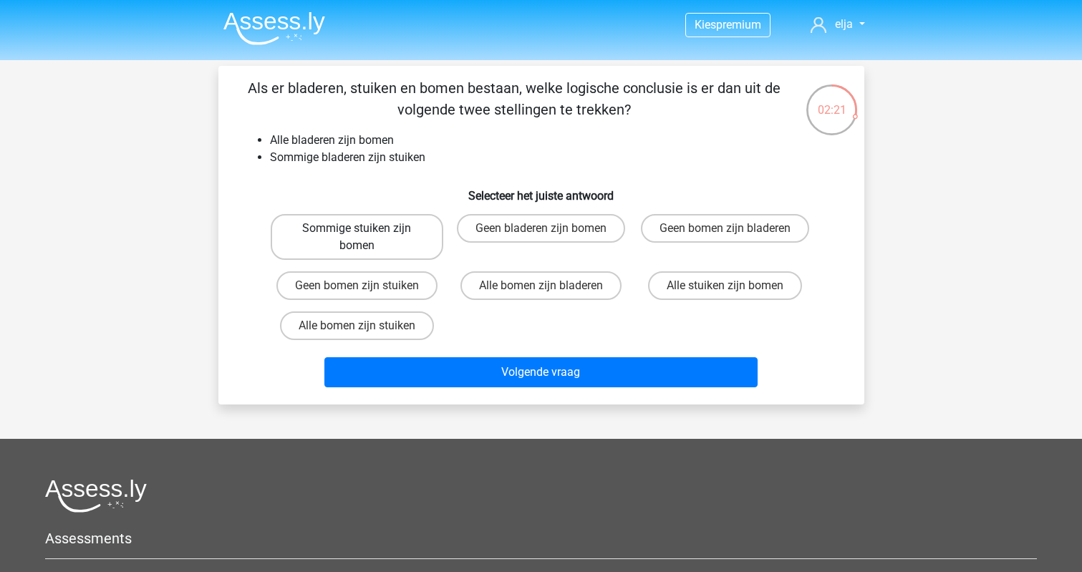
click at [333, 250] on label "Sommige stuiken zijn bomen" at bounding box center [357, 237] width 173 height 46
click at [357, 238] on input "Sommige stuiken zijn bomen" at bounding box center [361, 232] width 9 height 9
radio input "true"
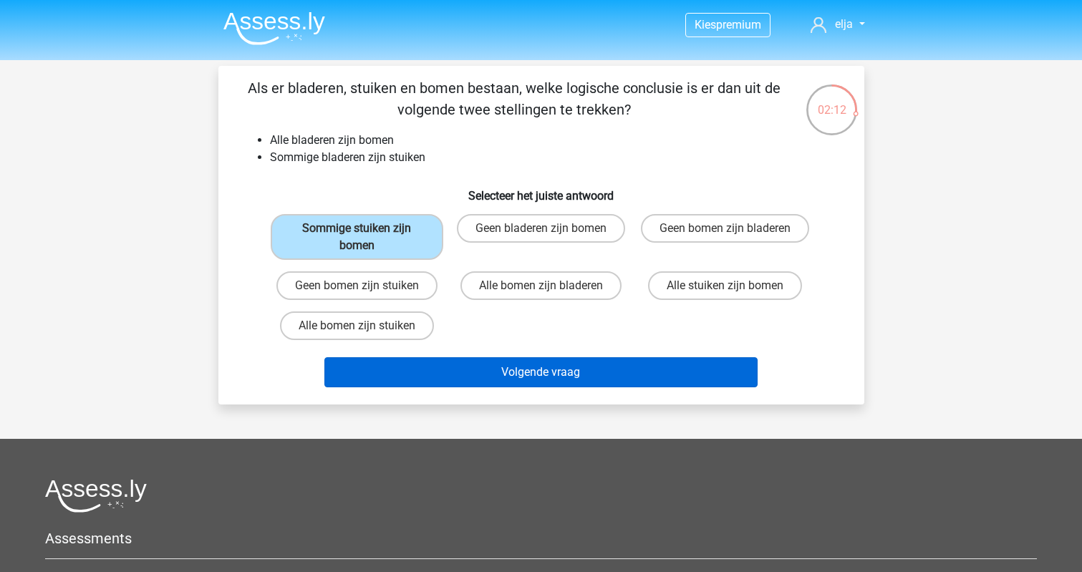
click at [411, 384] on button "Volgende vraag" at bounding box center [540, 372] width 433 height 30
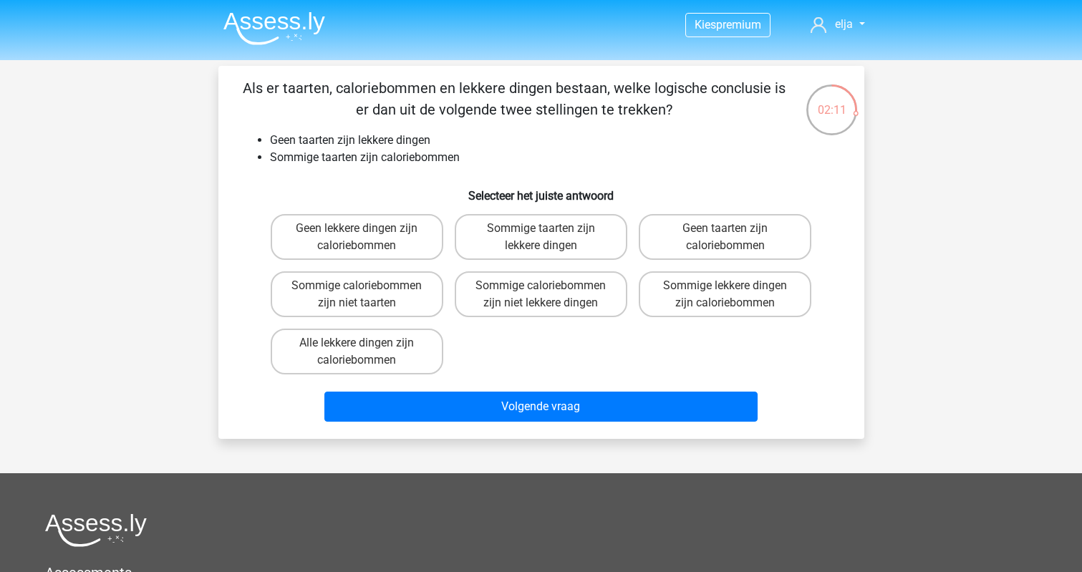
scroll to position [1, 0]
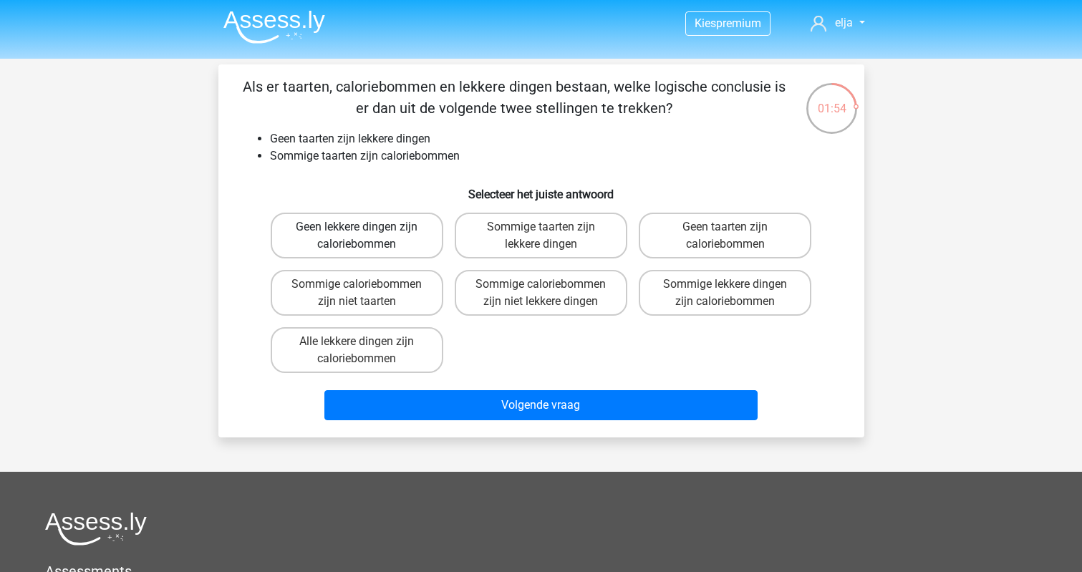
click at [344, 216] on label "Geen lekkere dingen zijn caloriebommen" at bounding box center [357, 236] width 173 height 46
click at [357, 227] on input "Geen lekkere dingen zijn caloriebommen" at bounding box center [361, 231] width 9 height 9
radio input "true"
click at [533, 300] on label "Sommige caloriebommen zijn niet lekkere dingen" at bounding box center [541, 293] width 173 height 46
click at [541, 294] on input "Sommige caloriebommen zijn niet lekkere dingen" at bounding box center [545, 288] width 9 height 9
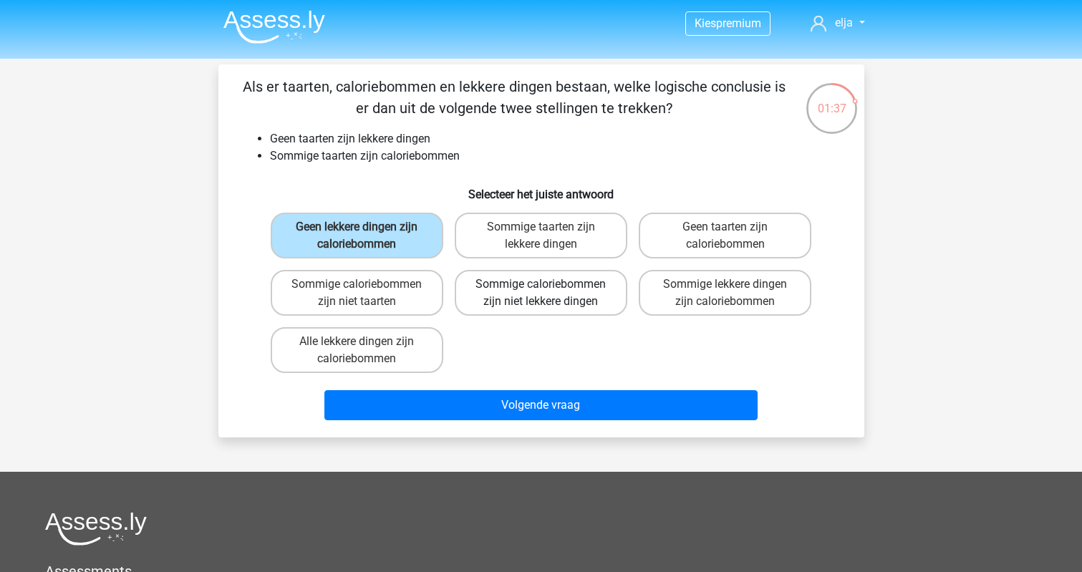
radio input "true"
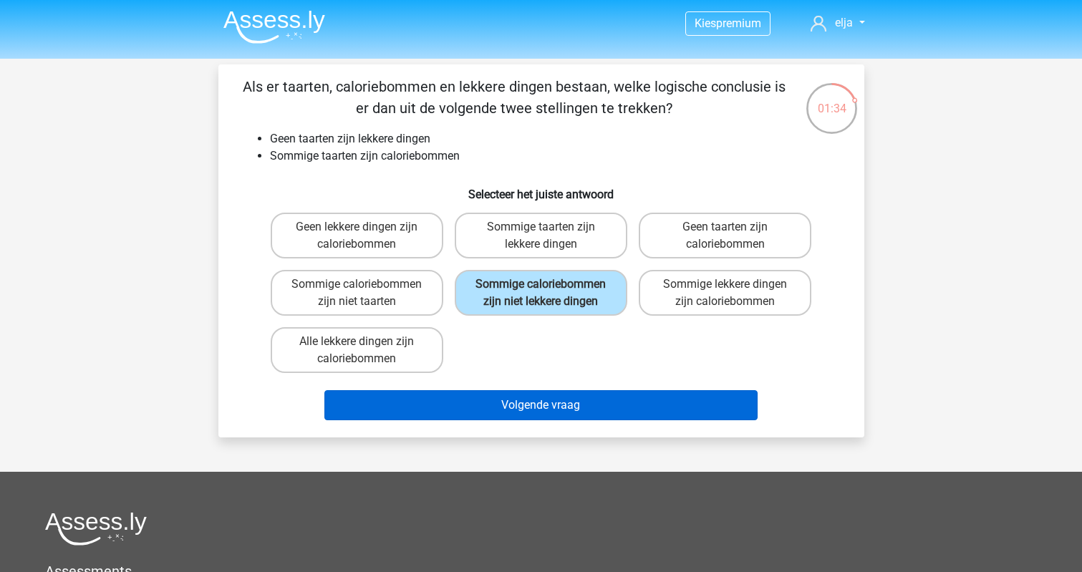
click at [513, 413] on button "Volgende vraag" at bounding box center [540, 405] width 433 height 30
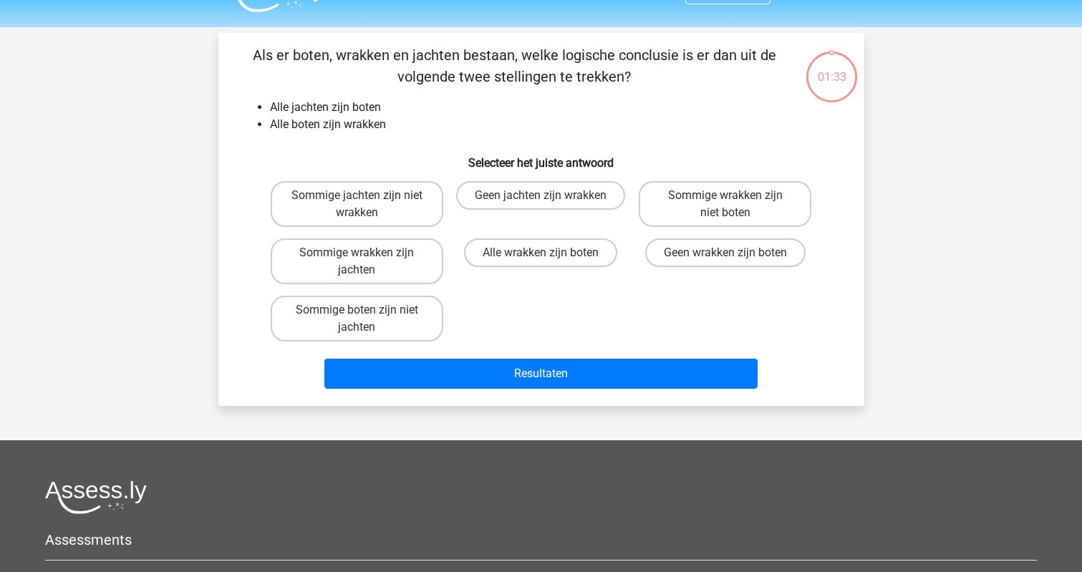
scroll to position [30, 0]
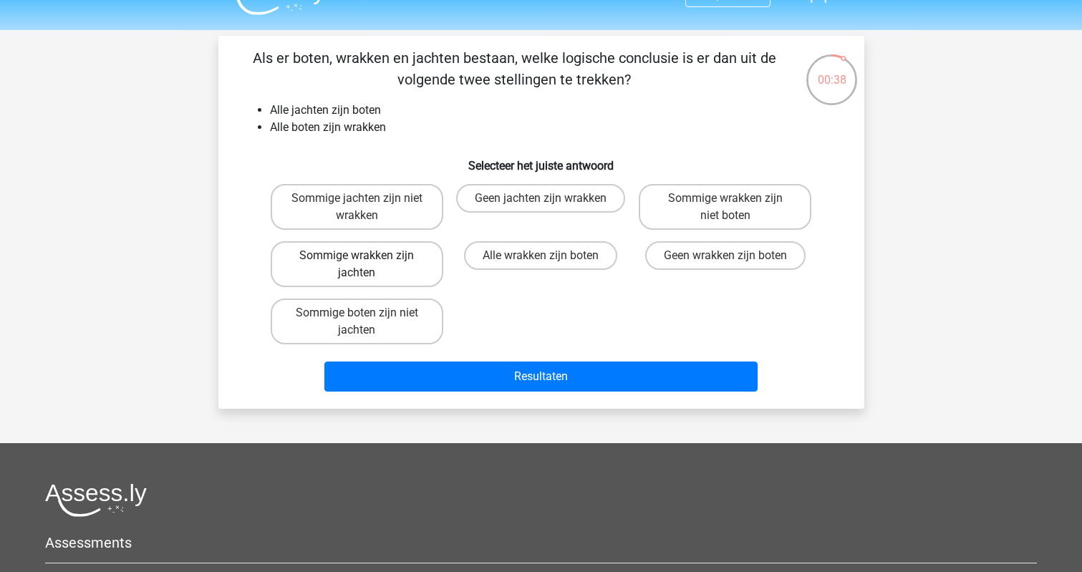
click at [326, 270] on label "Sommige wrakken zijn jachten" at bounding box center [357, 264] width 173 height 46
click at [357, 265] on input "Sommige wrakken zijn jachten" at bounding box center [361, 260] width 9 height 9
radio input "true"
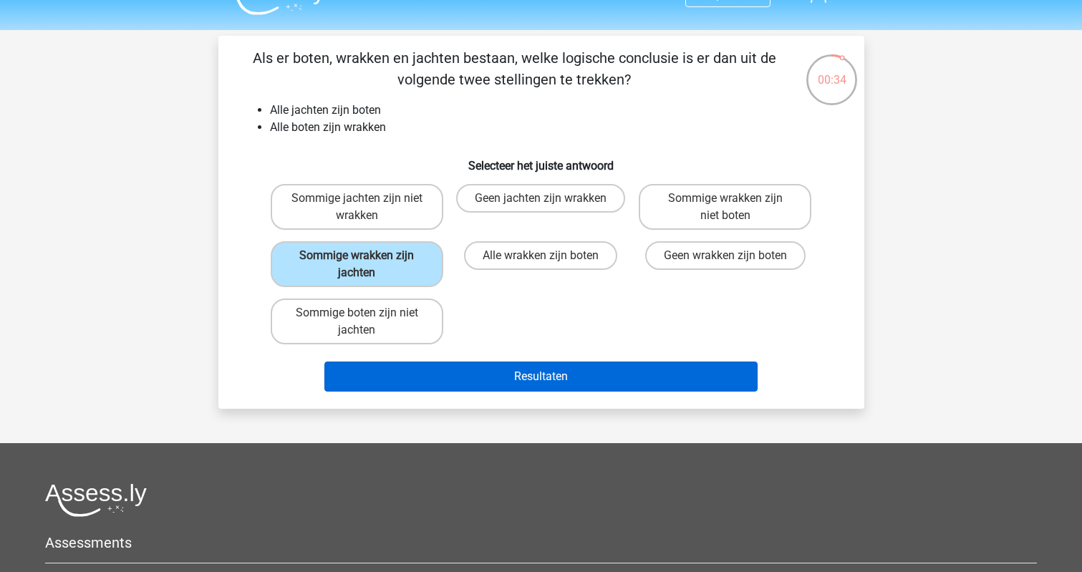
click at [393, 367] on button "Resultaten" at bounding box center [540, 377] width 433 height 30
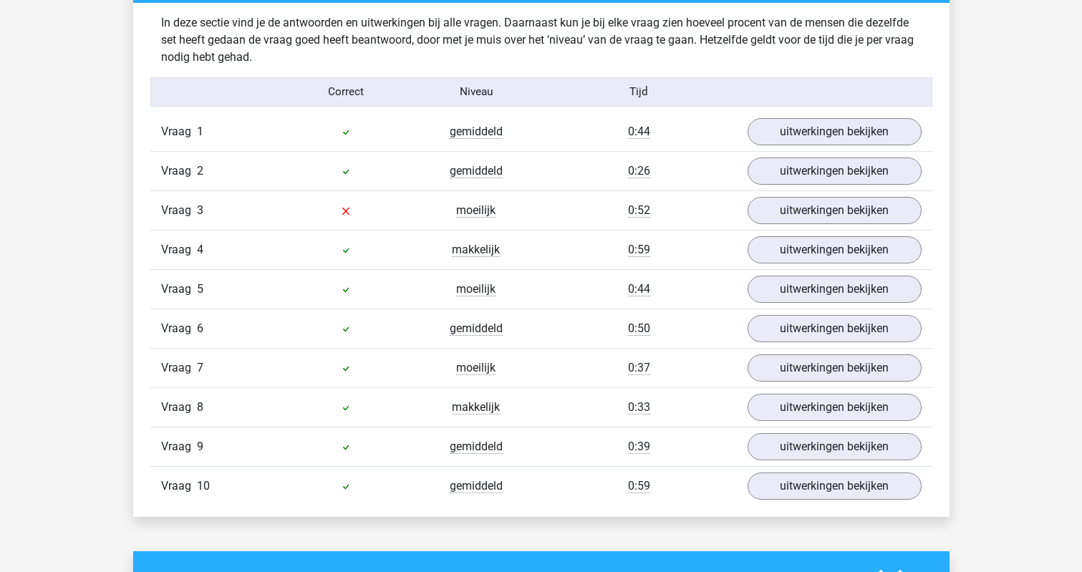
scroll to position [1132, 0]
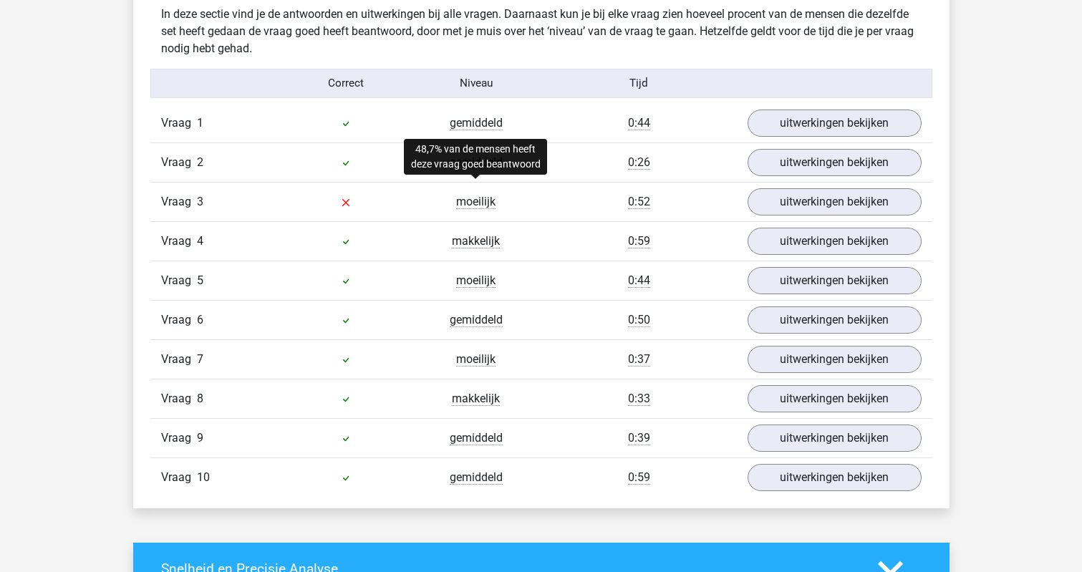
click at [473, 203] on span "moeilijk" at bounding box center [475, 202] width 39 height 14
click at [780, 203] on link "uitwerkingen bekijken" at bounding box center [834, 202] width 200 height 32
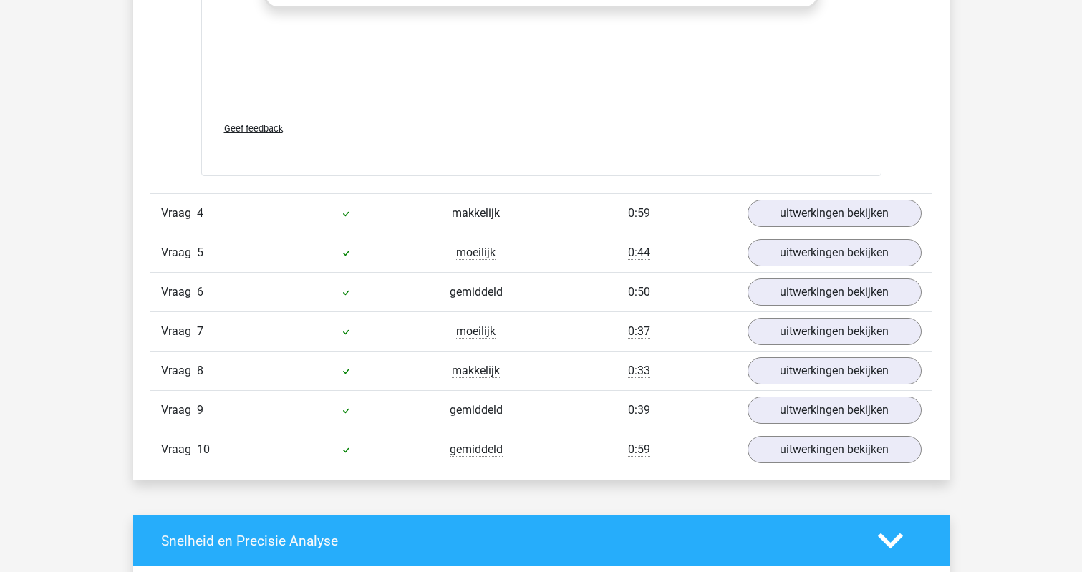
scroll to position [2119, 0]
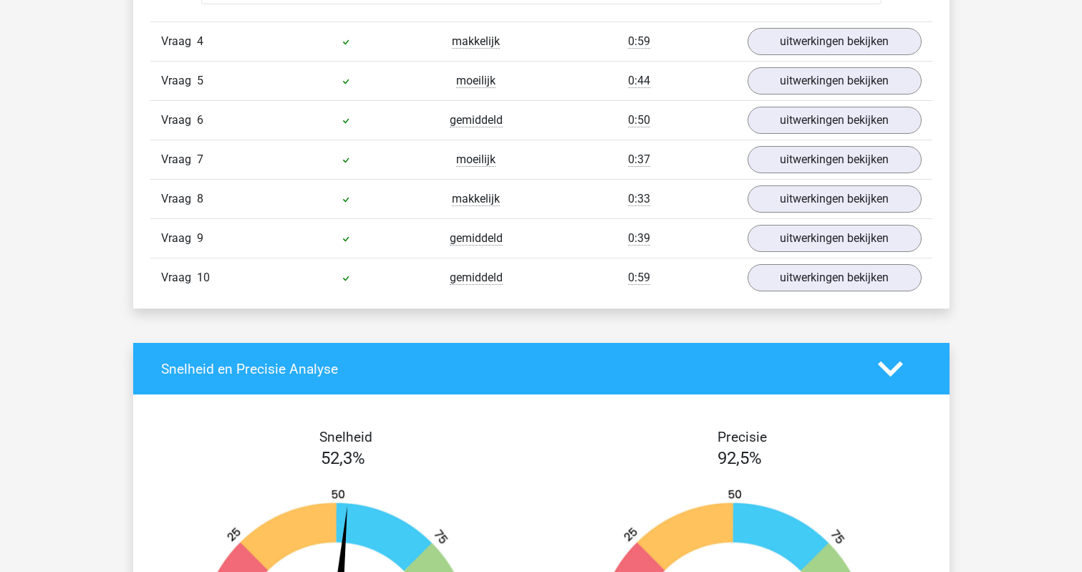
click at [187, 285] on span "Vraag" at bounding box center [179, 277] width 36 height 17
click at [480, 278] on span "gemiddeld" at bounding box center [476, 278] width 53 height 14
click at [777, 283] on link "uitwerkingen bekijken" at bounding box center [834, 279] width 200 height 32
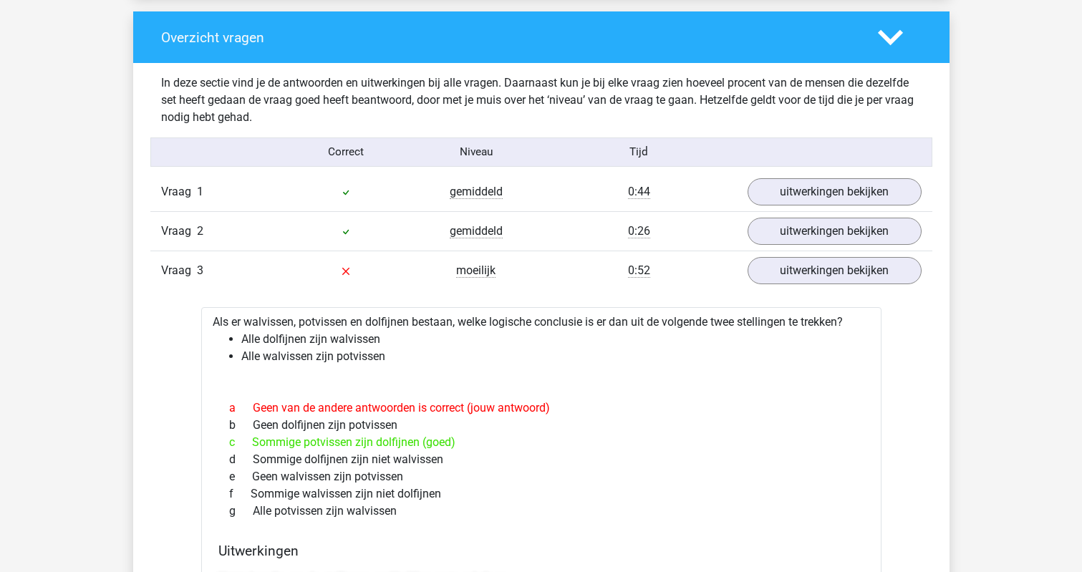
scroll to position [1057, 0]
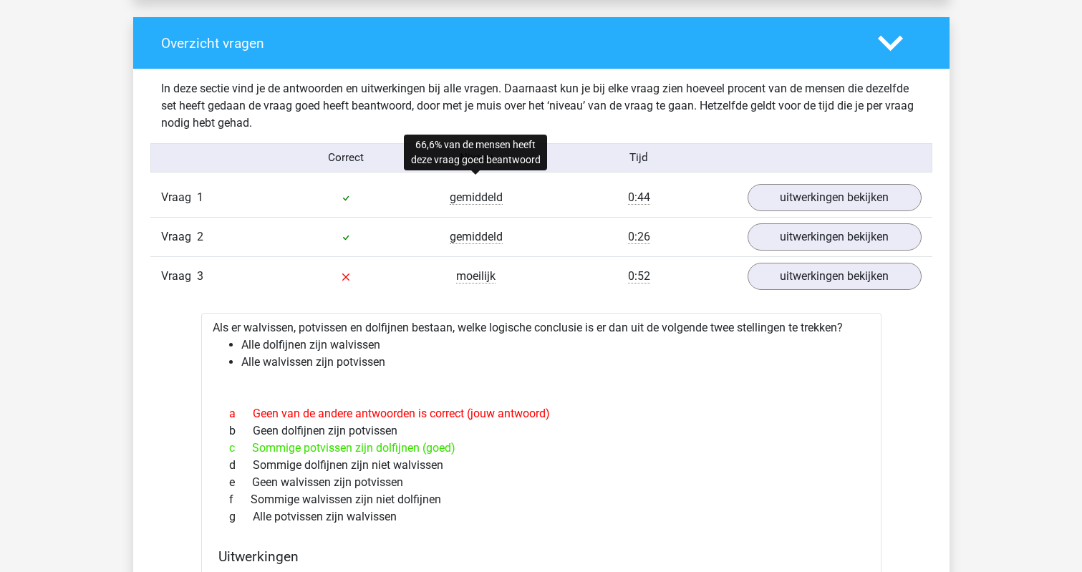
click at [455, 198] on span "gemiddeld" at bounding box center [476, 197] width 53 height 14
click at [182, 200] on span "Vraag" at bounding box center [179, 197] width 36 height 17
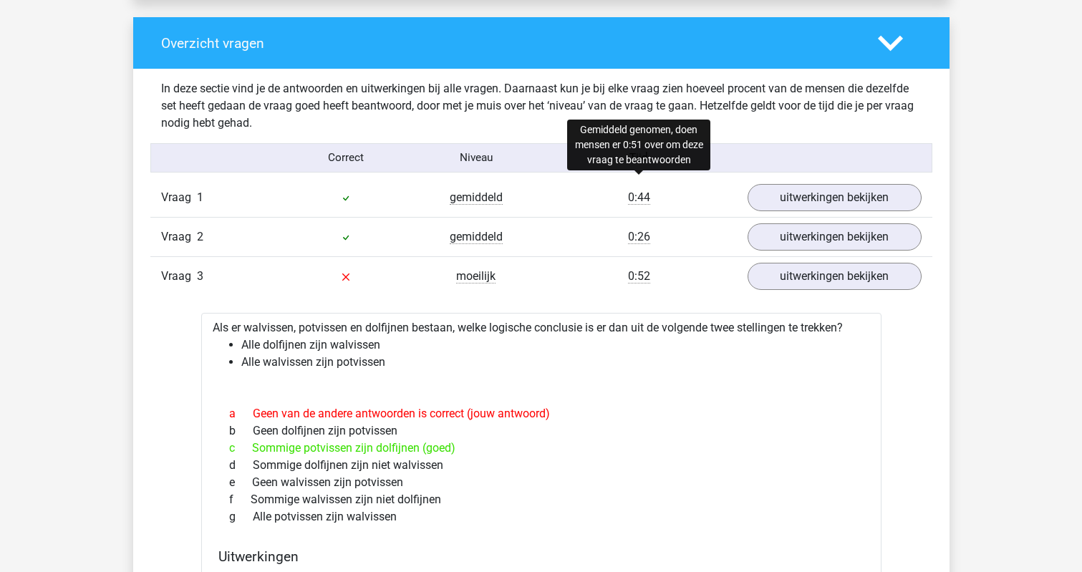
click at [635, 194] on span "0:44" at bounding box center [639, 197] width 22 height 14
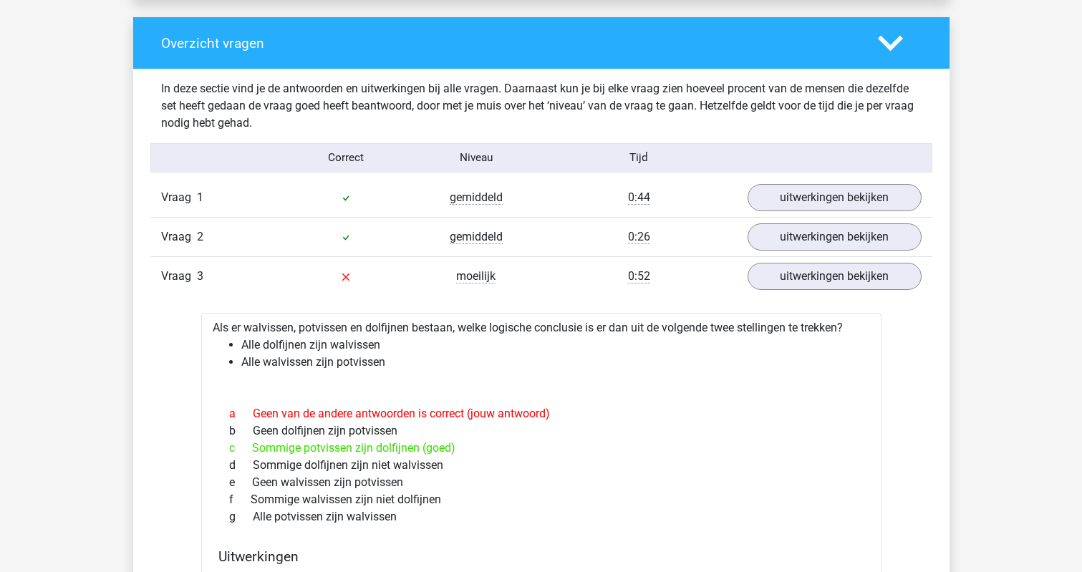
click at [464, 207] on div "Vraag 1 gemiddeld 0:44 uitwerkingen bekijken" at bounding box center [541, 197] width 782 height 39
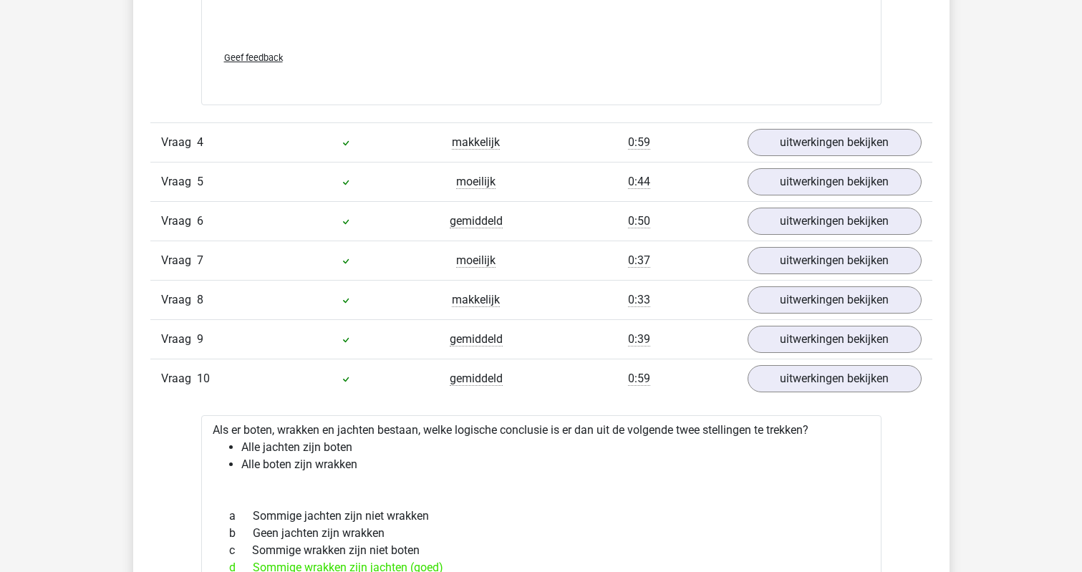
scroll to position [2010, 0]
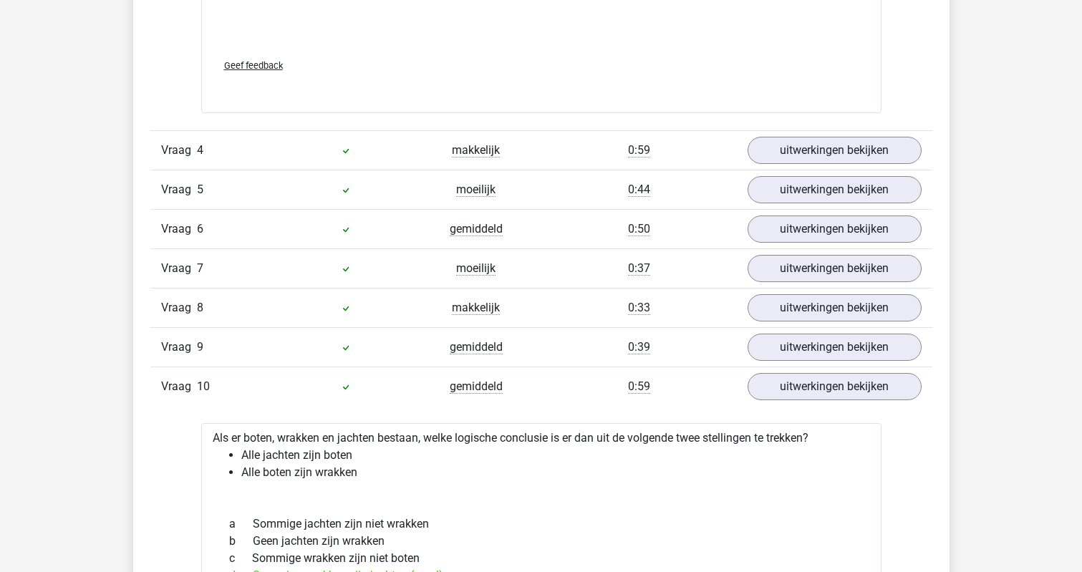
click at [396, 152] on div at bounding box center [346, 150] width 130 height 17
click at [184, 153] on span "Vraag" at bounding box center [179, 150] width 36 height 17
click at [799, 155] on link "uitwerkingen bekijken" at bounding box center [834, 151] width 200 height 32
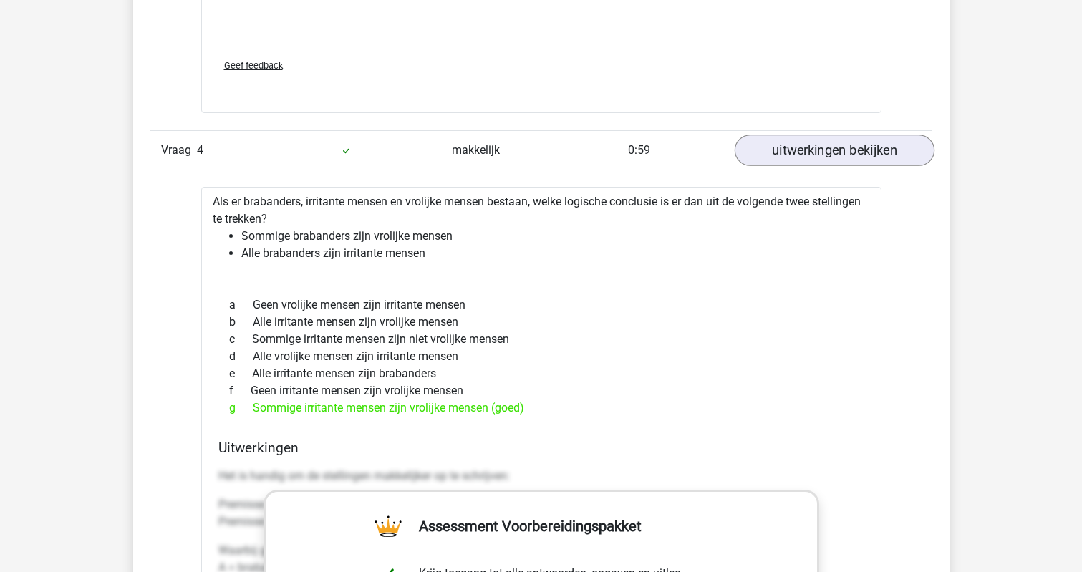
click at [780, 151] on link "uitwerkingen bekijken" at bounding box center [834, 151] width 200 height 32
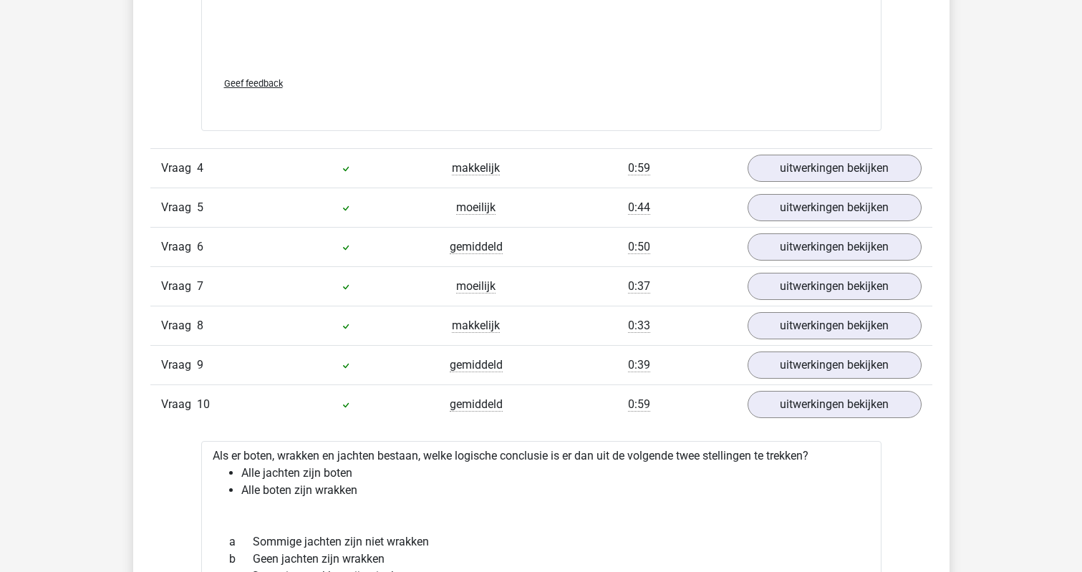
scroll to position [2000, 0]
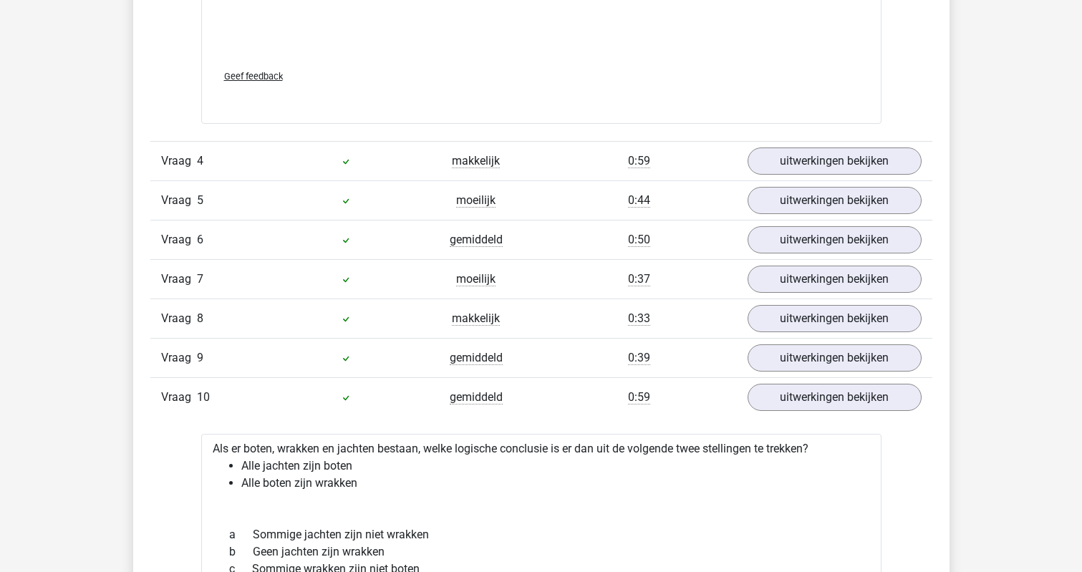
click at [344, 328] on div "Vraag 8 makkelijk 0:33 uitwerkingen bekijken" at bounding box center [541, 318] width 782 height 39
click at [757, 320] on link "uitwerkingen bekijken" at bounding box center [834, 320] width 200 height 32
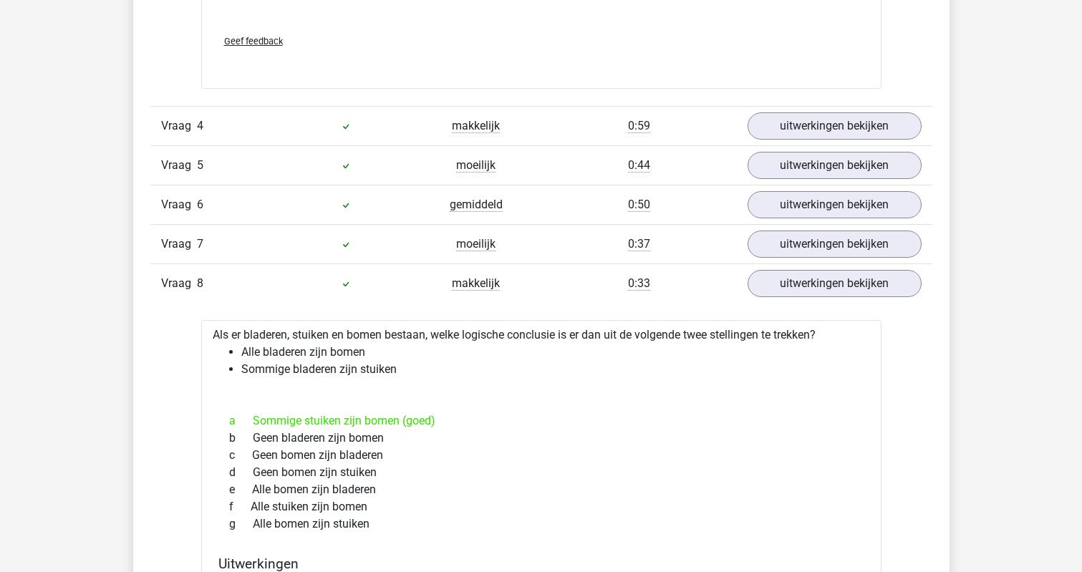
scroll to position [2035, 0]
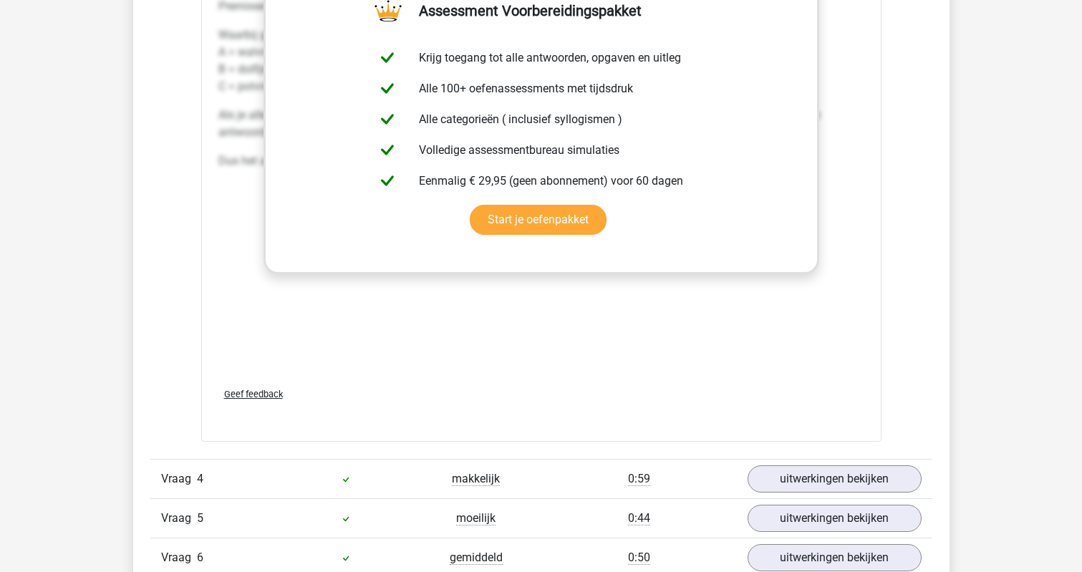
click at [640, 351] on div "Het is handig om de stellingen makkelijker op te schrijven: Premisse 1: Alle B …" at bounding box center [541, 161] width 646 height 430
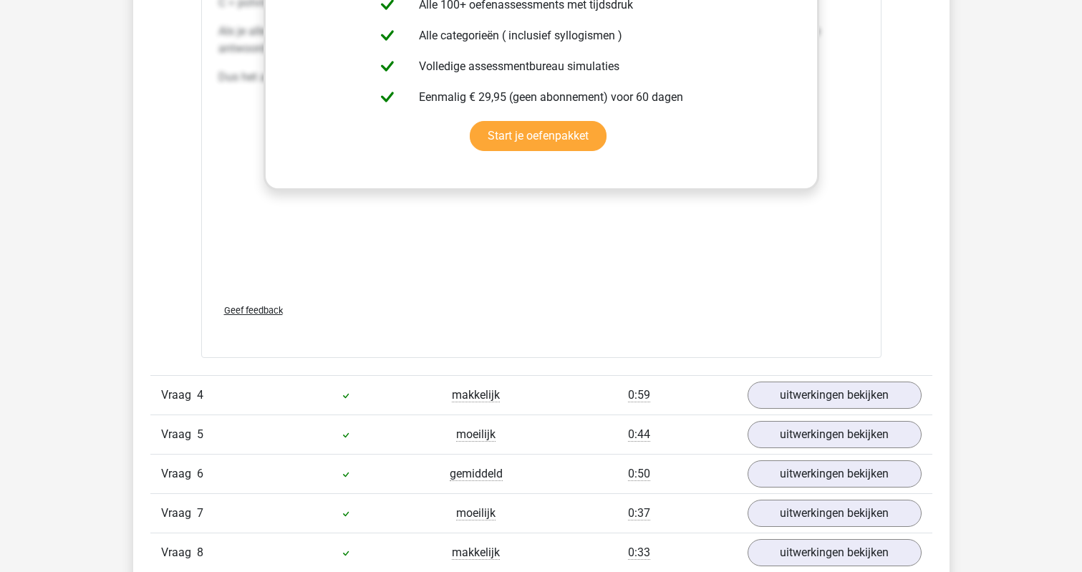
scroll to position [1909, 0]
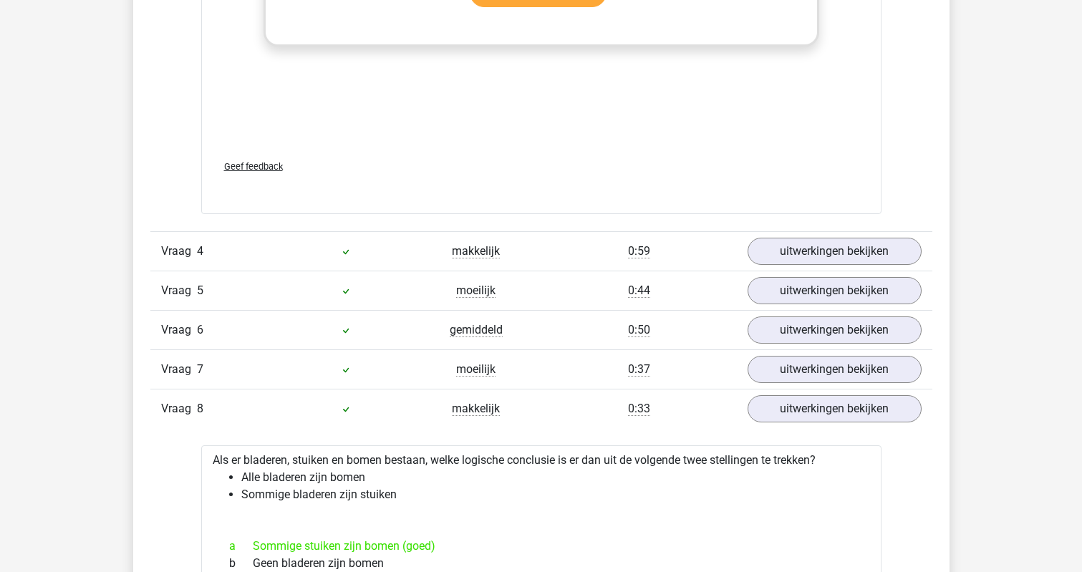
click at [480, 257] on span "makkelijk" at bounding box center [476, 251] width 48 height 14
click at [424, 252] on div "makkelijk" at bounding box center [476, 251] width 130 height 17
click at [785, 250] on link "uitwerkingen bekijken" at bounding box center [834, 252] width 200 height 32
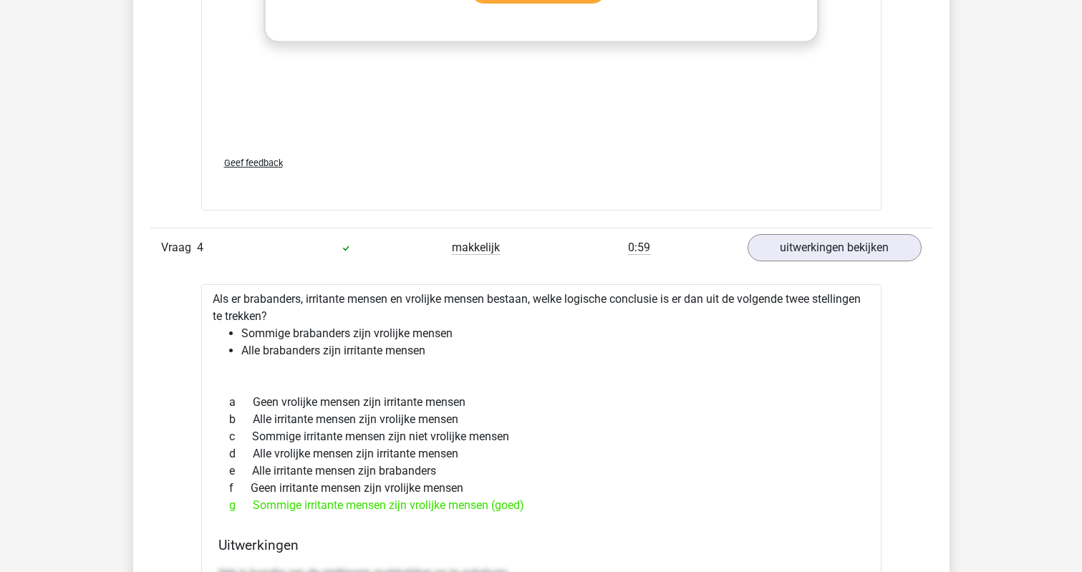
scroll to position [1913, 0]
click at [805, 254] on link "uitwerkingen bekijken" at bounding box center [834, 249] width 200 height 32
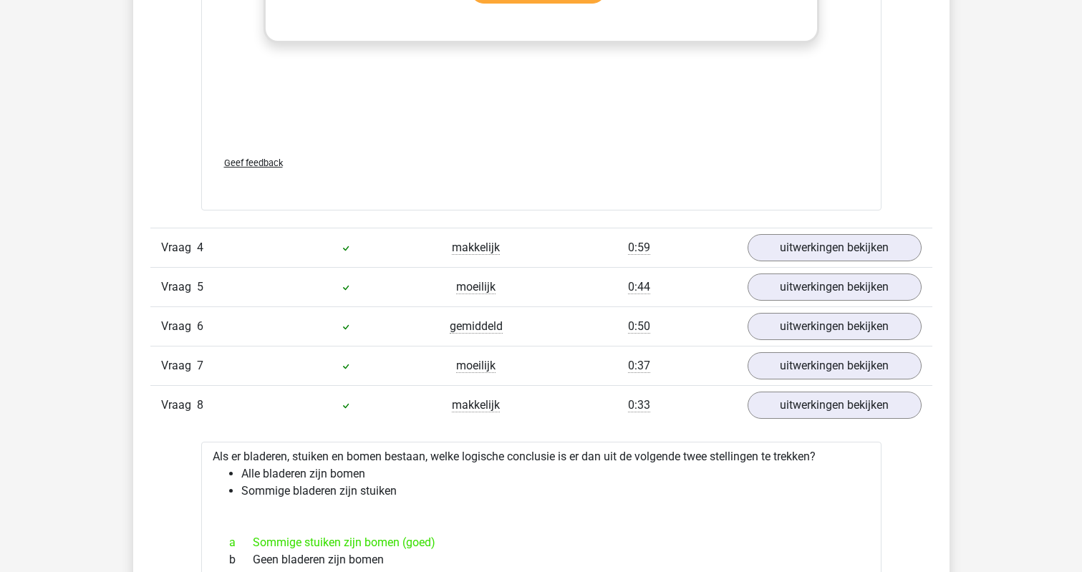
click at [473, 415] on div "Vraag 8 makkelijk 0:33 uitwerkingen bekijken" at bounding box center [541, 404] width 782 height 39
click at [791, 409] on link "uitwerkingen bekijken" at bounding box center [834, 406] width 200 height 32
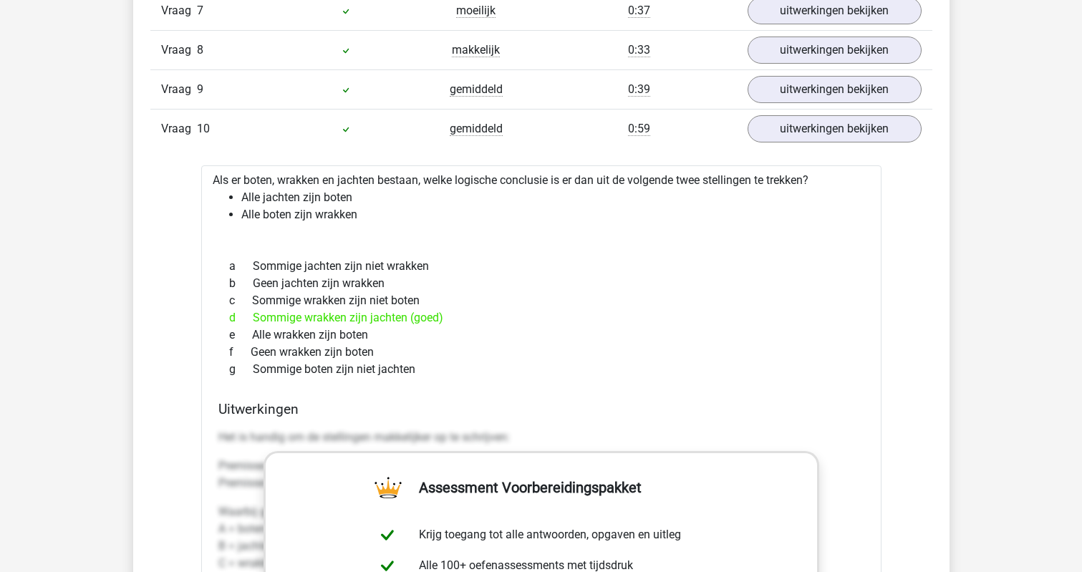
scroll to position [2270, 0]
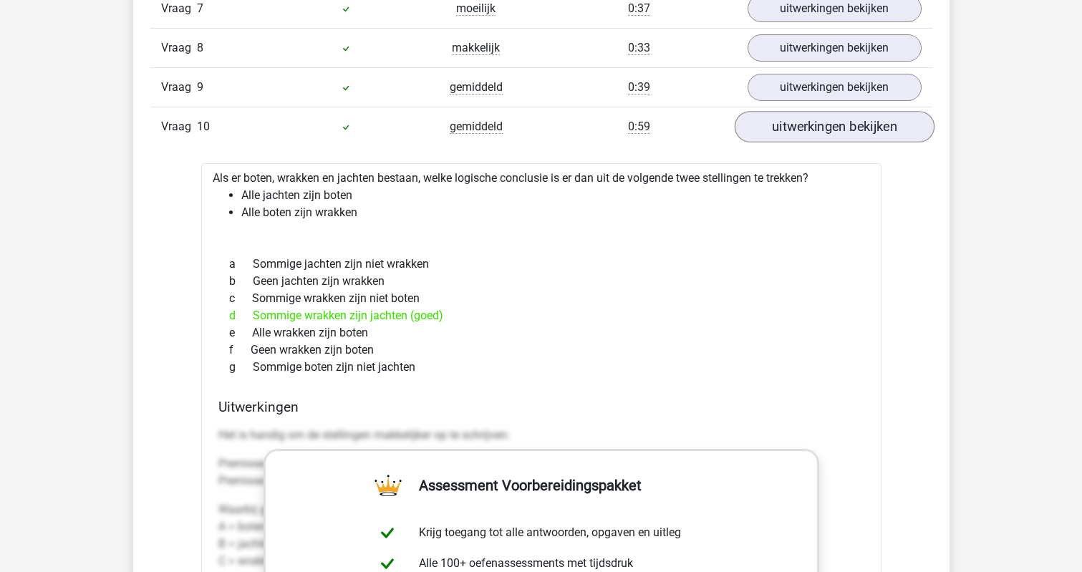
click at [813, 129] on link "uitwerkingen bekijken" at bounding box center [834, 128] width 200 height 32
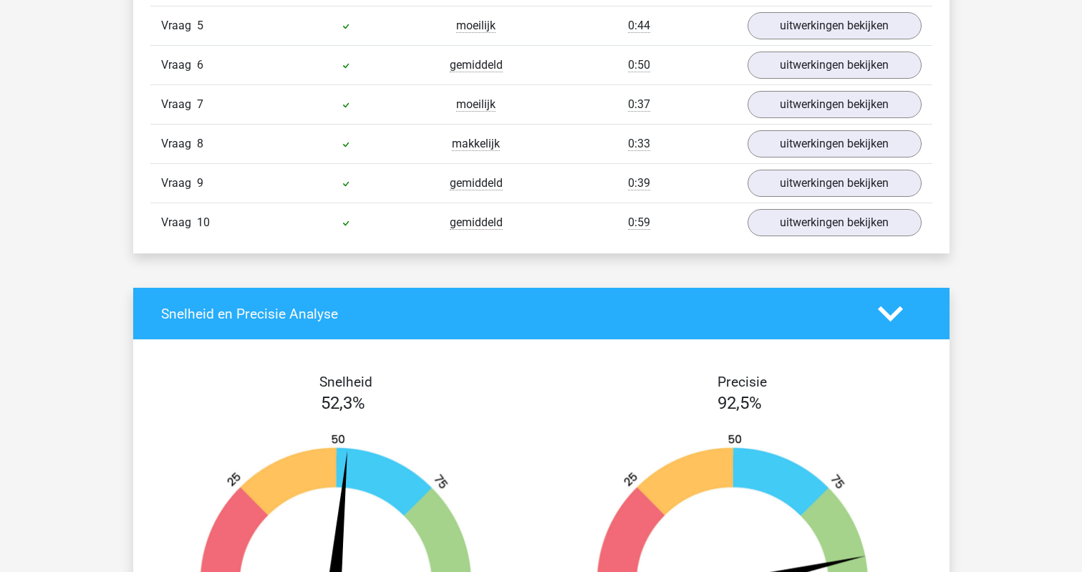
scroll to position [2161, 0]
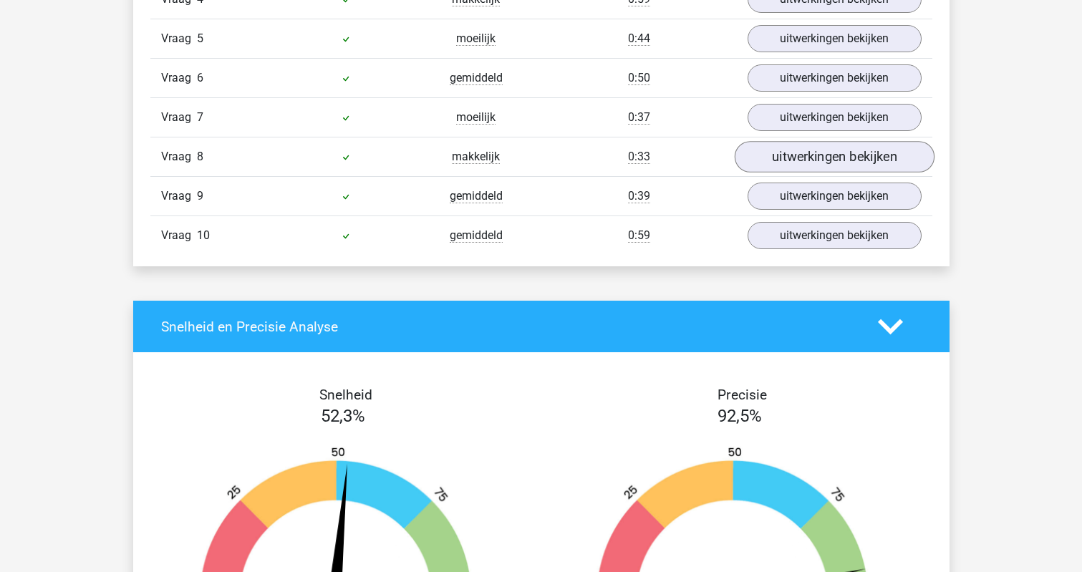
click at [762, 158] on link "uitwerkingen bekijken" at bounding box center [834, 158] width 200 height 32
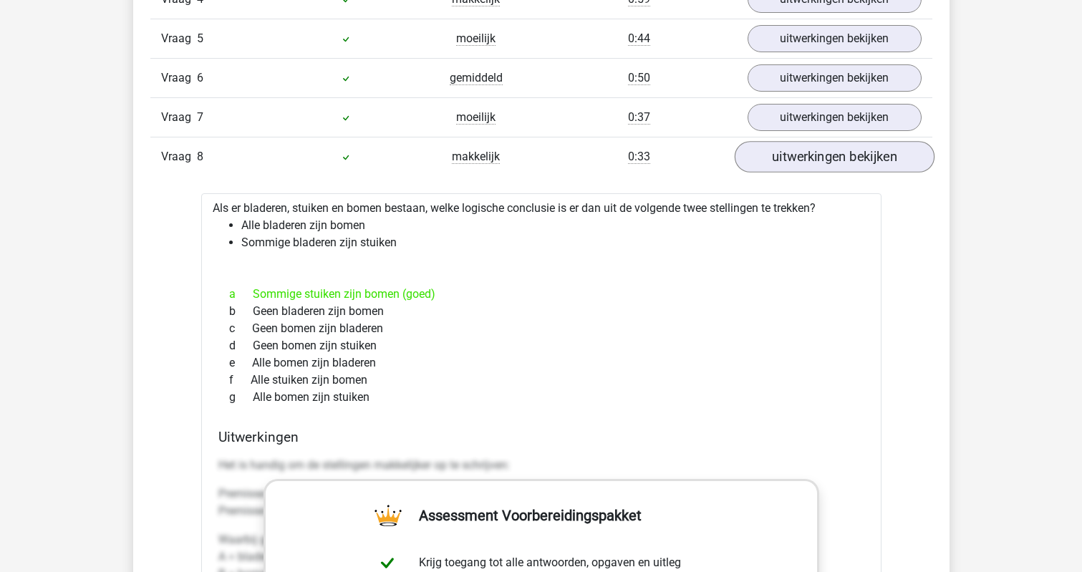
click at [762, 158] on link "uitwerkingen bekijken" at bounding box center [834, 158] width 200 height 32
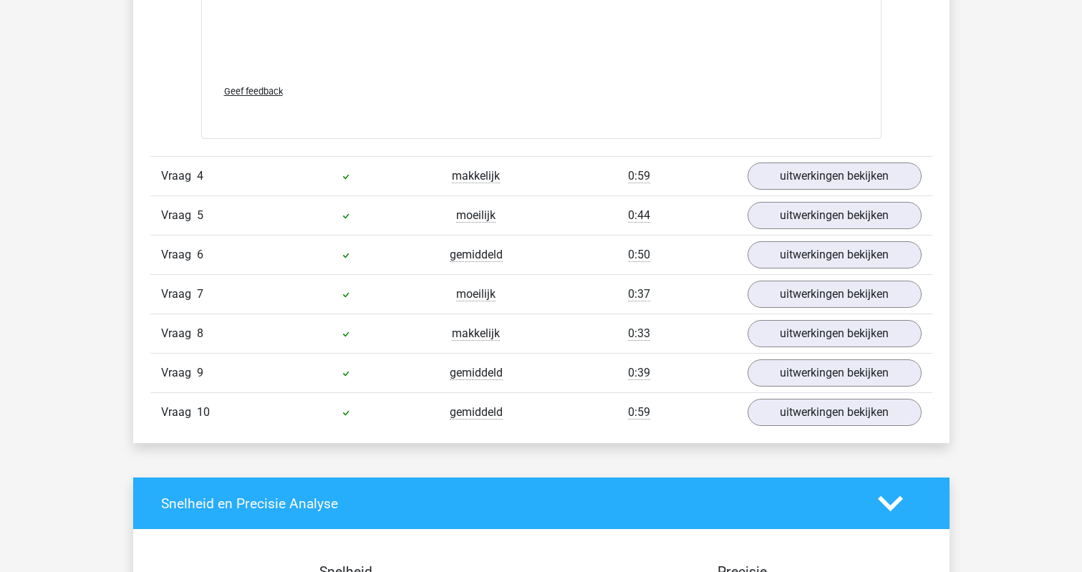
scroll to position [1971, 0]
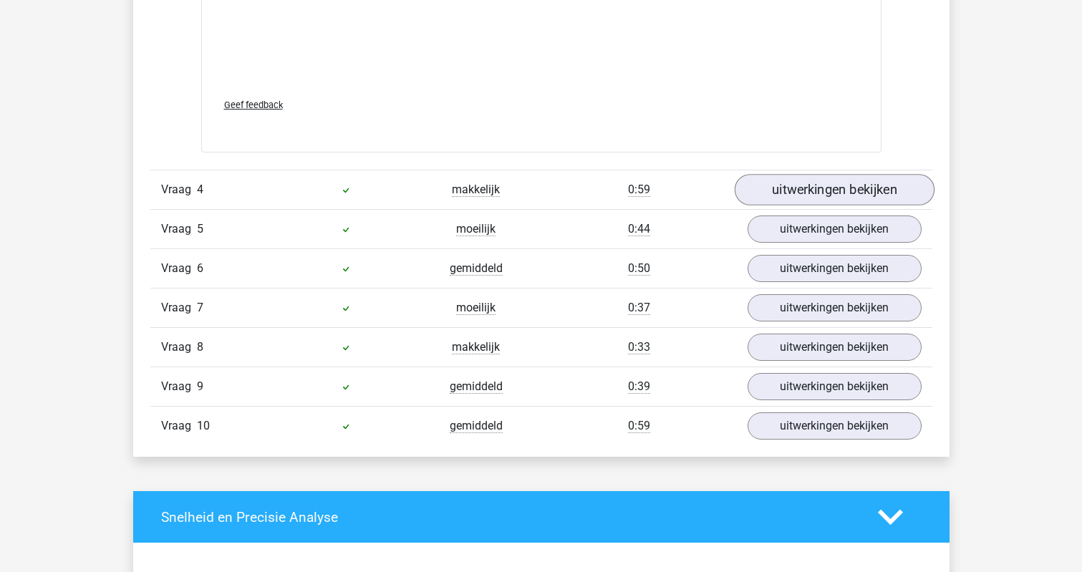
click at [765, 185] on link "uitwerkingen bekijken" at bounding box center [834, 191] width 200 height 32
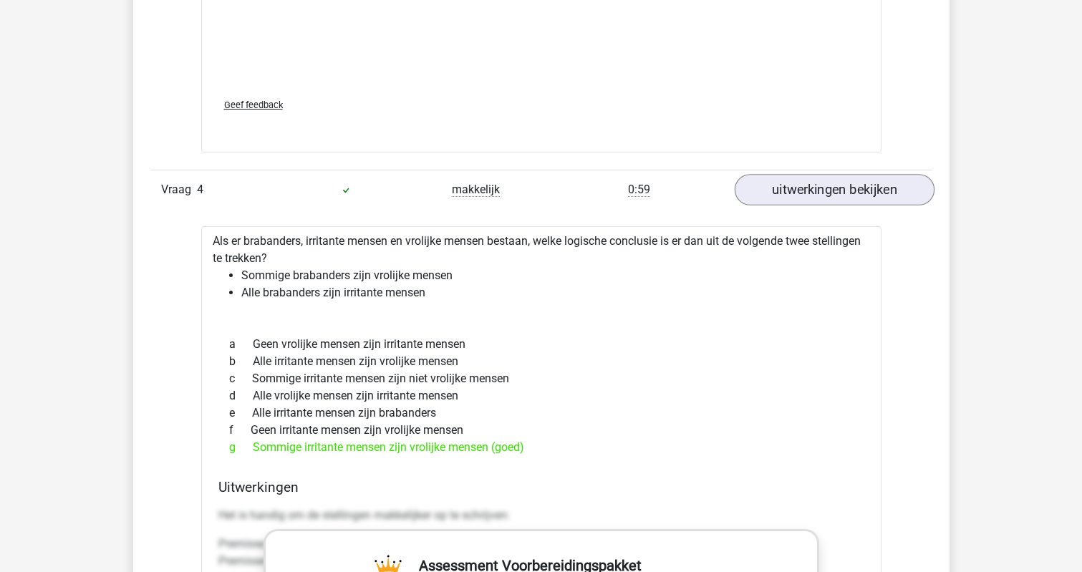
click at [765, 185] on link "uitwerkingen bekijken" at bounding box center [834, 191] width 200 height 32
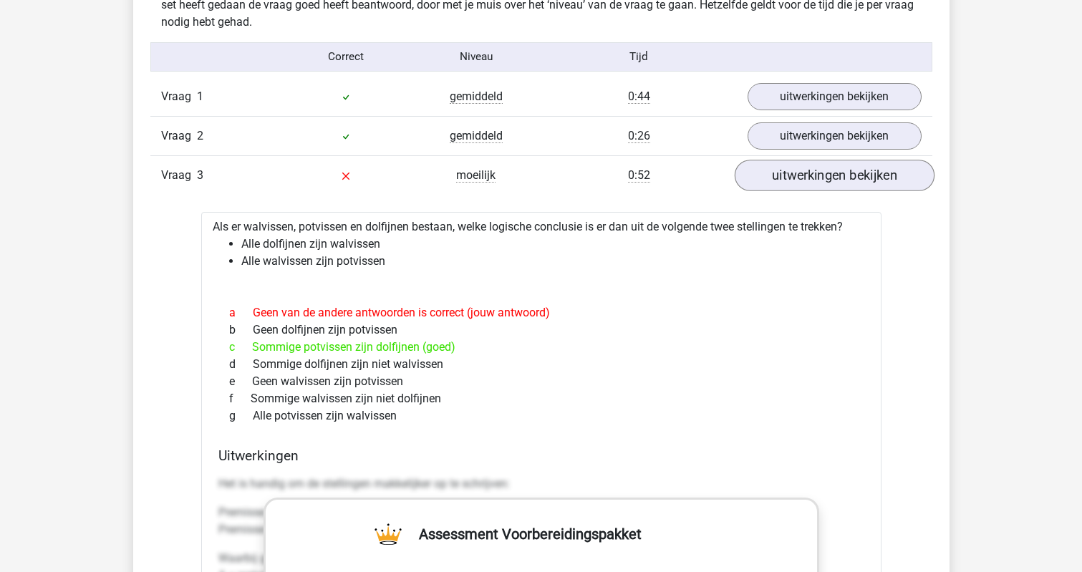
scroll to position [1150, 0]
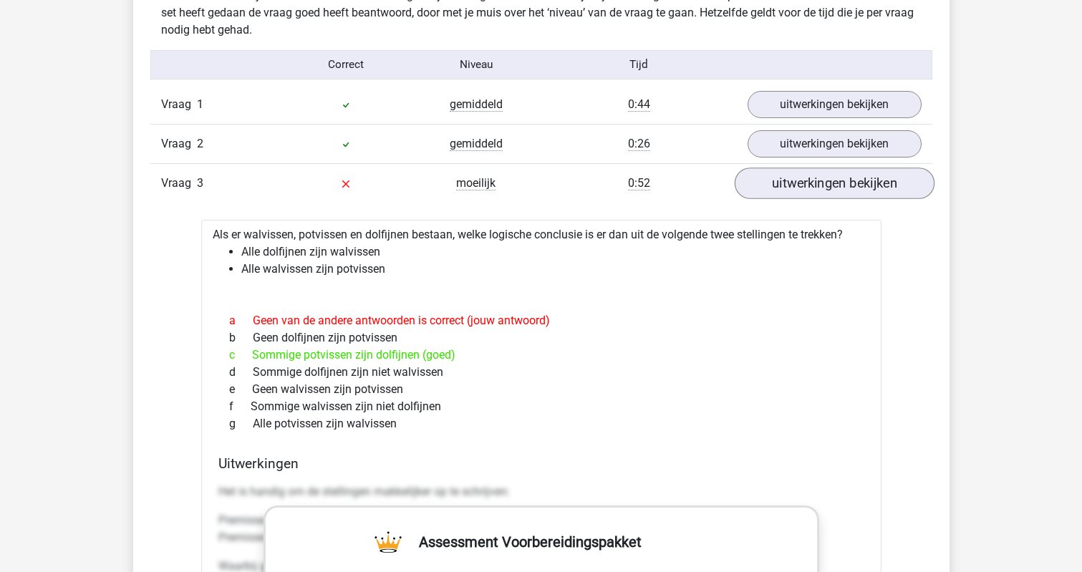
click at [765, 185] on link "uitwerkingen bekijken" at bounding box center [834, 184] width 200 height 32
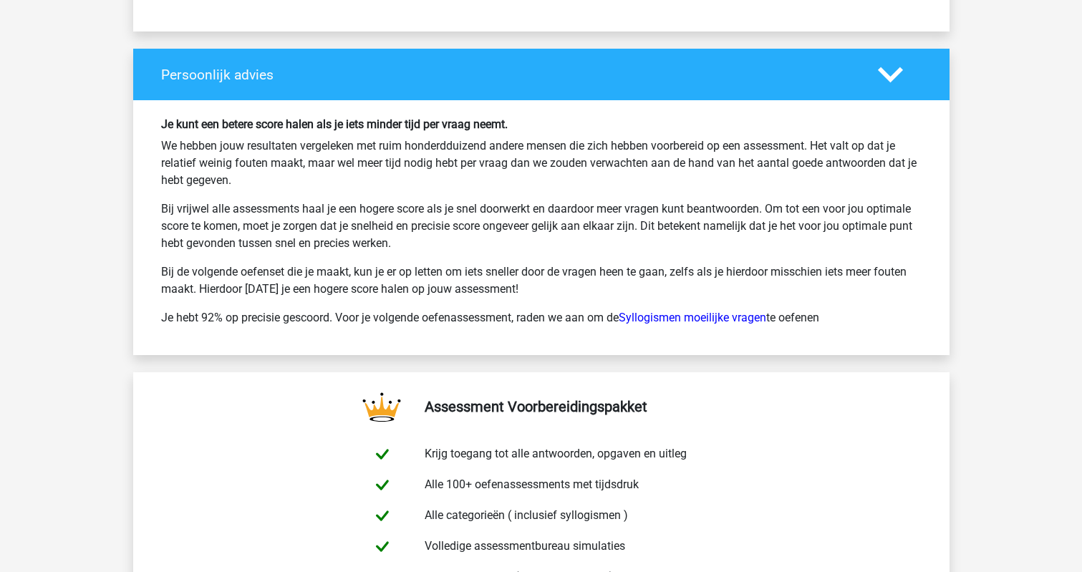
scroll to position [2108, 0]
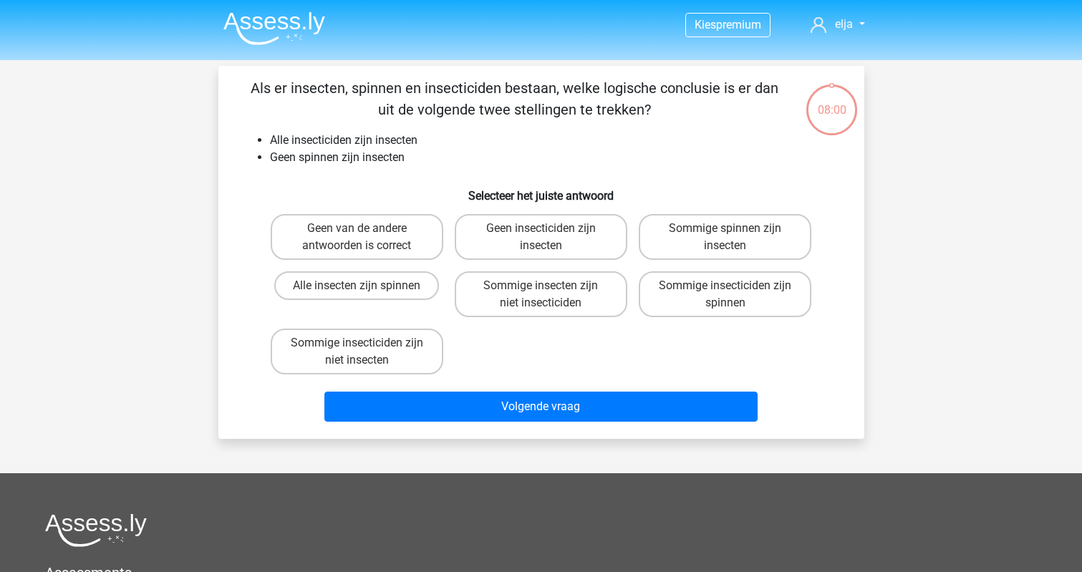
scroll to position [30, 0]
